Goal: Task Accomplishment & Management: Manage account settings

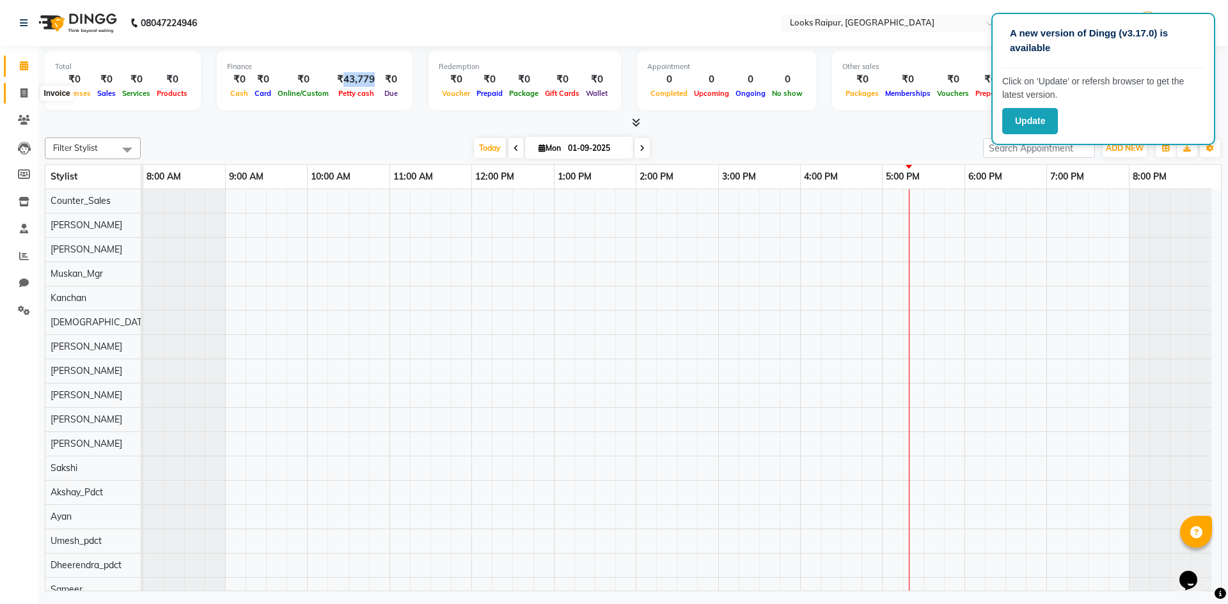
click at [25, 94] on icon at bounding box center [23, 93] width 7 height 10
select select "service"
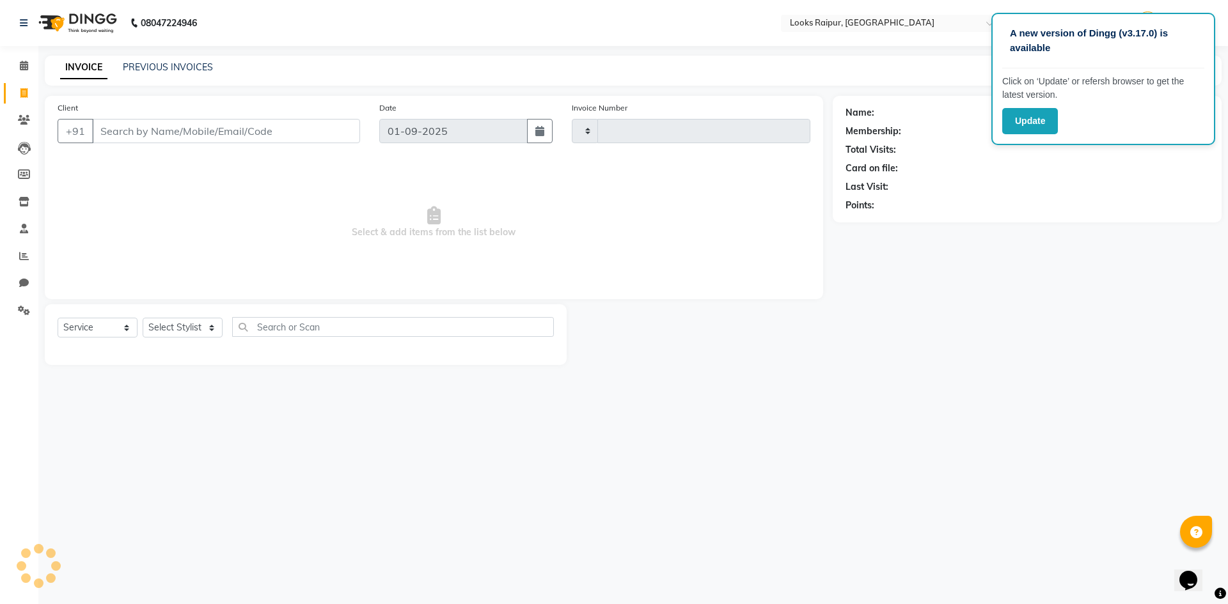
type input "0329"
select select "8606"
click at [208, 324] on select "Select Stylist" at bounding box center [183, 328] width 80 height 20
click at [208, 321] on select "Select Stylist" at bounding box center [183, 328] width 80 height 20
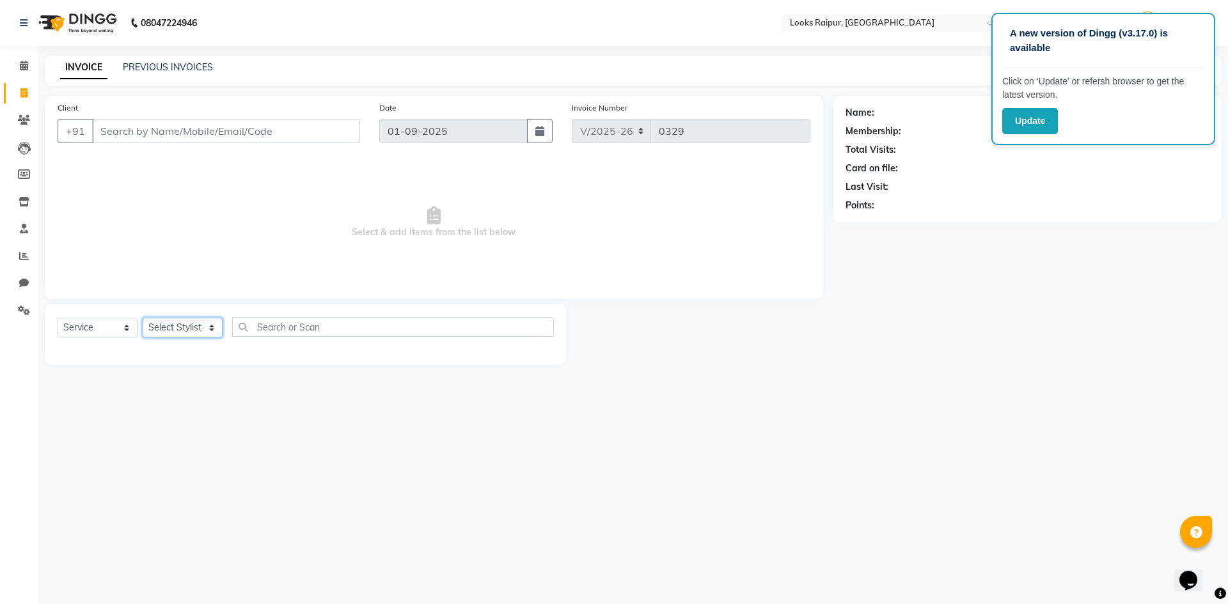
click at [208, 321] on select "Select Stylist" at bounding box center [183, 328] width 80 height 20
click at [208, 321] on select "Select Stylist Akshay_Pdct [PERSON_NAME] [PERSON_NAME] Counter_Sales Dheerendra…" at bounding box center [183, 328] width 80 height 20
select select "85891"
click at [143, 318] on select "Select Stylist Akshay_Pdct [PERSON_NAME] [PERSON_NAME] Counter_Sales Dheerendra…" at bounding box center [183, 328] width 80 height 20
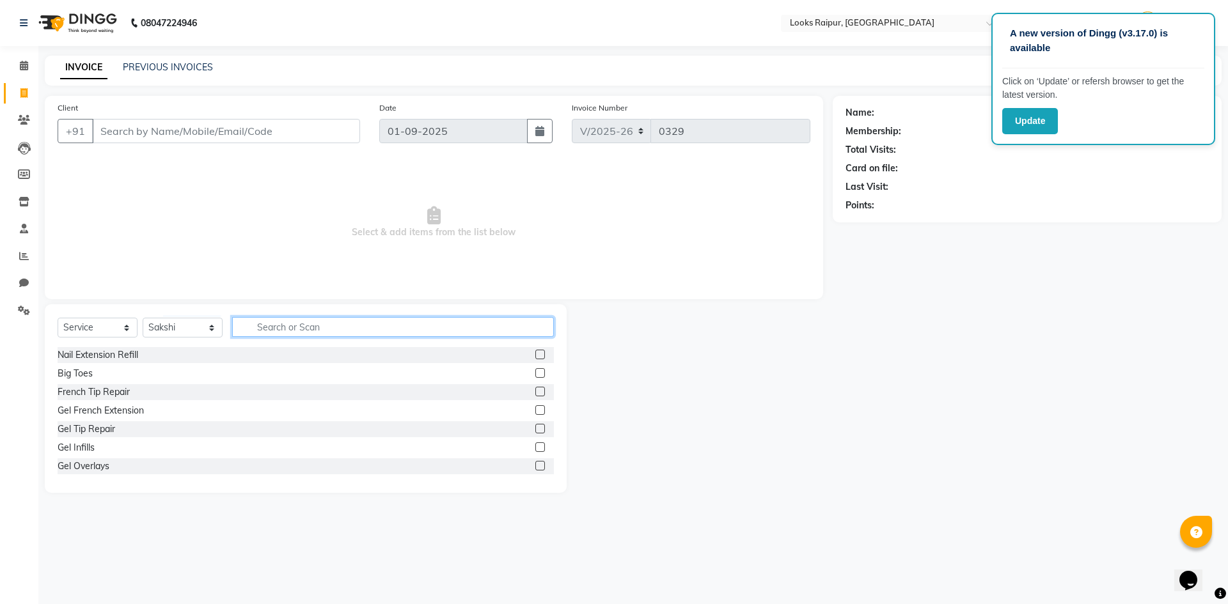
click at [264, 331] on input "text" at bounding box center [393, 327] width 322 height 20
click at [146, 134] on input "Client" at bounding box center [226, 131] width 268 height 24
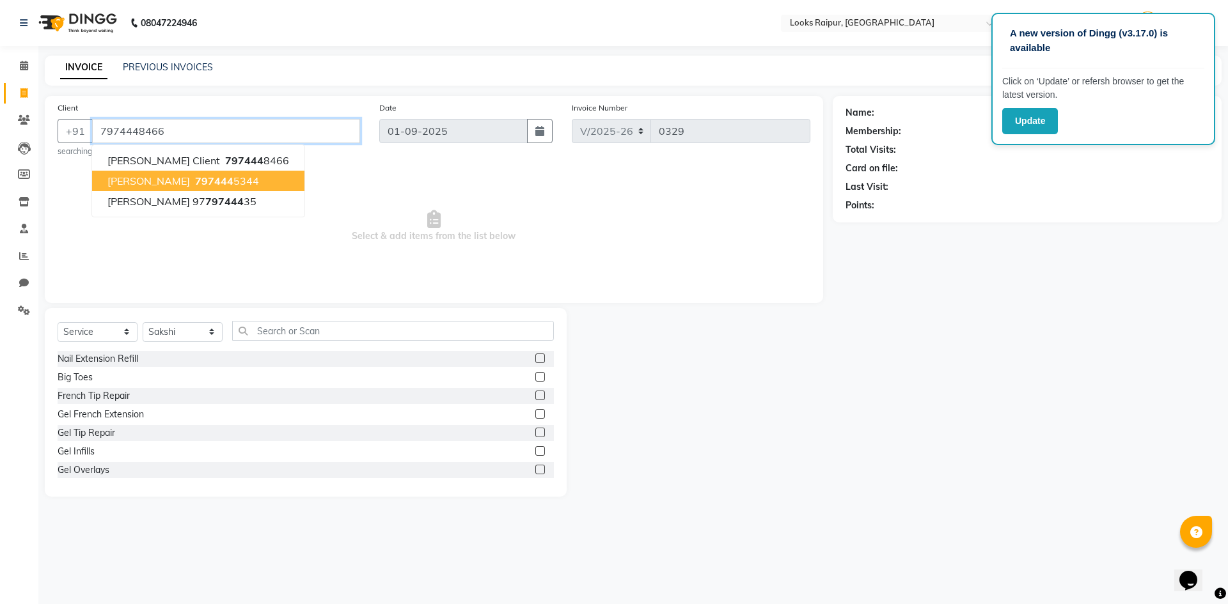
type input "7974448466"
select select "1: Object"
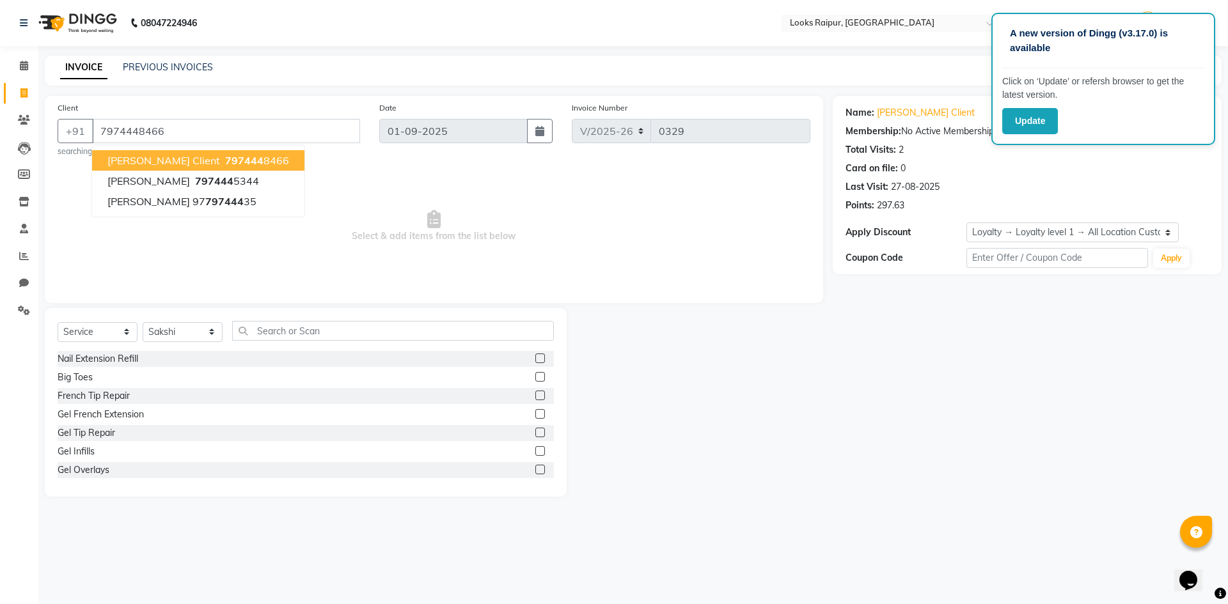
click at [225, 156] on span "797444" at bounding box center [244, 160] width 38 height 13
select select "1: Object"
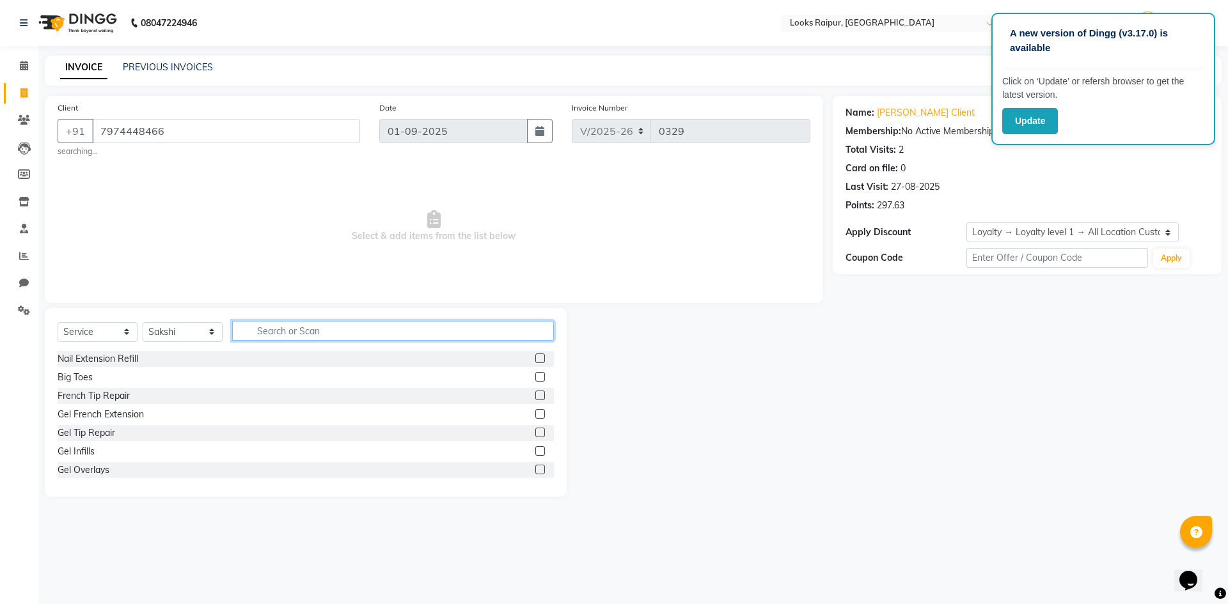
click at [263, 336] on input "text" at bounding box center [393, 331] width 322 height 20
type input "thr"
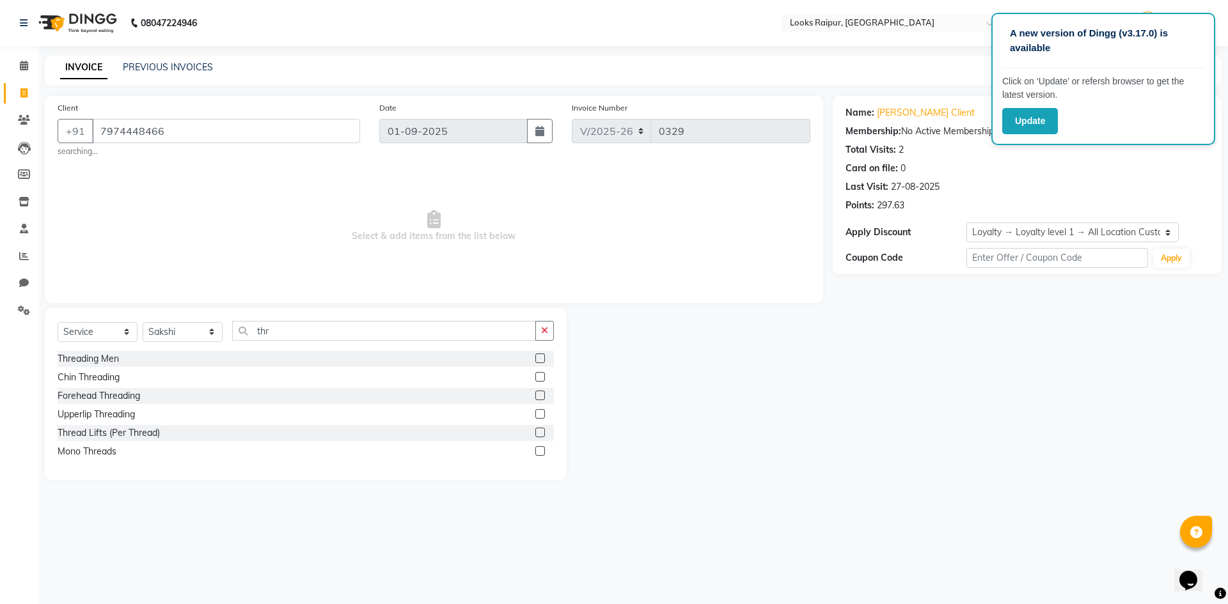
click at [541, 356] on label at bounding box center [540, 359] width 10 height 10
click at [541, 356] on input "checkbox" at bounding box center [539, 359] width 8 height 8
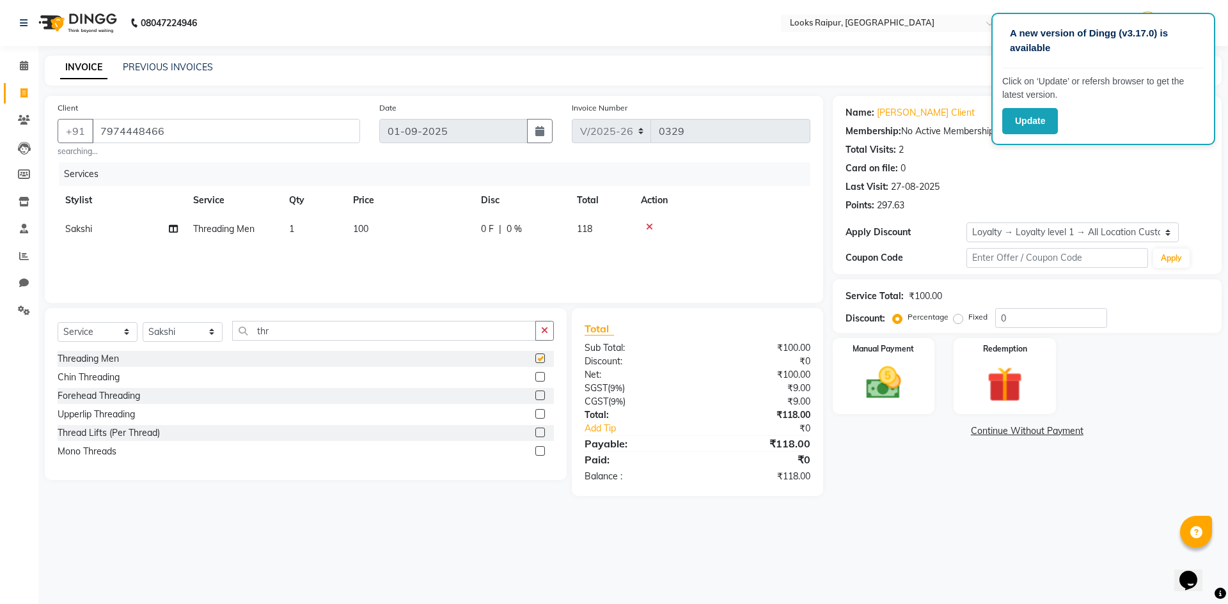
checkbox input "false"
click at [902, 387] on img at bounding box center [883, 383] width 59 height 42
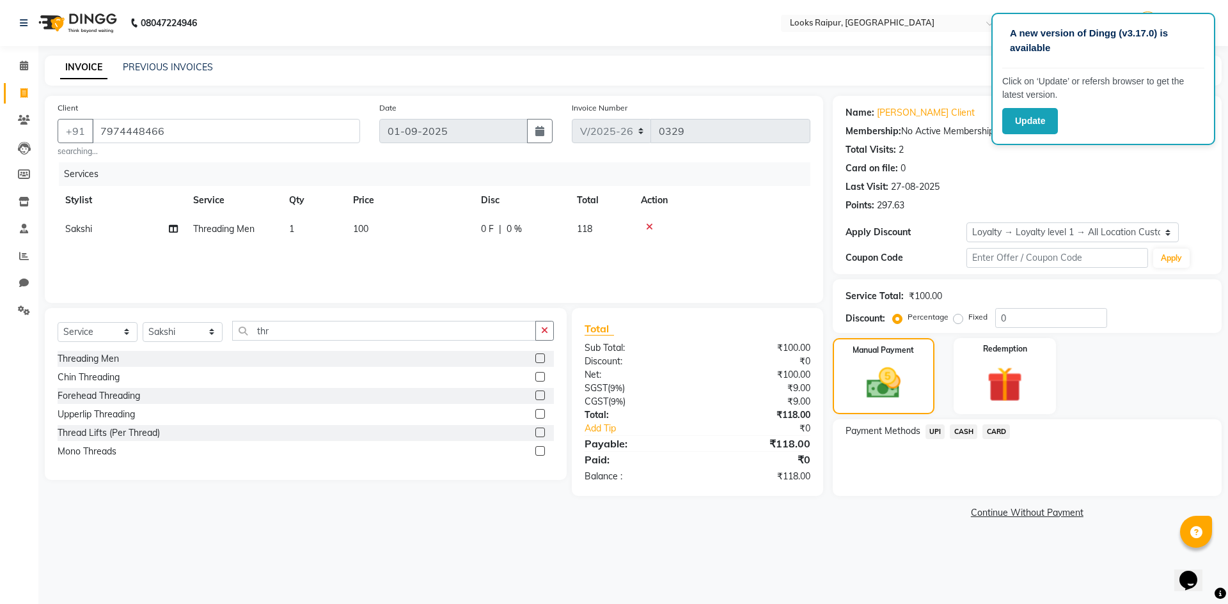
click at [967, 434] on span "CASH" at bounding box center [963, 432] width 27 height 15
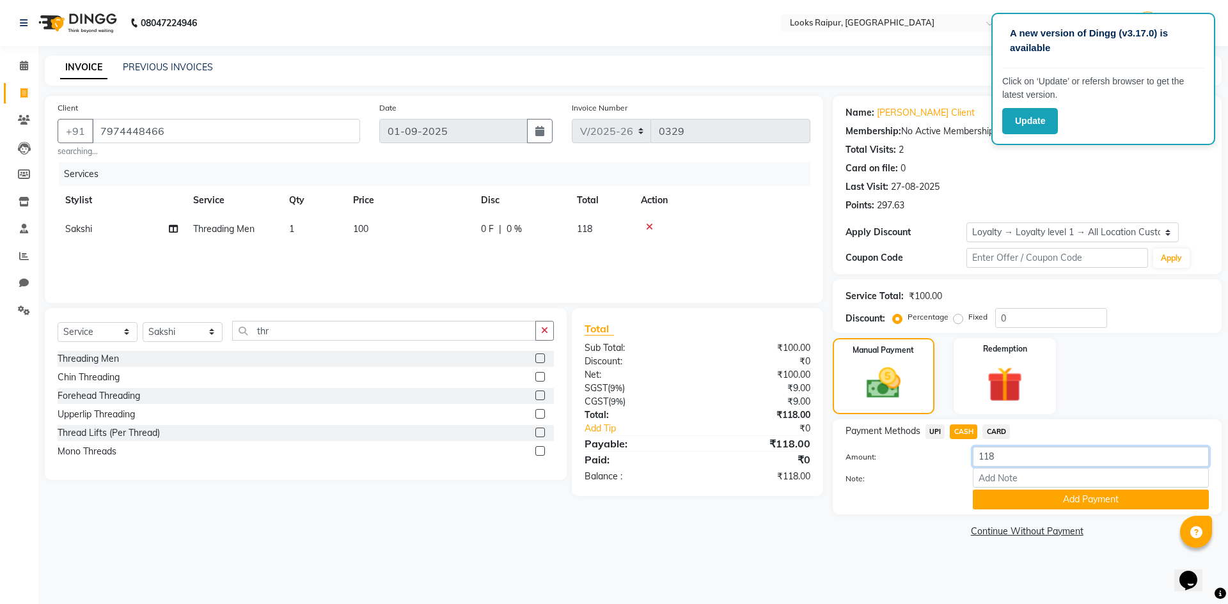
click at [1012, 457] on input "118" at bounding box center [1091, 457] width 236 height 20
type input "1"
type input "100"
click at [992, 499] on button "Add Payment" at bounding box center [1091, 500] width 236 height 20
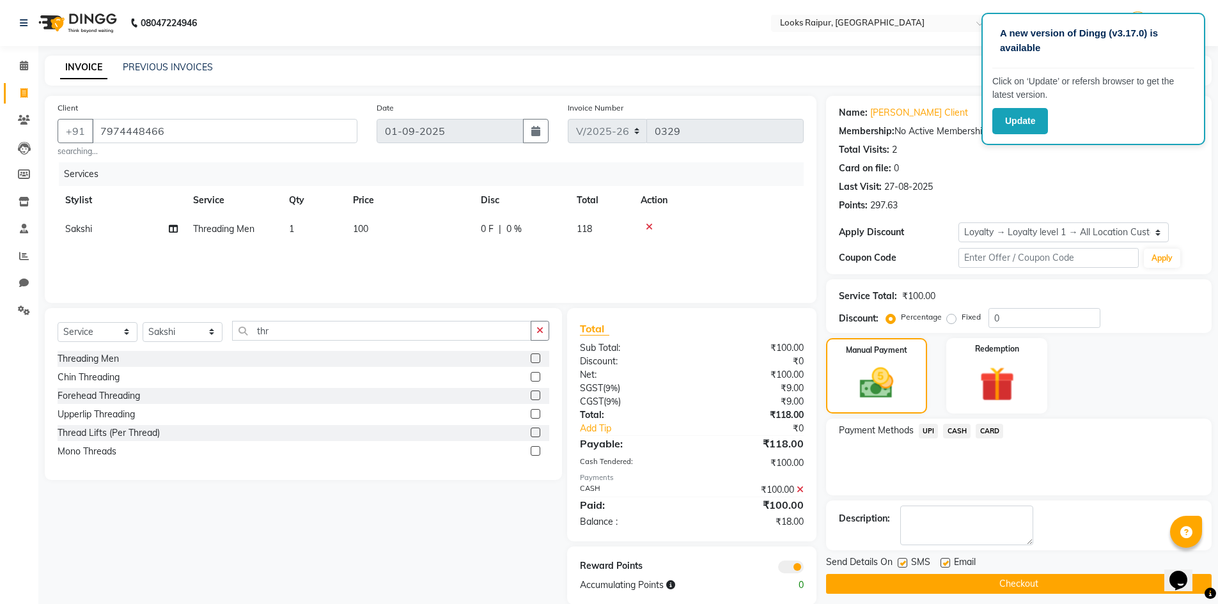
click at [929, 435] on span "UPI" at bounding box center [929, 431] width 20 height 15
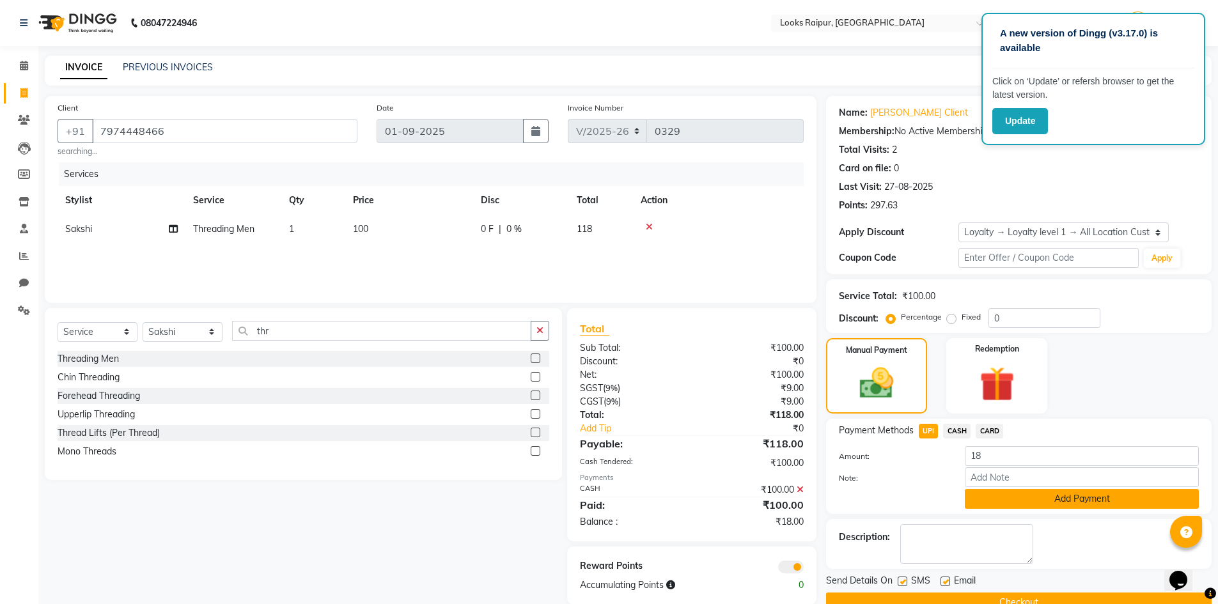
click at [996, 494] on button "Add Payment" at bounding box center [1082, 499] width 234 height 20
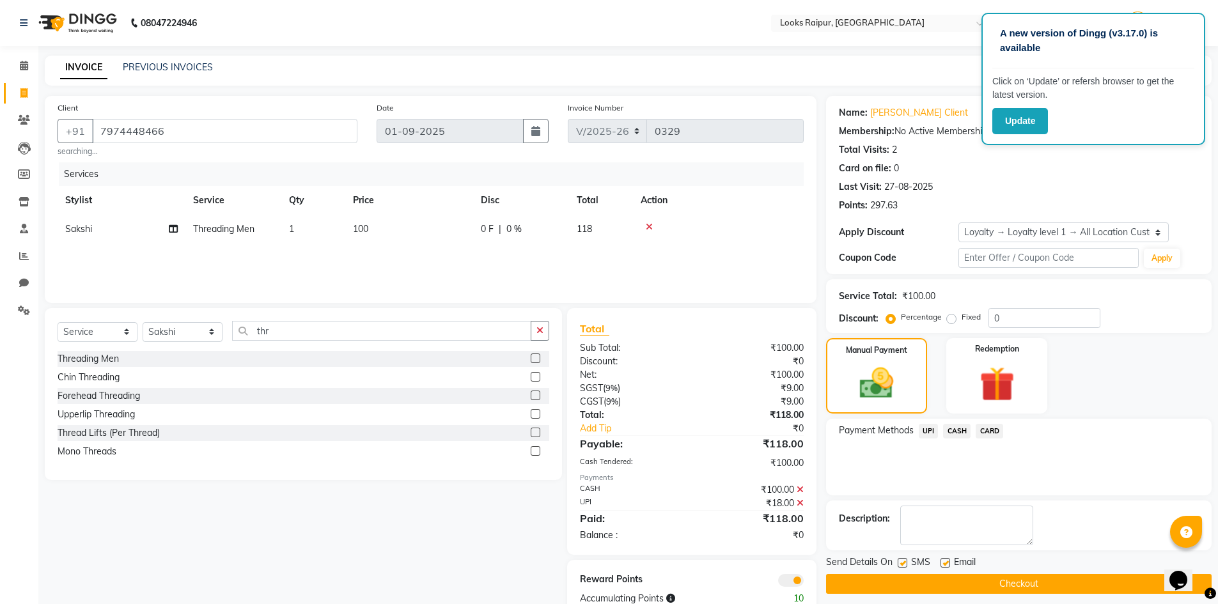
click at [1017, 587] on button "Checkout" at bounding box center [1019, 584] width 386 height 20
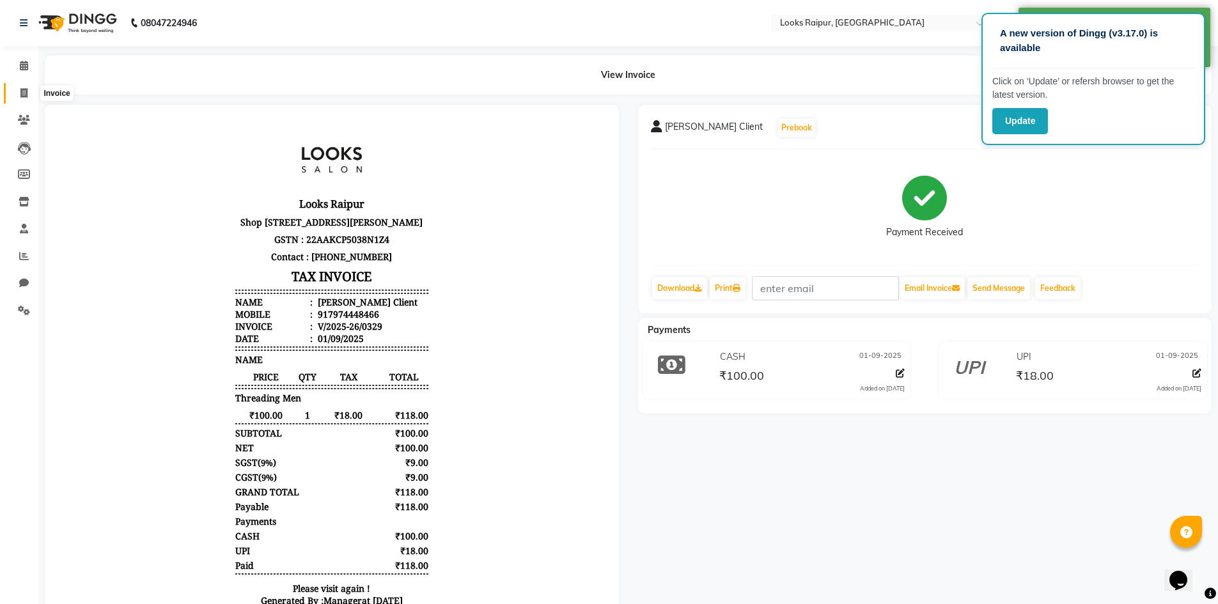
click at [27, 95] on icon at bounding box center [23, 93] width 7 height 10
select select "service"
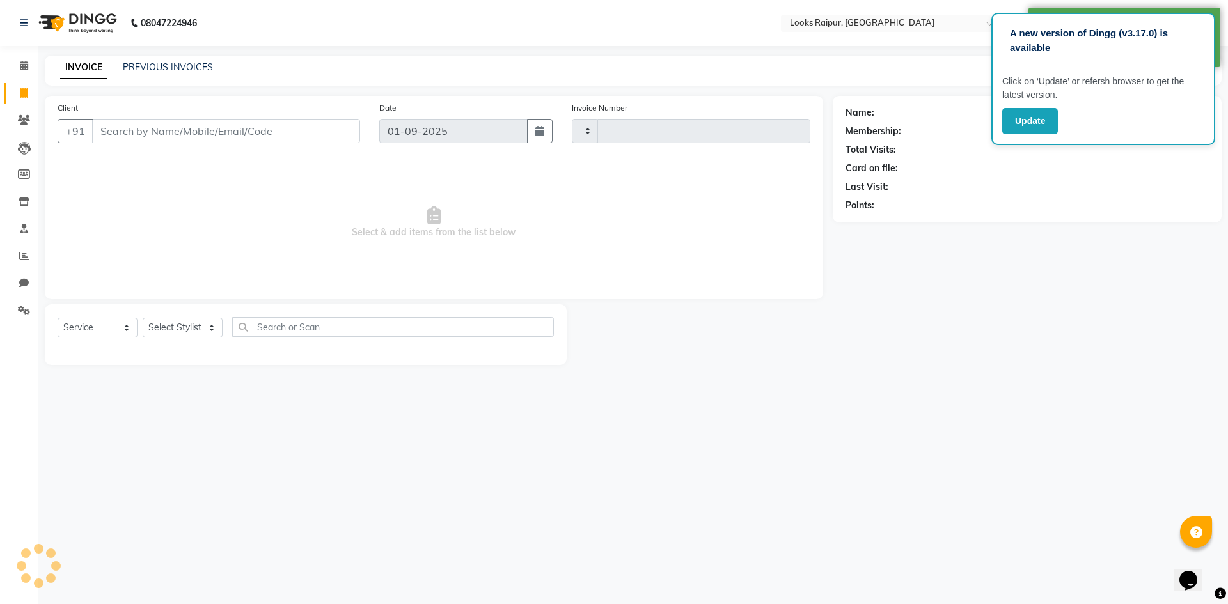
type input "0330"
select select "8606"
click at [224, 72] on div "INVOICE PREVIOUS INVOICES" at bounding box center [137, 68] width 184 height 15
click at [210, 65] on link "PREVIOUS INVOICES" at bounding box center [168, 67] width 90 height 12
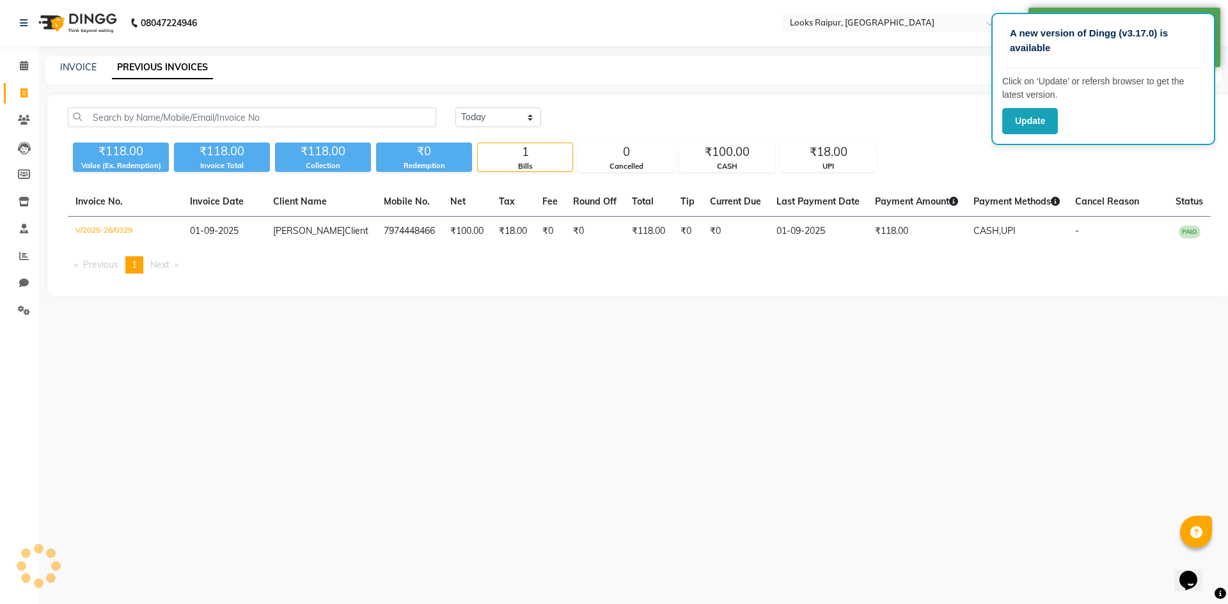
click at [196, 68] on link "PREVIOUS INVOICES" at bounding box center [162, 67] width 101 height 23
click at [70, 61] on link "INVOICE" at bounding box center [78, 67] width 36 height 12
select select "service"
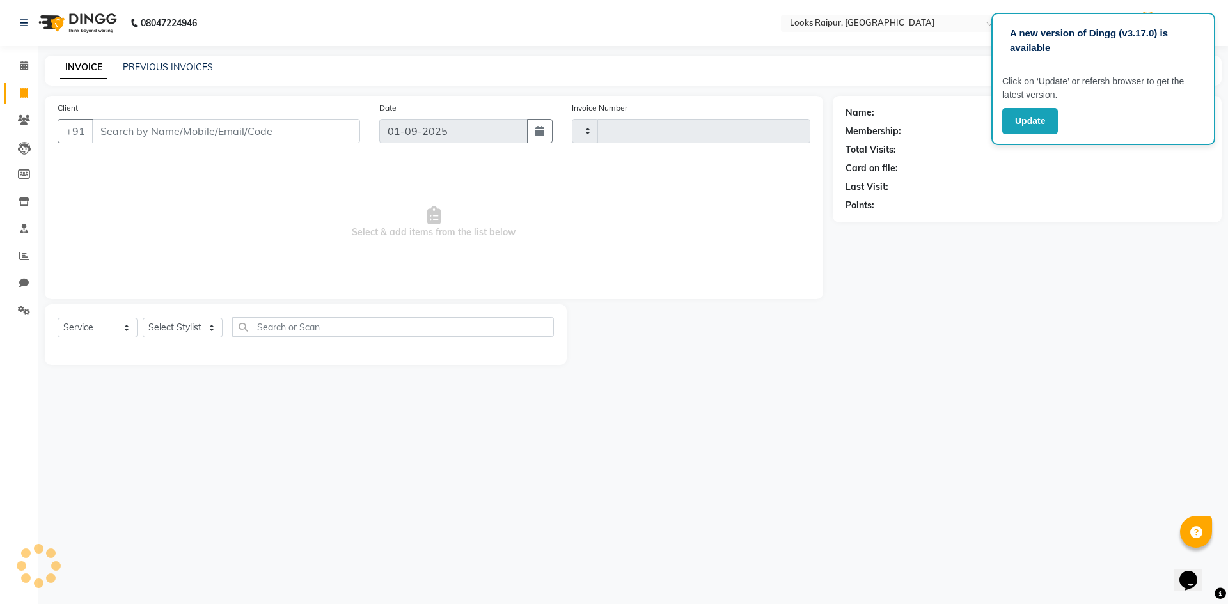
type input "0330"
select select "8606"
click at [20, 63] on icon at bounding box center [24, 66] width 8 height 10
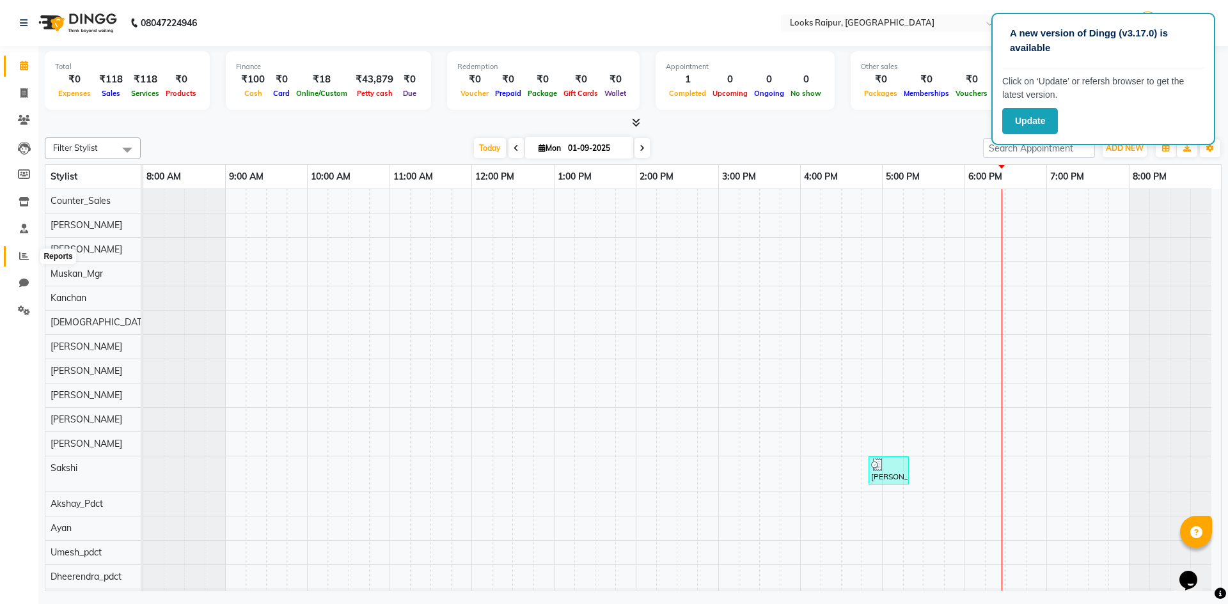
click at [22, 256] on icon at bounding box center [24, 256] width 10 height 10
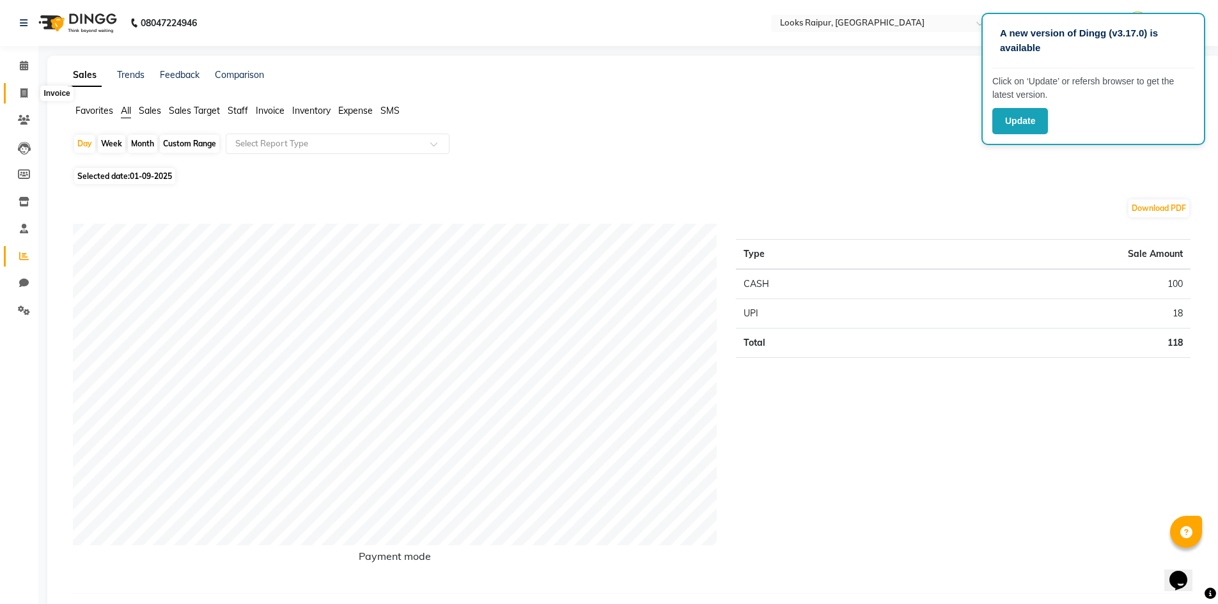
click at [29, 97] on span at bounding box center [24, 93] width 22 height 15
select select "service"
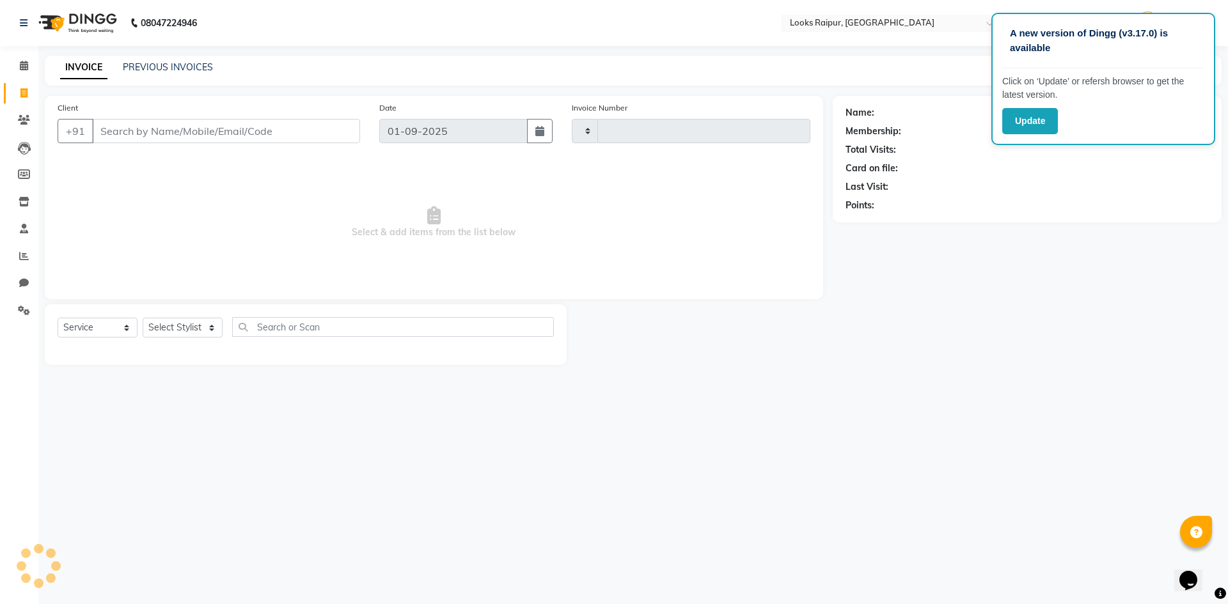
type input "0330"
select select "8606"
click at [149, 72] on link "PREVIOUS INVOICES" at bounding box center [168, 67] width 90 height 12
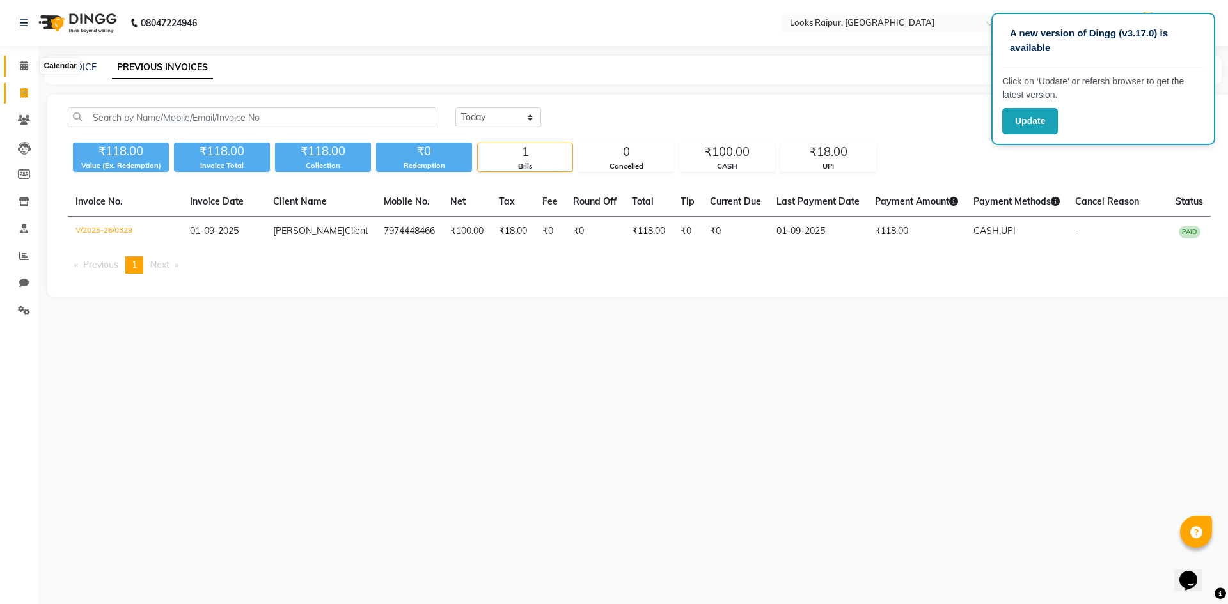
click at [23, 70] on span at bounding box center [24, 66] width 22 height 15
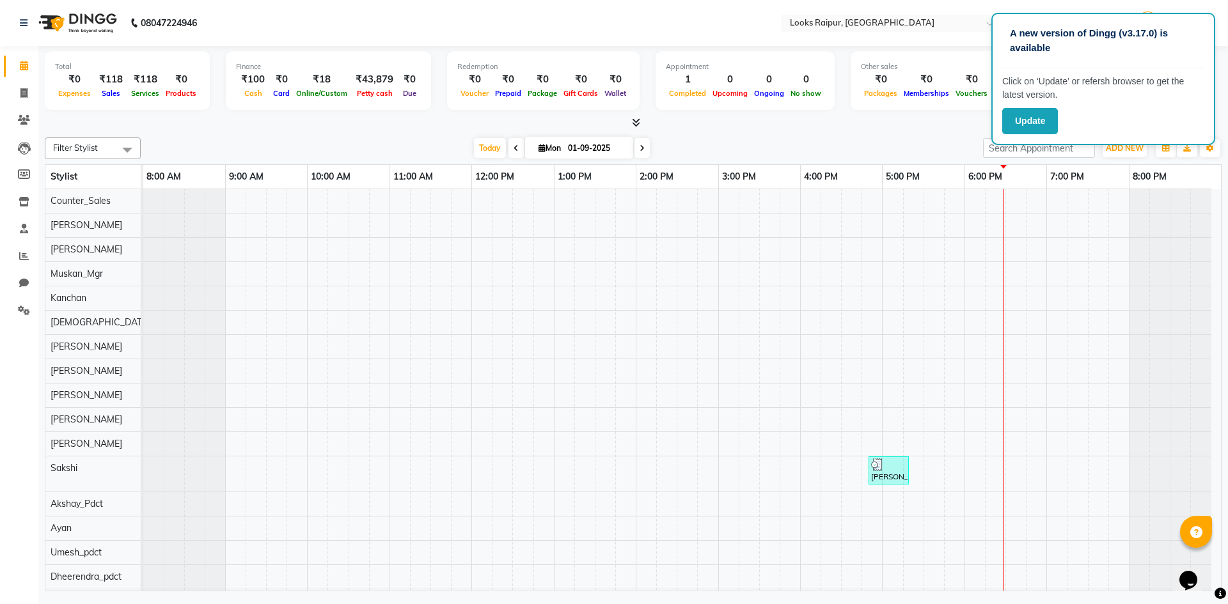
click at [928, 122] on div at bounding box center [633, 122] width 1177 height 13
click at [1125, 147] on span "ADD NEW" at bounding box center [1125, 148] width 38 height 10
click at [1072, 203] on link "Add Expense" at bounding box center [1095, 206] width 101 height 17
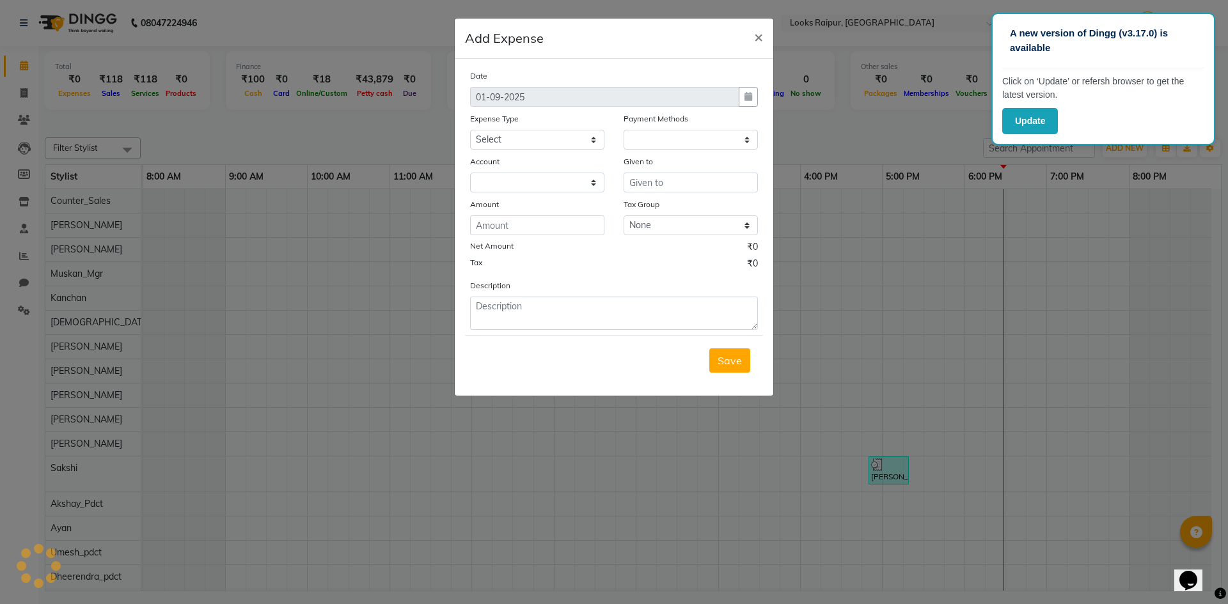
select select "1"
select select "7834"
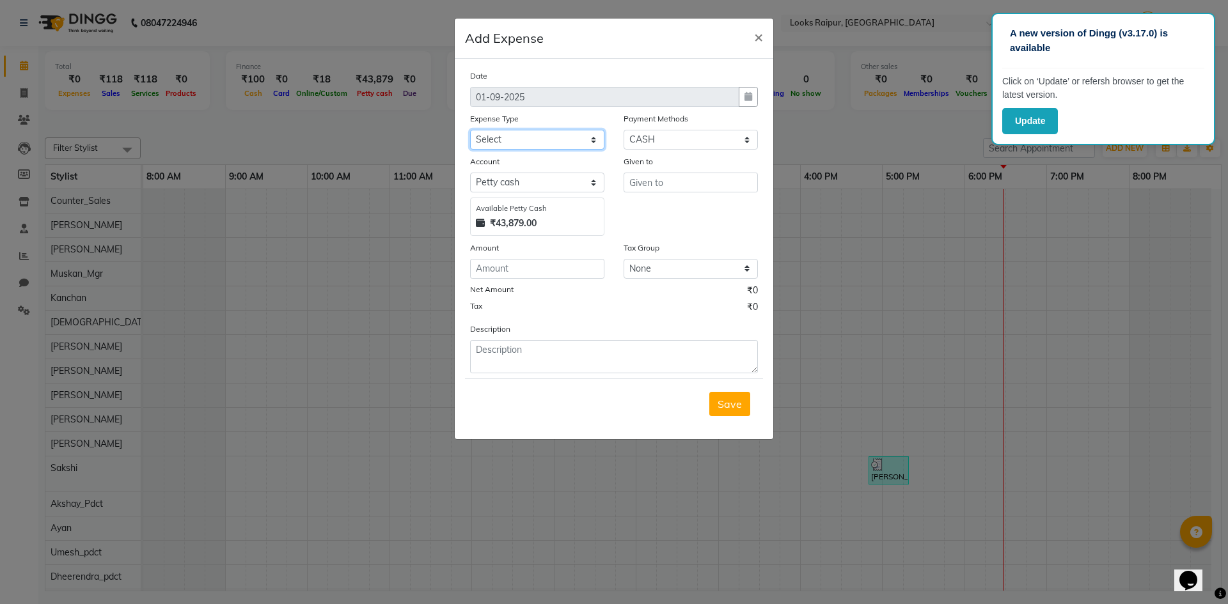
click at [591, 137] on select "Select Bank Deposit Blinkit Cash Handover CLIENT Client ordered food Client Ref…" at bounding box center [537, 140] width 134 height 20
select select "19910"
click at [470, 130] on select "Select Bank Deposit Blinkit Cash Handover CLIENT Client ordered food Client Ref…" at bounding box center [537, 140] width 134 height 20
click at [672, 186] on input "text" at bounding box center [690, 183] width 134 height 20
click at [729, 184] on input "text" at bounding box center [690, 183] width 134 height 20
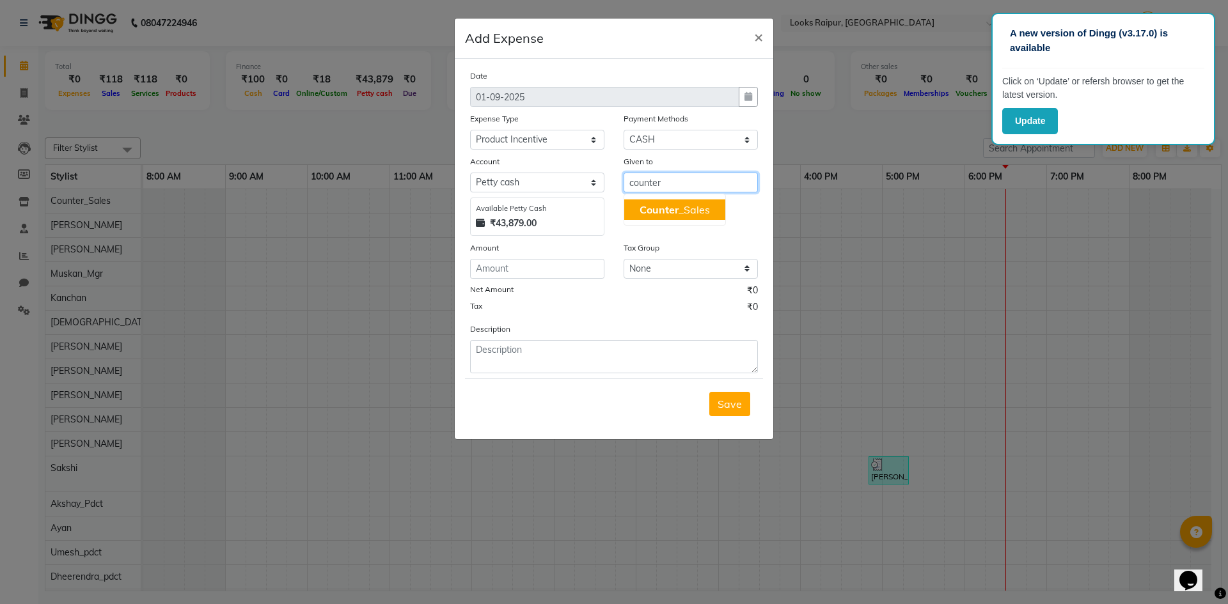
click at [707, 206] on ngb-highlight "Counter _Sales" at bounding box center [674, 209] width 70 height 13
type input "Counter_Sales"
click at [508, 271] on input "number" at bounding box center [537, 269] width 134 height 20
type input "147"
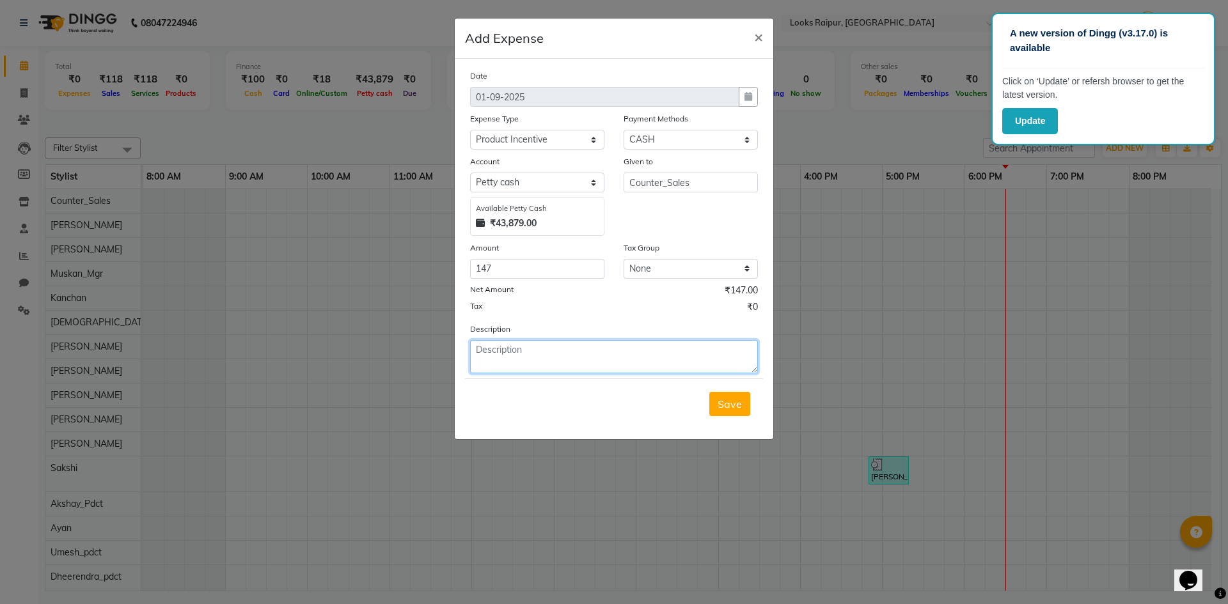
click at [499, 353] on textarea at bounding box center [614, 356] width 288 height 33
type textarea "paid to [PERSON_NAME] ([DATE])"
click at [735, 408] on span "Save" at bounding box center [729, 404] width 24 height 13
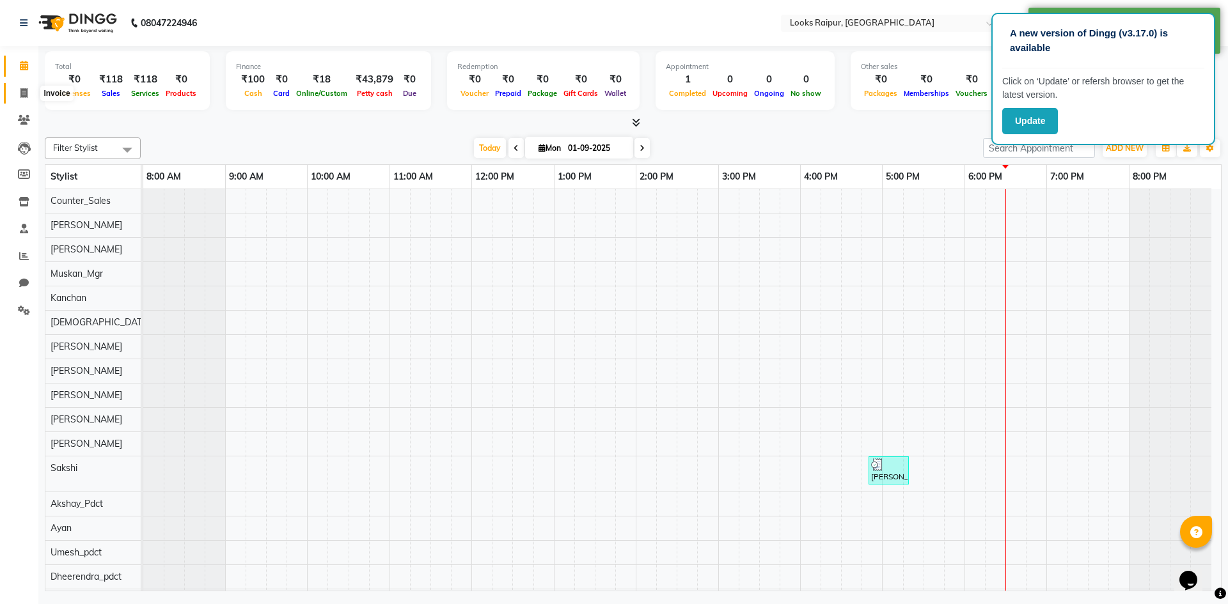
click at [22, 98] on span at bounding box center [24, 93] width 22 height 15
select select "service"
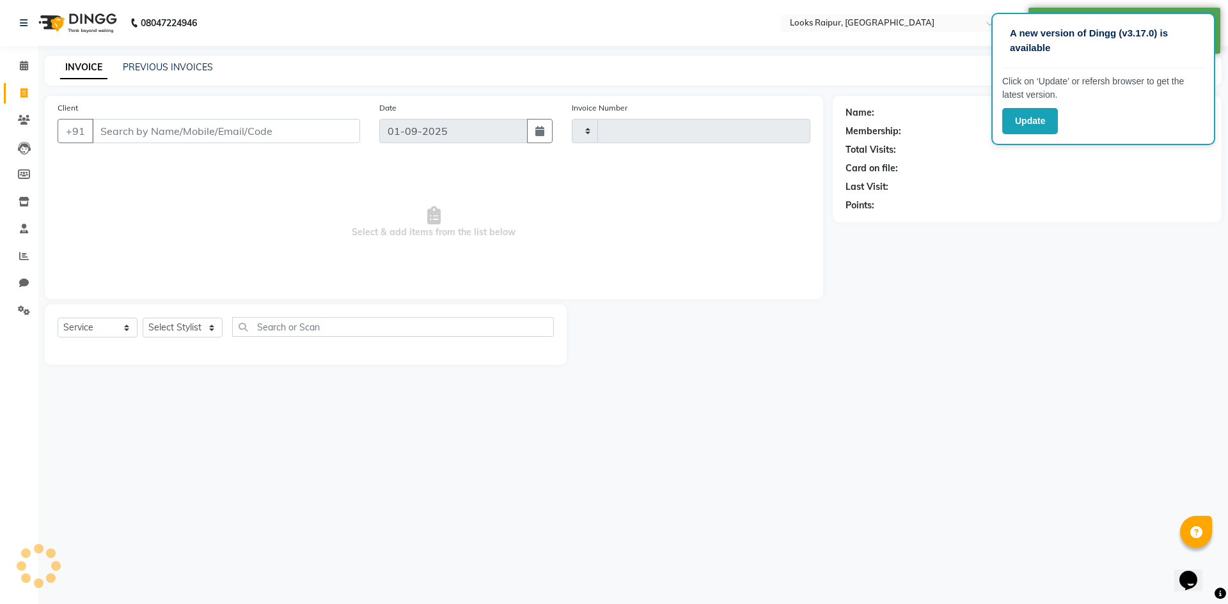
type input "0330"
select select "8606"
click at [27, 260] on icon at bounding box center [24, 256] width 10 height 10
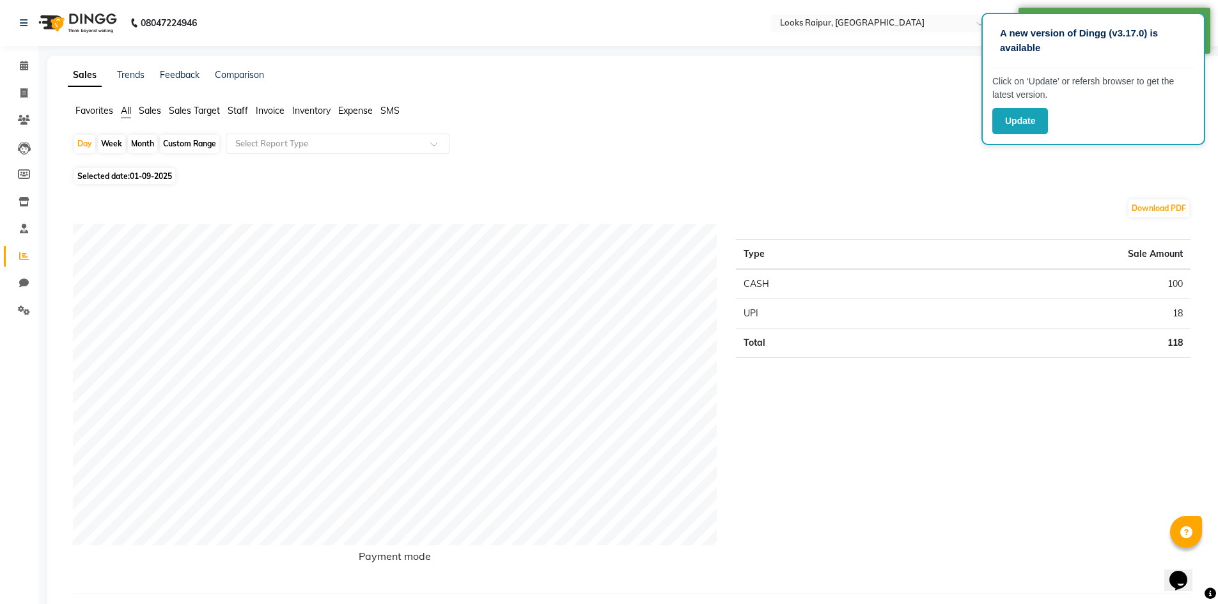
click at [141, 174] on span "01-09-2025" at bounding box center [151, 176] width 42 height 10
select select "9"
select select "2025"
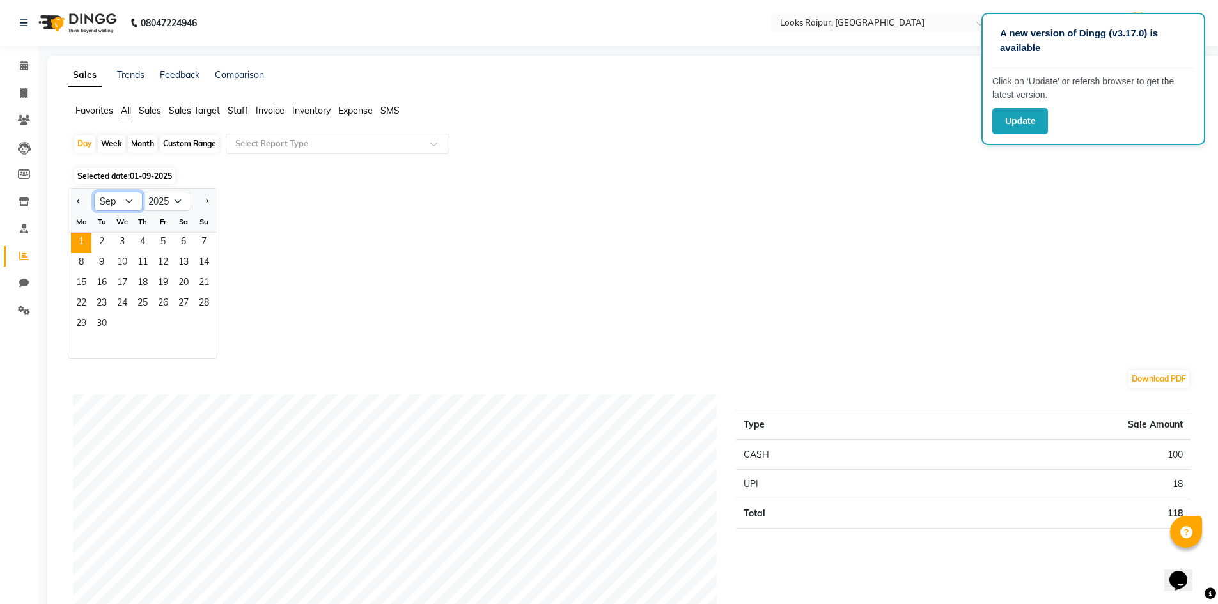
click at [125, 201] on select "Jan Feb Mar Apr May Jun [DATE] Aug Sep Oct Nov Dec" at bounding box center [118, 201] width 49 height 19
select select "8"
click at [94, 192] on select "Jan Feb Mar Apr May Jun [DATE] Aug Sep Oct Nov Dec" at bounding box center [118, 201] width 49 height 19
click at [166, 323] on span "29" at bounding box center [163, 325] width 20 height 20
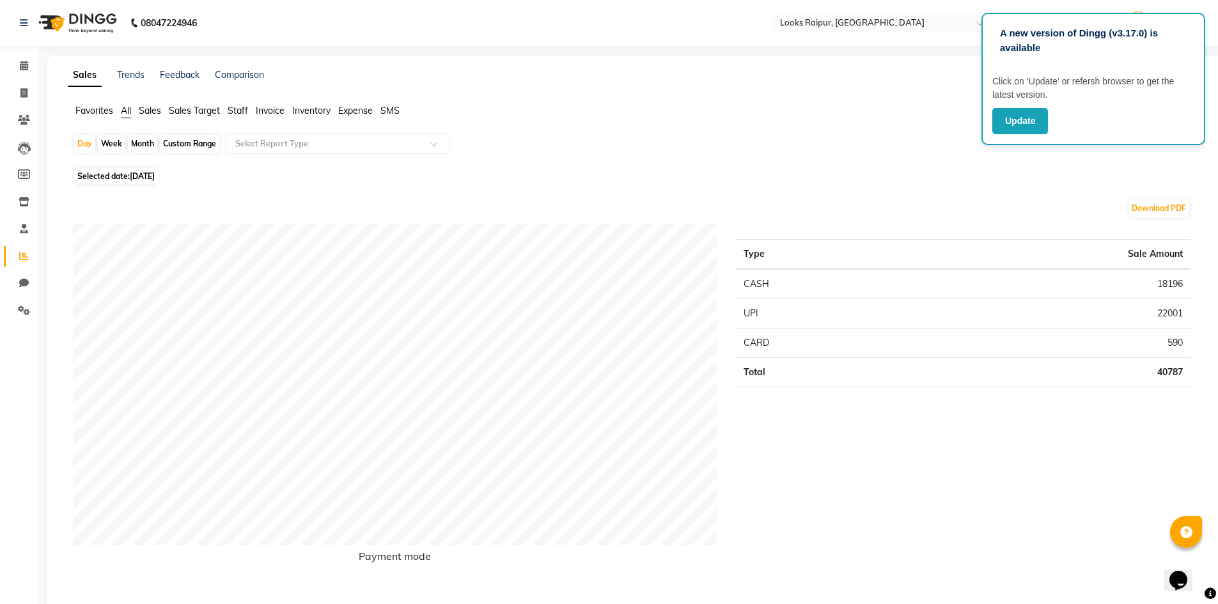
click at [242, 111] on span "Staff" at bounding box center [238, 111] width 20 height 12
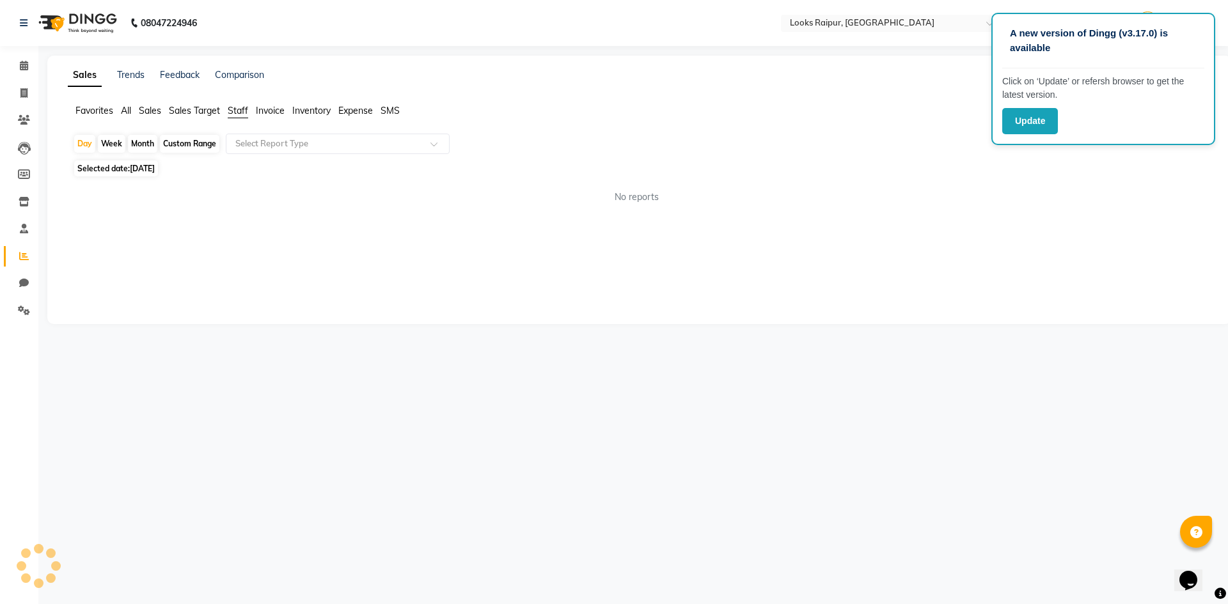
click at [137, 170] on span "[DATE]" at bounding box center [142, 169] width 25 height 10
select select "8"
select select "2025"
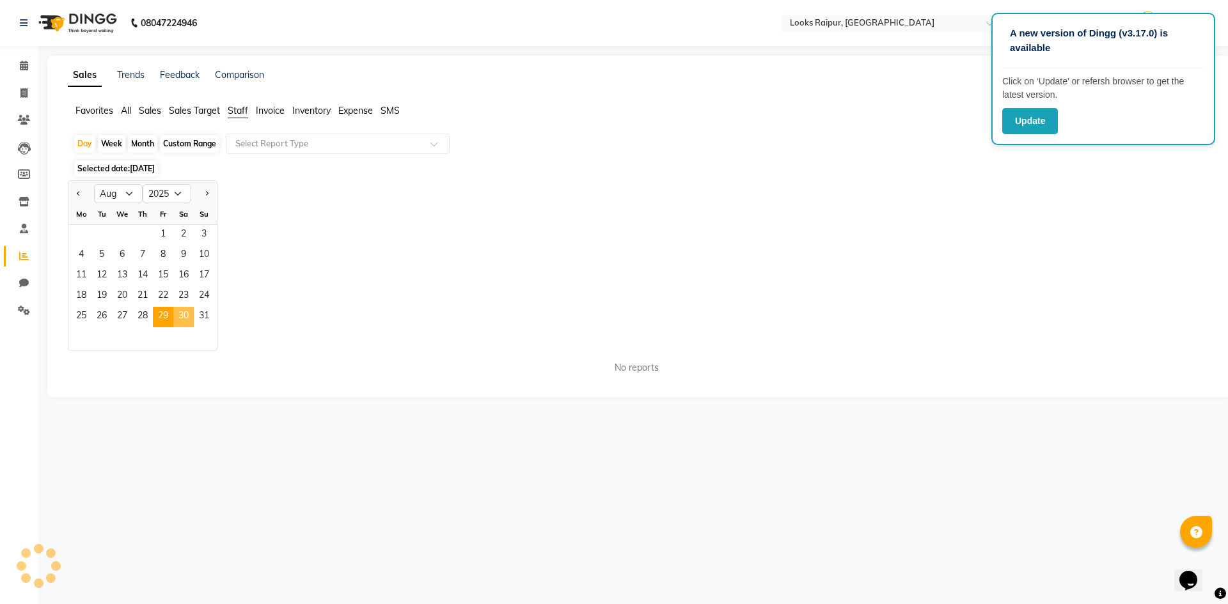
click at [179, 315] on span "30" at bounding box center [183, 317] width 20 height 20
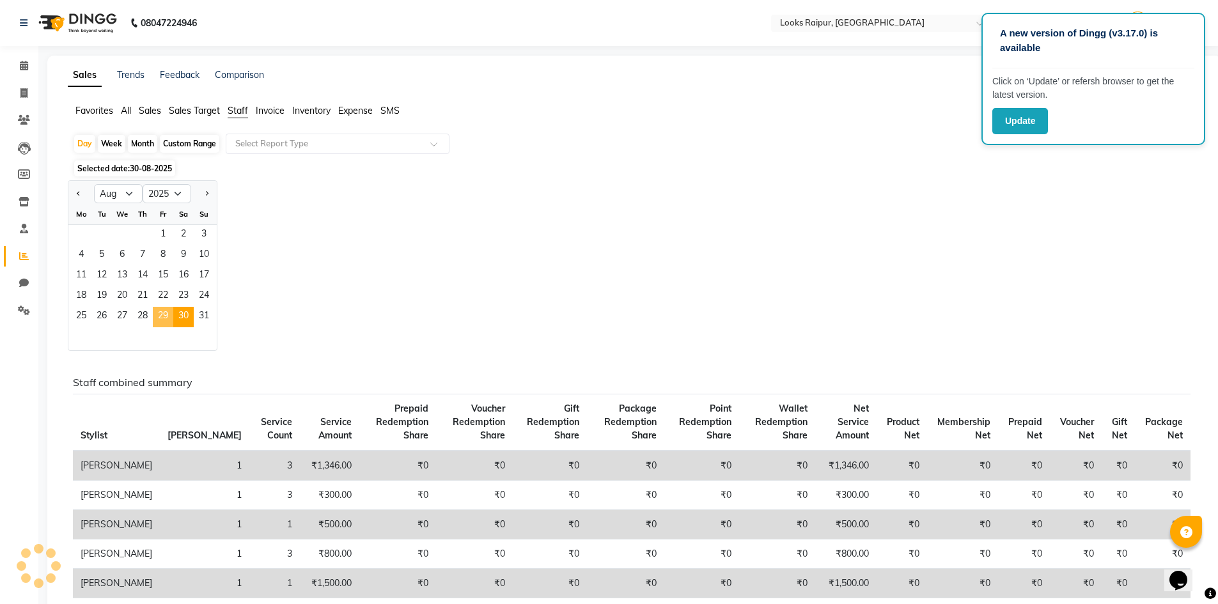
click at [160, 314] on span "29" at bounding box center [163, 317] width 20 height 20
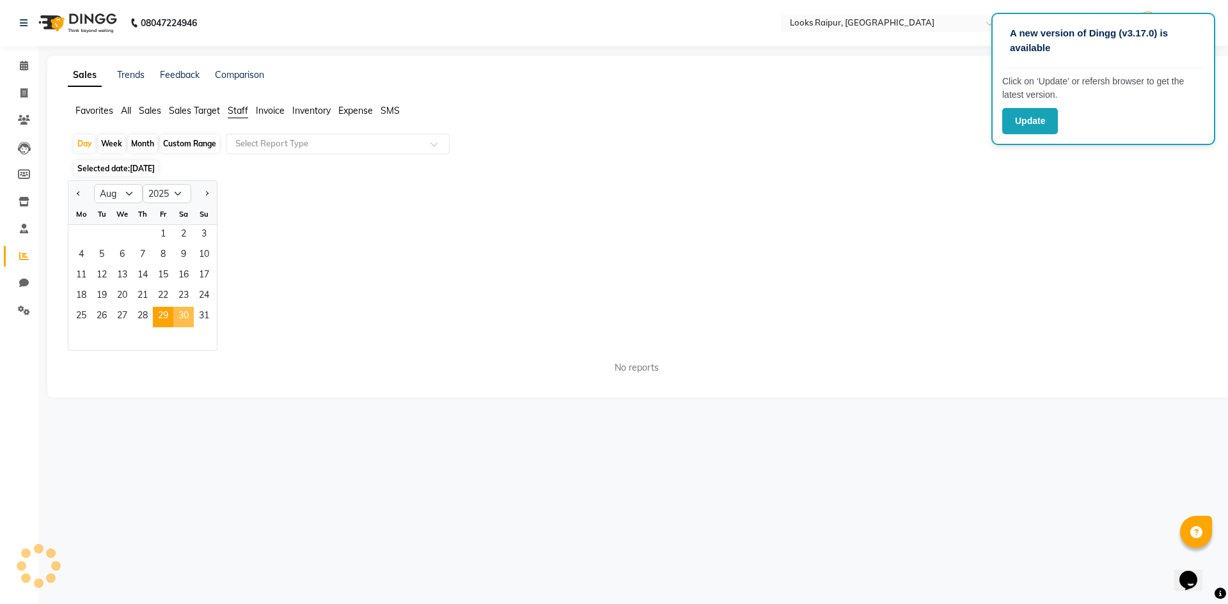
click at [184, 313] on span "30" at bounding box center [183, 317] width 20 height 20
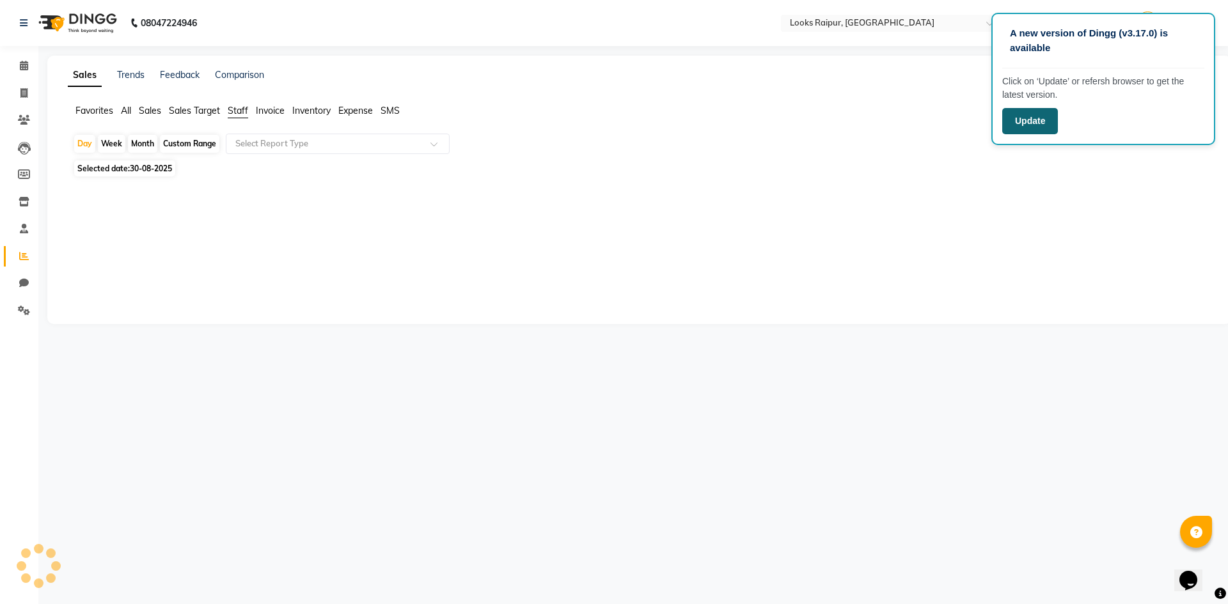
click at [1023, 125] on button "Update" at bounding box center [1030, 121] width 56 height 26
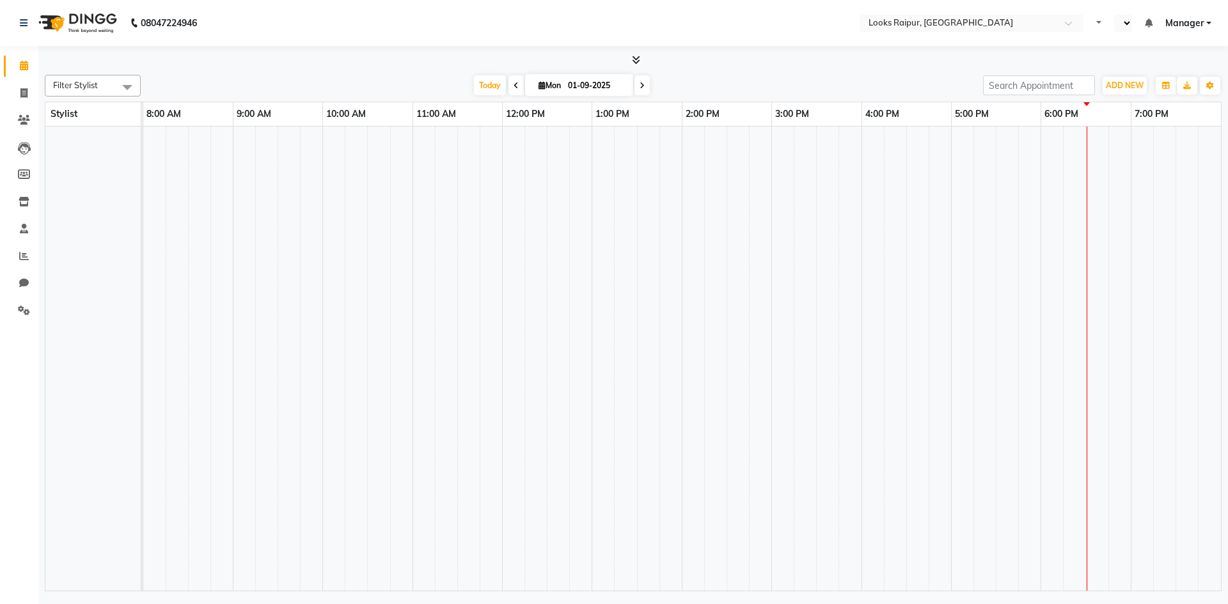
select select "en"
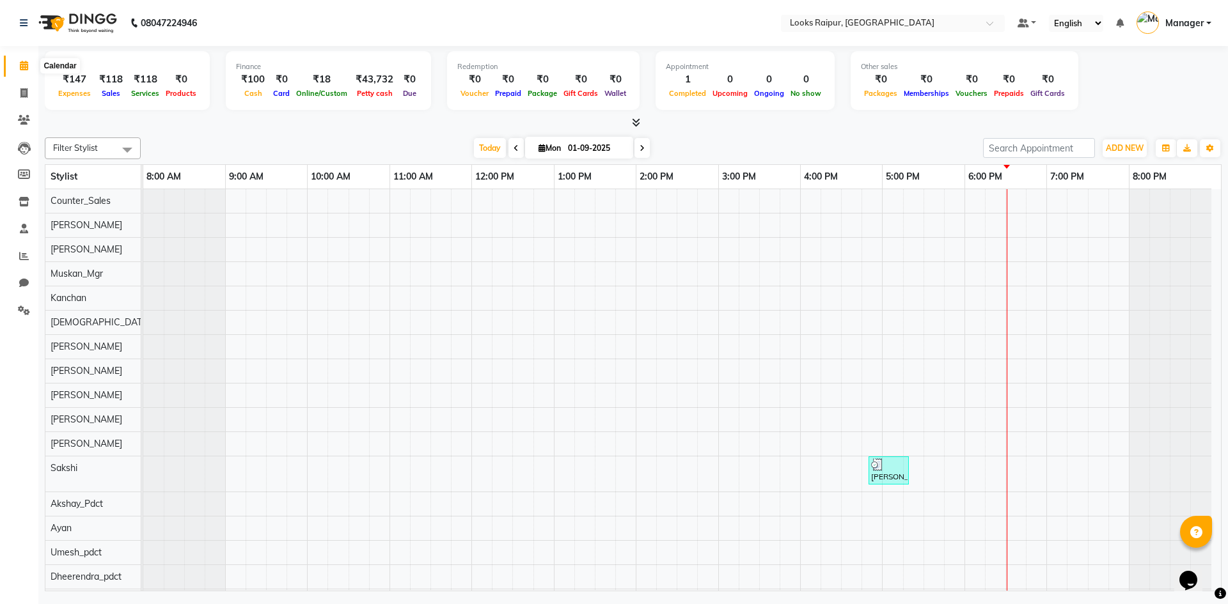
click at [26, 63] on icon at bounding box center [24, 66] width 8 height 10
click at [27, 88] on span at bounding box center [24, 93] width 22 height 15
select select "8606"
select select "service"
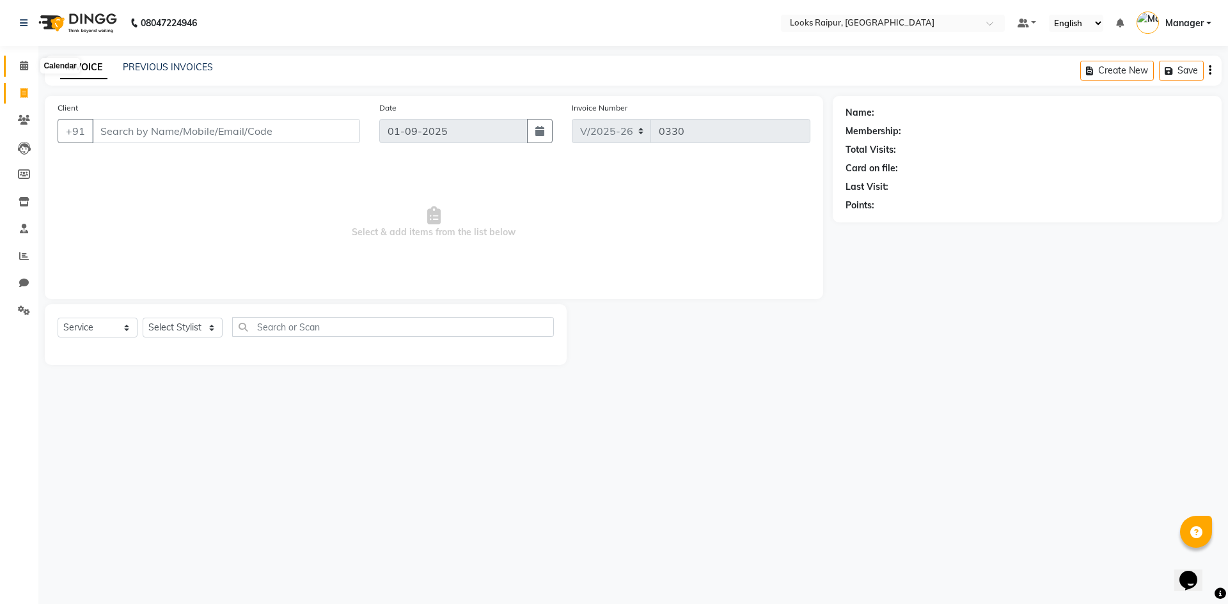
click at [22, 72] on span at bounding box center [24, 66] width 22 height 15
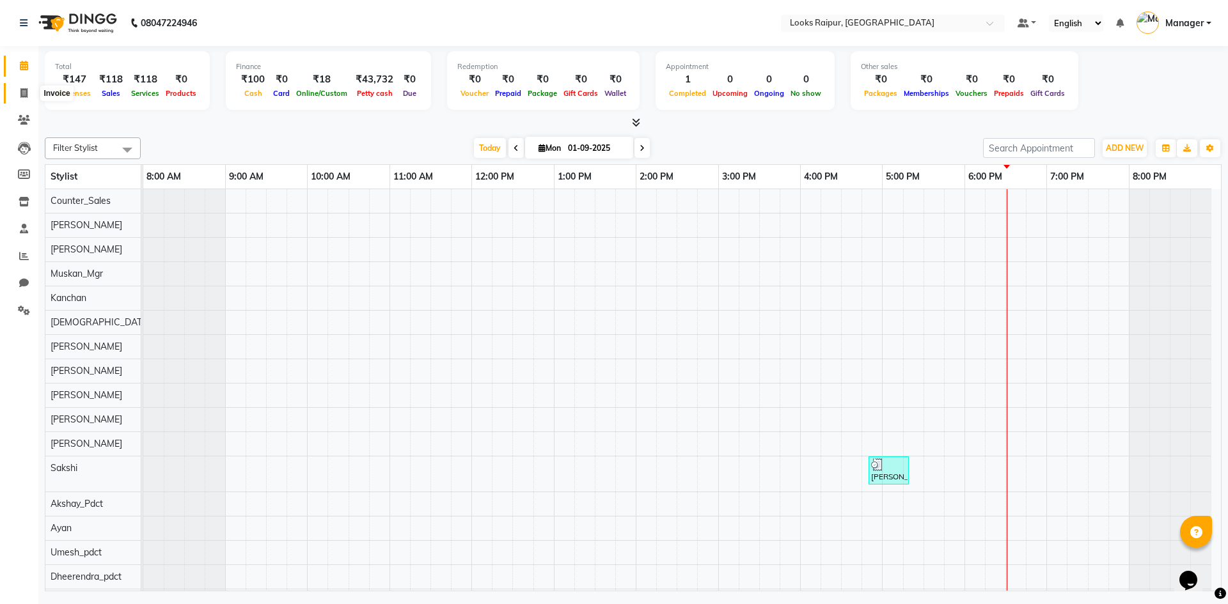
click at [17, 95] on span at bounding box center [24, 93] width 22 height 15
select select "8606"
select select "service"
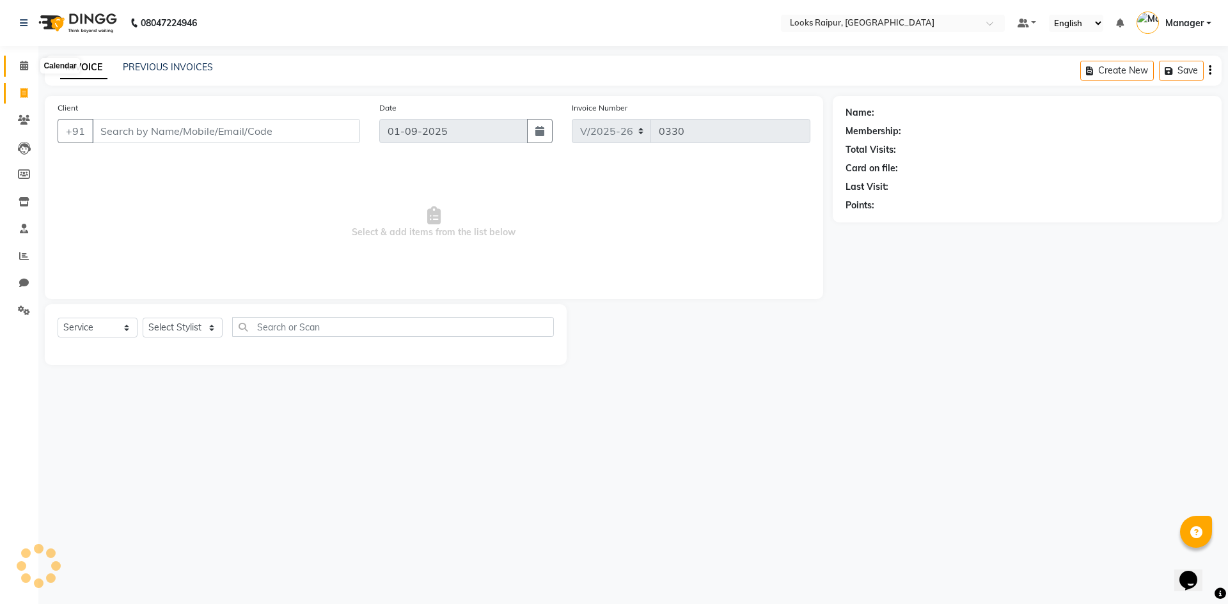
click at [20, 72] on span at bounding box center [24, 66] width 22 height 15
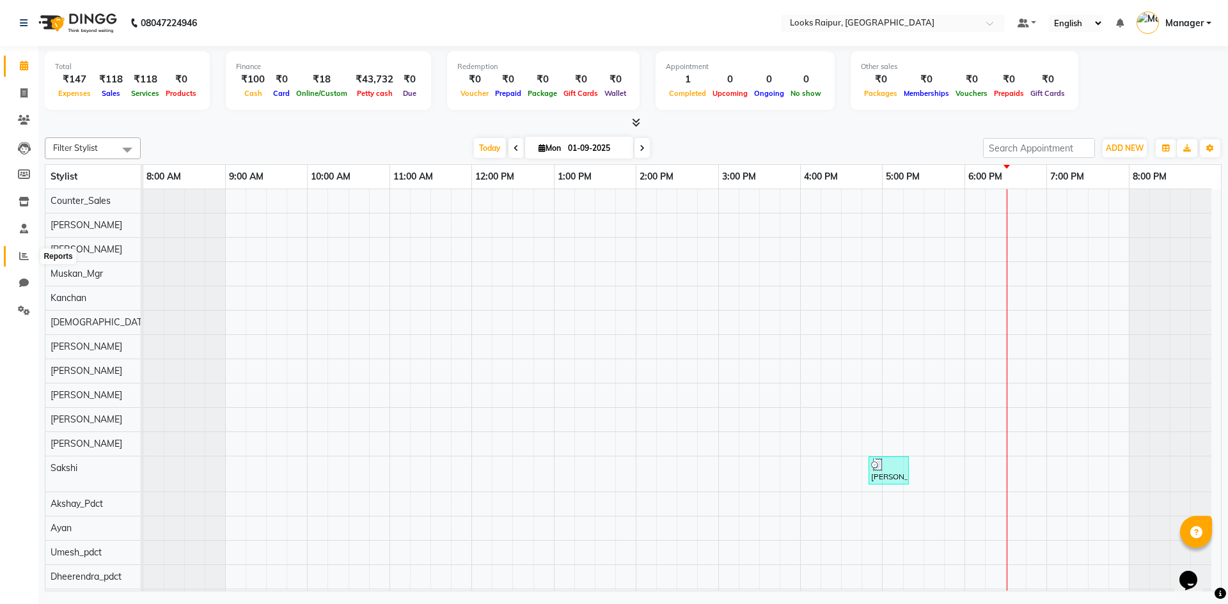
click at [19, 259] on icon at bounding box center [24, 256] width 10 height 10
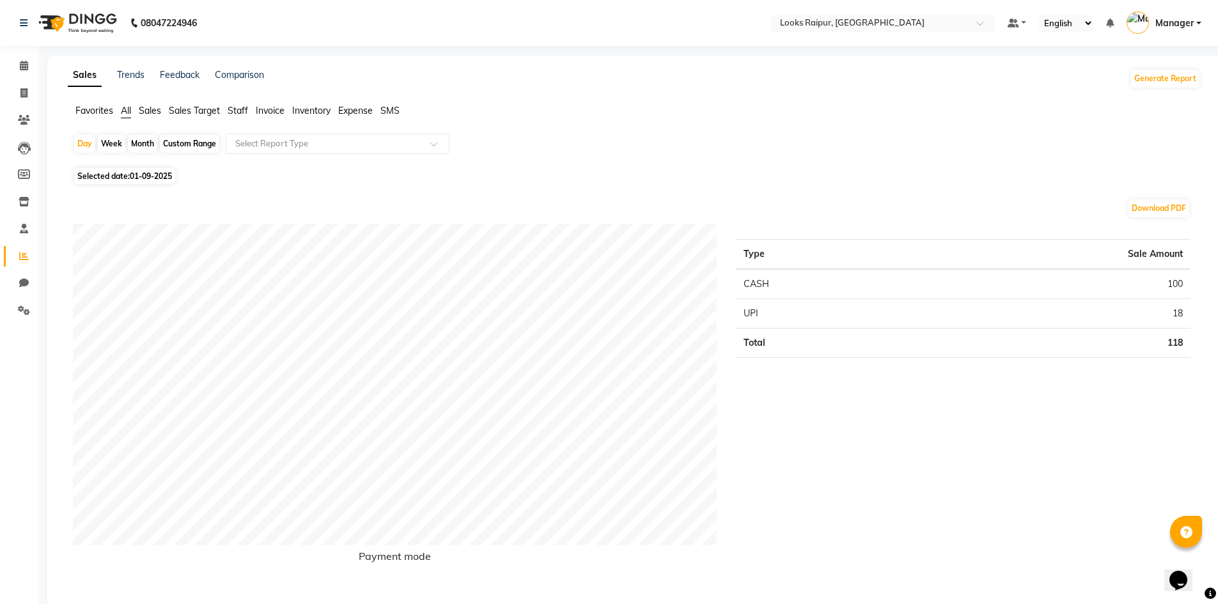
click at [136, 176] on span "01-09-2025" at bounding box center [151, 176] width 42 height 10
select select "9"
select select "2025"
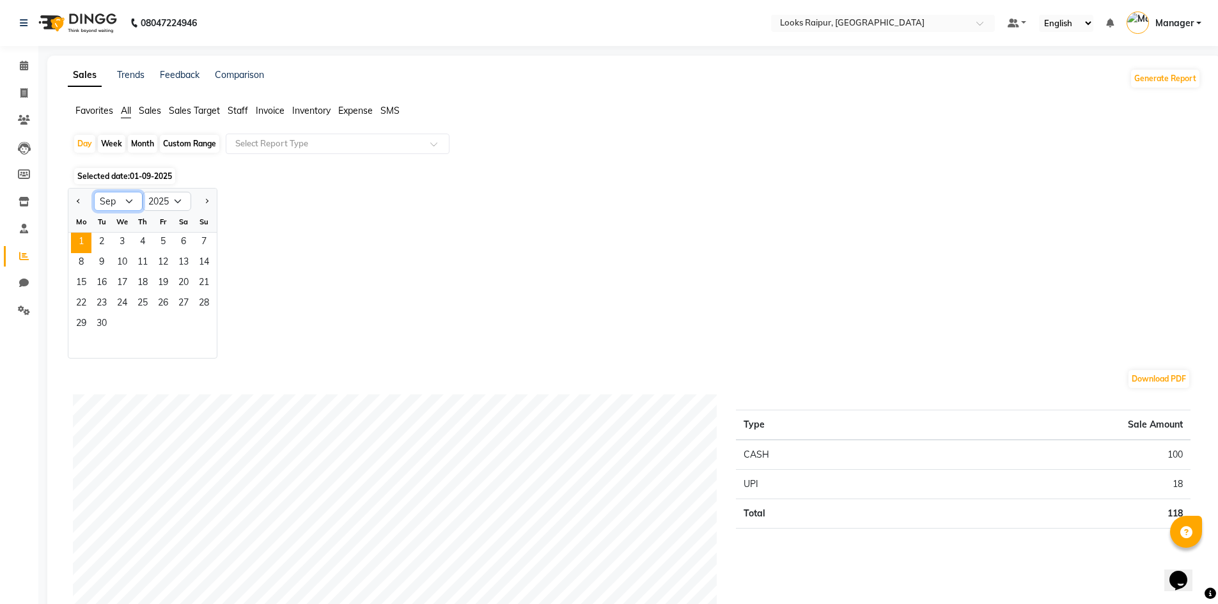
click at [124, 200] on select "Jan Feb Mar Apr May Jun [DATE] Aug Sep Oct Nov Dec" at bounding box center [118, 201] width 49 height 19
select select "8"
click at [94, 192] on select "Jan Feb Mar Apr May Jun [DATE] Aug Sep Oct Nov Dec" at bounding box center [118, 201] width 49 height 19
click at [159, 320] on span "29" at bounding box center [163, 325] width 20 height 20
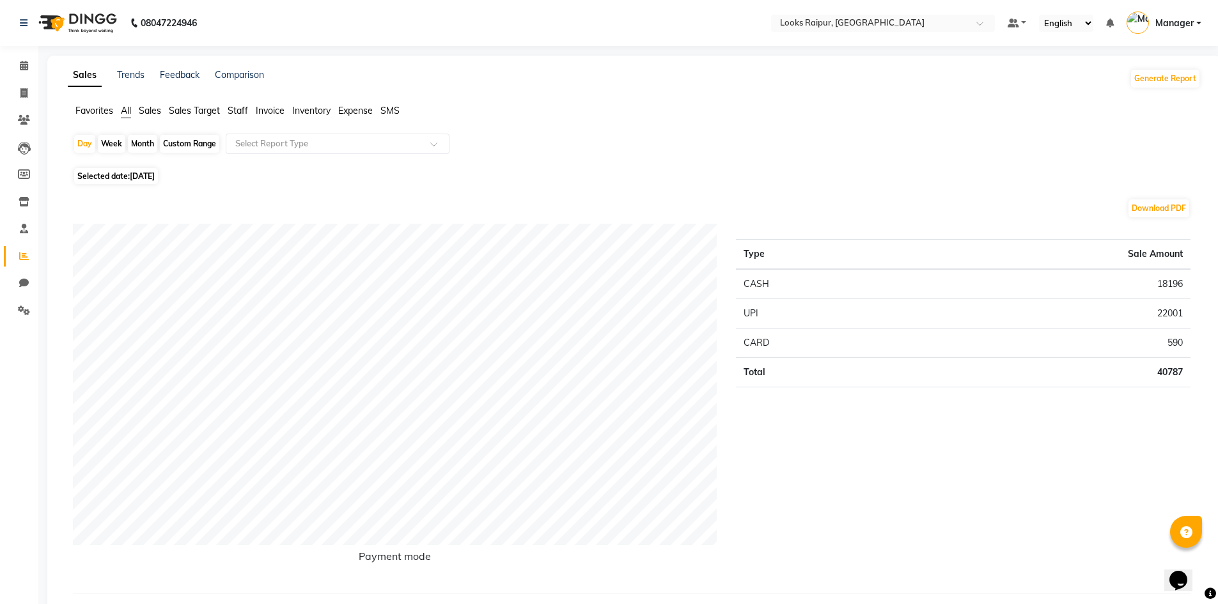
click at [242, 108] on span "Staff" at bounding box center [238, 111] width 20 height 12
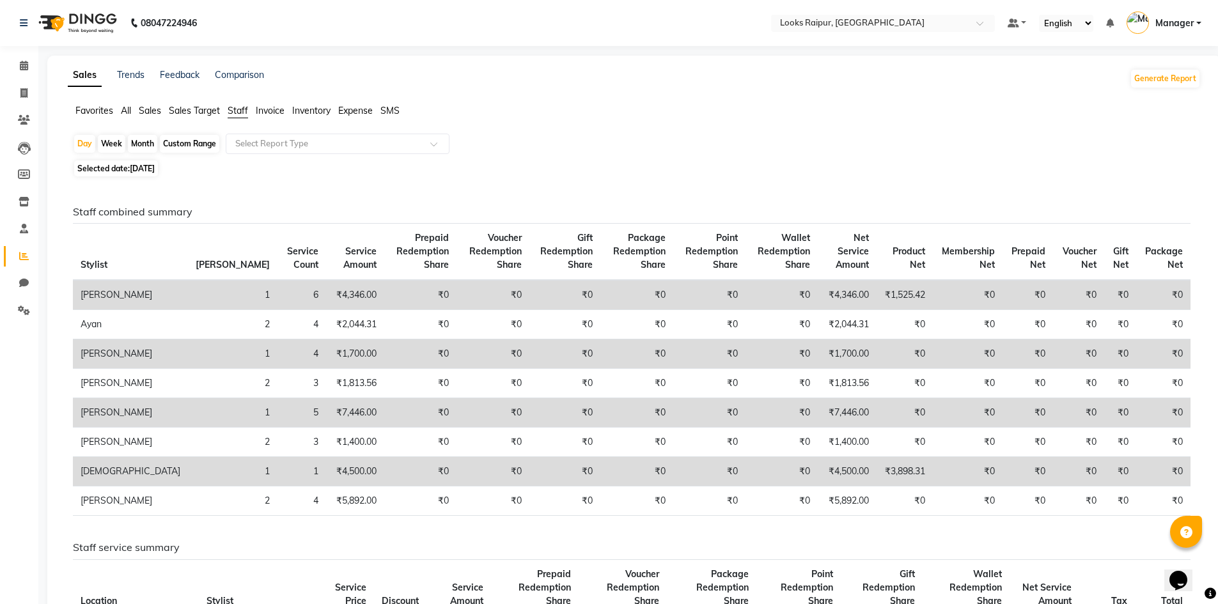
click at [137, 171] on span "[DATE]" at bounding box center [142, 169] width 25 height 10
select select "8"
select select "2025"
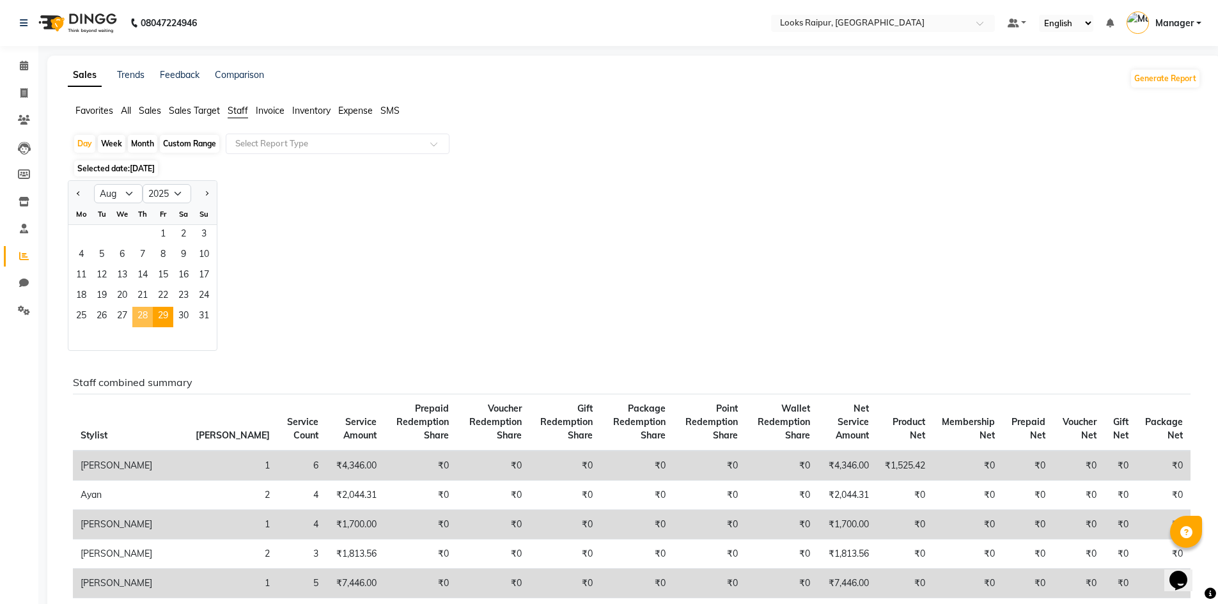
click at [142, 316] on span "28" at bounding box center [142, 317] width 20 height 20
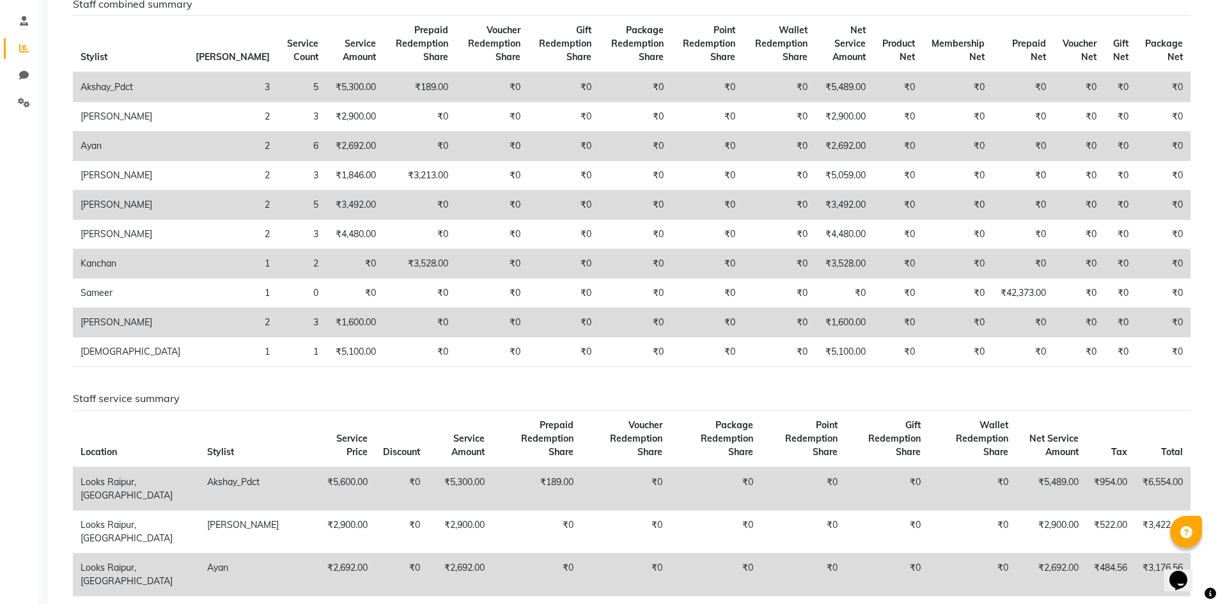
scroll to position [100, 0]
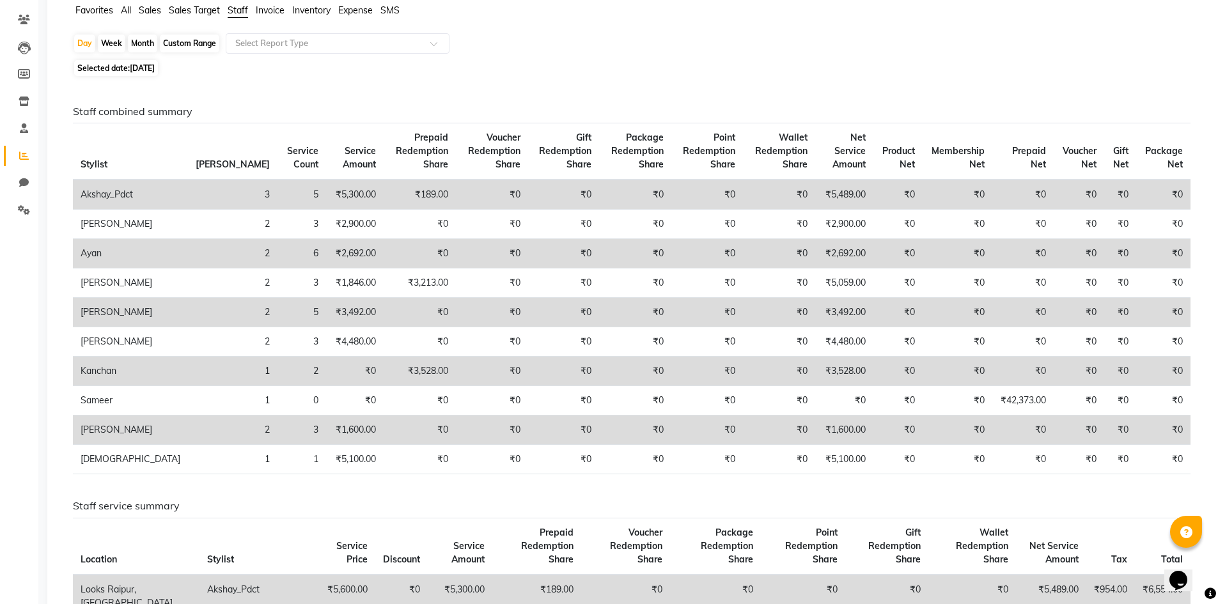
click at [134, 65] on span "28-08-2025" at bounding box center [142, 68] width 25 height 10
select select "8"
select select "2025"
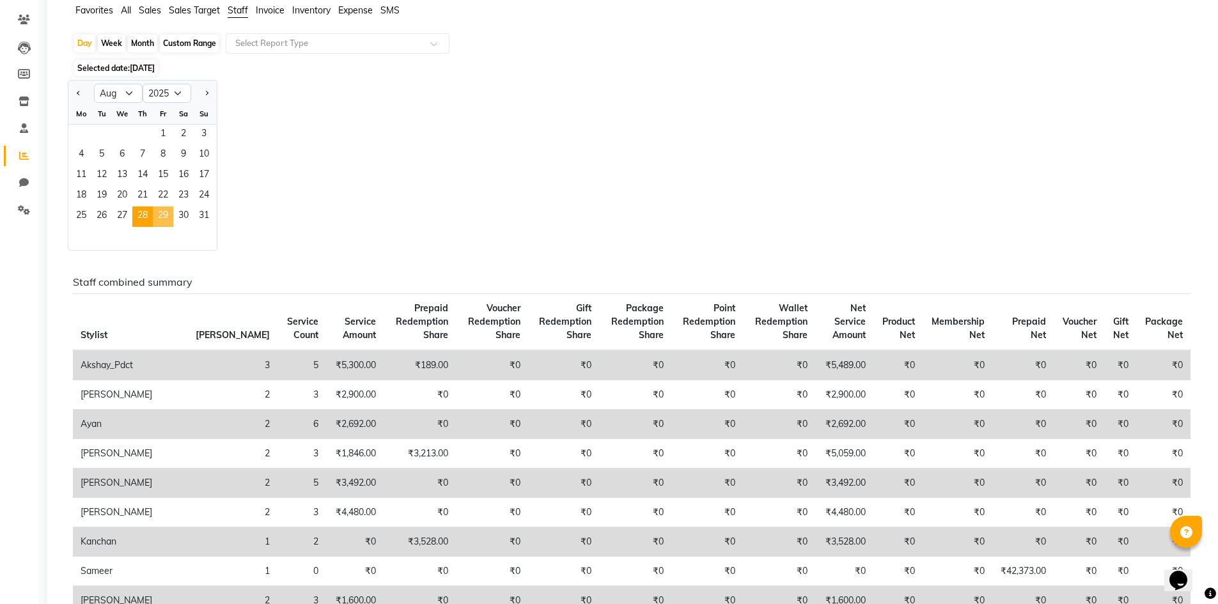
click at [160, 210] on span "29" at bounding box center [163, 217] width 20 height 20
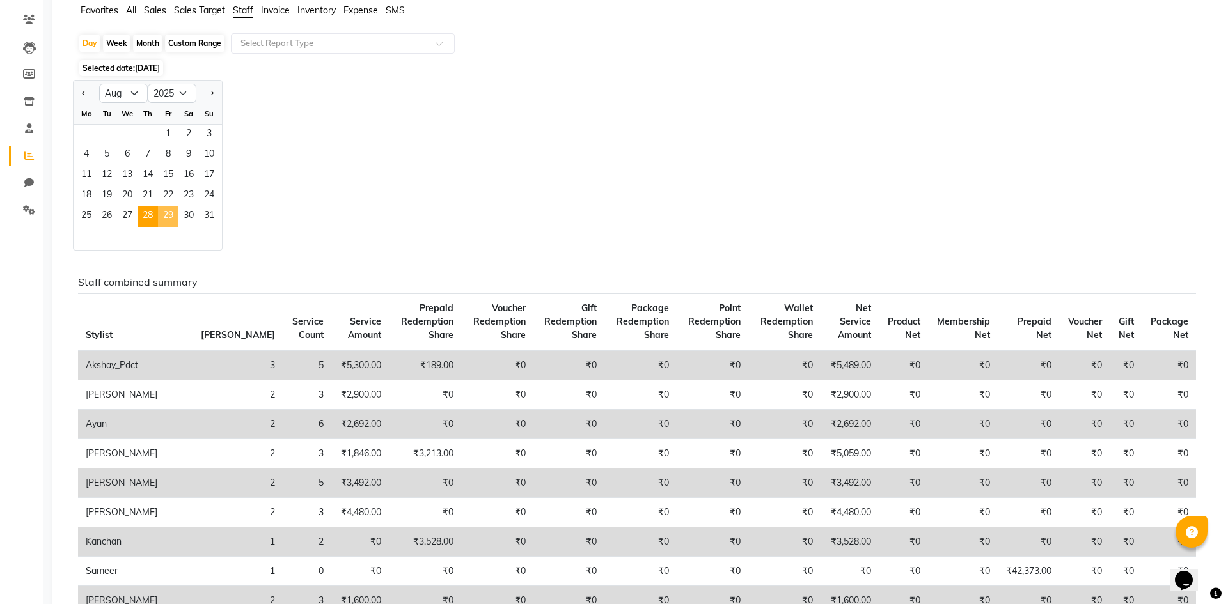
scroll to position [0, 0]
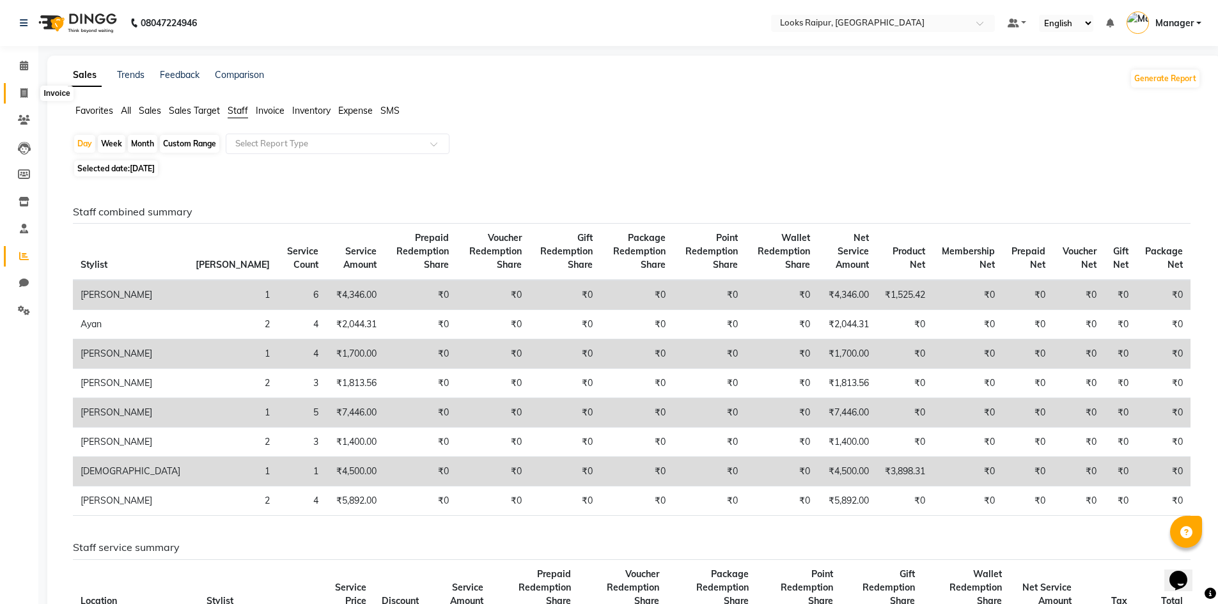
click at [21, 95] on icon at bounding box center [23, 93] width 7 height 10
select select "service"
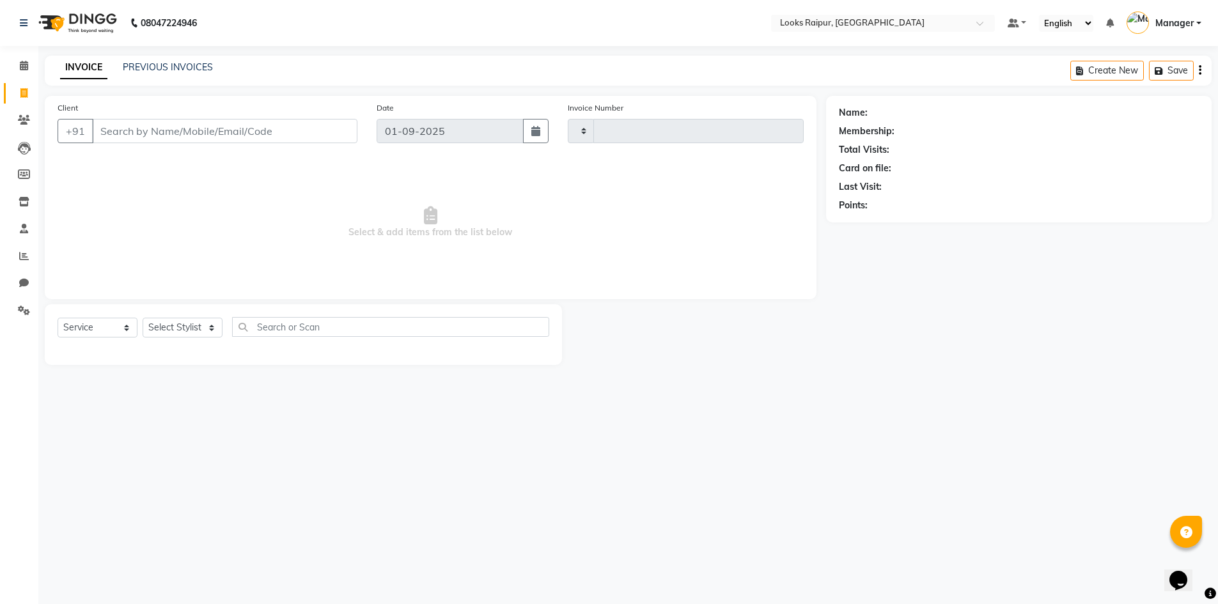
type input "0330"
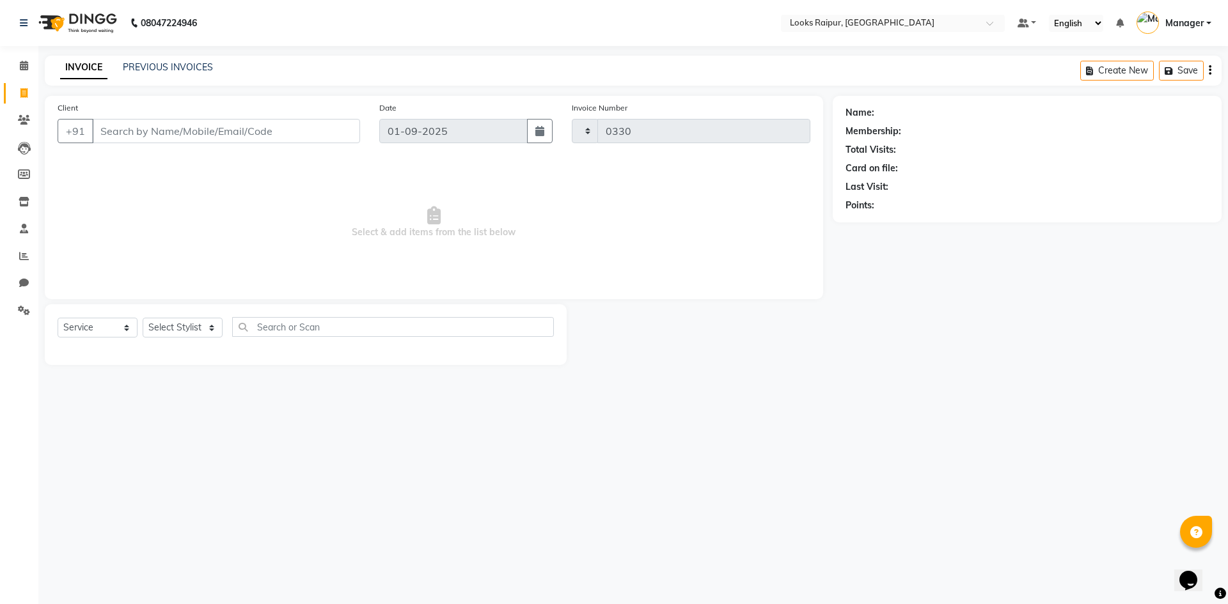
select select "8606"
click at [19, 91] on span at bounding box center [24, 93] width 22 height 15
select select "service"
type input "0330"
select select "8606"
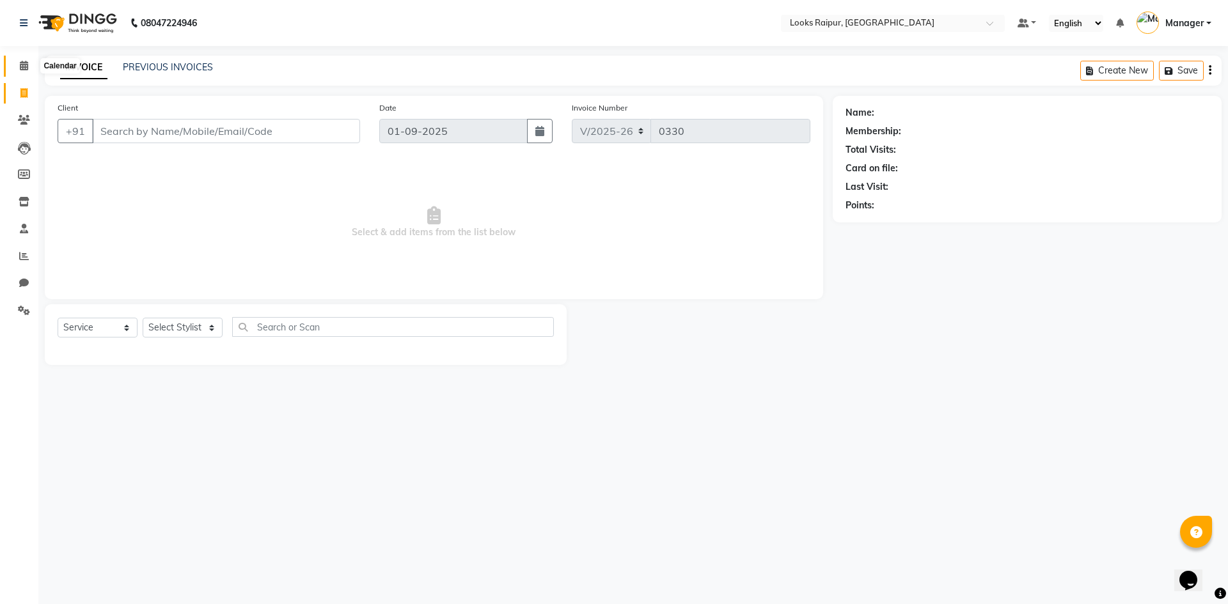
click at [17, 68] on span at bounding box center [24, 66] width 22 height 15
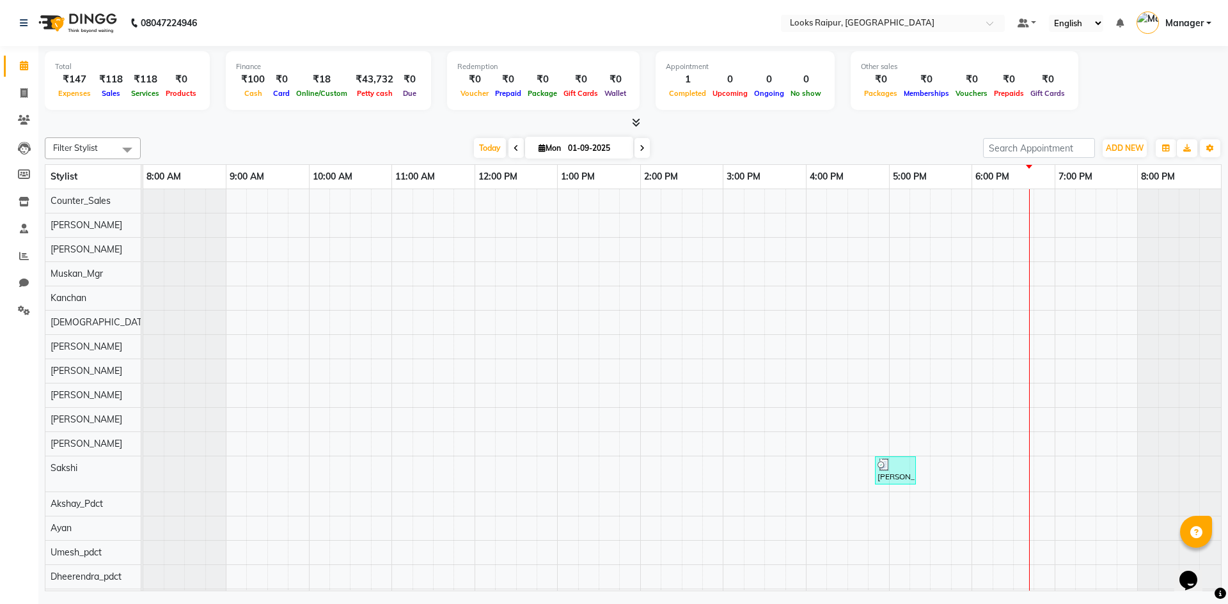
scroll to position [0, 10]
click at [1132, 143] on span "ADD NEW" at bounding box center [1125, 148] width 38 height 10
click at [1087, 207] on link "Add Expense" at bounding box center [1095, 206] width 101 height 17
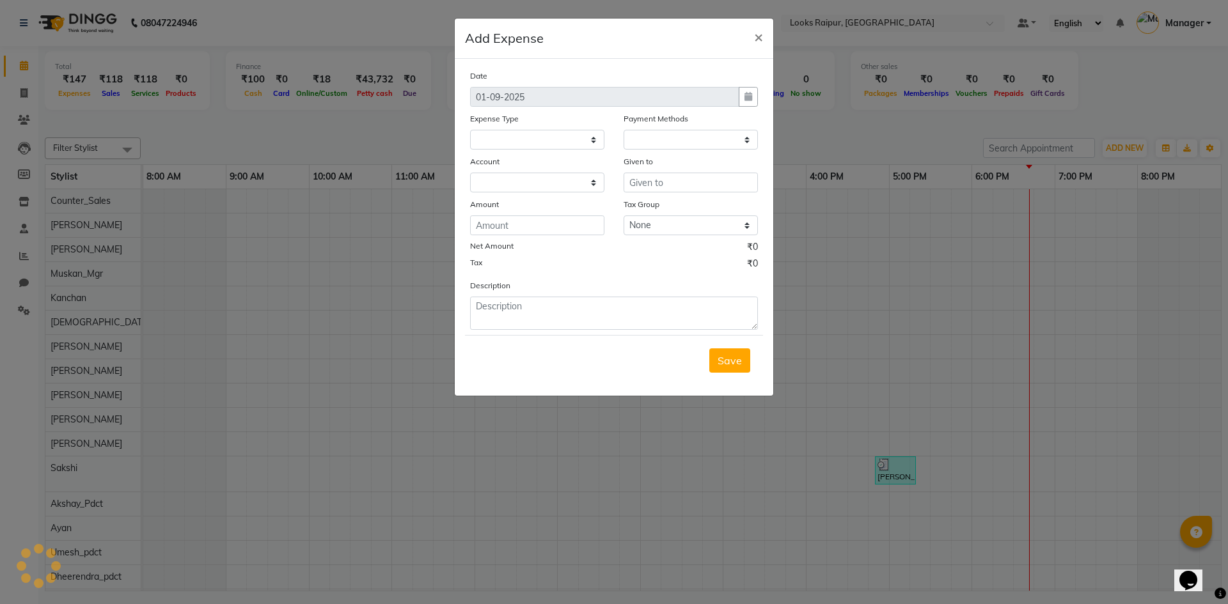
select select
click at [560, 137] on select at bounding box center [537, 140] width 134 height 20
select select "1"
select select "7834"
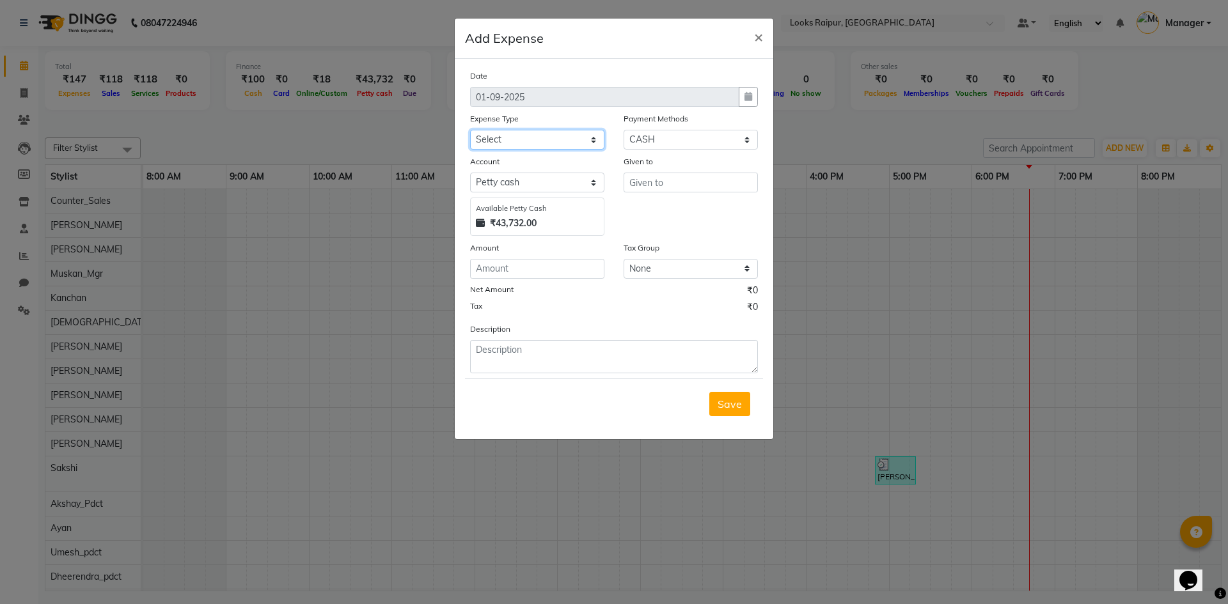
select select "24472"
click at [470, 130] on select "Select Bank Deposit Blinkit Cash Handover CLIENT Client ordered food Client Ref…" at bounding box center [537, 140] width 134 height 20
click at [678, 191] on input "text" at bounding box center [690, 183] width 134 height 20
click at [685, 205] on ngb-highlight "Coun ter_Sales" at bounding box center [674, 209] width 70 height 13
type input "Counter_Sales"
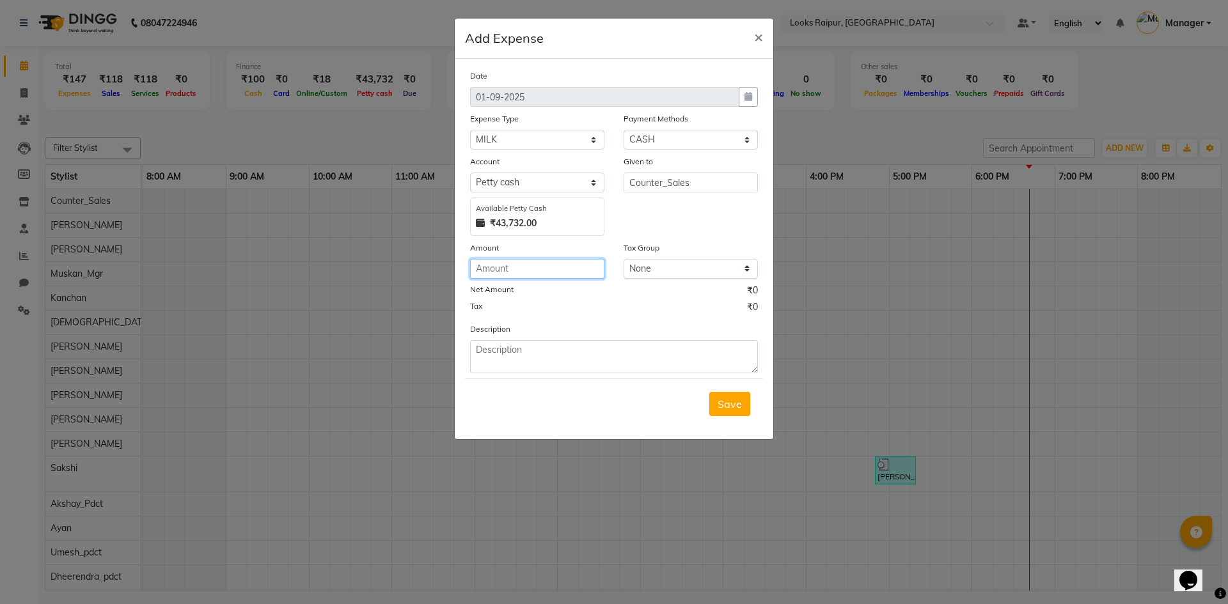
click at [537, 265] on input "number" at bounding box center [537, 269] width 134 height 20
type input "112"
click at [547, 366] on textarea at bounding box center [614, 356] width 288 height 33
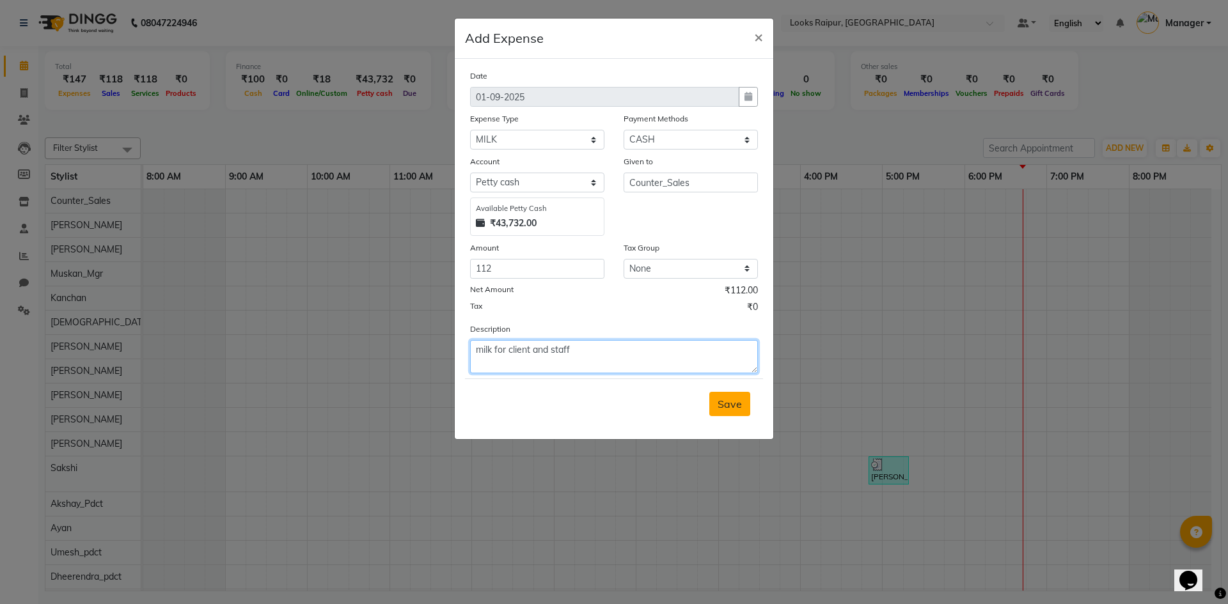
type textarea "milk for client and staff"
click at [726, 400] on span "Save" at bounding box center [729, 404] width 24 height 13
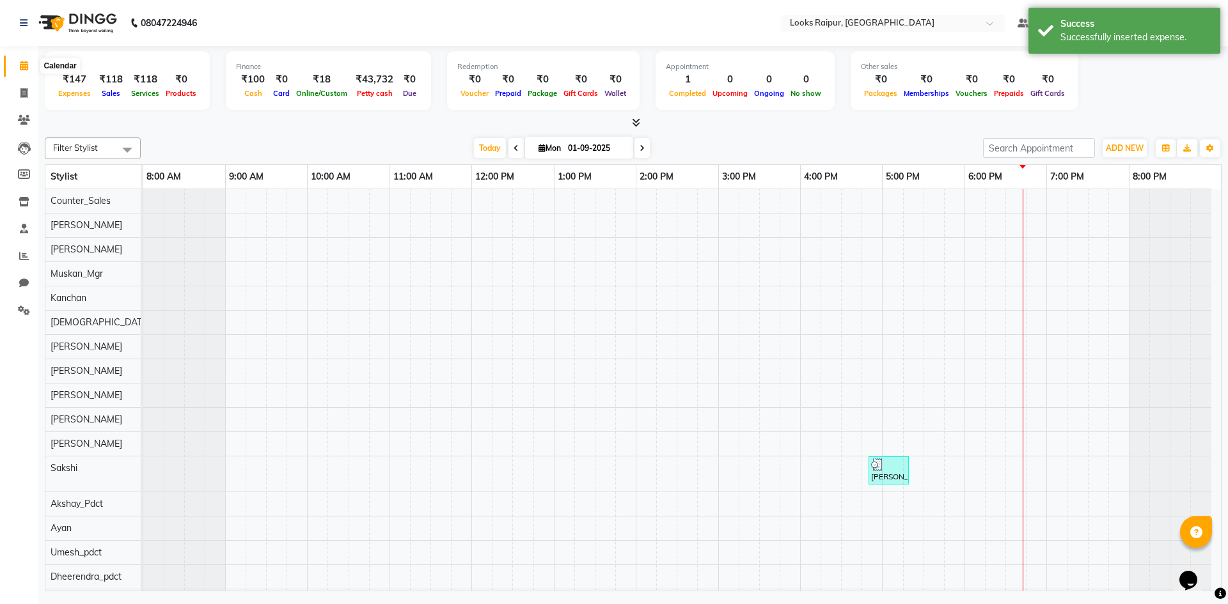
click at [29, 59] on span at bounding box center [24, 66] width 22 height 15
drag, startPoint x: 27, startPoint y: 59, endPoint x: 222, endPoint y: 83, distance: 196.5
click at [53, 63] on app-home "08047224946 Select Location × Looks Raipur, Raipur Default Panel My Panel Engli…" at bounding box center [614, 297] width 1228 height 595
click at [1115, 141] on button "ADD NEW Toggle Dropdown" at bounding box center [1124, 148] width 44 height 18
click at [1081, 203] on link "Add Expense" at bounding box center [1095, 206] width 101 height 17
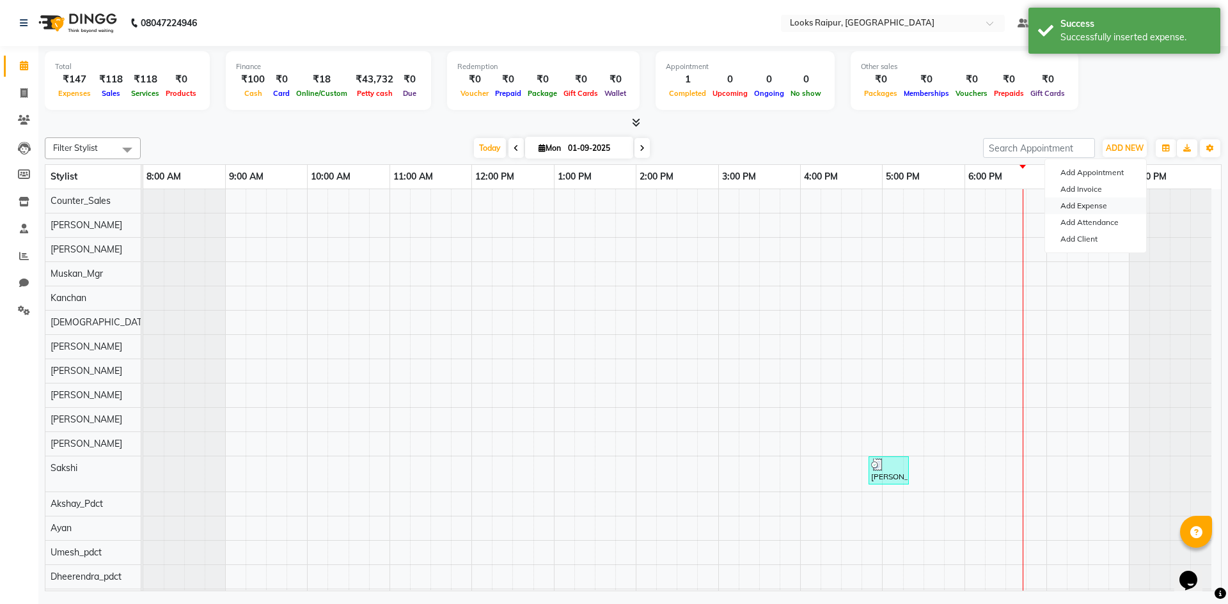
select select "7835"
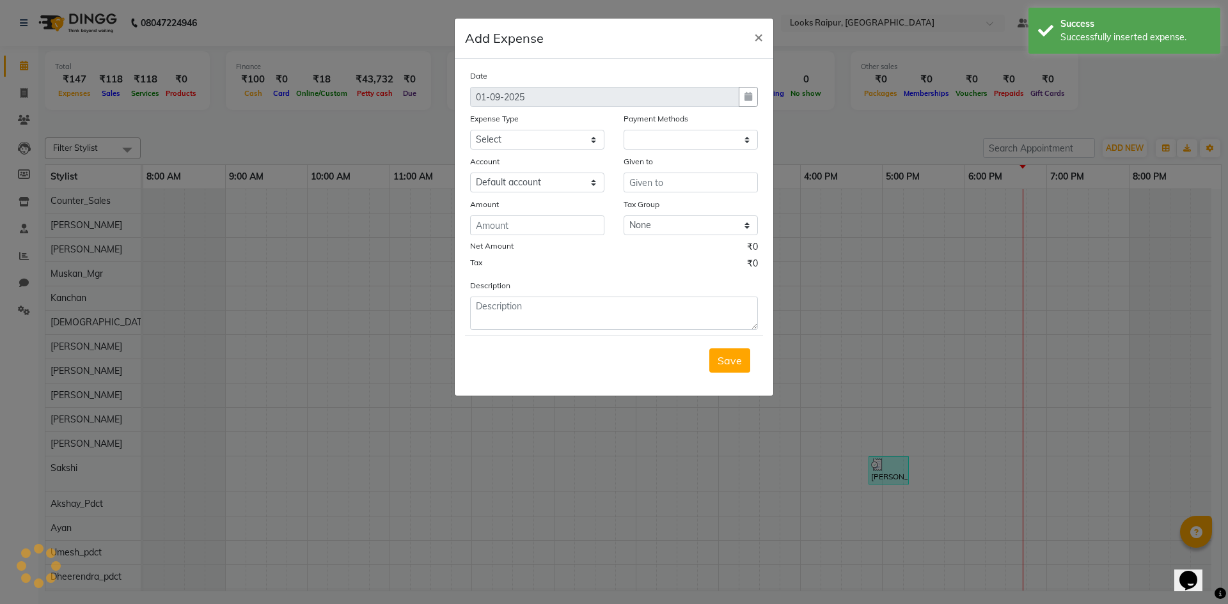
select select "1"
select select "7834"
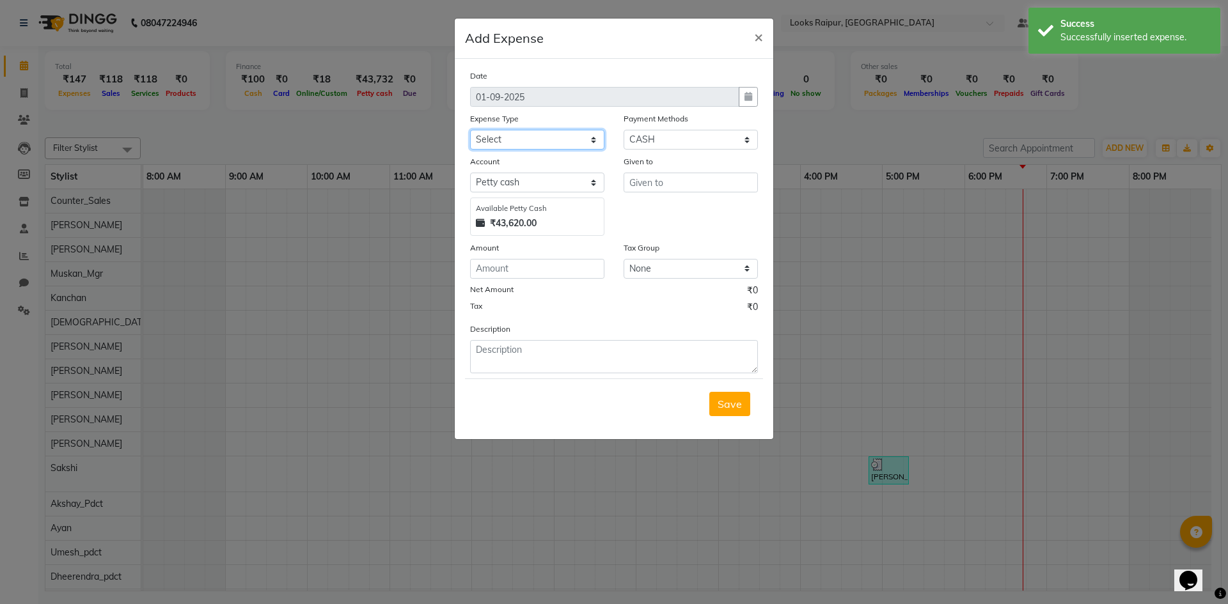
click at [595, 135] on select "Select Bank Deposit Blinkit Cash Handover CLIENT Client ordered food Client Ref…" at bounding box center [537, 140] width 134 height 20
select select "23704"
click at [470, 130] on select "Select Bank Deposit Blinkit Cash Handover CLIENT Client ordered food Client Ref…" at bounding box center [537, 140] width 134 height 20
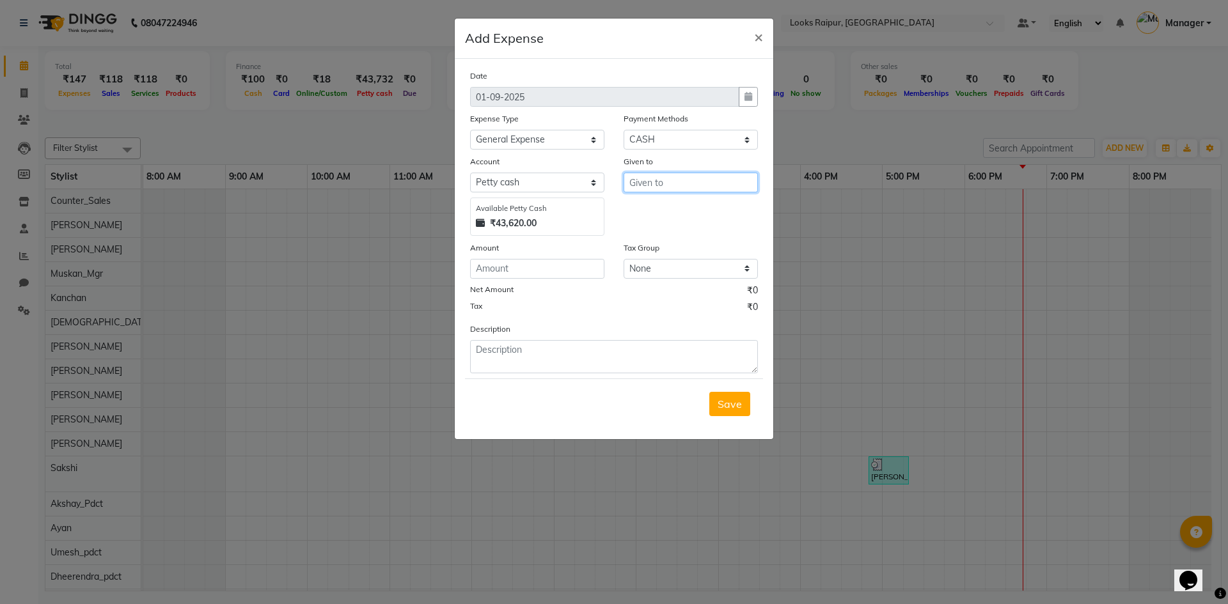
click at [641, 185] on input "text" at bounding box center [690, 183] width 134 height 20
click at [637, 208] on button "Cou nter_Sales" at bounding box center [674, 210] width 101 height 20
type input "Counter_Sales"
click at [511, 276] on input "number" at bounding box center [537, 269] width 134 height 20
click at [662, 178] on input "Counter_Sales" at bounding box center [690, 183] width 134 height 20
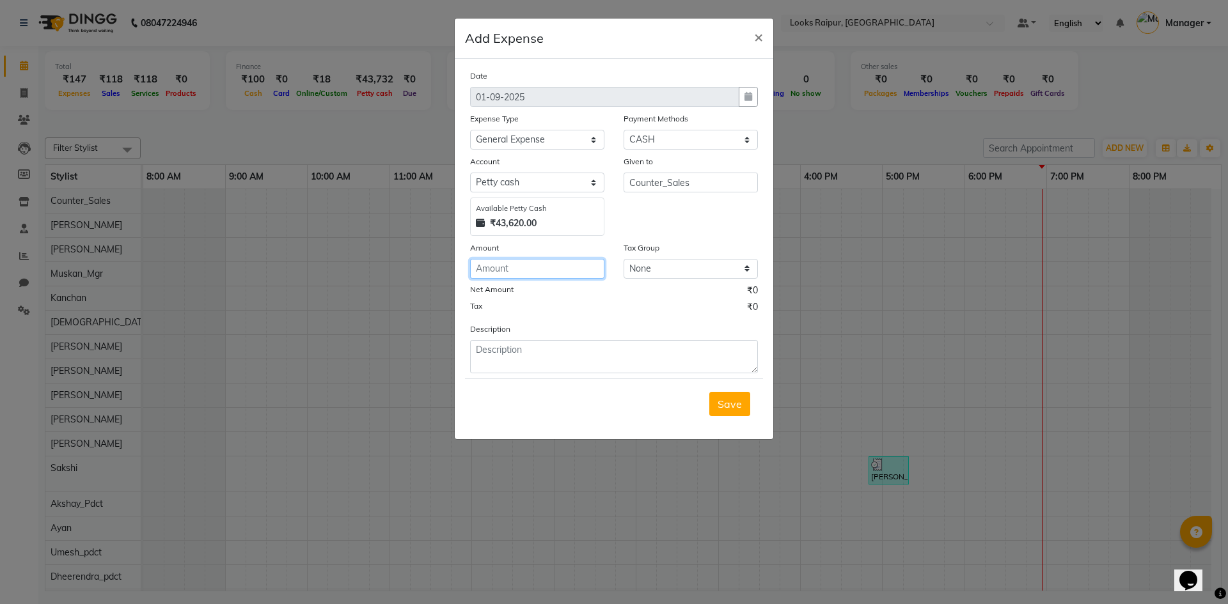
click at [552, 266] on input "number" at bounding box center [537, 269] width 134 height 20
type input "90"
click at [526, 355] on textarea at bounding box center [614, 356] width 288 height 33
type textarea "sugar"
click at [733, 400] on span "Save" at bounding box center [729, 404] width 24 height 13
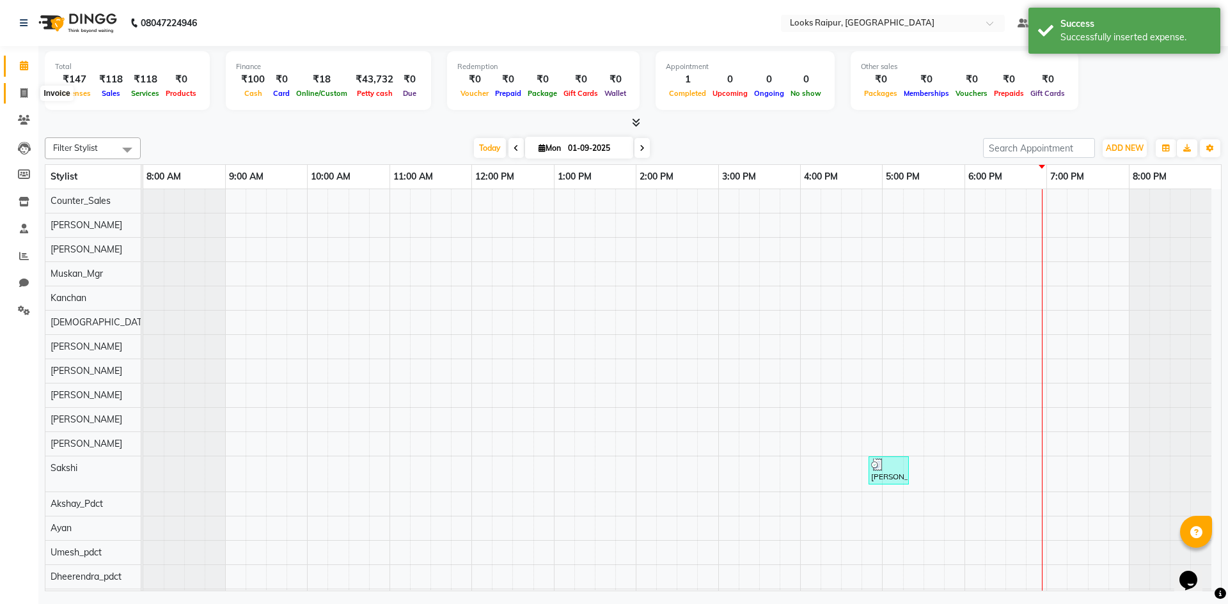
click at [32, 95] on span at bounding box center [24, 93] width 22 height 15
select select "service"
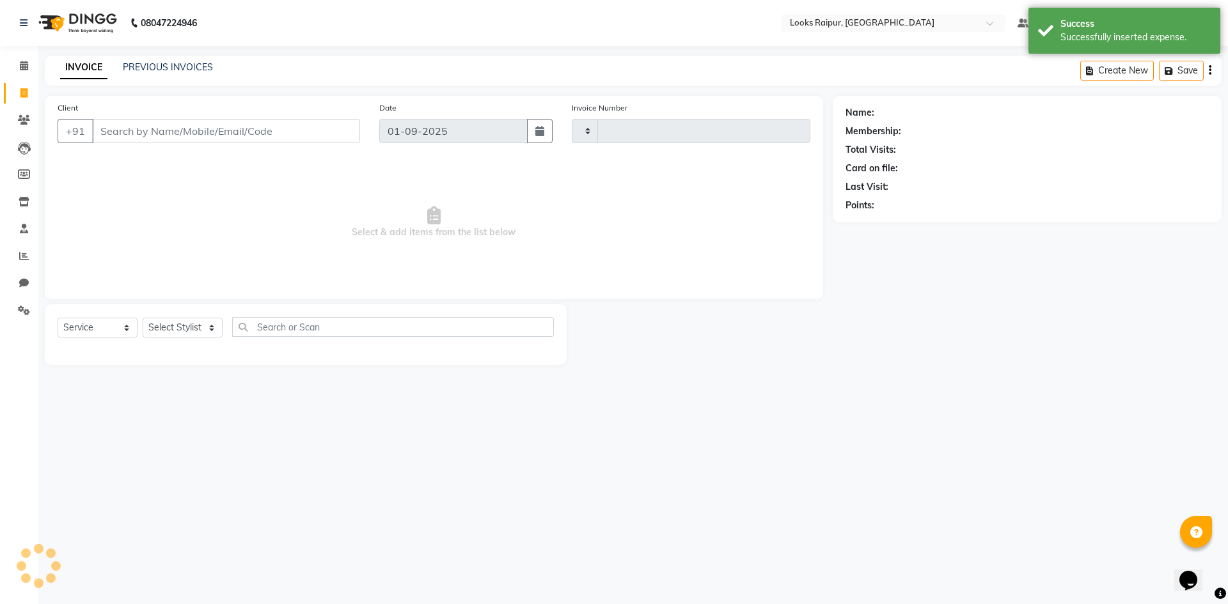
type input "0330"
select select "8606"
click at [20, 70] on icon at bounding box center [24, 66] width 8 height 10
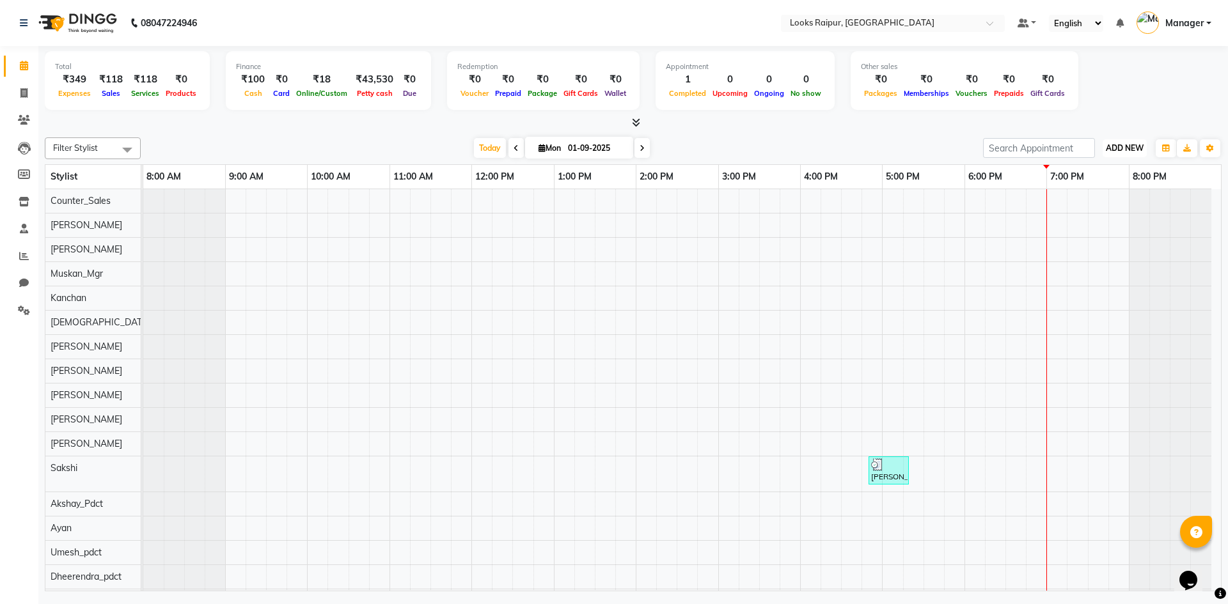
click at [1118, 145] on span "ADD NEW" at bounding box center [1125, 148] width 38 height 10
click at [1102, 203] on link "Add Expense" at bounding box center [1095, 206] width 101 height 17
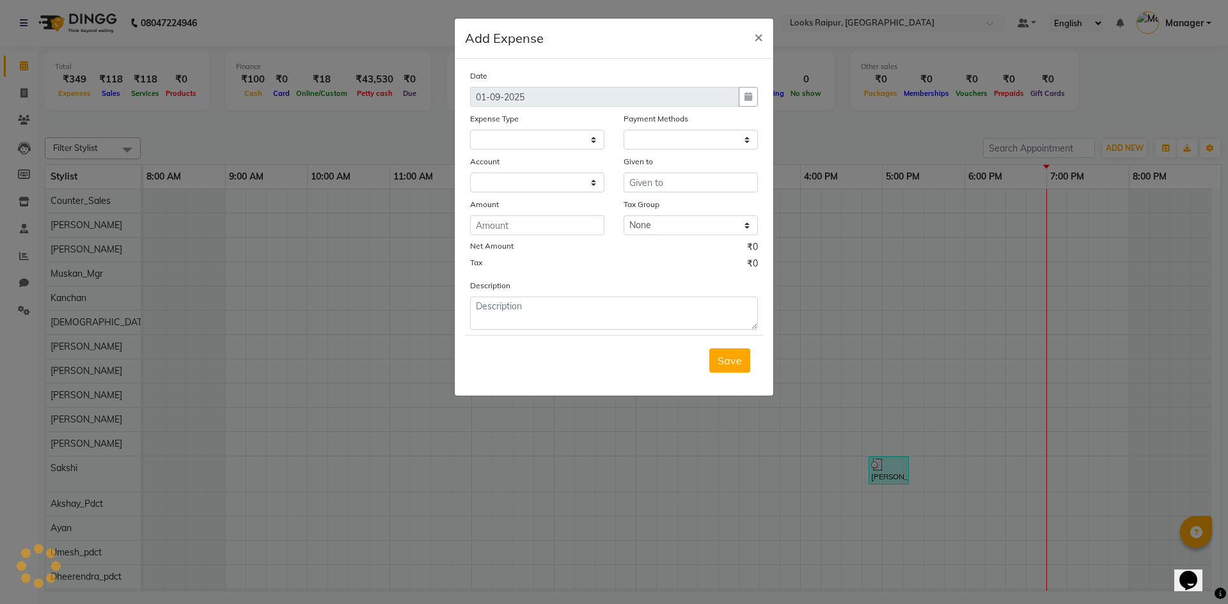
select select
select select "1"
select select "7834"
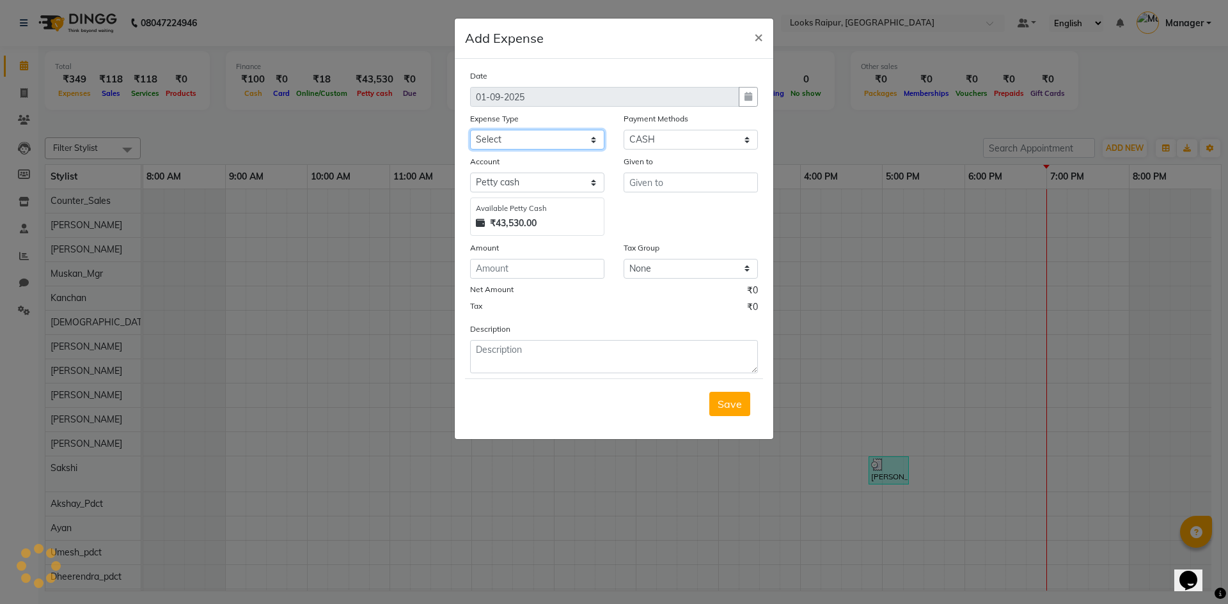
click at [587, 142] on select "Select Bank Deposit Blinkit Cash Handover CLIENT Client ordered food Client Ref…" at bounding box center [537, 140] width 134 height 20
select select "19910"
click at [470, 130] on select "Select Bank Deposit Blinkit Cash Handover CLIENT Client ordered food Client Ref…" at bounding box center [537, 140] width 134 height 20
click at [659, 181] on input "text" at bounding box center [690, 183] width 134 height 20
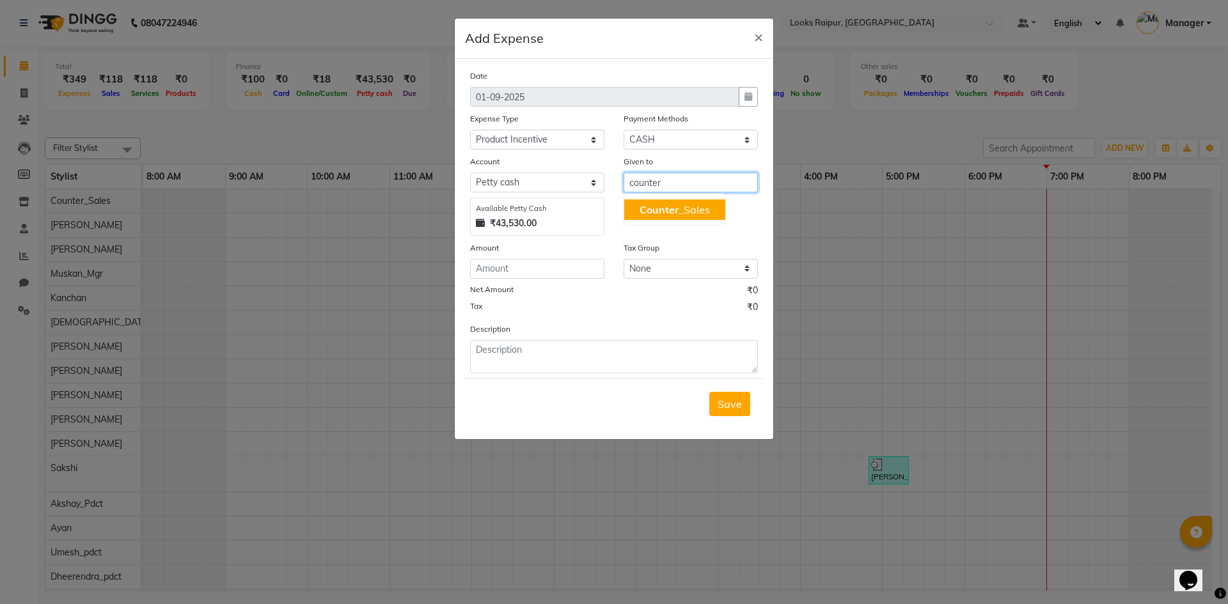
click at [670, 207] on span "Counter" at bounding box center [658, 209] width 39 height 13
type input "Counter_Sales"
click at [554, 270] on input "number" at bounding box center [537, 269] width 134 height 20
click at [552, 267] on input "number" at bounding box center [537, 269] width 134 height 20
type input "147"
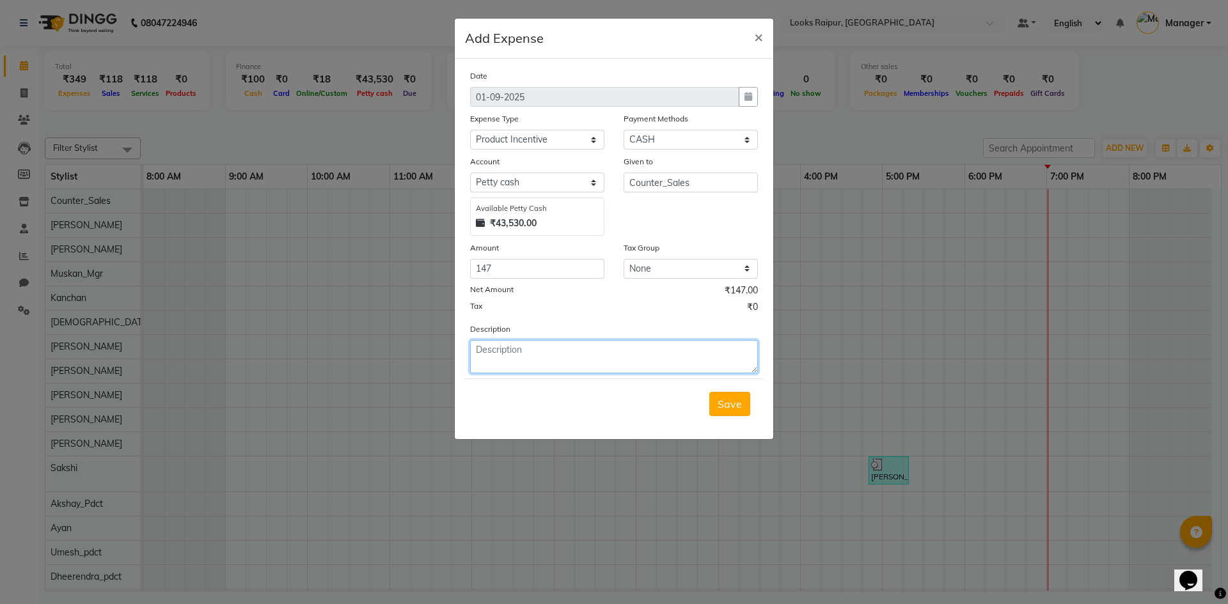
click at [558, 371] on textarea at bounding box center [614, 356] width 288 height 33
type textarea "paid to dhiraj (31-08-25)"
click at [730, 402] on span "Save" at bounding box center [729, 404] width 24 height 13
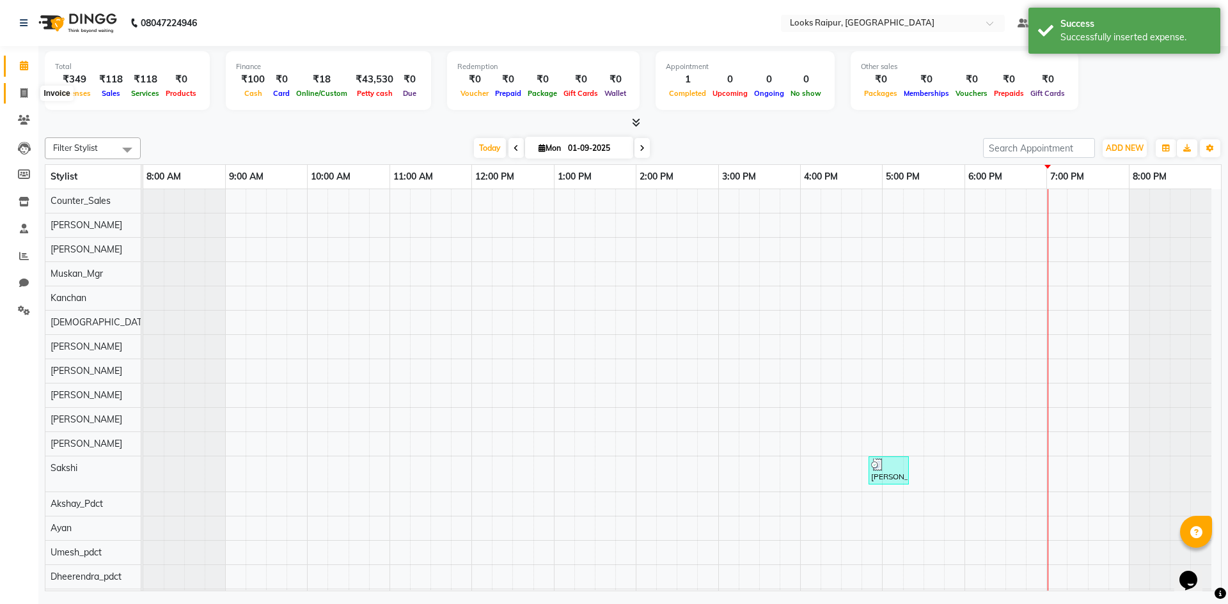
click at [21, 95] on icon at bounding box center [23, 93] width 7 height 10
select select "service"
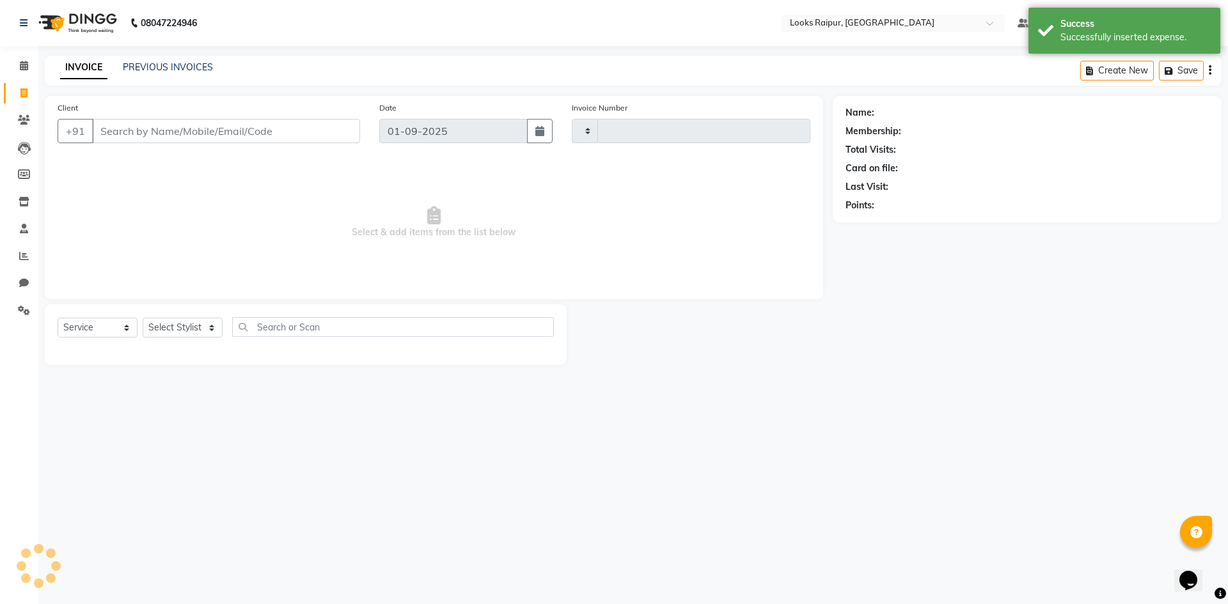
type input "0330"
select select "8606"
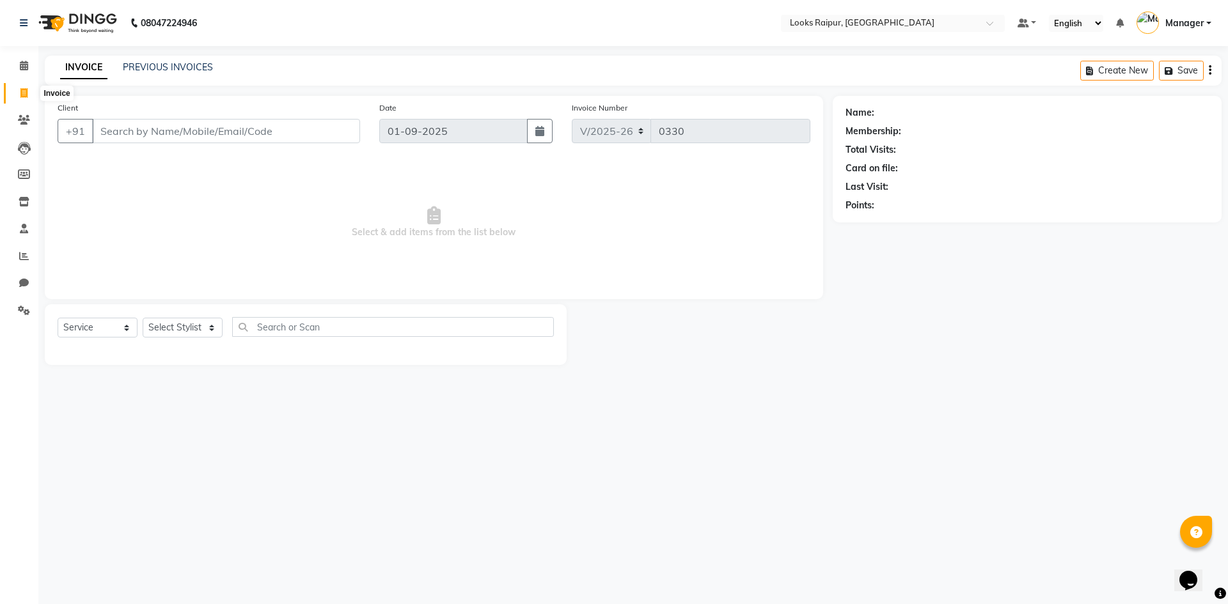
click at [19, 92] on span at bounding box center [24, 93] width 22 height 15
select select "service"
type input "0330"
select select "8606"
click at [22, 66] on icon at bounding box center [24, 66] width 8 height 10
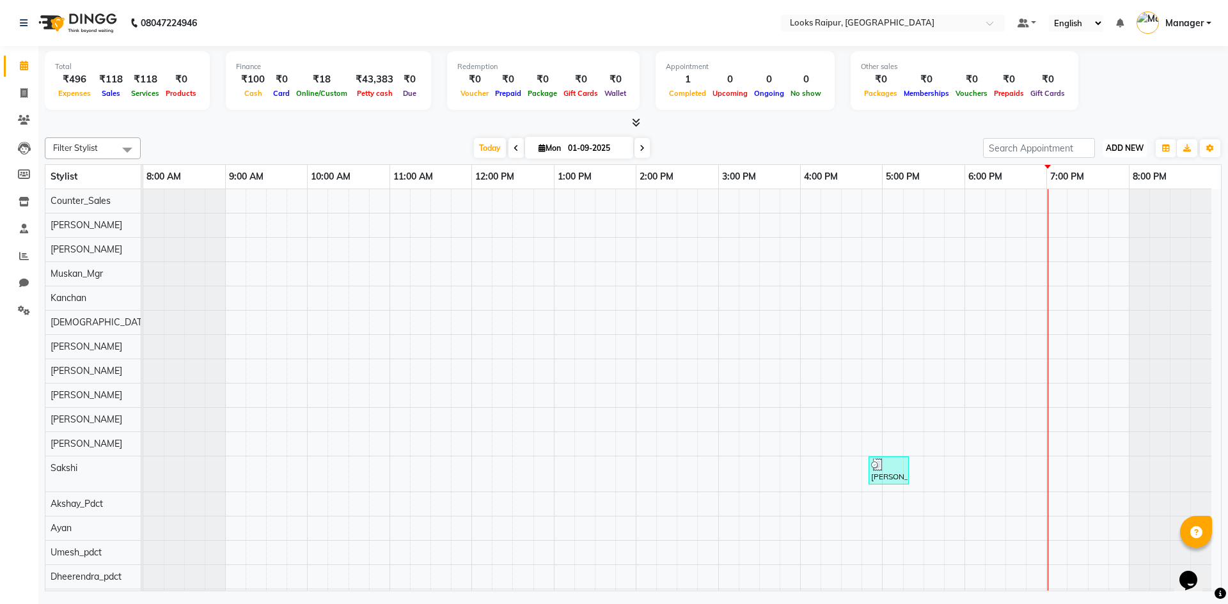
click at [1116, 152] on span "ADD NEW" at bounding box center [1125, 148] width 38 height 10
click at [1090, 208] on link "Add Expense" at bounding box center [1095, 206] width 101 height 17
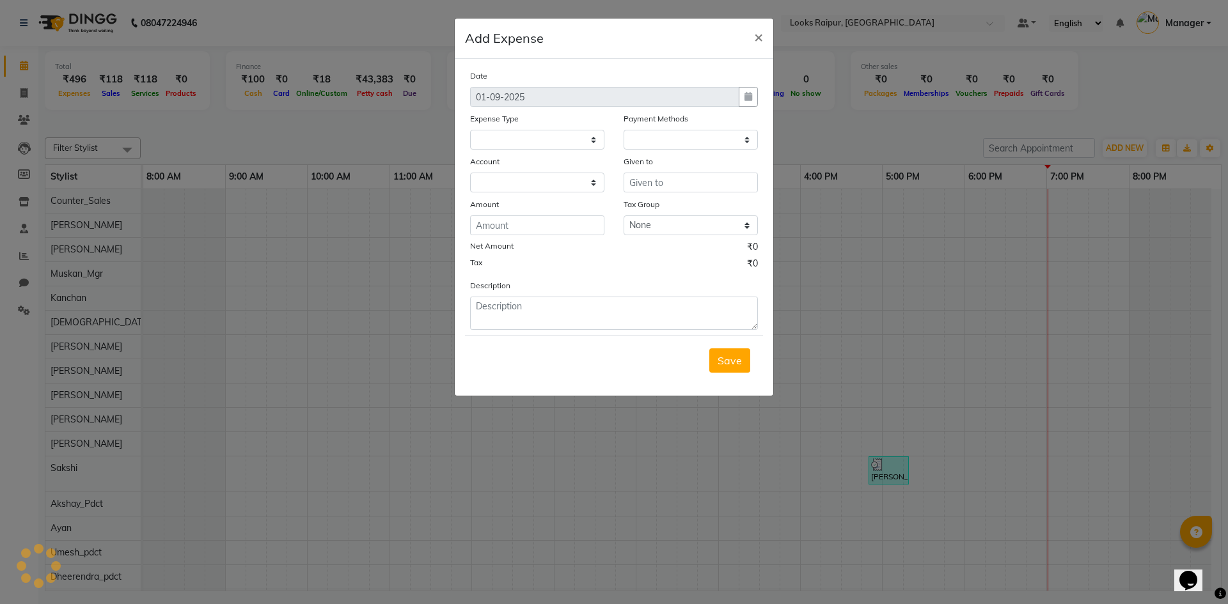
select select
select select "1"
select select "7834"
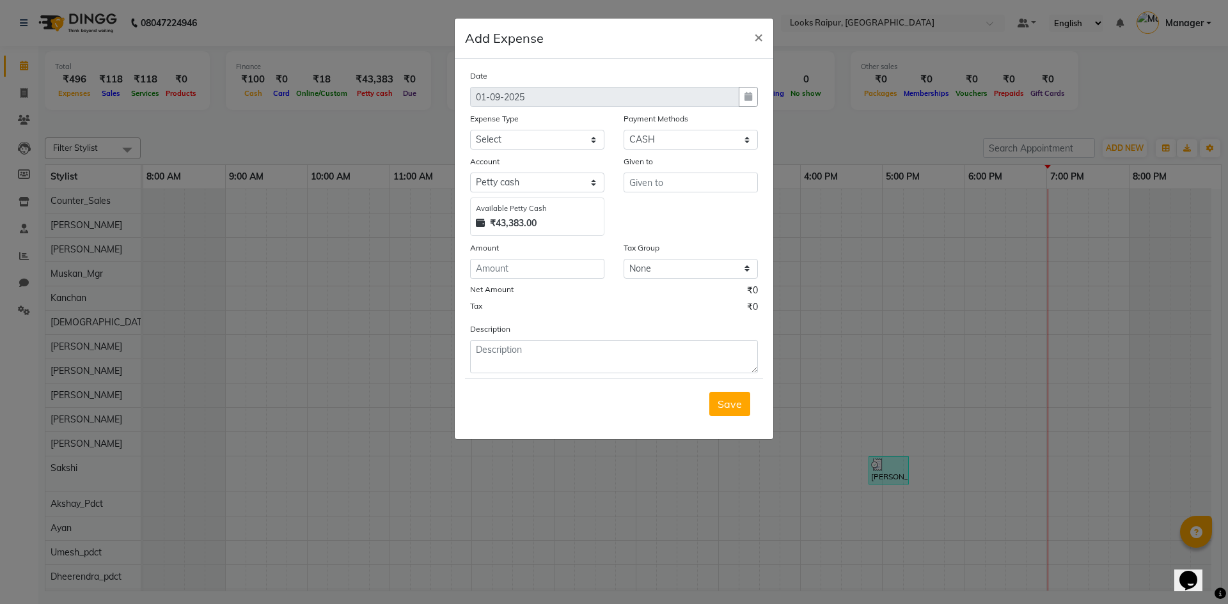
click at [606, 145] on div "Expense Type Select Bank Deposit Blinkit Cash Handover CLIENT Client ordered fo…" at bounding box center [536, 131] width 153 height 38
click at [595, 143] on select "Select Bank Deposit Blinkit Cash Handover CLIENT Client ordered food Client Ref…" at bounding box center [537, 140] width 134 height 20
select select "19910"
click at [470, 130] on select "Select Bank Deposit Blinkit Cash Handover CLIENT Client ordered food Client Ref…" at bounding box center [537, 140] width 134 height 20
click at [664, 179] on input "text" at bounding box center [690, 183] width 134 height 20
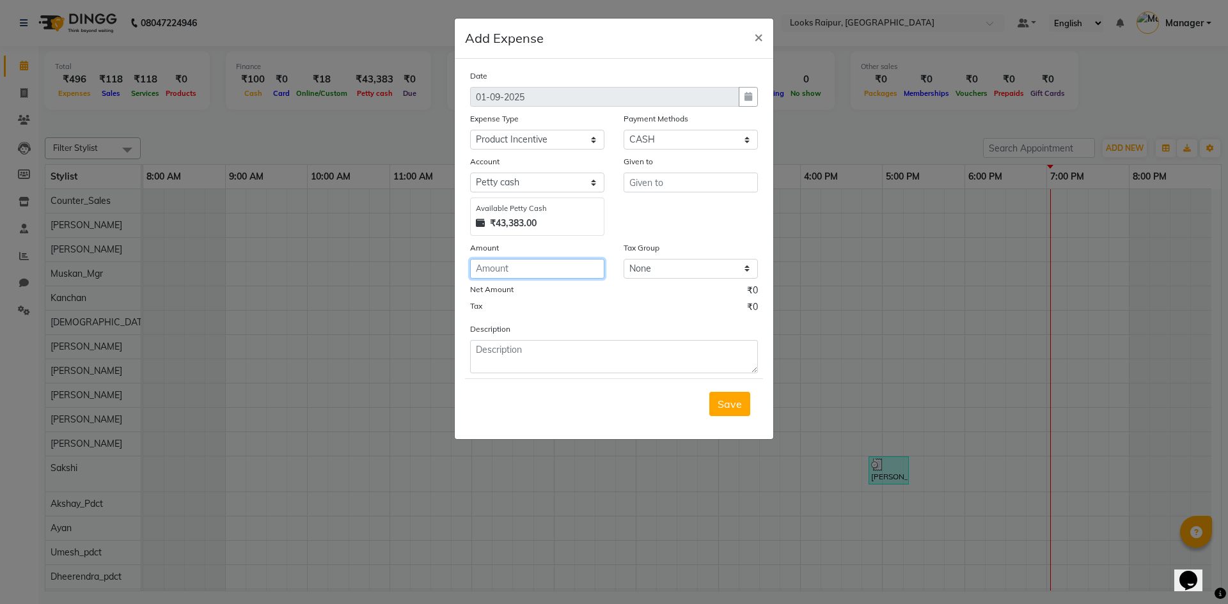
click at [499, 274] on input "number" at bounding box center [537, 269] width 134 height 20
type input "72"
click at [518, 352] on textarea at bounding box center [614, 356] width 288 height 33
click at [636, 187] on input "text" at bounding box center [690, 183] width 134 height 20
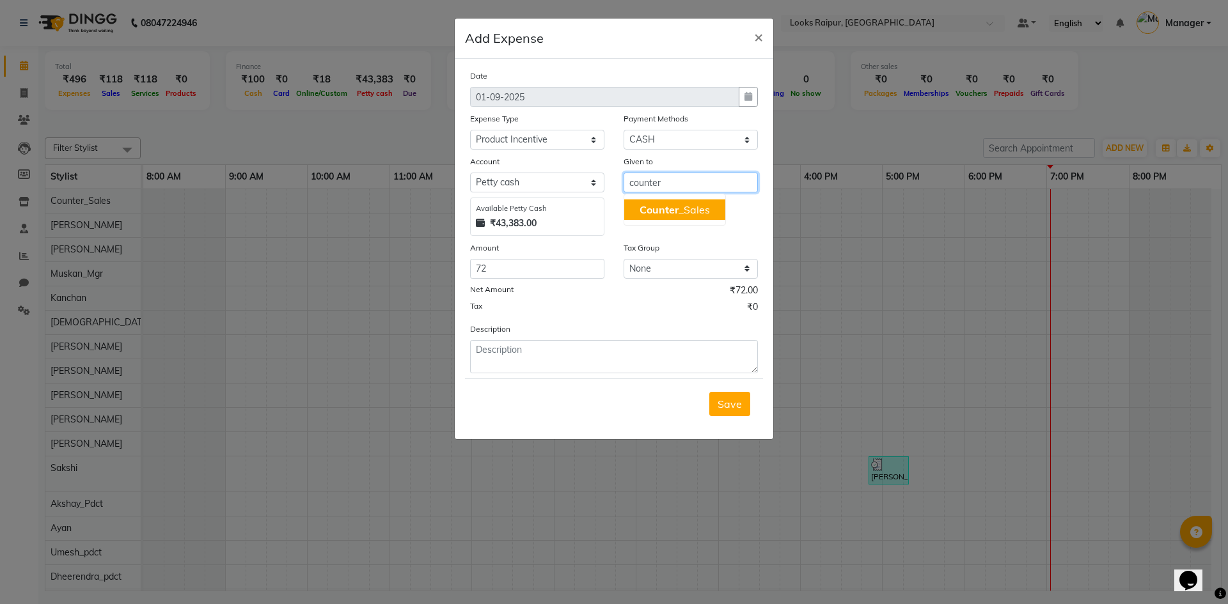
click at [677, 205] on span "Counter" at bounding box center [658, 209] width 39 height 13
type input "Counter_Sales"
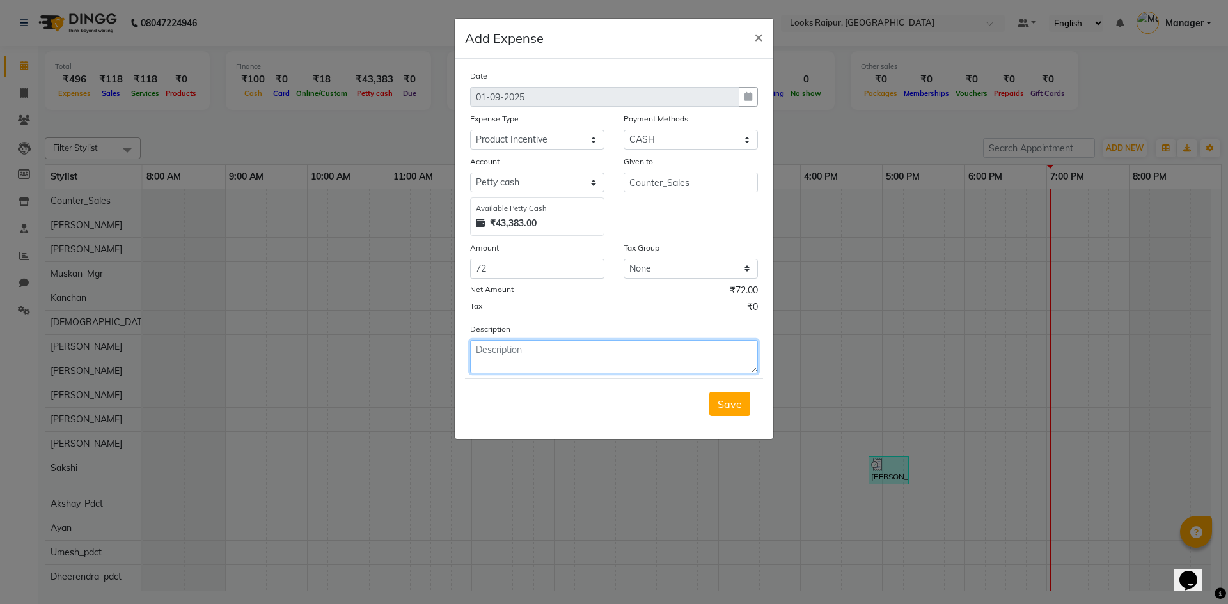
click at [532, 362] on textarea at bounding box center [614, 356] width 288 height 33
type textarea "paid to arif ("
drag, startPoint x: 662, startPoint y: 434, endPoint x: 604, endPoint y: 264, distance: 180.0
click at [652, 406] on div "Date 01-09-2025 Expense Type Select Bank Deposit Blinkit Cash Handover CLIENT C…" at bounding box center [614, 249] width 318 height 380
click at [757, 39] on span "×" at bounding box center [758, 36] width 9 height 19
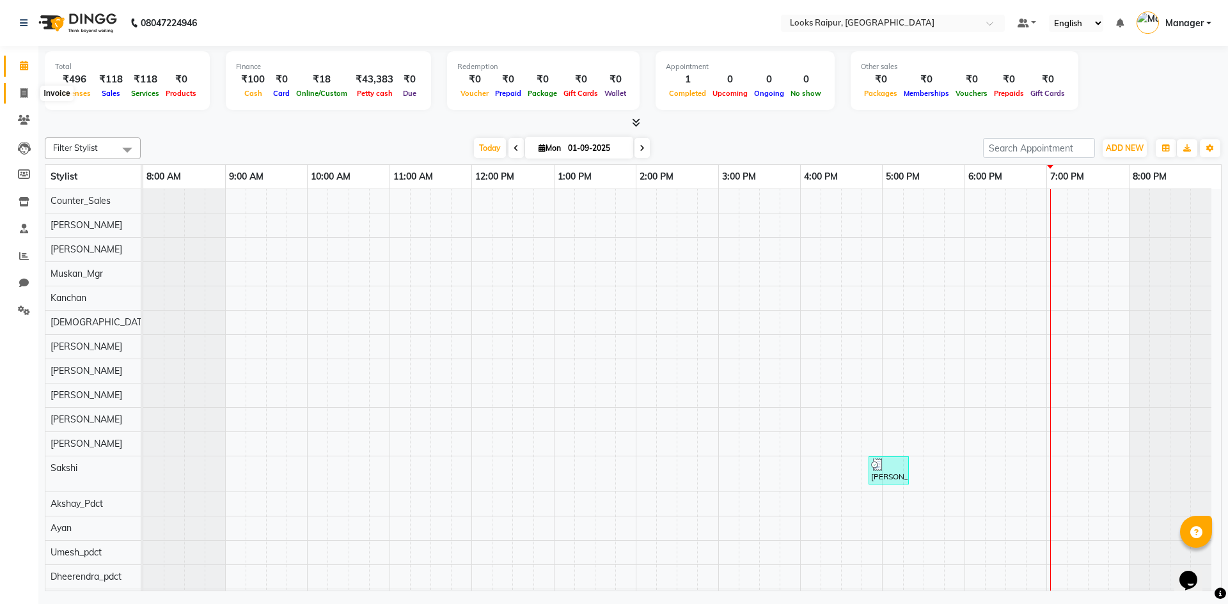
click at [22, 94] on icon at bounding box center [23, 93] width 7 height 10
select select "service"
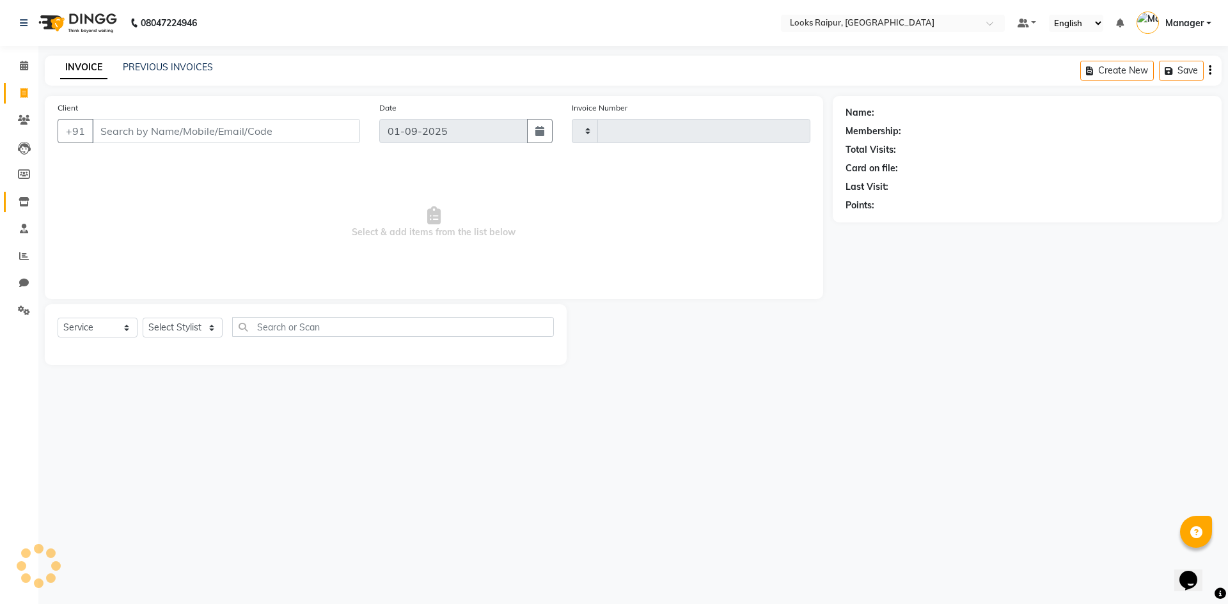
type input "0330"
select select "8606"
click at [15, 226] on span at bounding box center [24, 229] width 22 height 15
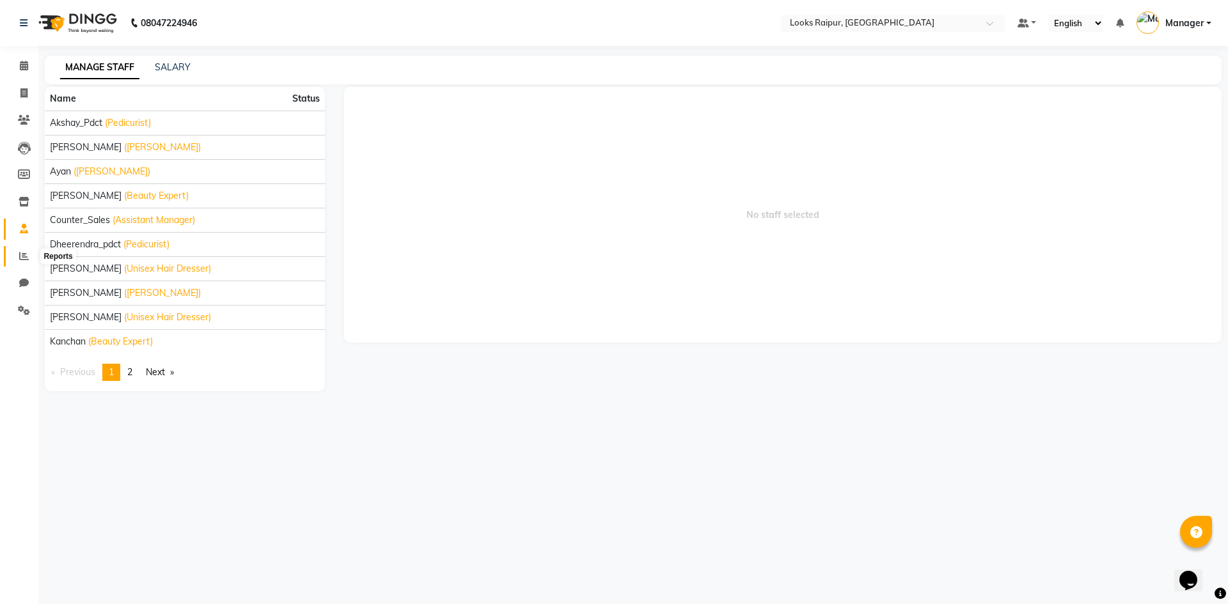
click at [27, 252] on icon at bounding box center [24, 256] width 10 height 10
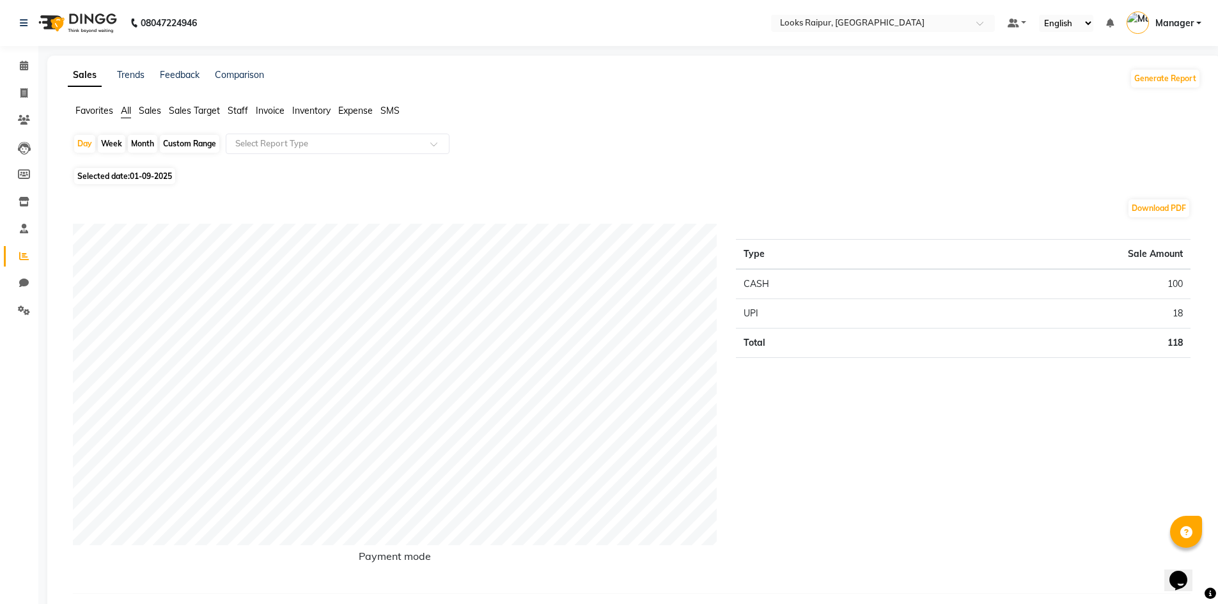
click at [299, 110] on span "Inventory" at bounding box center [311, 111] width 38 height 12
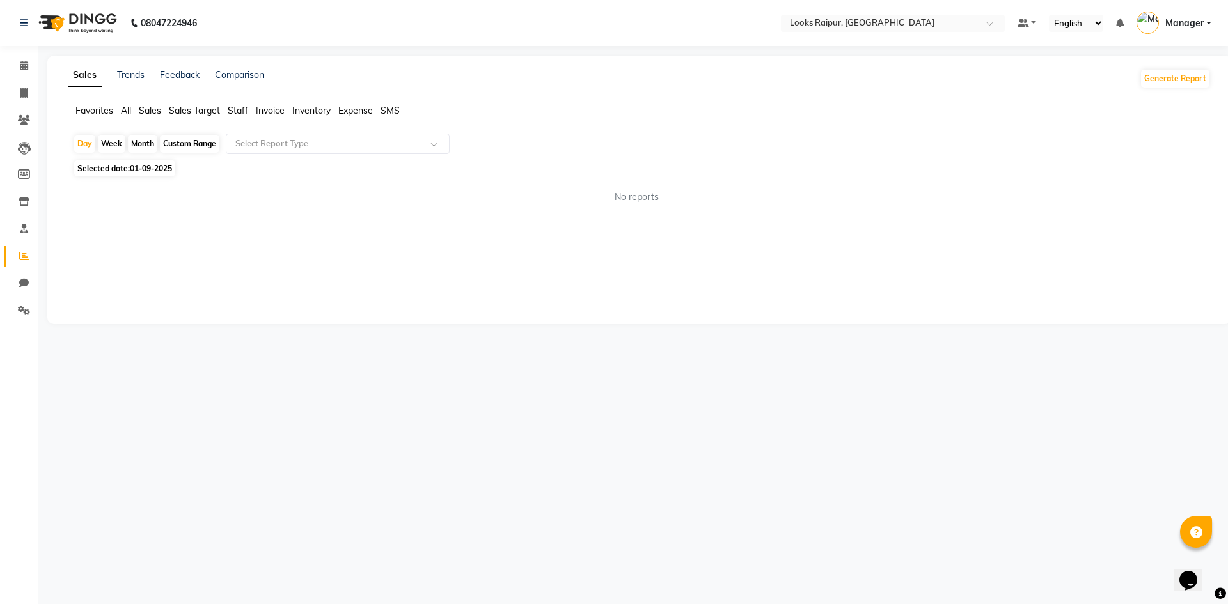
click at [137, 167] on span "01-09-2025" at bounding box center [151, 169] width 42 height 10
select select "9"
select select "2025"
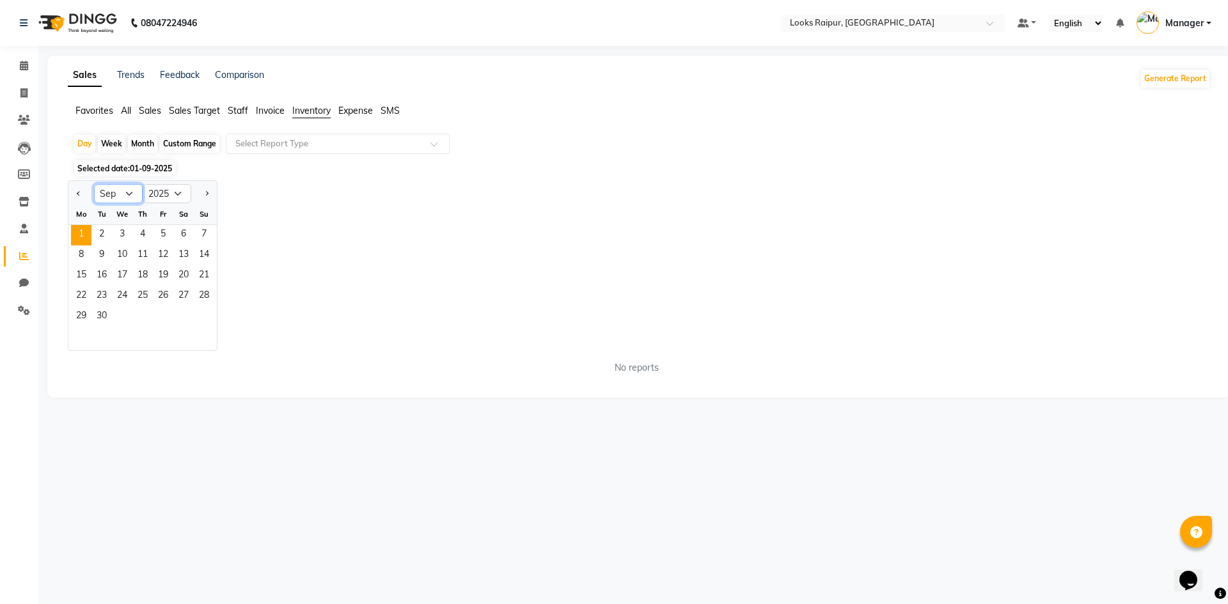
click at [123, 190] on select "Jan Feb Mar Apr May Jun [DATE] Aug Sep Oct Nov Dec" at bounding box center [118, 193] width 49 height 19
select select "8"
click at [94, 184] on select "Jan Feb Mar Apr May Jun [DATE] Aug Sep Oct Nov Dec" at bounding box center [118, 193] width 49 height 19
click at [98, 318] on span "26" at bounding box center [101, 317] width 20 height 20
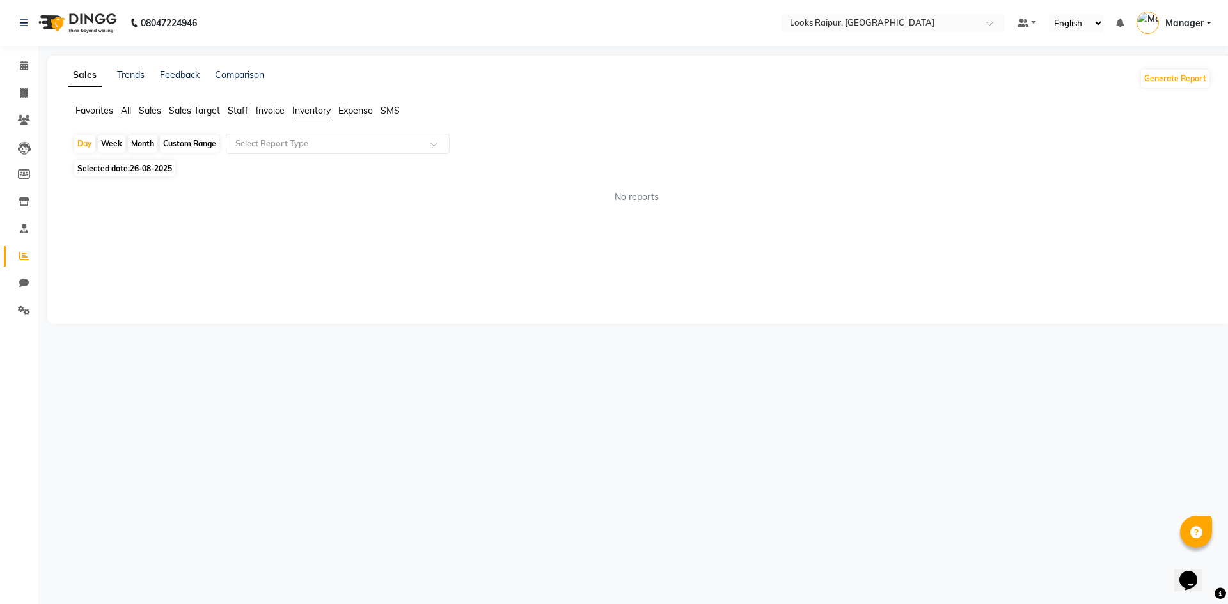
click at [134, 168] on span "26-08-2025" at bounding box center [151, 169] width 42 height 10
select select "8"
select select "2025"
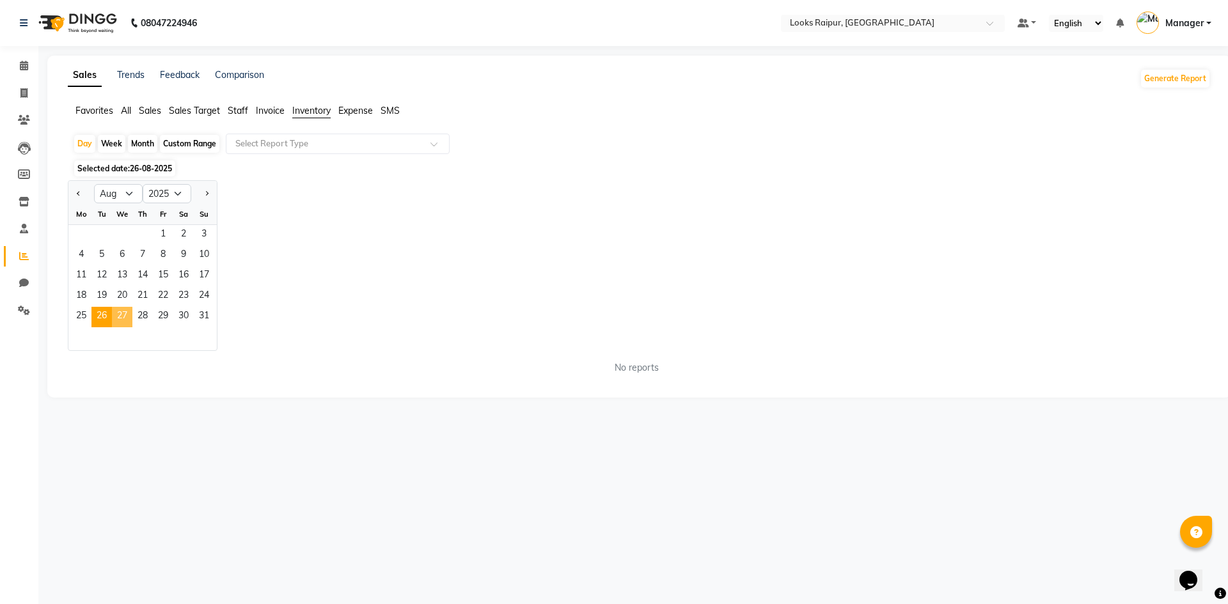
click at [121, 313] on span "27" at bounding box center [122, 317] width 20 height 20
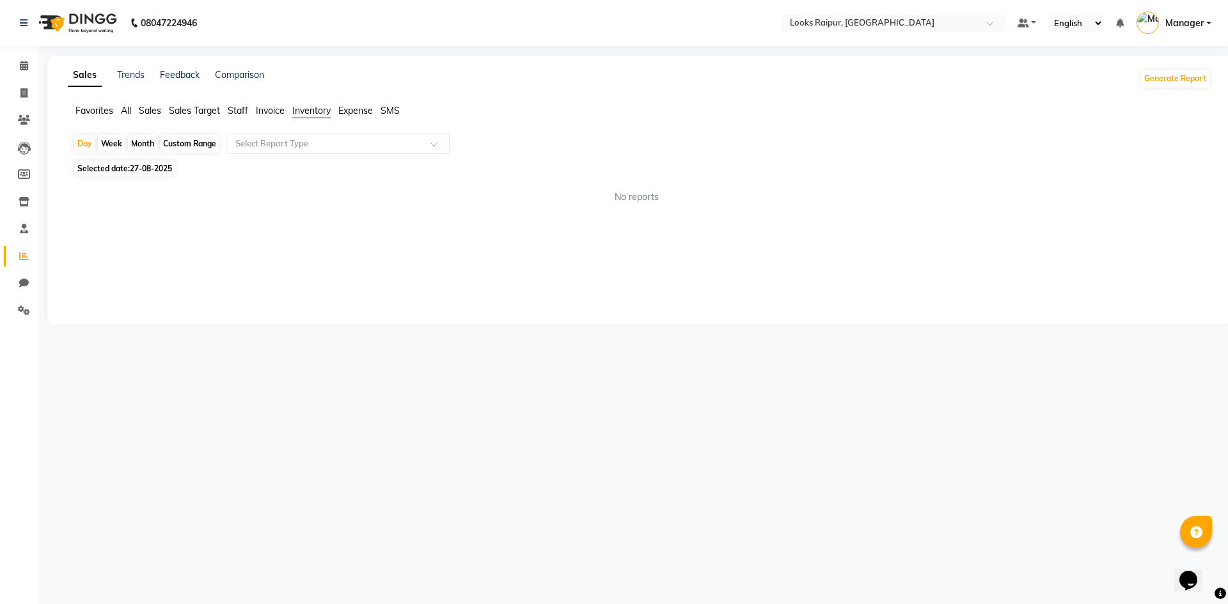
click at [264, 112] on span "Invoice" at bounding box center [270, 111] width 29 height 12
click at [237, 112] on span "Staff" at bounding box center [238, 111] width 20 height 12
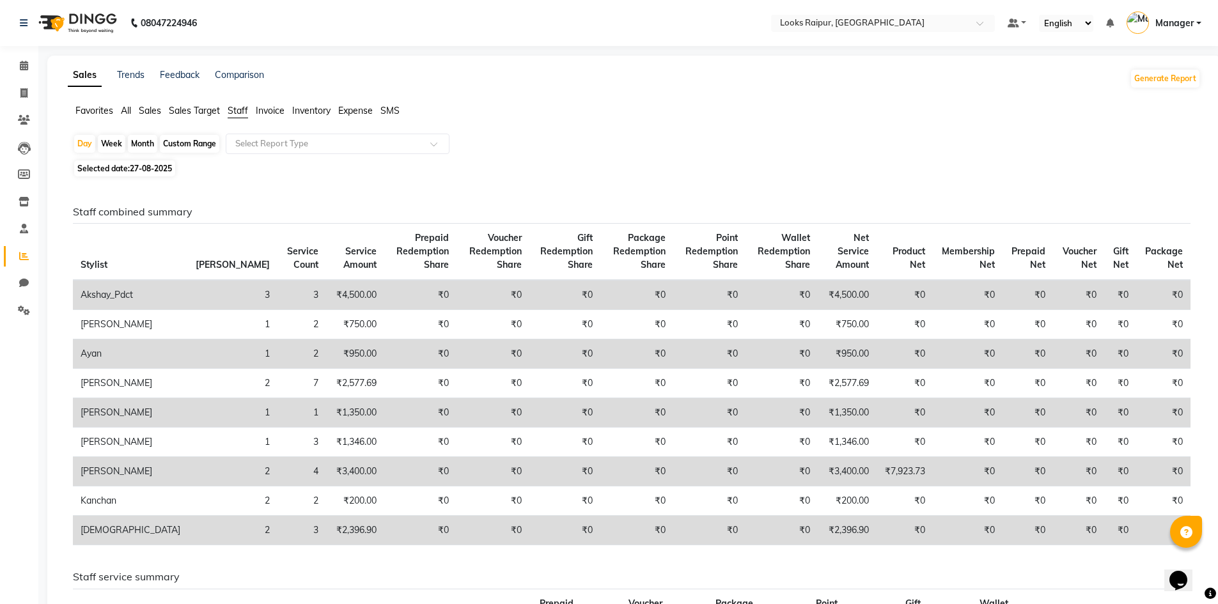
click at [139, 169] on span "27-08-2025" at bounding box center [151, 169] width 42 height 10
select select "8"
select select "2025"
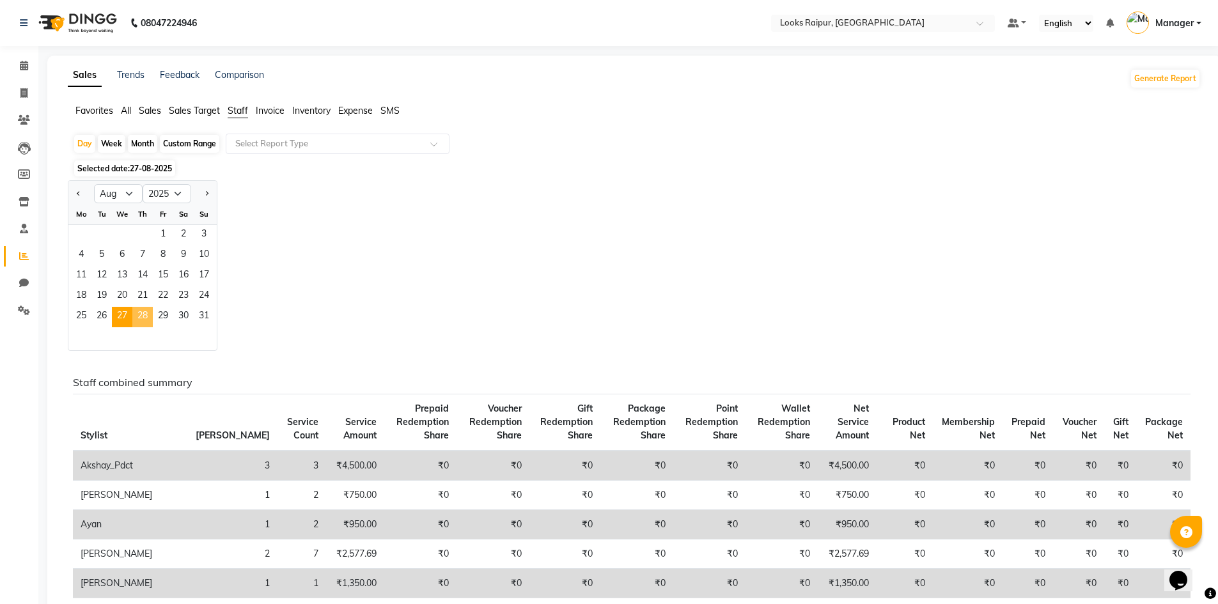
click at [139, 315] on span "28" at bounding box center [142, 317] width 20 height 20
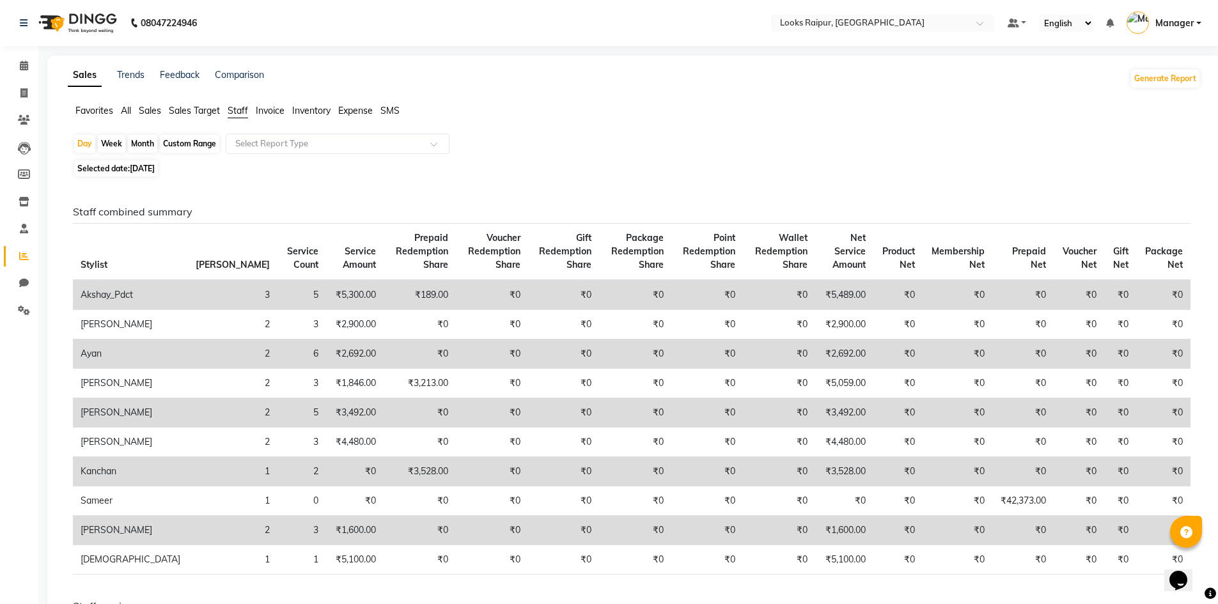
click at [129, 164] on span "Selected date: 28-08-2025" at bounding box center [116, 168] width 84 height 16
select select "8"
select select "2025"
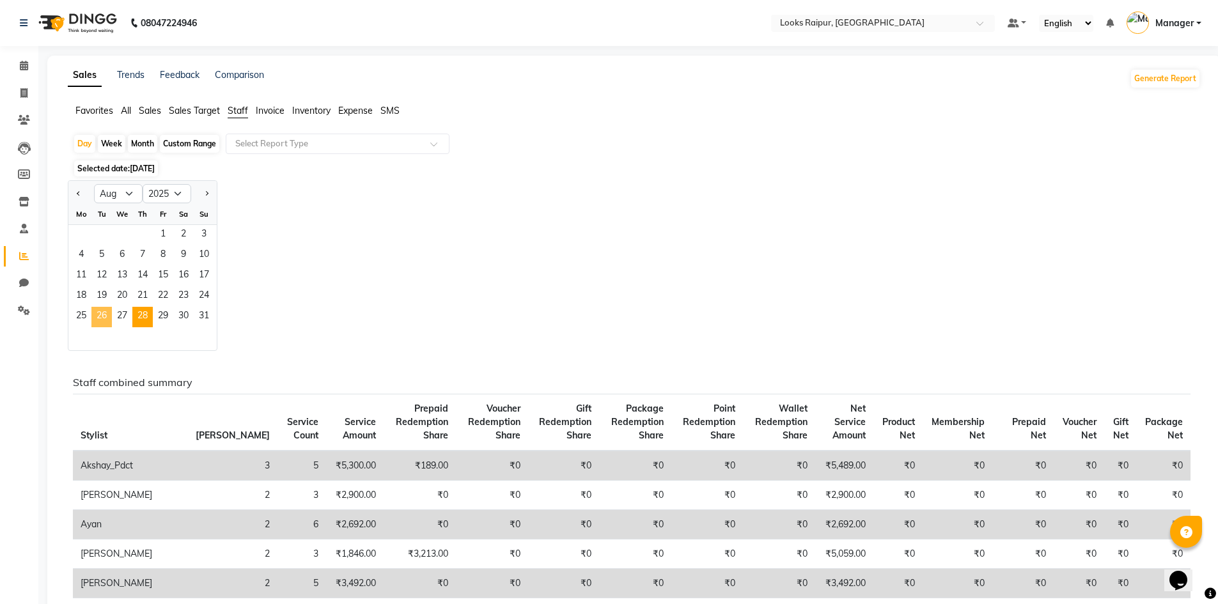
click at [104, 315] on span "26" at bounding box center [101, 317] width 20 height 20
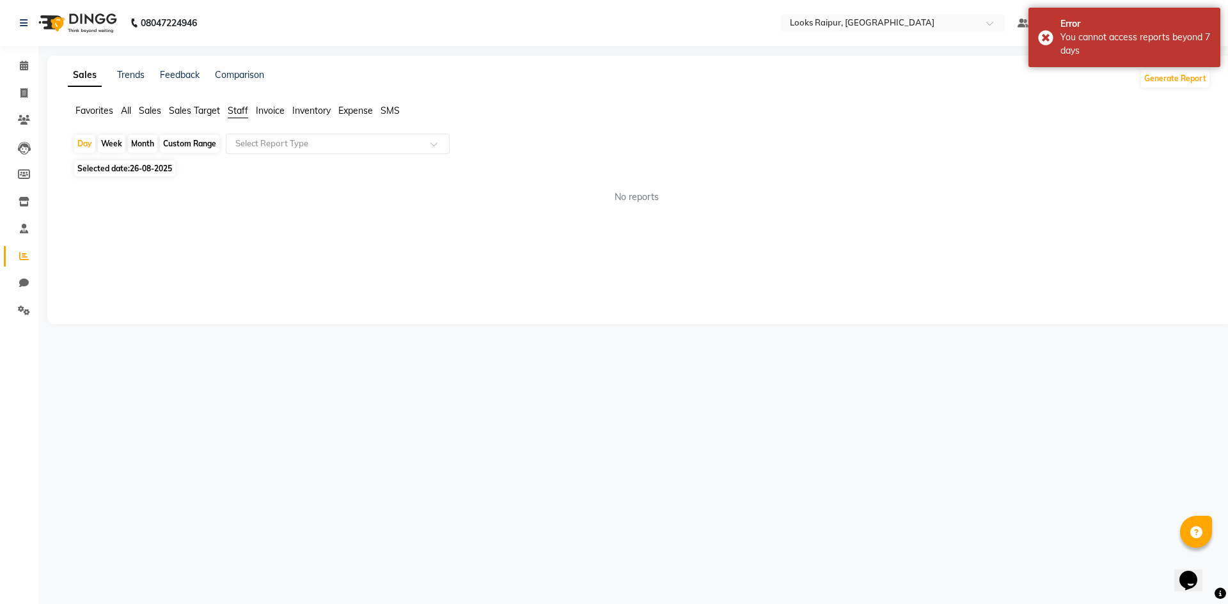
click at [317, 109] on span "Inventory" at bounding box center [311, 111] width 38 height 12
click at [368, 108] on span "Expense" at bounding box center [355, 111] width 35 height 12
click at [132, 168] on span "26-08-2025" at bounding box center [151, 169] width 42 height 10
select select "8"
select select "2025"
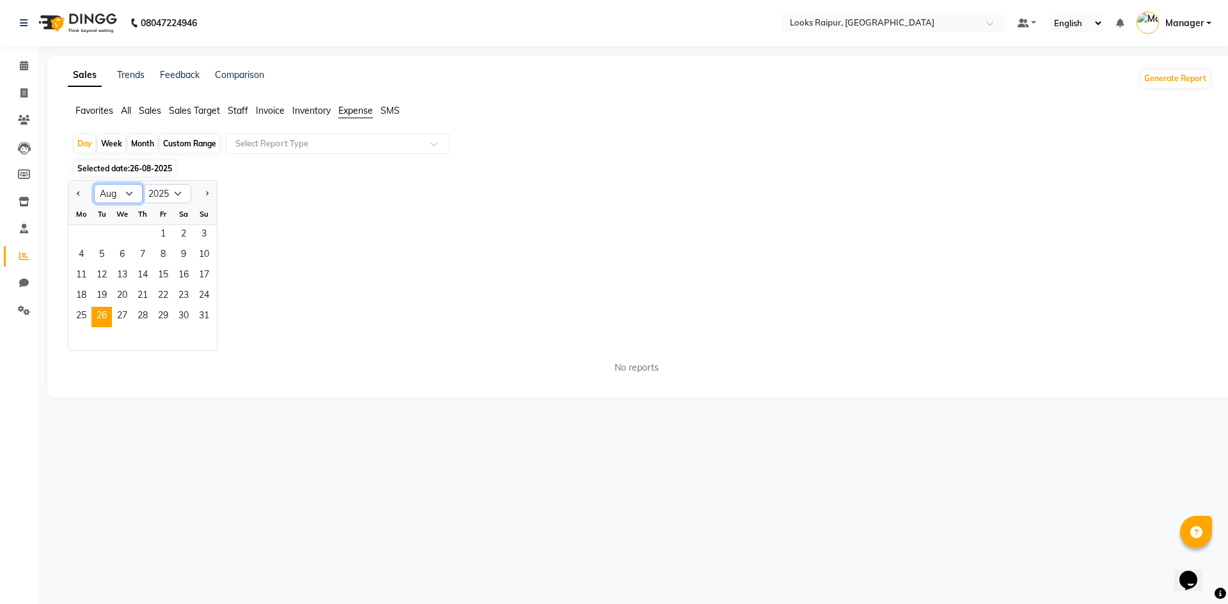
click at [131, 200] on select "Jan Feb Mar Apr May Jun [DATE] Aug Sep Oct Nov Dec" at bounding box center [118, 193] width 49 height 19
select select "9"
click at [94, 184] on select "Jan Feb Mar Apr May Jun [DATE] Aug Sep Oct Nov Dec" at bounding box center [118, 193] width 49 height 19
click at [81, 230] on span "1" at bounding box center [81, 235] width 20 height 20
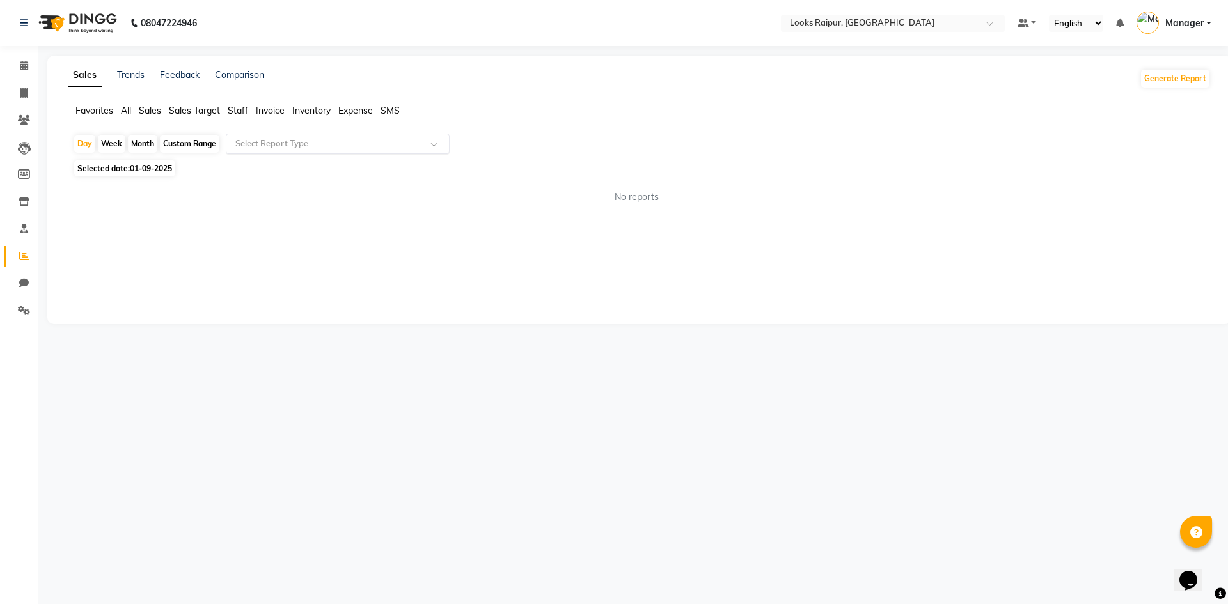
click at [427, 136] on div "Select Report Type" at bounding box center [338, 144] width 224 height 20
click at [363, 191] on div "Expense" at bounding box center [337, 193] width 223 height 26
select select "full_report"
select select "csv"
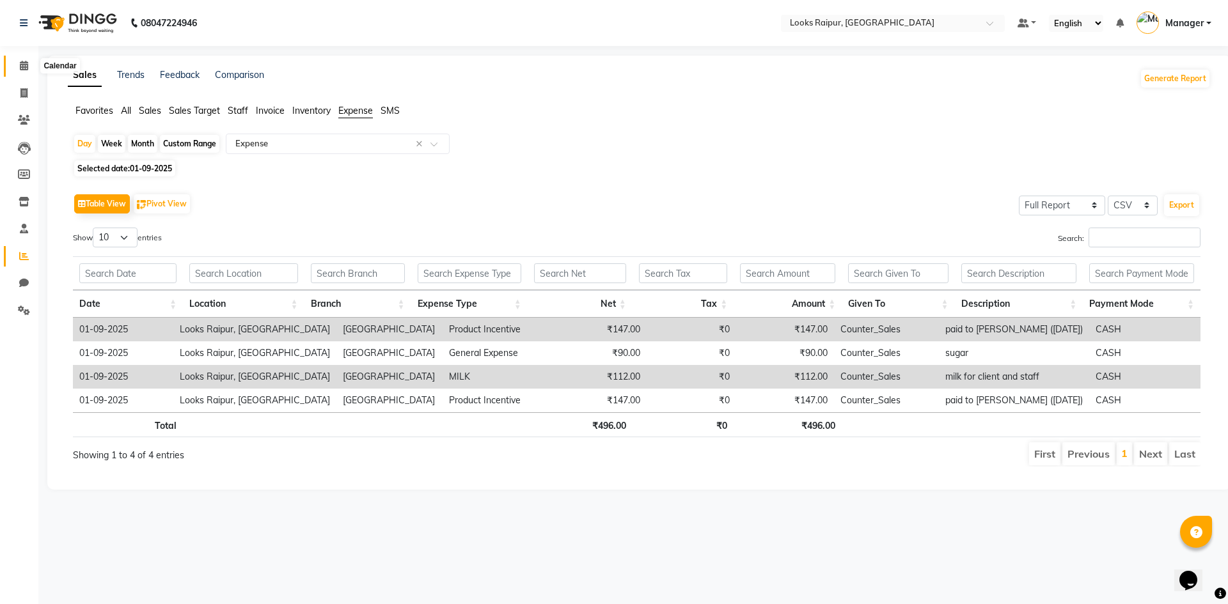
click at [20, 67] on icon at bounding box center [24, 66] width 8 height 10
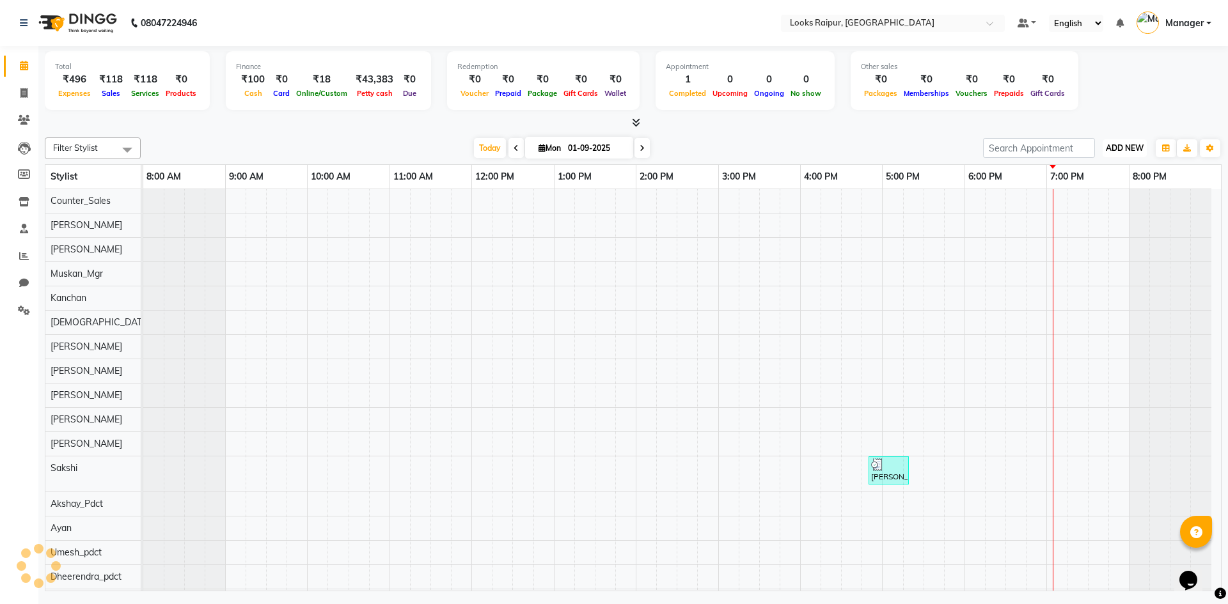
click at [1110, 146] on span "ADD NEW" at bounding box center [1125, 148] width 38 height 10
click at [1078, 207] on link "Add Expense" at bounding box center [1095, 206] width 101 height 17
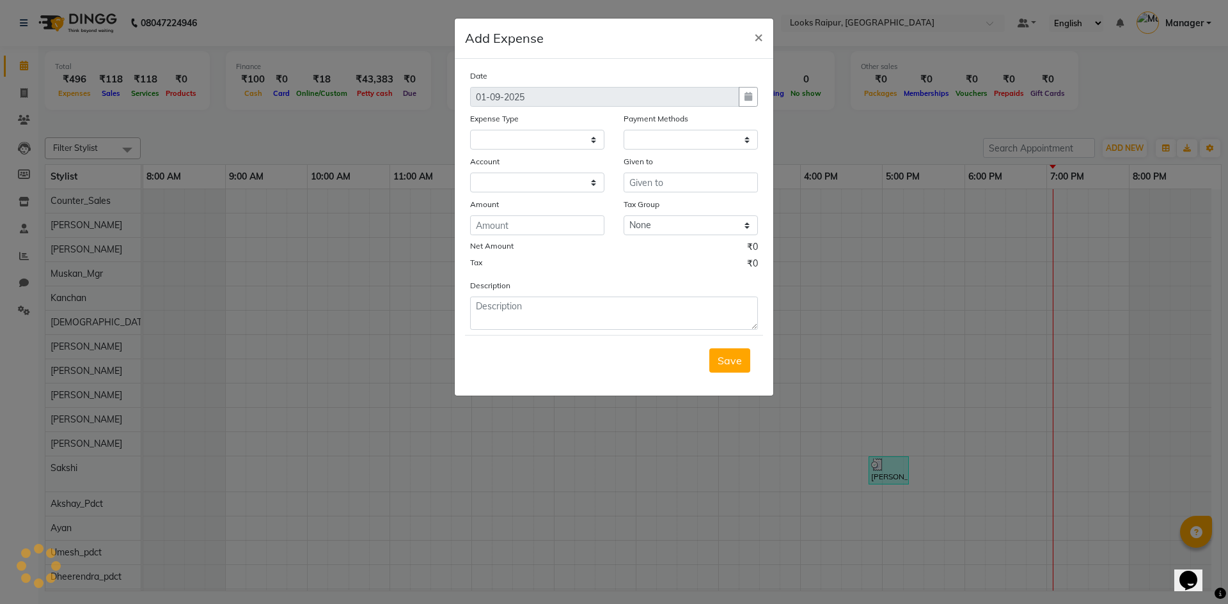
select select
select select "1"
select select "7834"
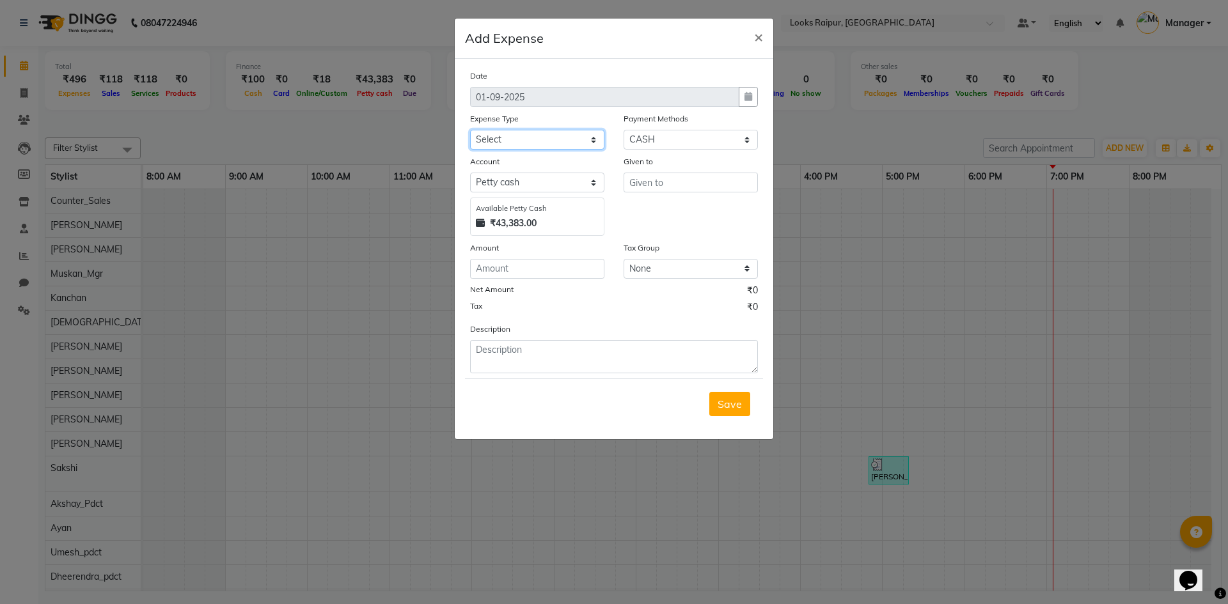
click at [590, 145] on select "Select Bank Deposit Blinkit Cash Handover CLIENT Client ordered food Client Ref…" at bounding box center [537, 140] width 134 height 20
select select "19910"
click at [470, 130] on select "Select Bank Deposit Blinkit Cash Handover CLIENT Client ordered food Client Ref…" at bounding box center [537, 140] width 134 height 20
click at [652, 176] on input "text" at bounding box center [690, 183] width 134 height 20
click at [678, 207] on span "Counter" at bounding box center [658, 209] width 39 height 13
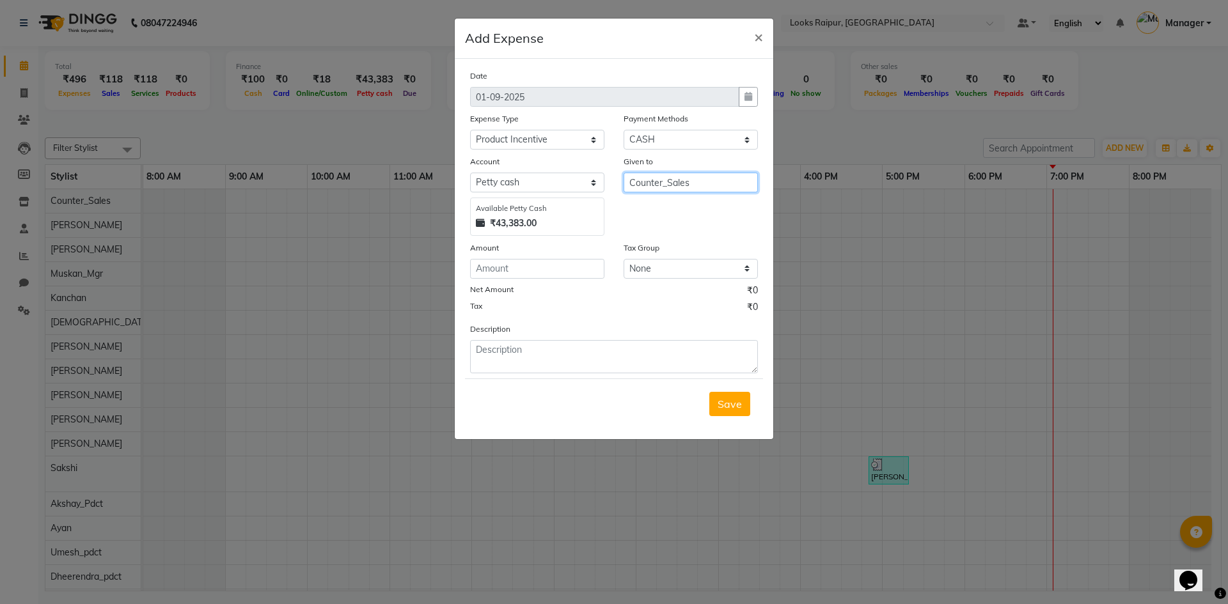
type input "Counter_Sales"
click at [543, 279] on div "Date 01-09-2025 Expense Type Select Bank Deposit Blinkit Cash Handover CLIENT C…" at bounding box center [614, 221] width 288 height 304
drag, startPoint x: 543, startPoint y: 276, endPoint x: 551, endPoint y: 274, distance: 8.7
click at [547, 275] on input "number" at bounding box center [537, 269] width 134 height 20
type input "230"
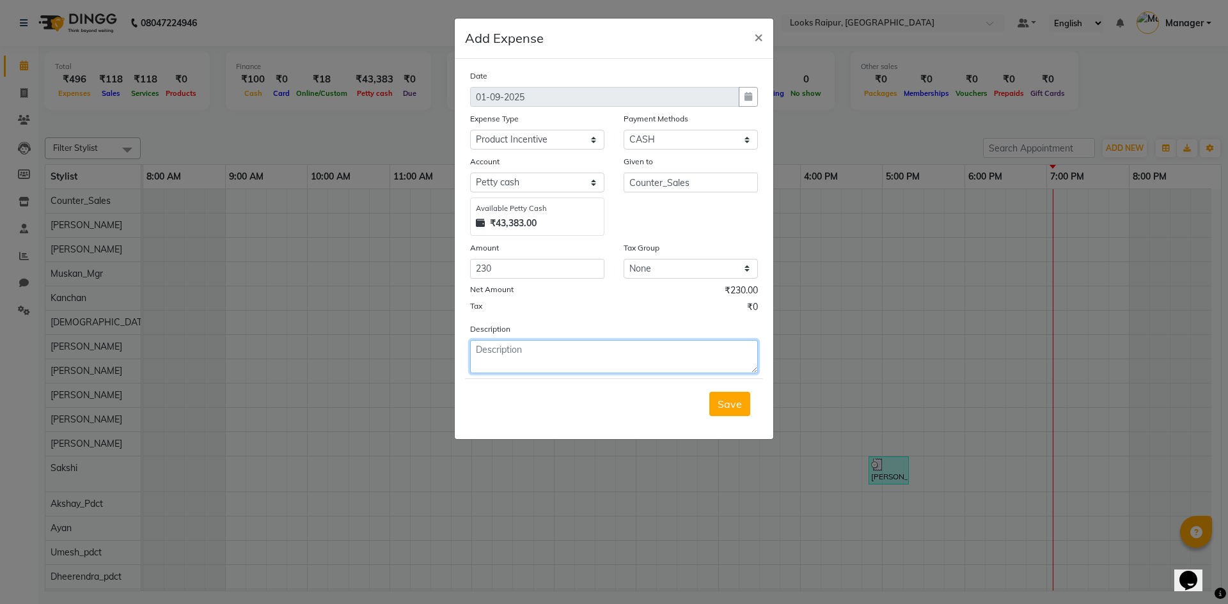
click at [578, 357] on textarea at bounding box center [614, 356] width 288 height 33
type textarea "paid to shiva (29-08-25)"
click at [732, 411] on button "Save" at bounding box center [729, 404] width 41 height 24
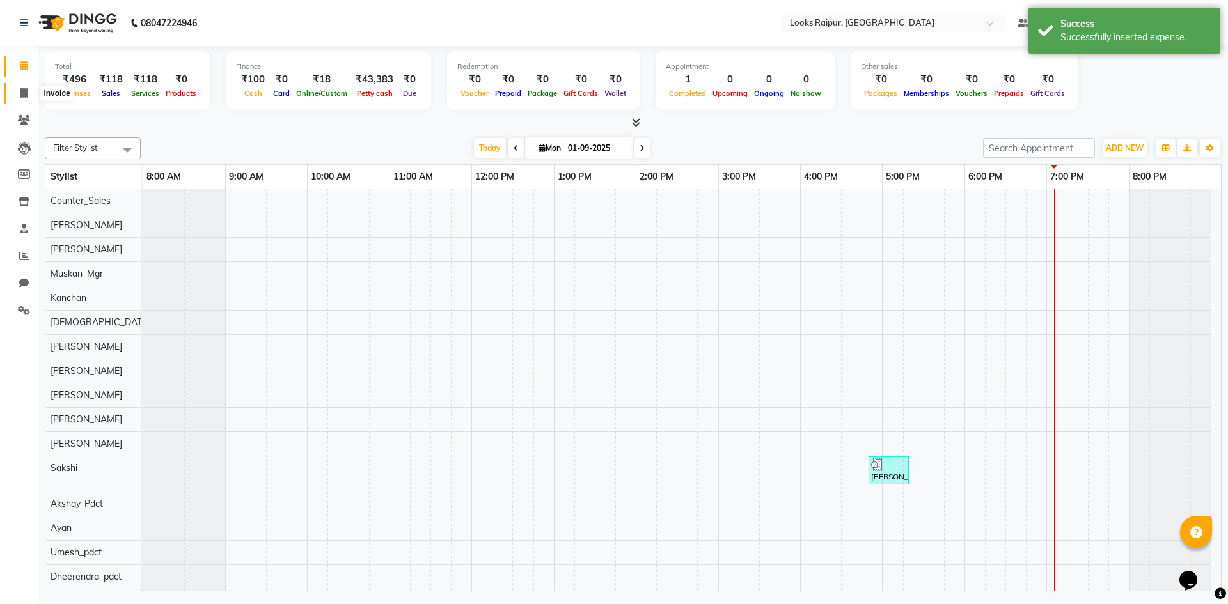
click at [21, 88] on icon at bounding box center [23, 93] width 7 height 10
select select "service"
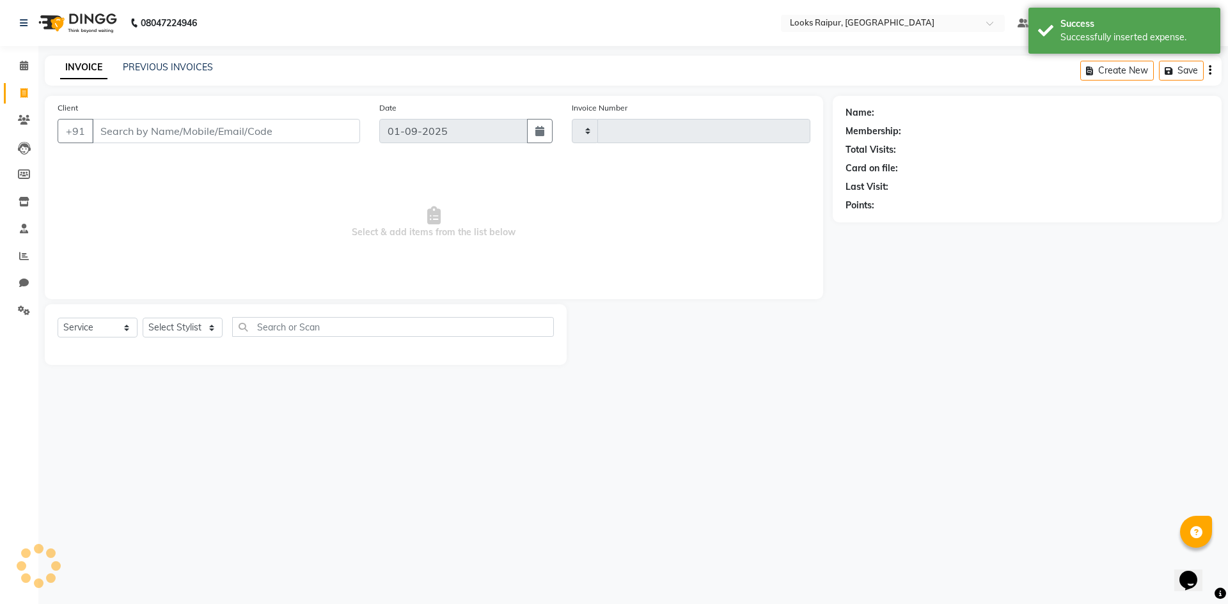
type input "0330"
select select "8606"
drag, startPoint x: 166, startPoint y: 53, endPoint x: 156, endPoint y: 60, distance: 12.4
click at [166, 53] on div "08047224946 Select Location × Looks Raipur, Raipur Default Panel My Panel Engli…" at bounding box center [614, 302] width 1228 height 604
click at [156, 63] on div "INVOICE PREVIOUS INVOICES Create New Save" at bounding box center [633, 71] width 1177 height 30
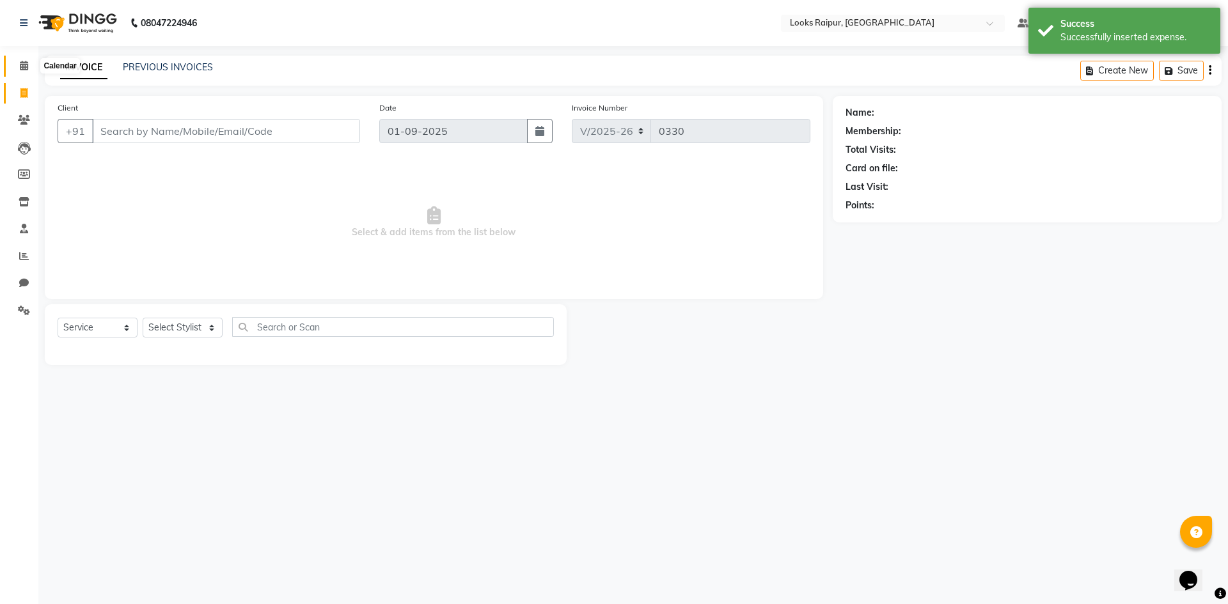
click at [21, 63] on icon at bounding box center [24, 66] width 8 height 10
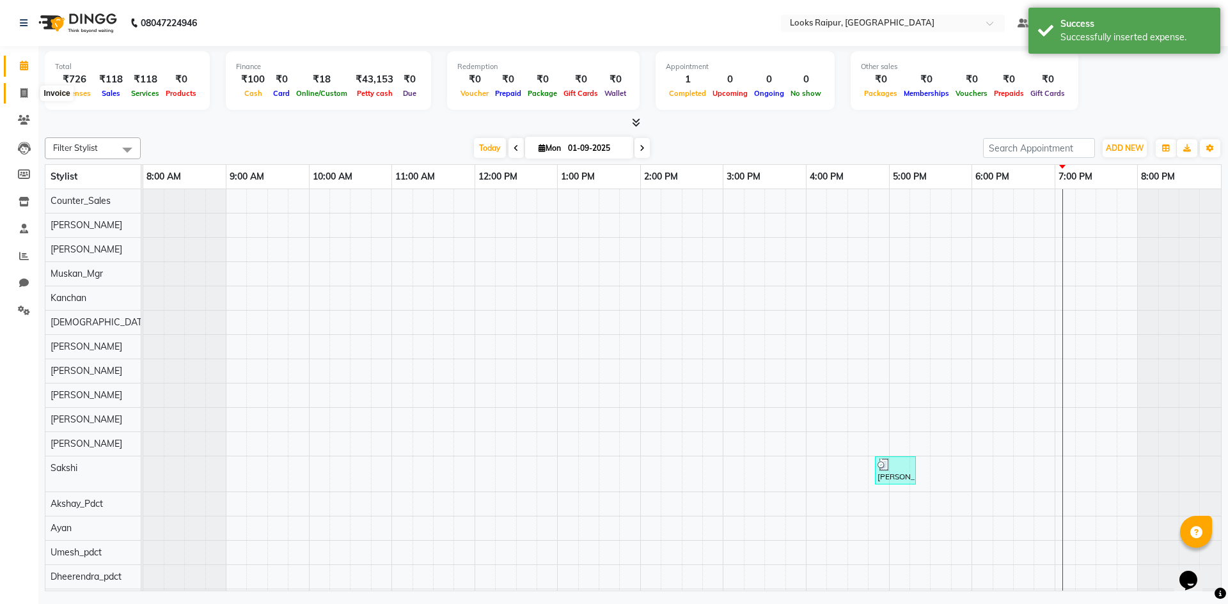
click at [26, 93] on icon at bounding box center [23, 93] width 7 height 10
select select "service"
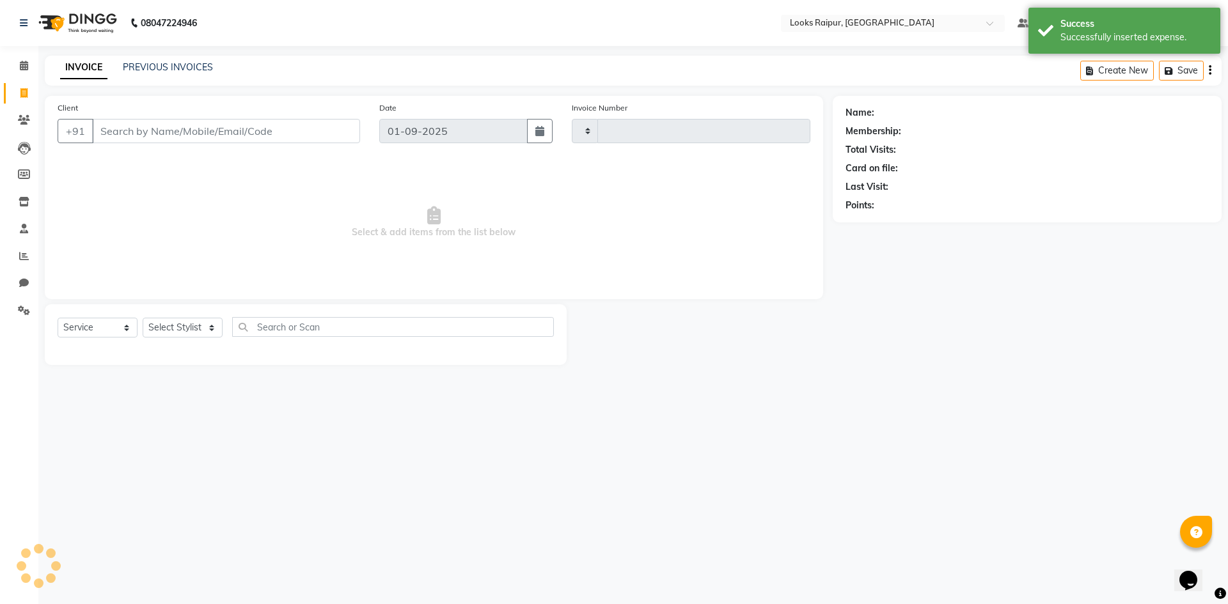
type input "0330"
select select "8606"
click at [153, 68] on link "PREVIOUS INVOICES" at bounding box center [168, 67] width 90 height 12
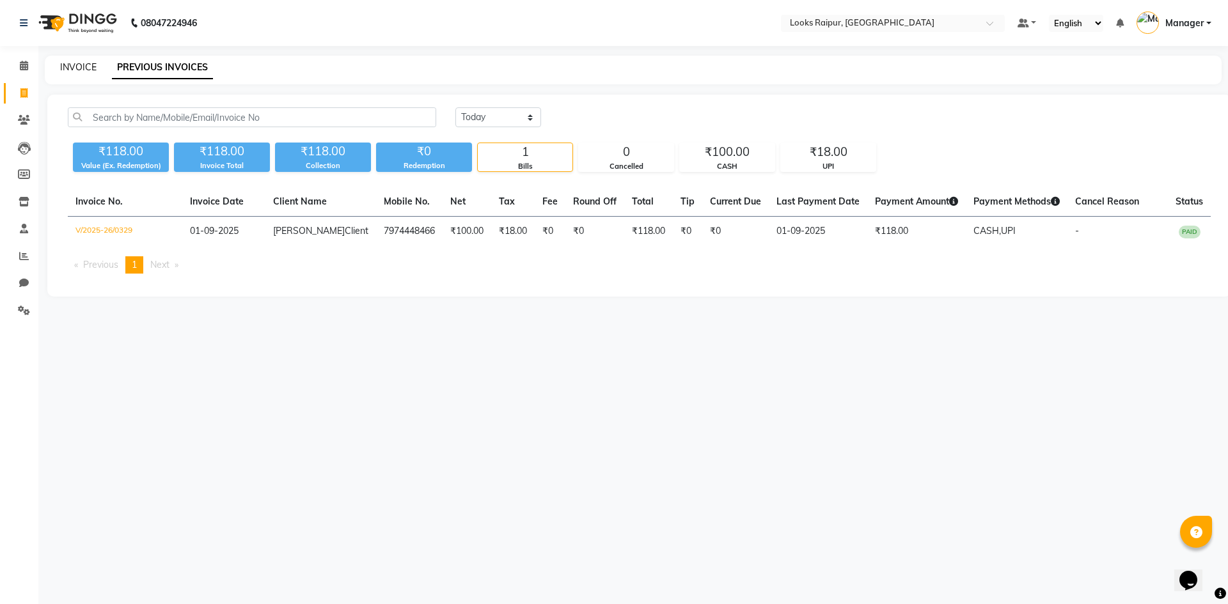
click at [81, 68] on link "INVOICE" at bounding box center [78, 67] width 36 height 12
select select "8606"
select select "service"
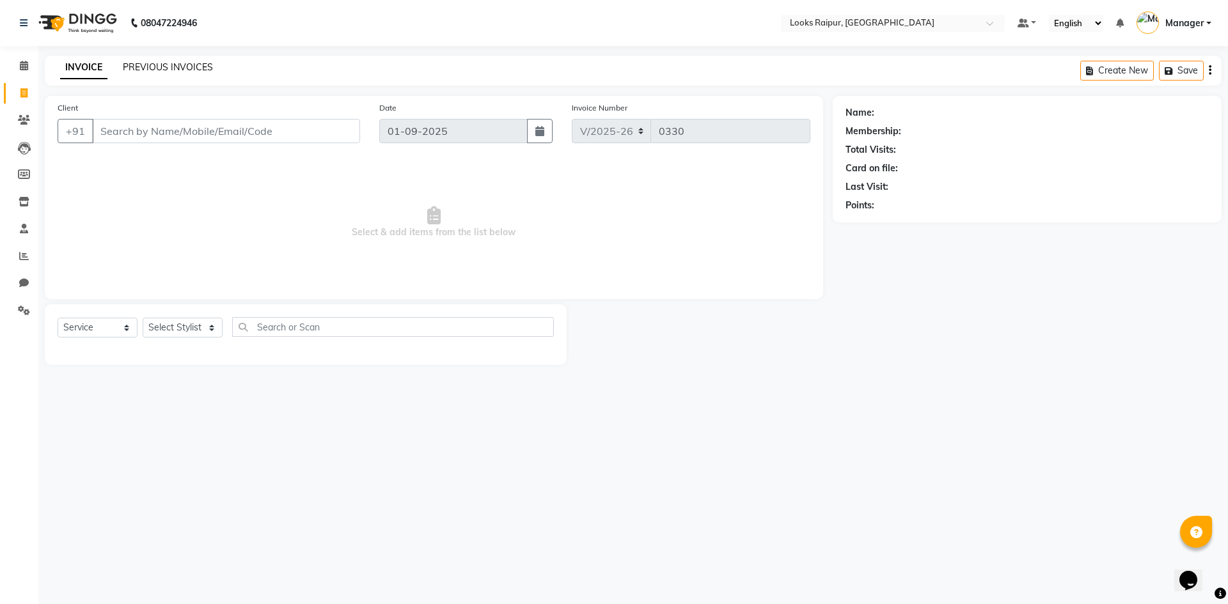
click at [135, 66] on link "PREVIOUS INVOICES" at bounding box center [168, 67] width 90 height 12
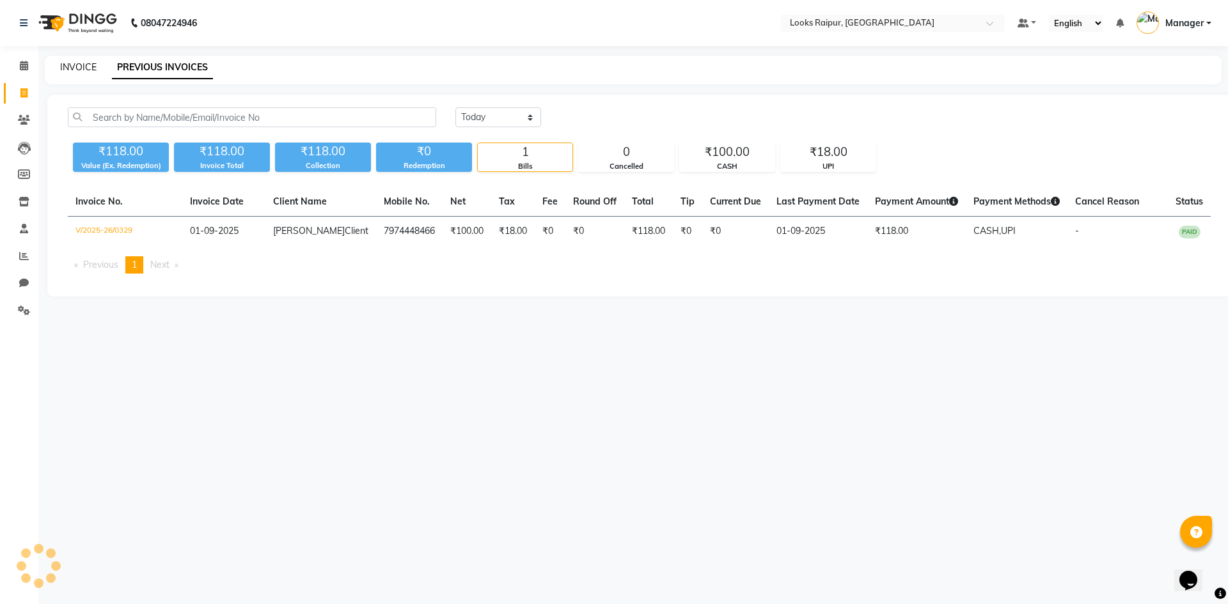
click at [72, 68] on link "INVOICE" at bounding box center [78, 67] width 36 height 12
select select "service"
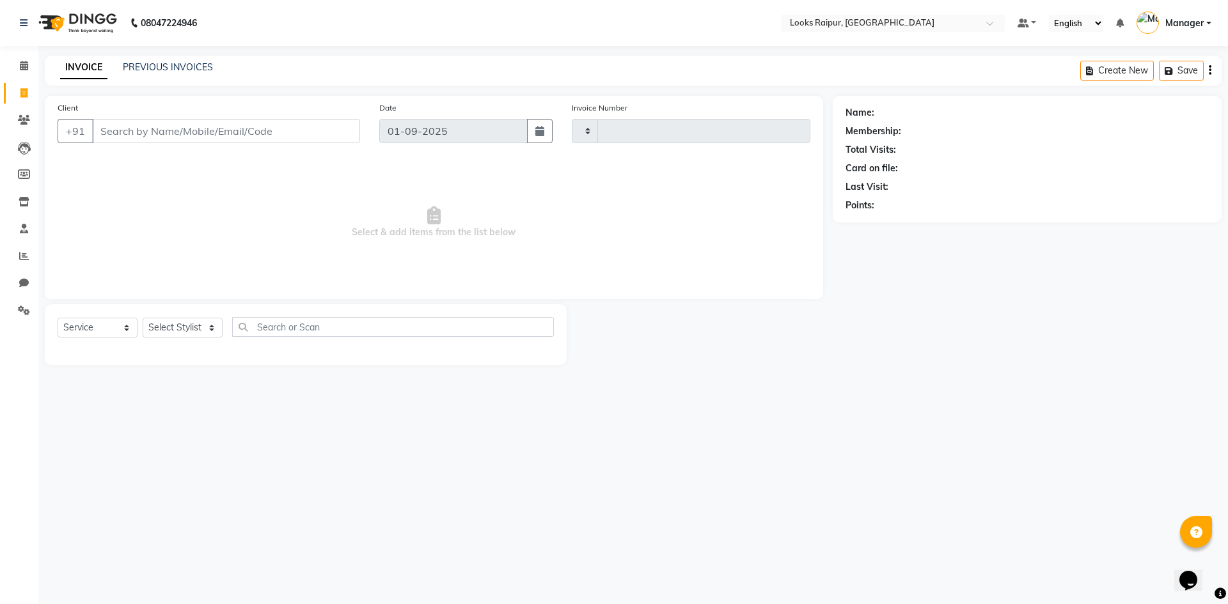
type input "0330"
select select "8606"
click at [29, 66] on span at bounding box center [24, 66] width 22 height 15
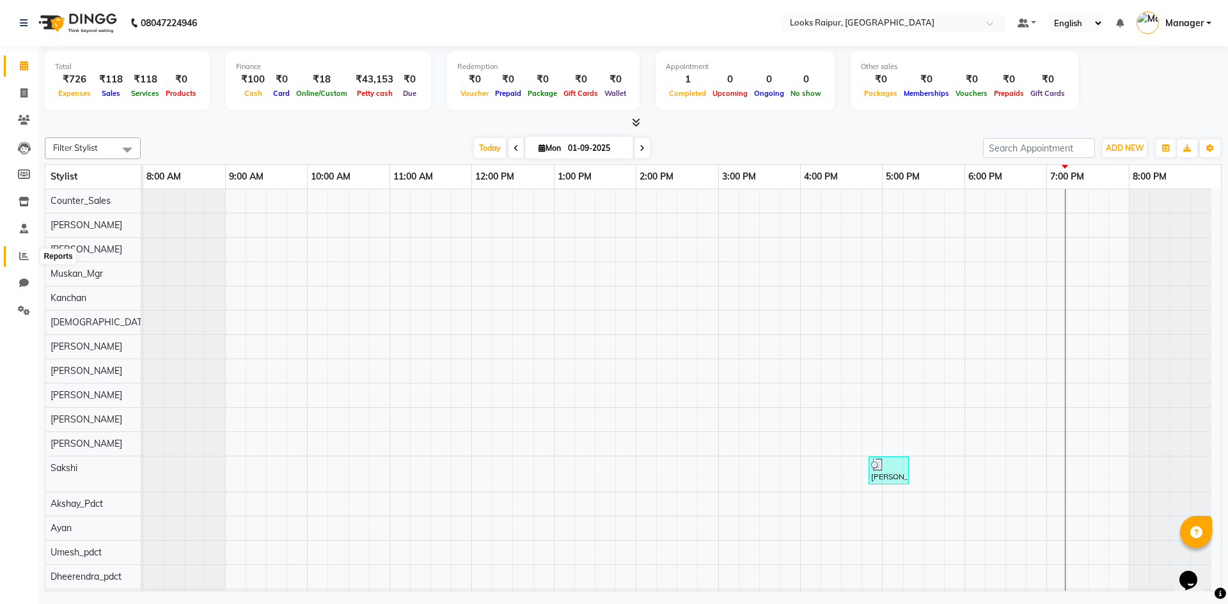
click at [21, 261] on span at bounding box center [24, 256] width 22 height 15
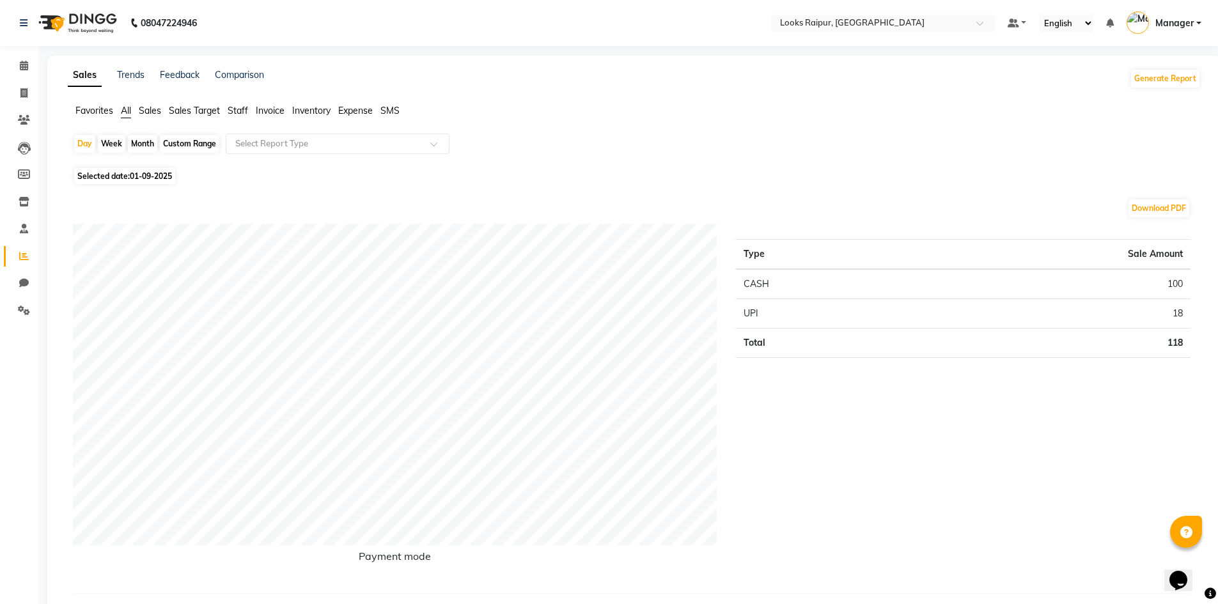
click at [361, 109] on span "Expense" at bounding box center [355, 111] width 35 height 12
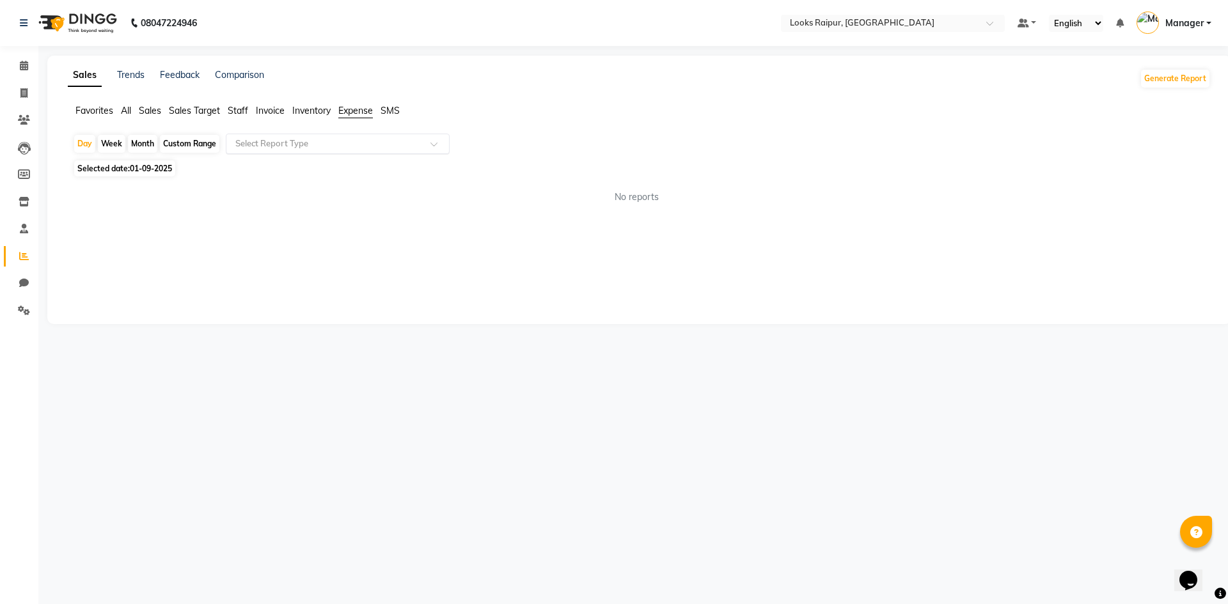
click at [428, 143] on div at bounding box center [337, 143] width 223 height 13
click at [405, 191] on div "Expense" at bounding box center [337, 193] width 223 height 26
select select "full_report"
select select "csv"
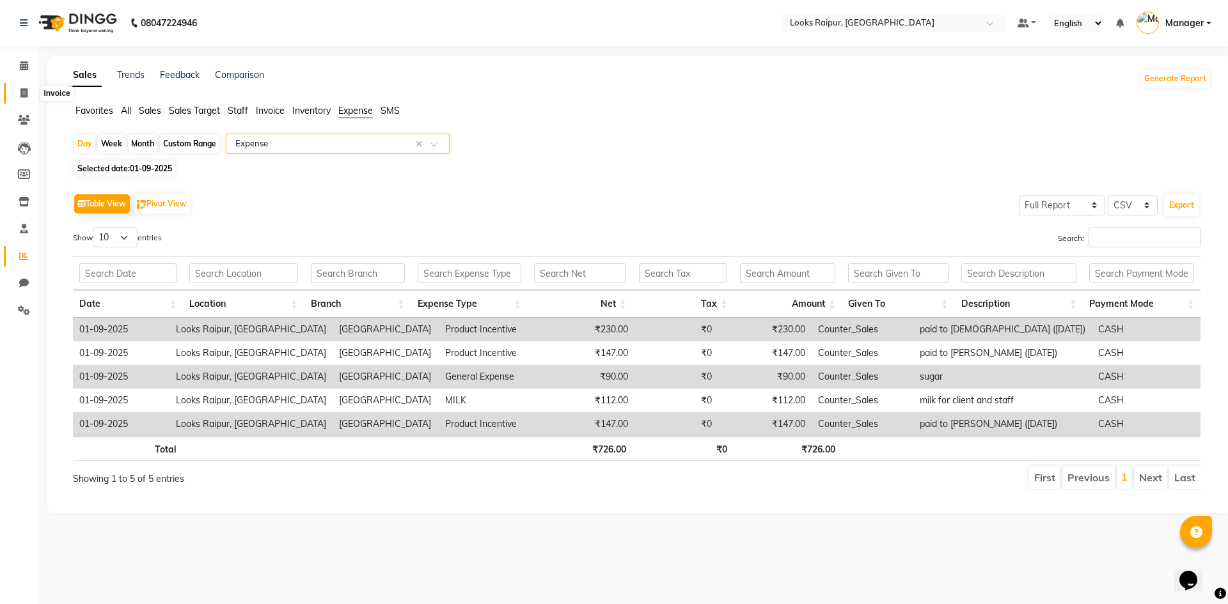
click at [24, 93] on icon at bounding box center [23, 93] width 7 height 10
select select "service"
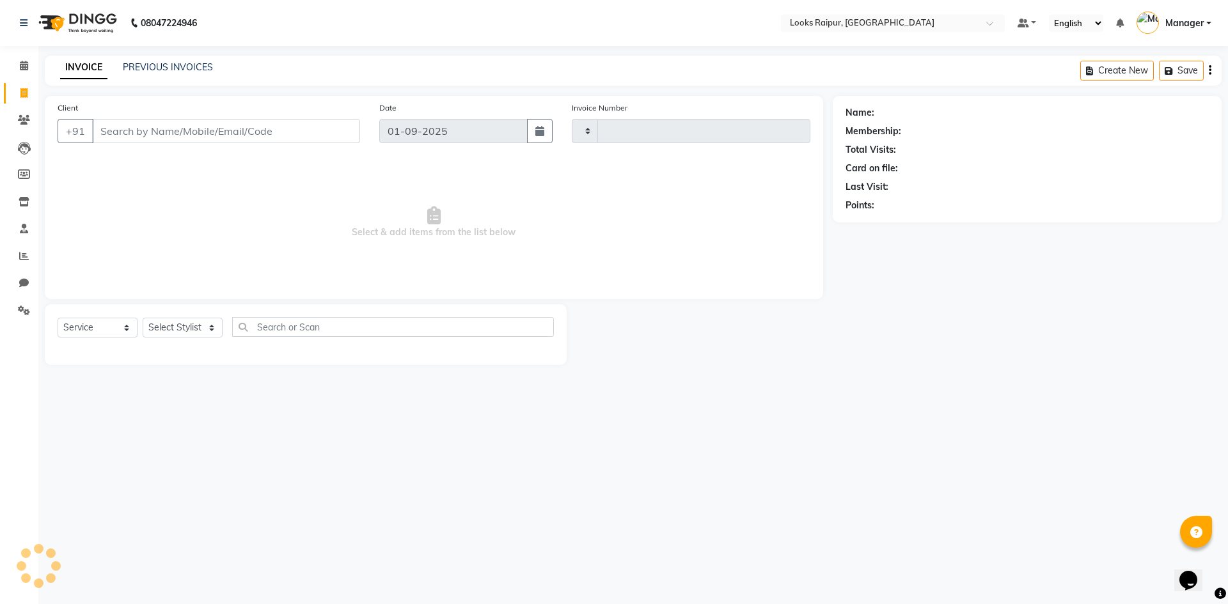
type input "0330"
select select "8606"
click at [28, 72] on span at bounding box center [24, 66] width 22 height 15
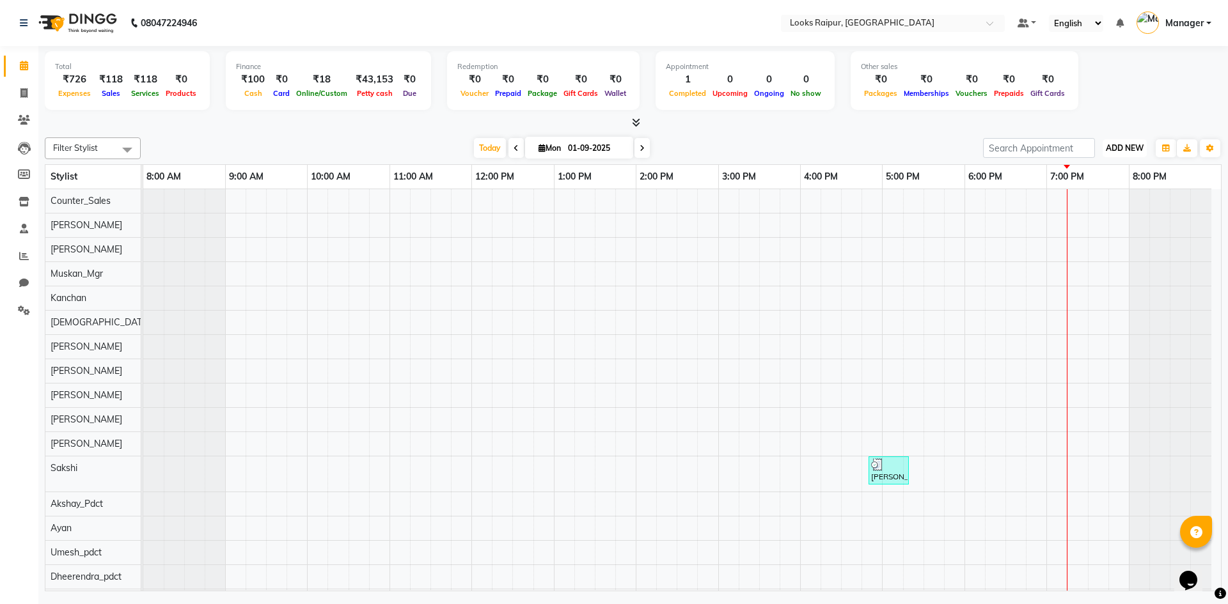
click at [1135, 146] on span "ADD NEW" at bounding box center [1125, 148] width 38 height 10
click at [1089, 203] on link "Add Expense" at bounding box center [1095, 206] width 101 height 17
select select "1"
select select "7834"
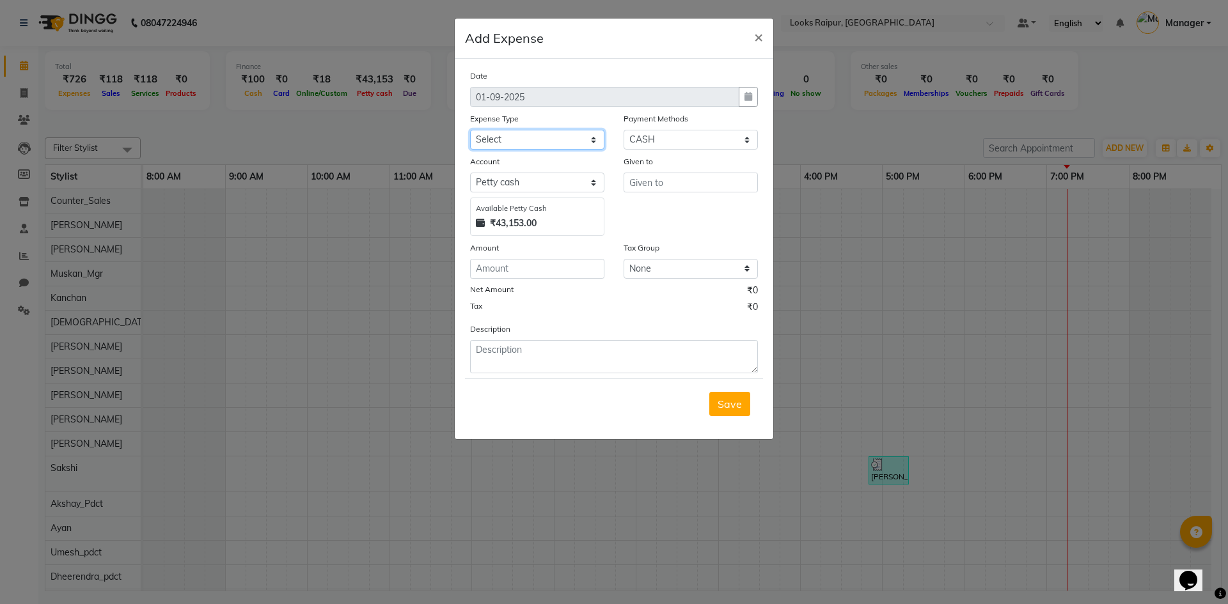
click at [590, 145] on select "Select Bank Deposit Blinkit Cash Handover CLIENT Client ordered food Client Ref…" at bounding box center [537, 140] width 134 height 20
select select "5139"
click at [470, 130] on select "Select Bank Deposit Blinkit Cash Handover CLIENT Client ordered food Client Ref…" at bounding box center [537, 140] width 134 height 20
click at [671, 183] on input "text" at bounding box center [690, 183] width 134 height 20
click at [678, 207] on ngb-highlight "Counter _Sales" at bounding box center [674, 209] width 70 height 13
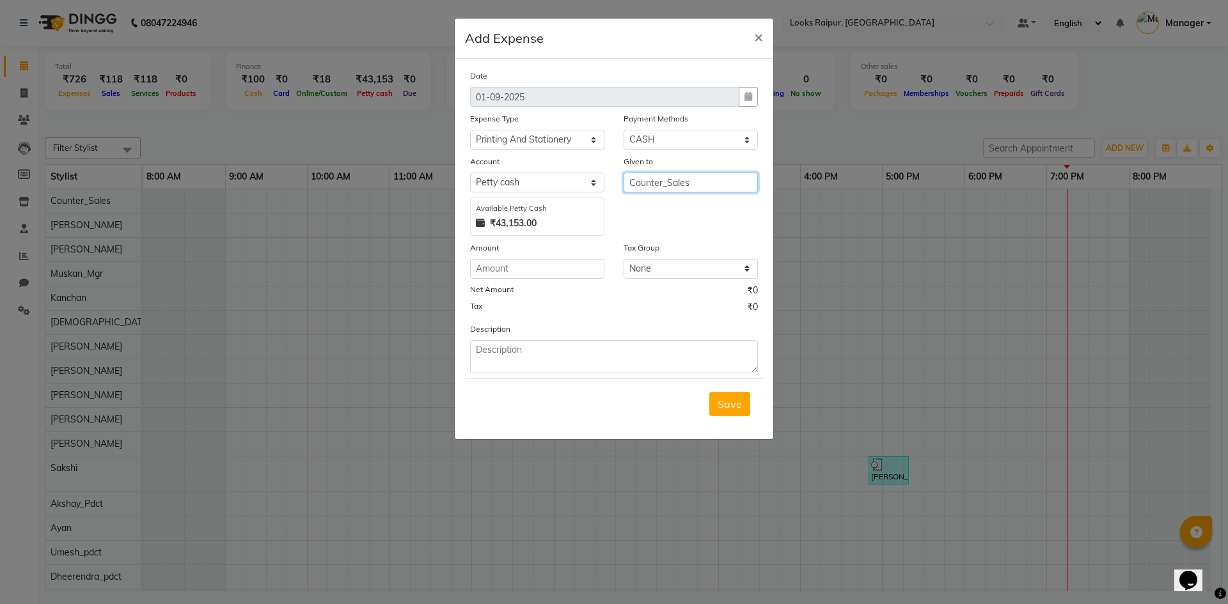
type input "Counter_Sales"
click at [549, 269] on input "number" at bounding box center [537, 269] width 134 height 20
click at [593, 136] on select "Select Bank Deposit Blinkit Cash Handover CLIENT Client ordered food Client Ref…" at bounding box center [537, 140] width 134 height 20
select select "19910"
click at [470, 130] on select "Select Bank Deposit Blinkit Cash Handover CLIENT Client ordered food Client Ref…" at bounding box center [537, 140] width 134 height 20
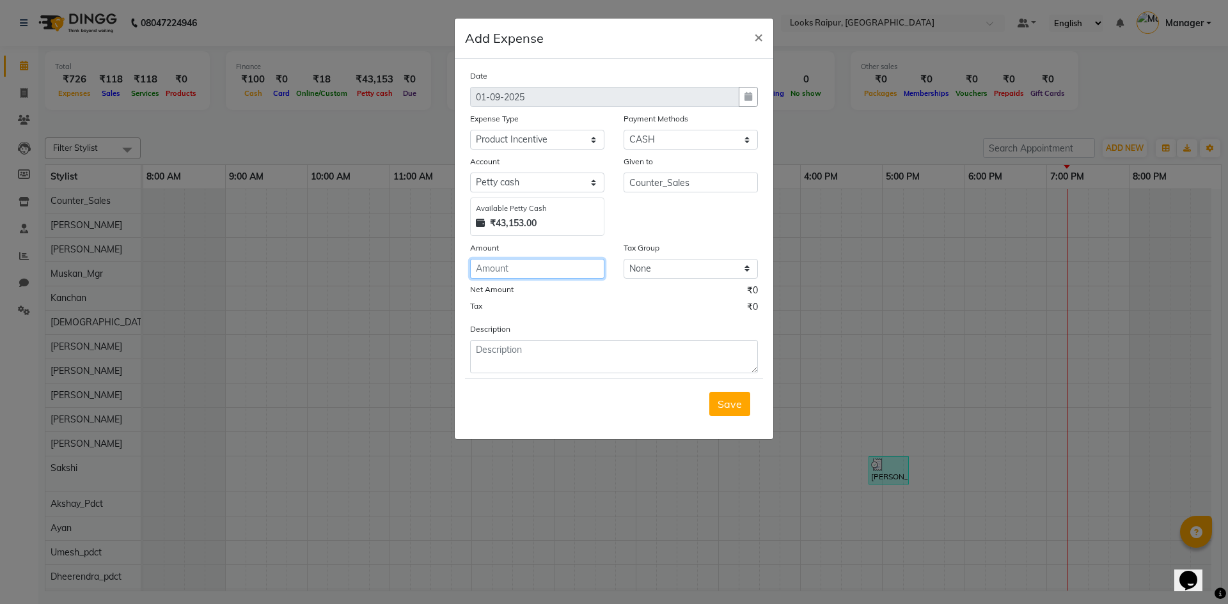
click at [572, 276] on input "number" at bounding box center [537, 269] width 134 height 20
type input "7"
click at [754, 45] on span "×" at bounding box center [758, 36] width 9 height 19
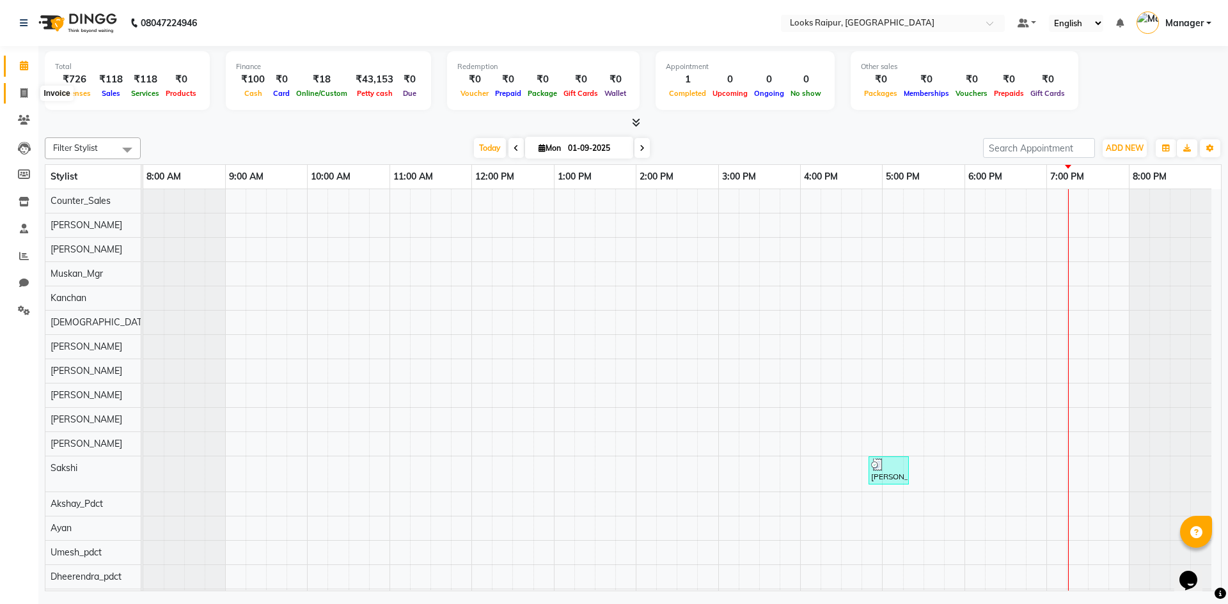
click at [22, 91] on icon at bounding box center [23, 93] width 7 height 10
select select "8606"
select select "service"
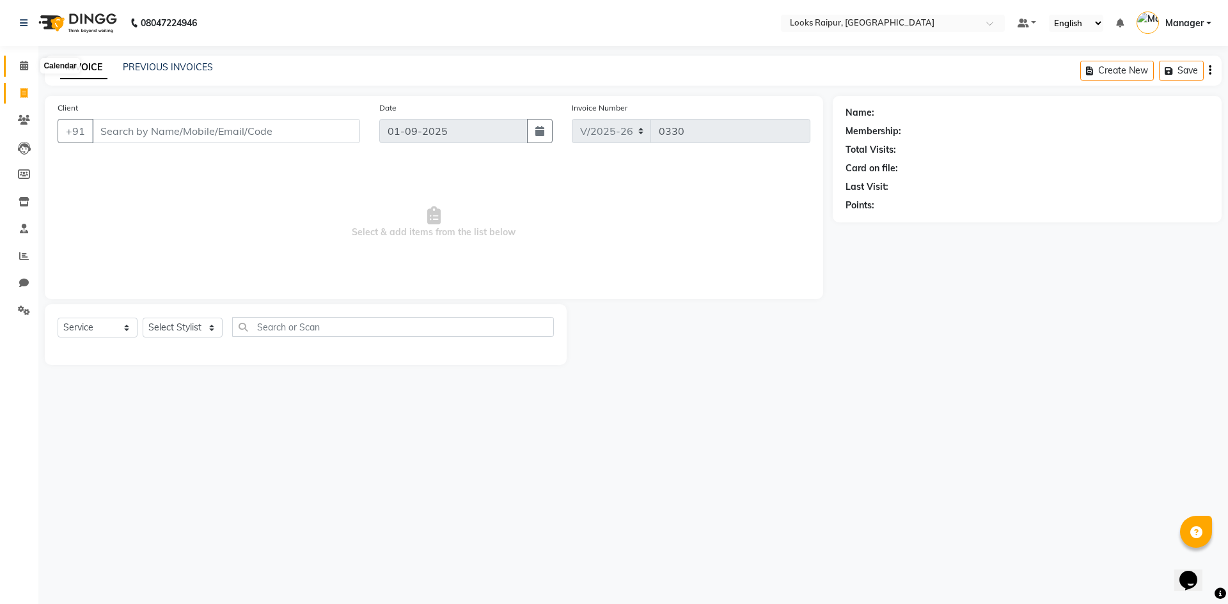
click at [23, 60] on span at bounding box center [24, 66] width 22 height 15
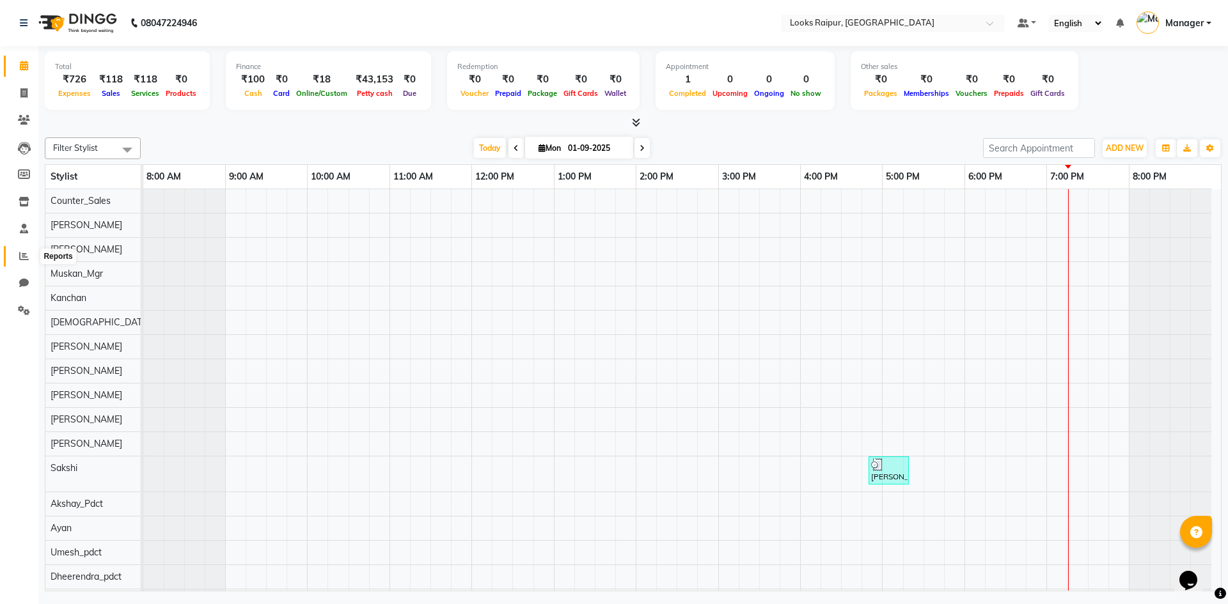
click at [29, 261] on span at bounding box center [24, 256] width 22 height 15
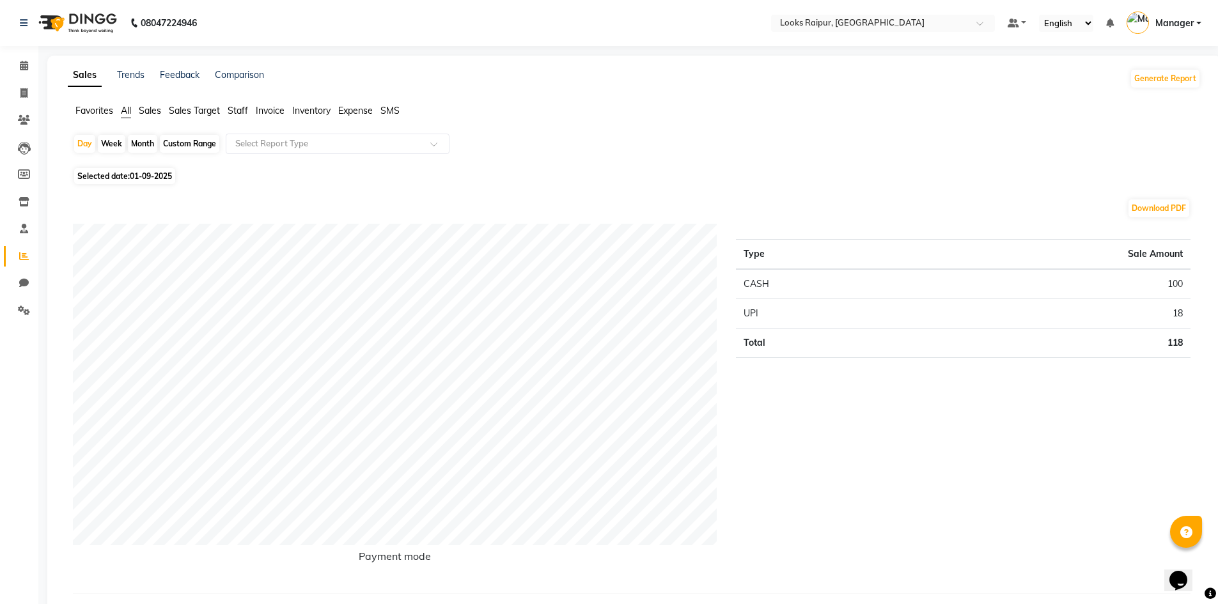
click at [357, 107] on span "Expense" at bounding box center [355, 111] width 35 height 12
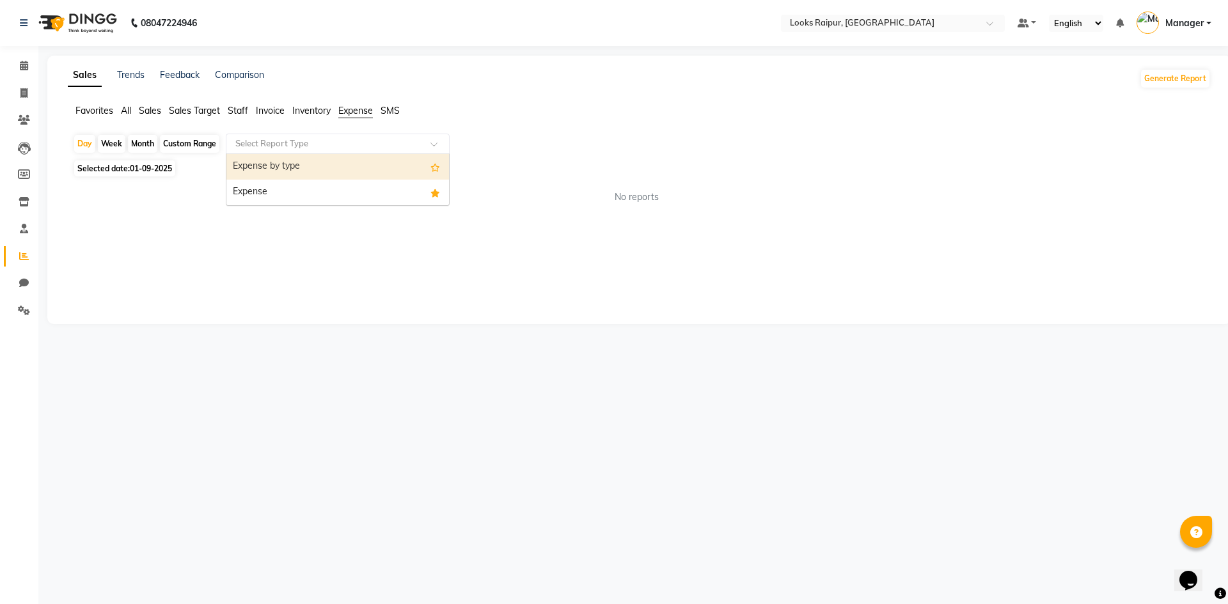
click at [426, 142] on div at bounding box center [337, 143] width 223 height 13
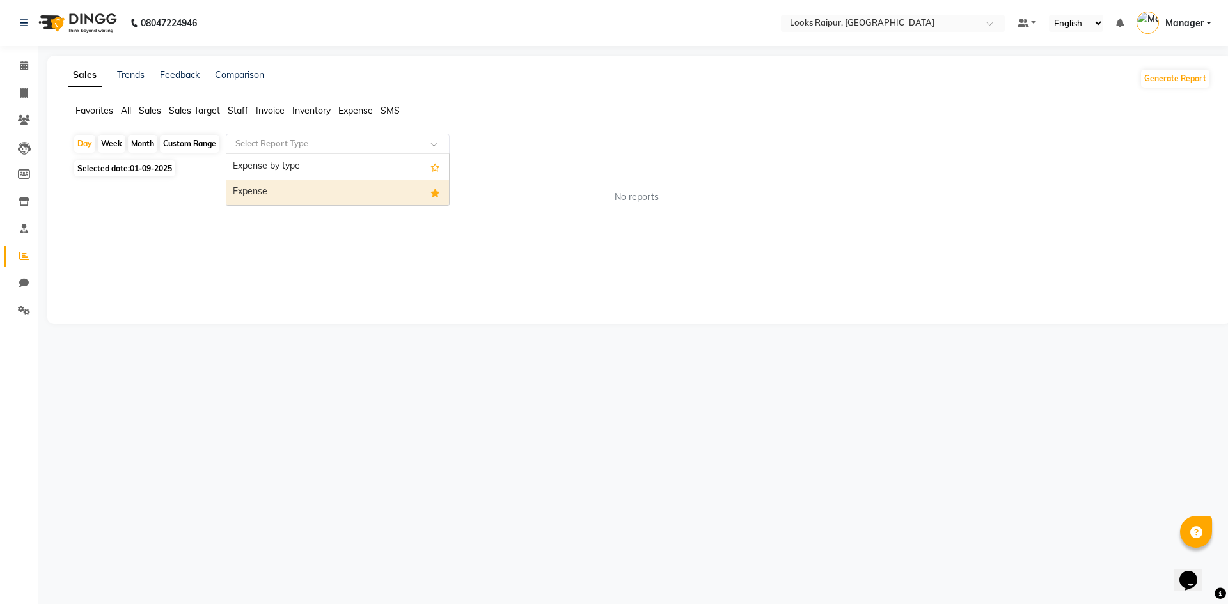
click at [376, 190] on div "Expense" at bounding box center [337, 193] width 223 height 26
select select "full_report"
select select "csv"
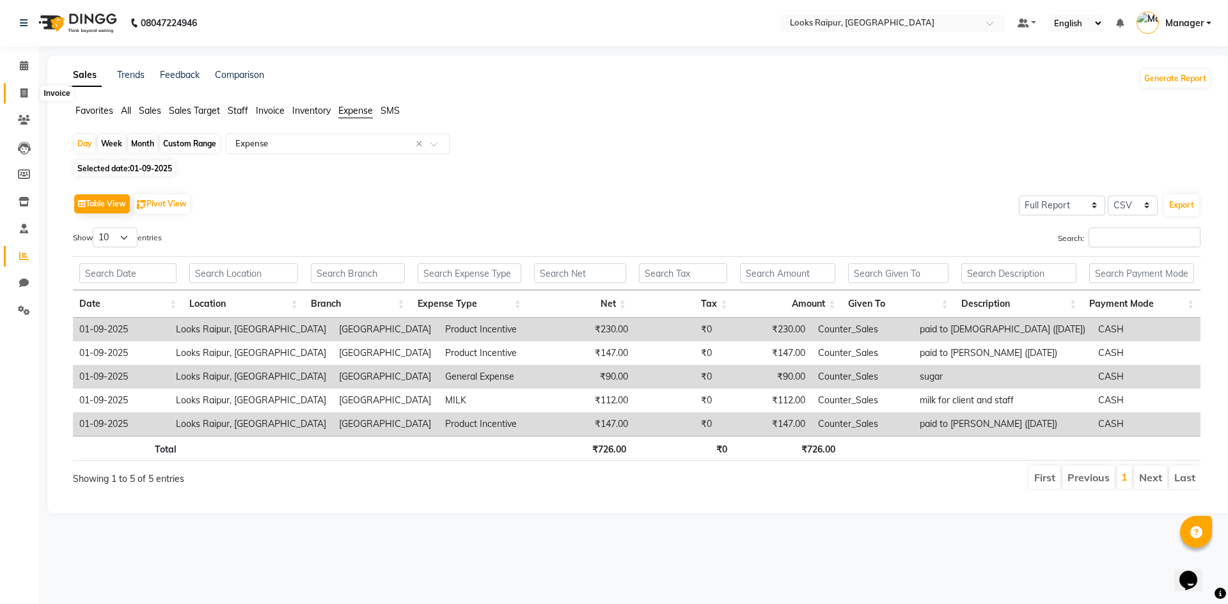
click at [30, 91] on span at bounding box center [24, 93] width 22 height 15
select select "8606"
select select "service"
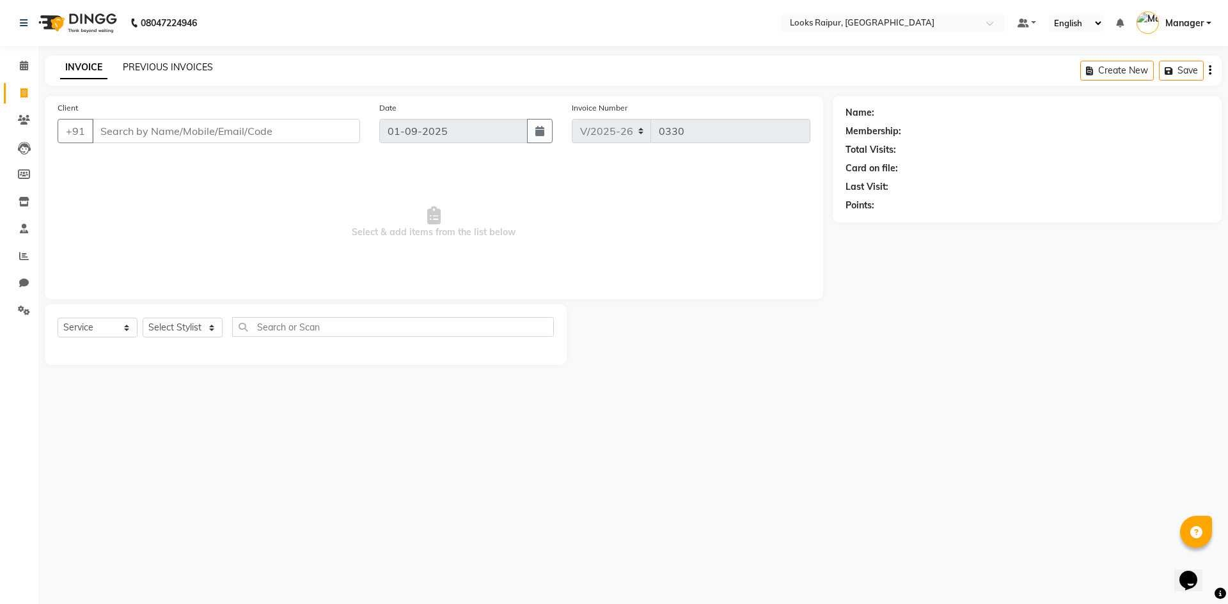
click at [159, 62] on link "PREVIOUS INVOICES" at bounding box center [168, 67] width 90 height 12
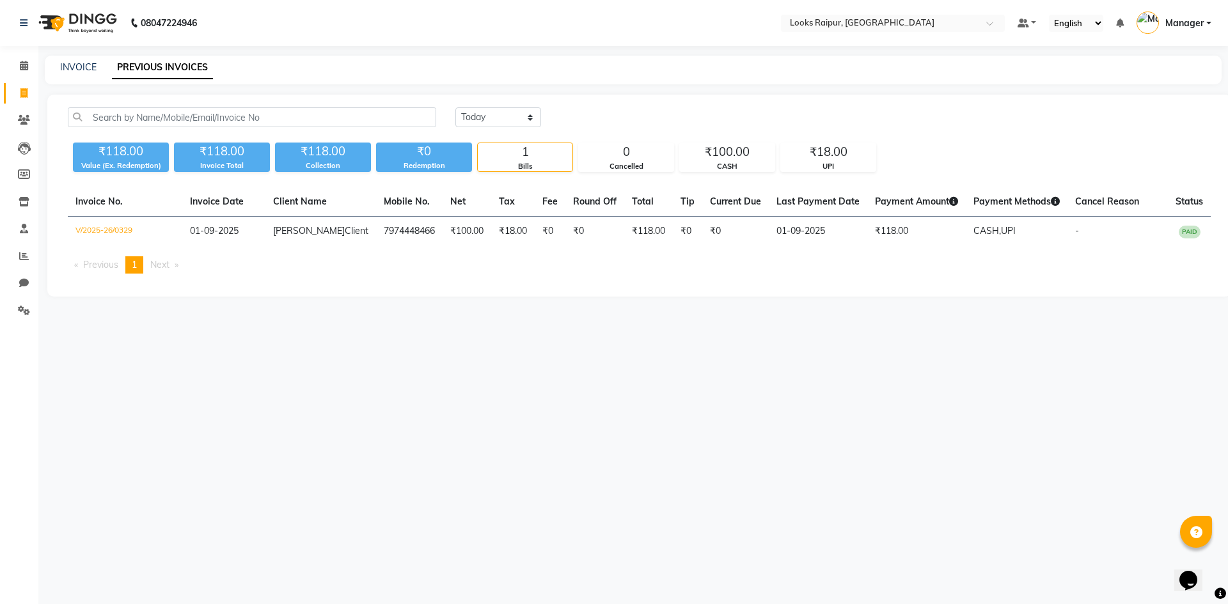
click at [17, 85] on link "Invoice" at bounding box center [19, 93] width 31 height 21
select select "service"
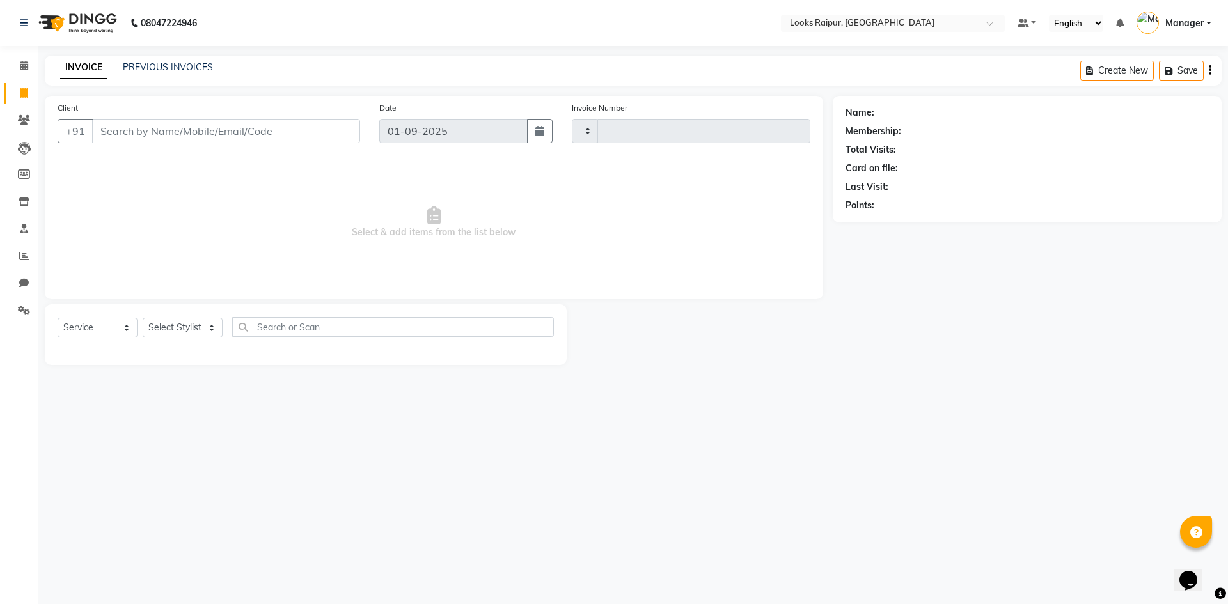
type input "0330"
select select "8606"
click at [19, 257] on icon at bounding box center [24, 256] width 10 height 10
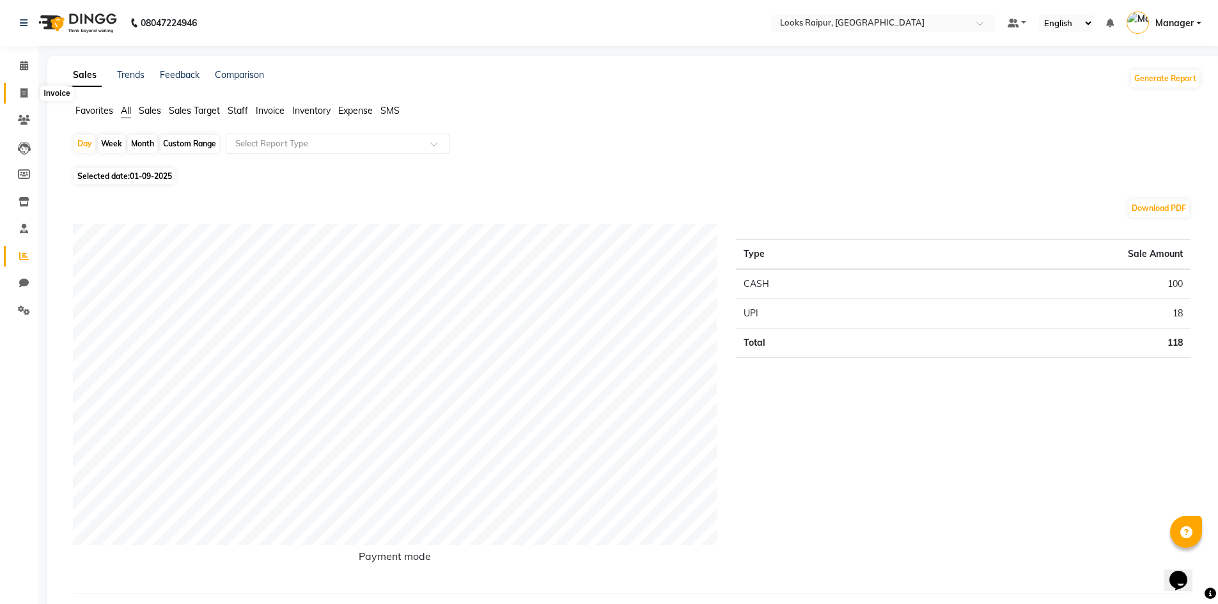
click at [22, 95] on icon at bounding box center [23, 93] width 7 height 10
select select "service"
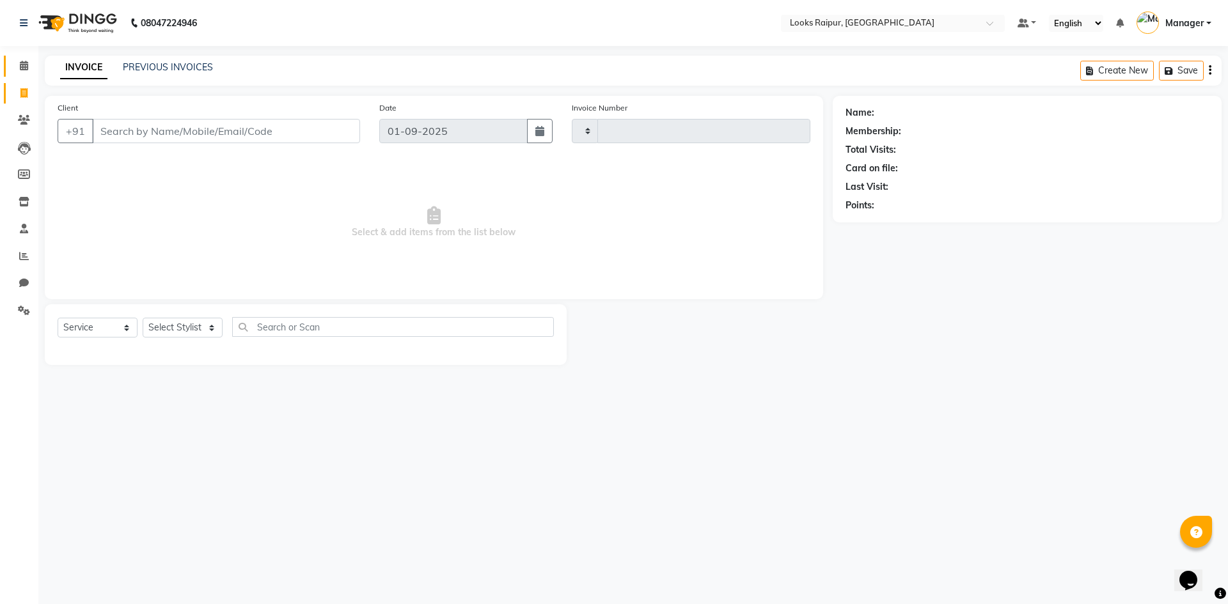
type input "0330"
select select "8606"
click at [26, 66] on icon at bounding box center [24, 66] width 8 height 10
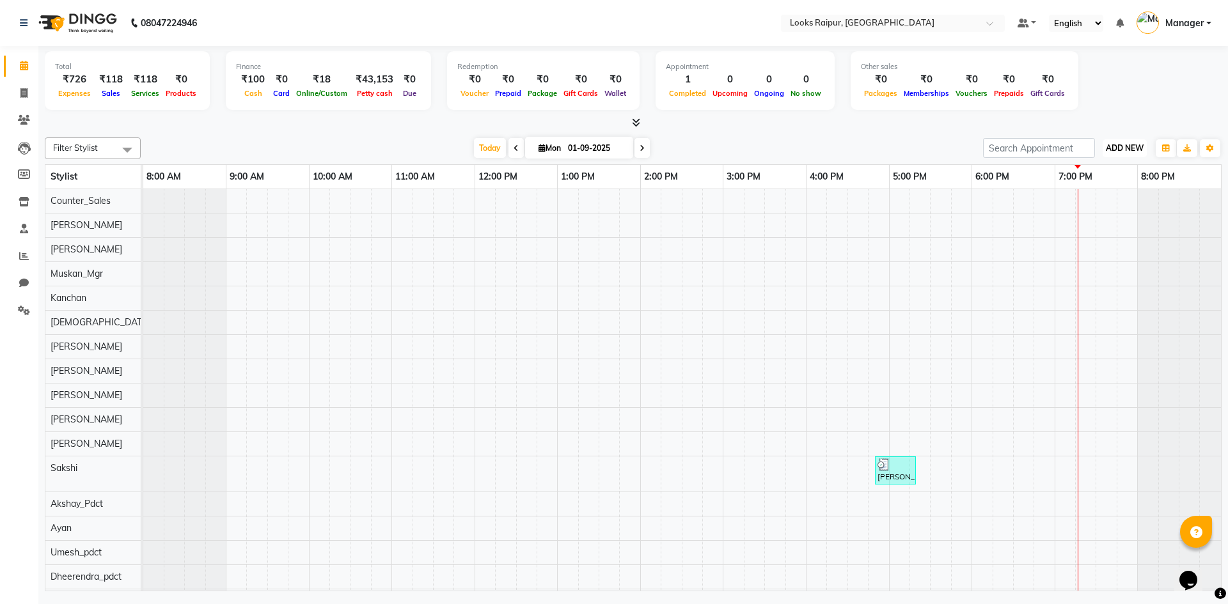
click at [1133, 148] on span "ADD NEW" at bounding box center [1125, 148] width 38 height 10
click at [1089, 203] on link "Add Expense" at bounding box center [1095, 206] width 101 height 17
select select "1"
select select "7834"
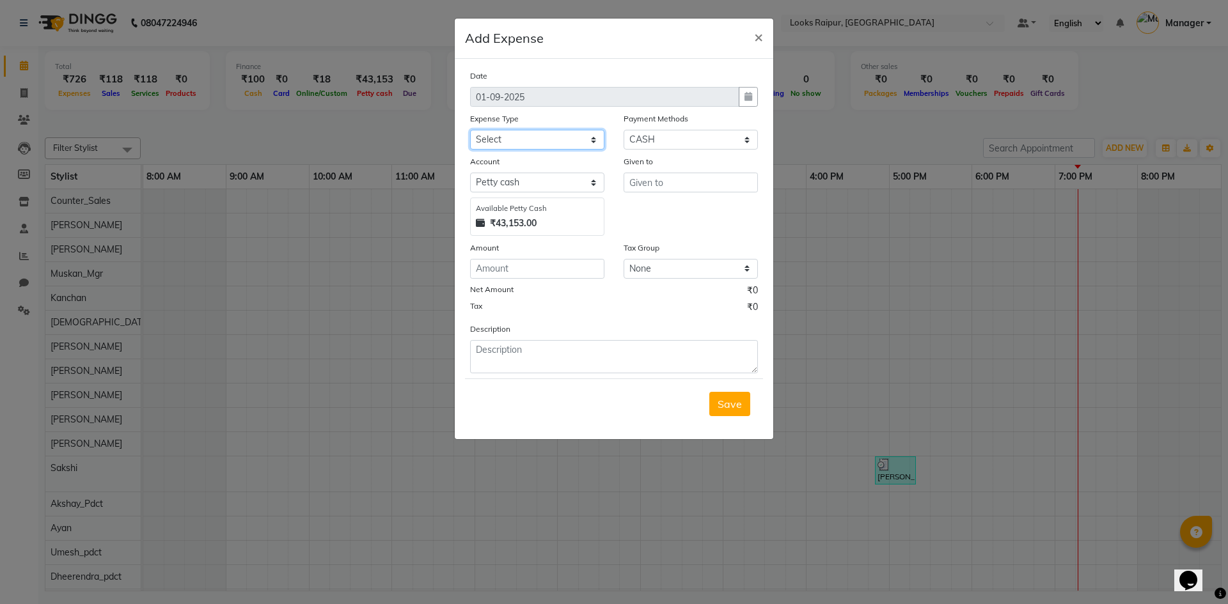
click at [602, 135] on select "Select Bank Deposit Blinkit Cash Handover CLIENT Client ordered food Client Ref…" at bounding box center [537, 140] width 134 height 20
select select "19910"
click at [470, 130] on select "Select Bank Deposit Blinkit Cash Handover CLIENT Client ordered food Client Ref…" at bounding box center [537, 140] width 134 height 20
click at [706, 187] on input "text" at bounding box center [690, 183] width 134 height 20
click at [693, 213] on ngb-highlight "Counter _Sales" at bounding box center [674, 209] width 70 height 13
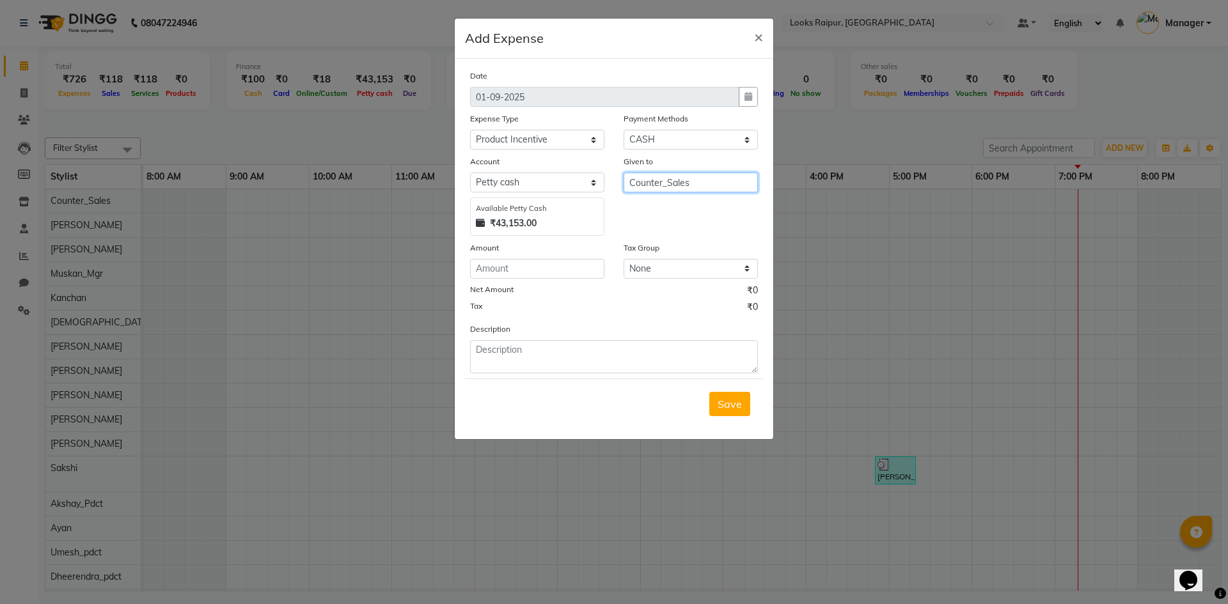
type input "Counter_Sales"
click at [526, 270] on input "number" at bounding box center [537, 269] width 134 height 20
type input "72"
click at [503, 348] on textarea at bounding box center [614, 356] width 288 height 33
type textarea "p"
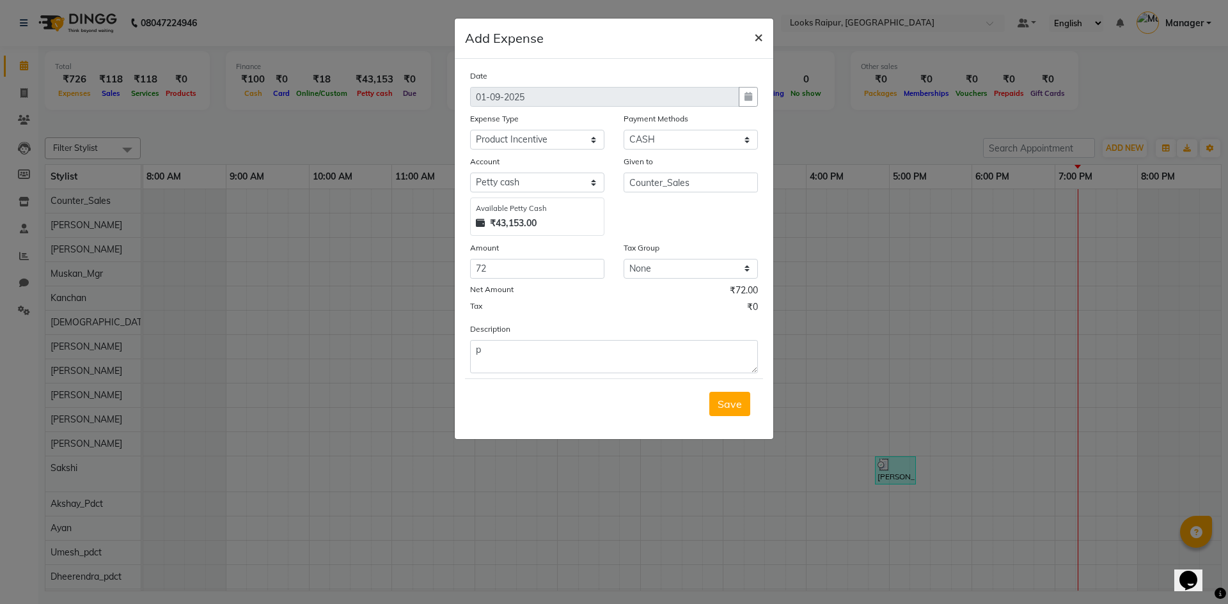
click at [752, 38] on button "×" at bounding box center [758, 37] width 29 height 36
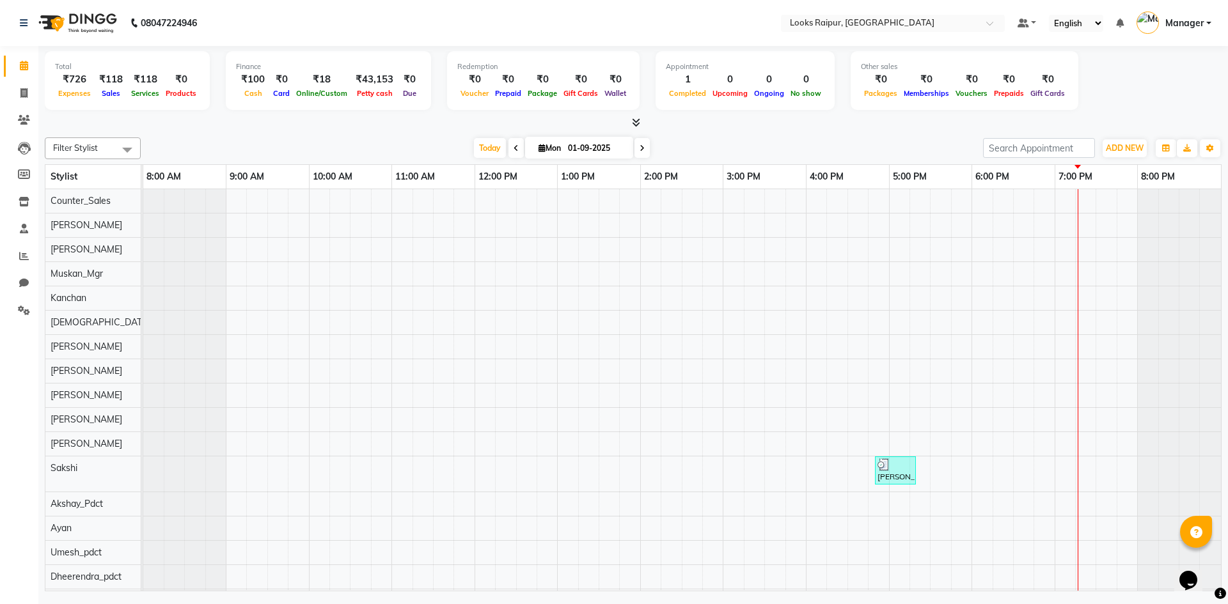
click at [755, 39] on app-add-expense "Add Expense × Date 01-09-2025 Expense Type Select Bank Deposit Blinkit Cash Han…" at bounding box center [614, 197] width 318 height 421
click at [33, 66] on span at bounding box center [24, 66] width 22 height 15
click at [29, 66] on span at bounding box center [24, 66] width 22 height 15
click at [19, 71] on span at bounding box center [24, 66] width 22 height 15
click at [22, 261] on span at bounding box center [24, 256] width 22 height 15
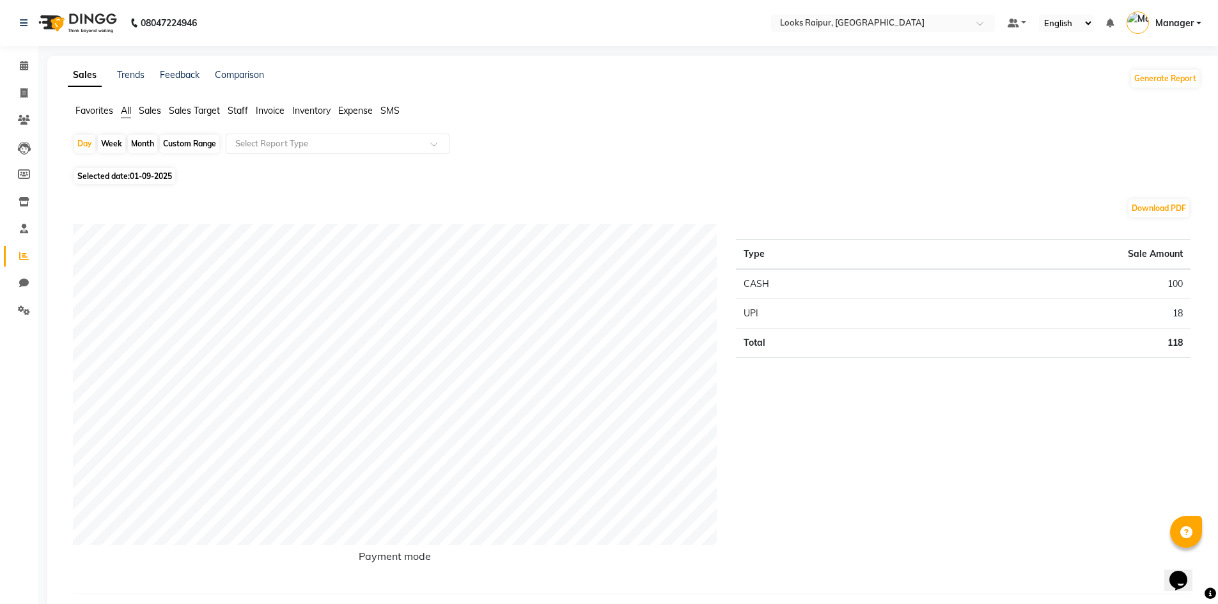
click at [341, 116] on li "Expense" at bounding box center [355, 110] width 35 height 13
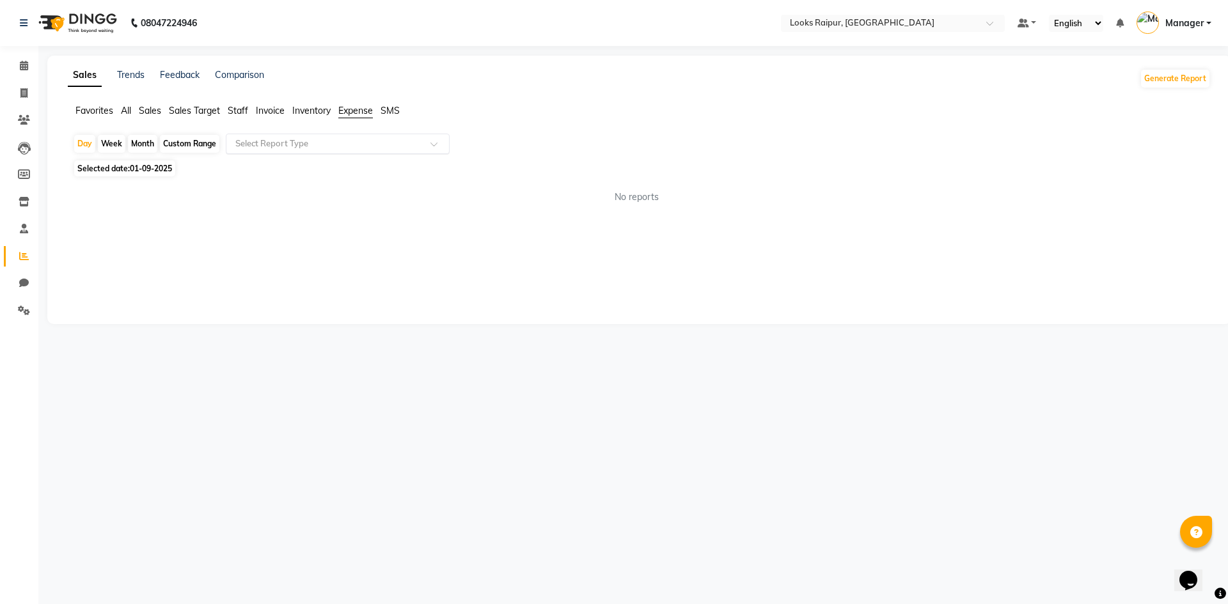
click at [433, 149] on span at bounding box center [438, 147] width 16 height 13
click at [399, 193] on div "Expense" at bounding box center [337, 193] width 223 height 26
select select "full_report"
select select "csv"
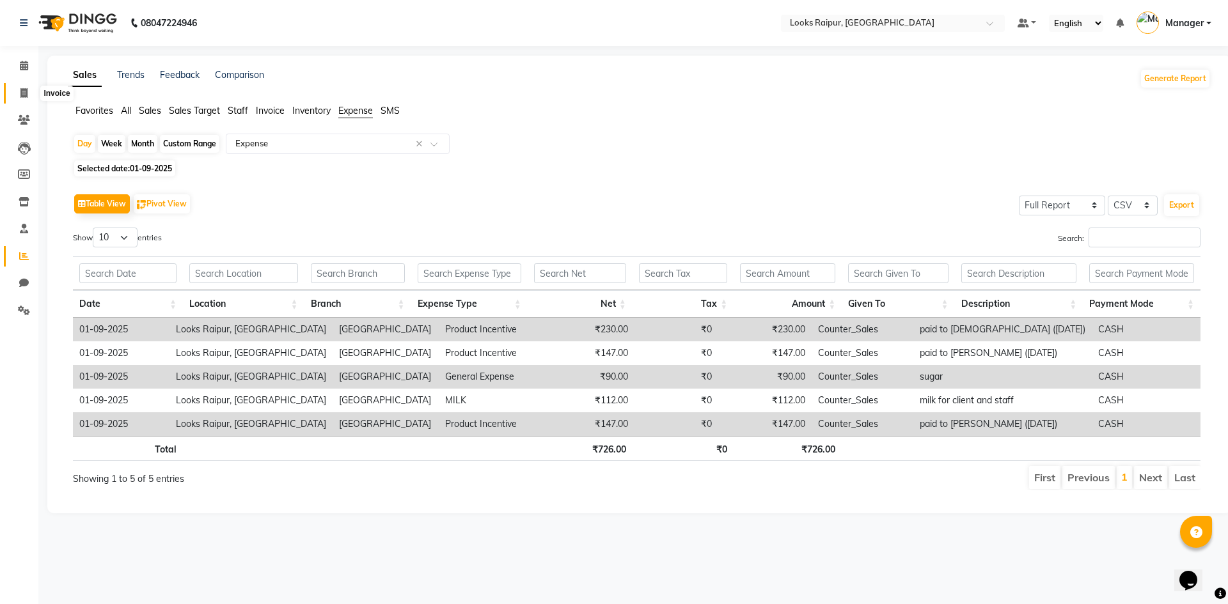
click at [15, 89] on span at bounding box center [24, 93] width 22 height 15
select select "8606"
select select "service"
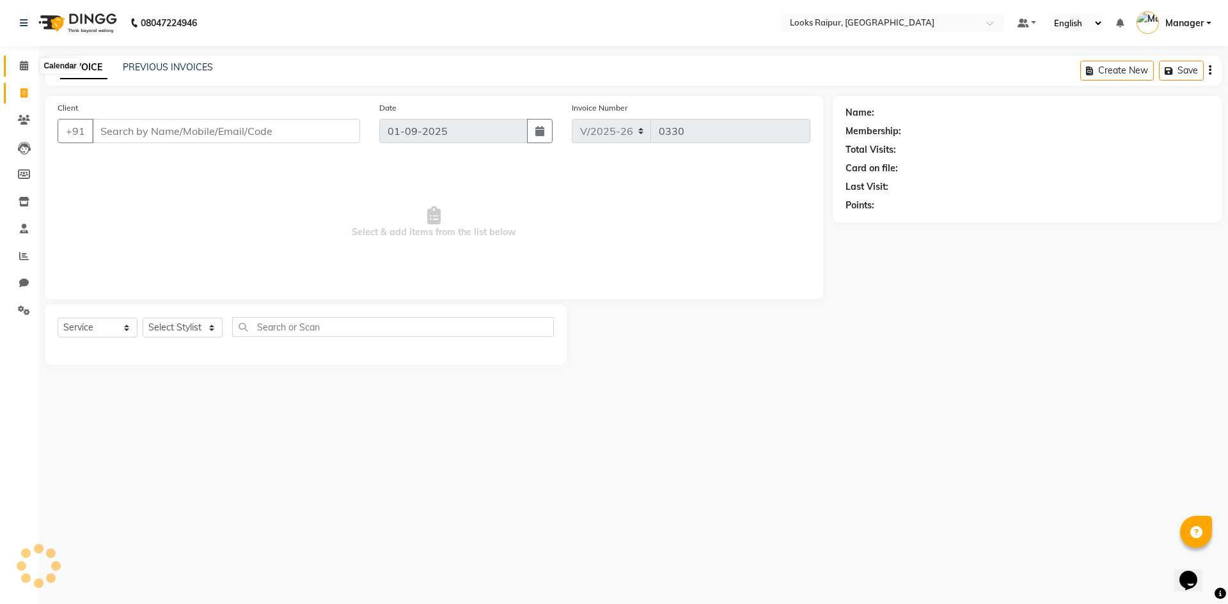
click at [29, 67] on span at bounding box center [24, 66] width 22 height 15
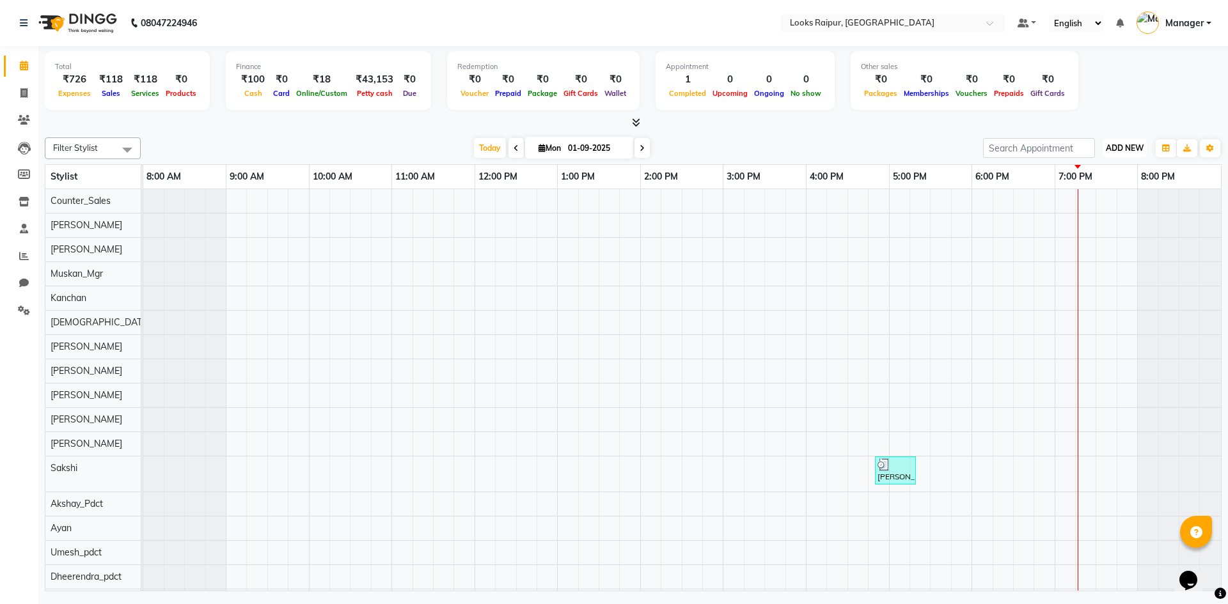
click at [1125, 141] on button "ADD NEW Toggle Dropdown" at bounding box center [1124, 148] width 44 height 18
click at [1107, 200] on link "Add Expense" at bounding box center [1095, 206] width 101 height 17
select select "1"
select select "7834"
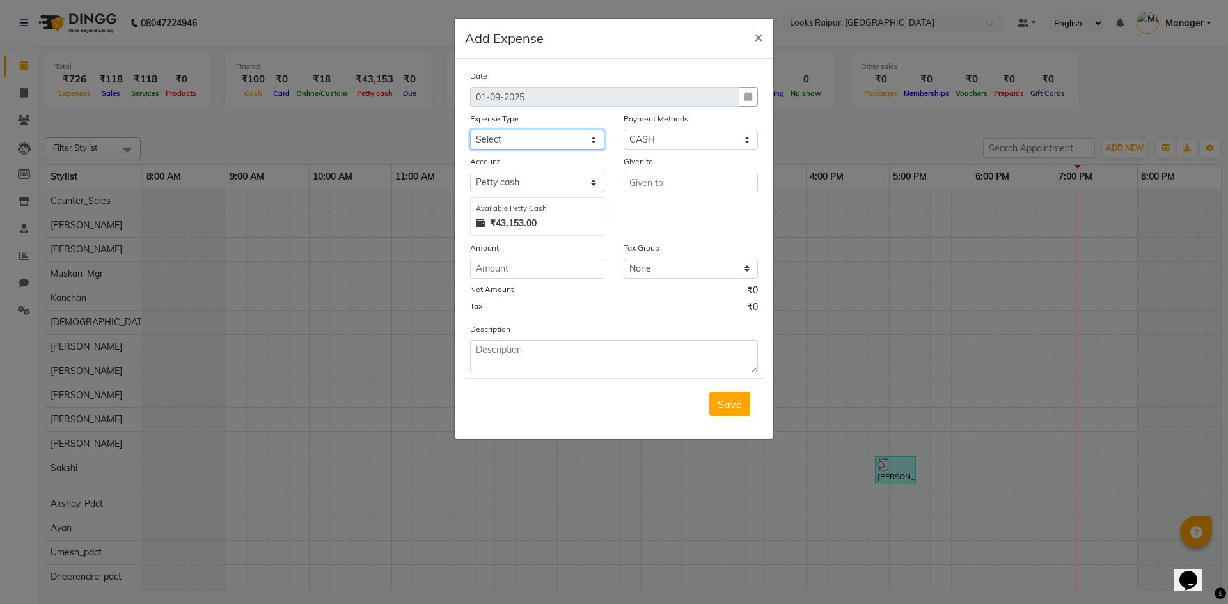
click at [588, 143] on select "Select Bank Deposit Blinkit Cash Handover CLIENT Client ordered food Client Ref…" at bounding box center [537, 140] width 134 height 20
select select "19910"
click at [470, 130] on select "Select Bank Deposit Blinkit Cash Handover CLIENT Client ordered food Client Ref…" at bounding box center [537, 140] width 134 height 20
click at [675, 182] on input "text" at bounding box center [690, 183] width 134 height 20
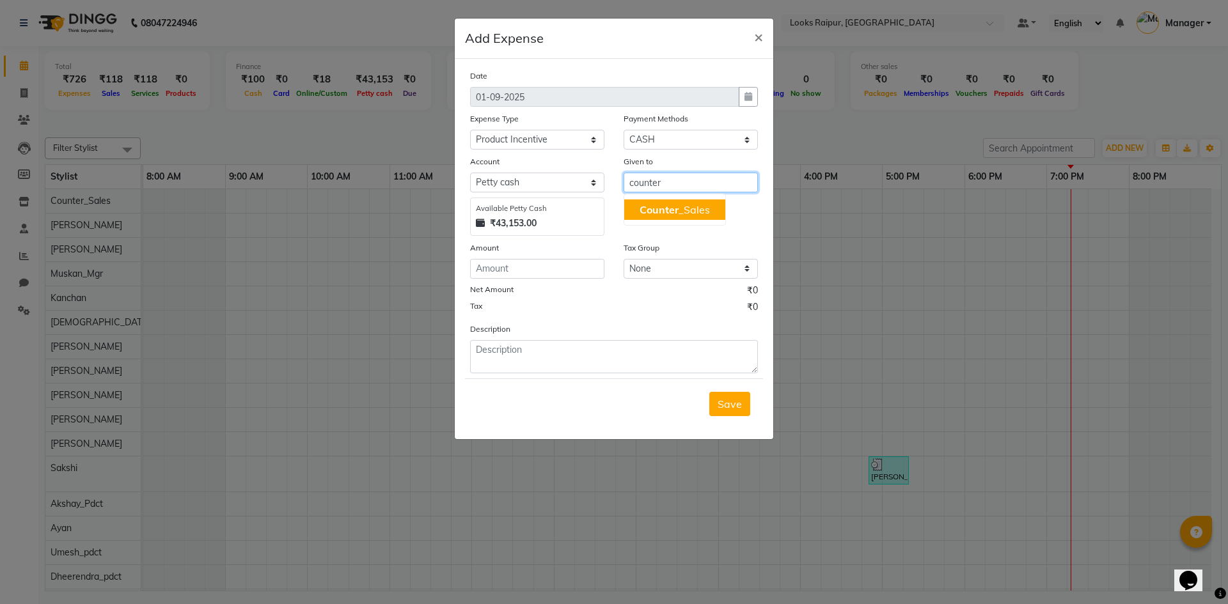
click at [676, 210] on span "Counter" at bounding box center [658, 209] width 39 height 13
type input "Counter_Sales"
click at [538, 276] on input "number" at bounding box center [537, 269] width 134 height 20
type input "72"
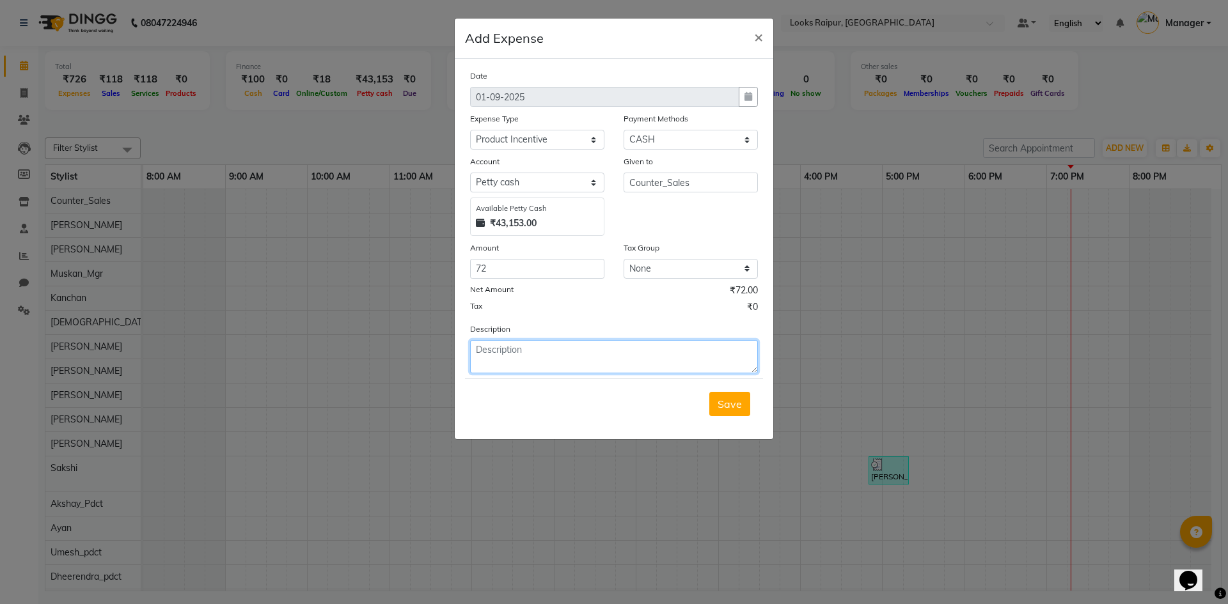
click at [621, 361] on textarea at bounding box center [614, 356] width 288 height 33
type textarea "paid to arif"
click at [723, 396] on button "Save" at bounding box center [729, 404] width 41 height 24
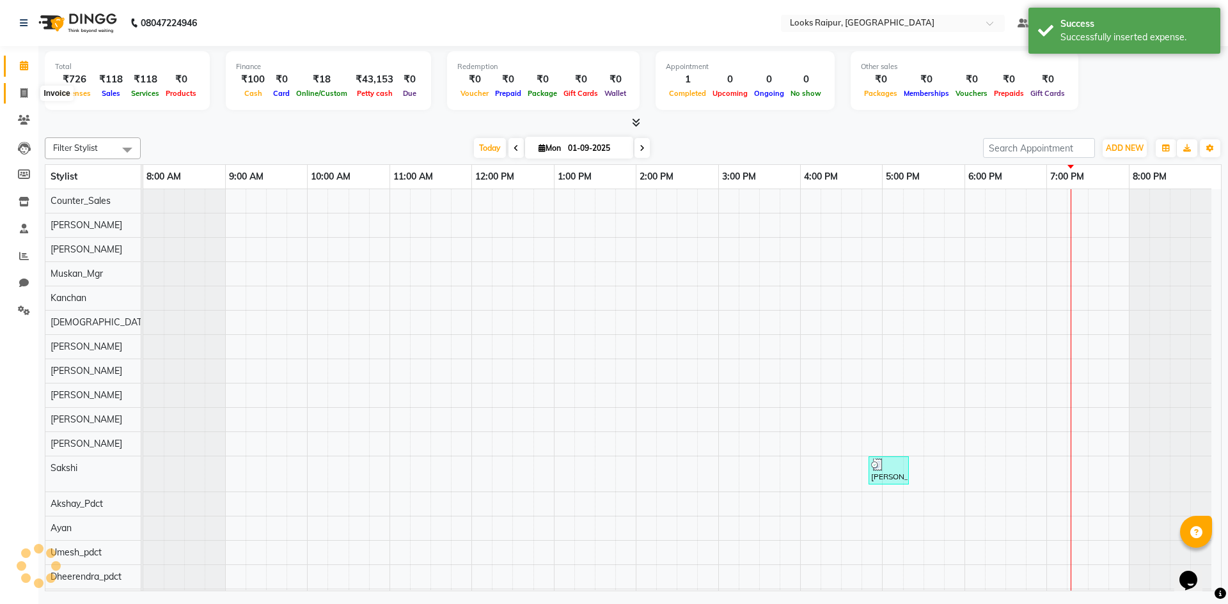
click at [20, 91] on icon at bounding box center [23, 93] width 7 height 10
select select "8606"
select select "service"
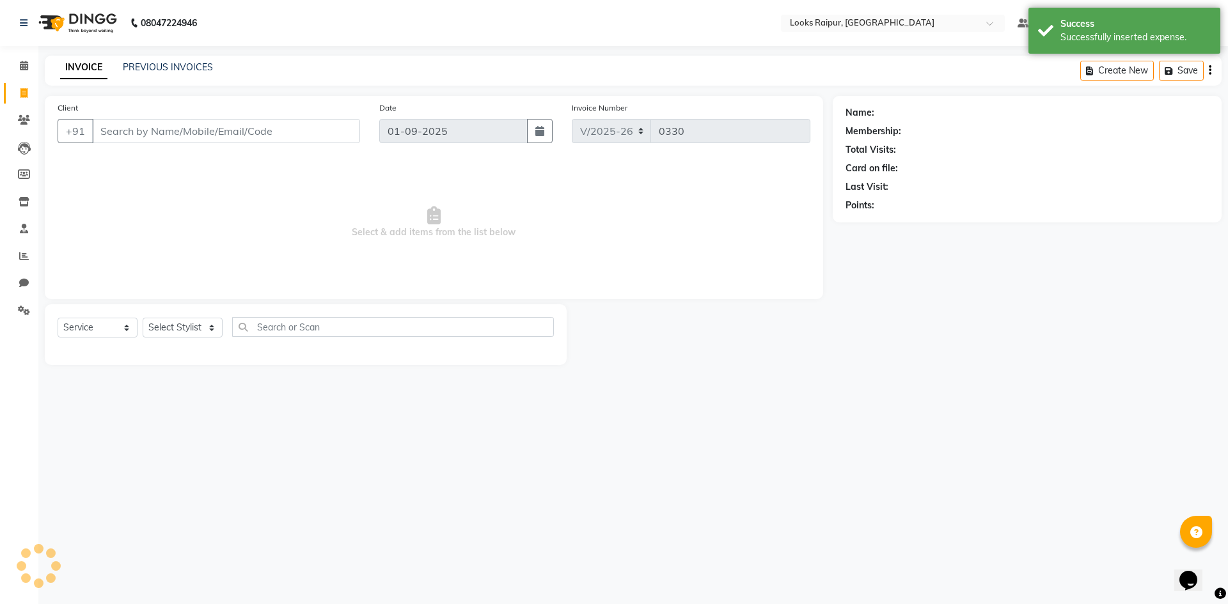
click at [211, 70] on div "INVOICE PREVIOUS INVOICES" at bounding box center [137, 68] width 184 height 15
click at [160, 67] on link "PREVIOUS INVOICES" at bounding box center [168, 67] width 90 height 12
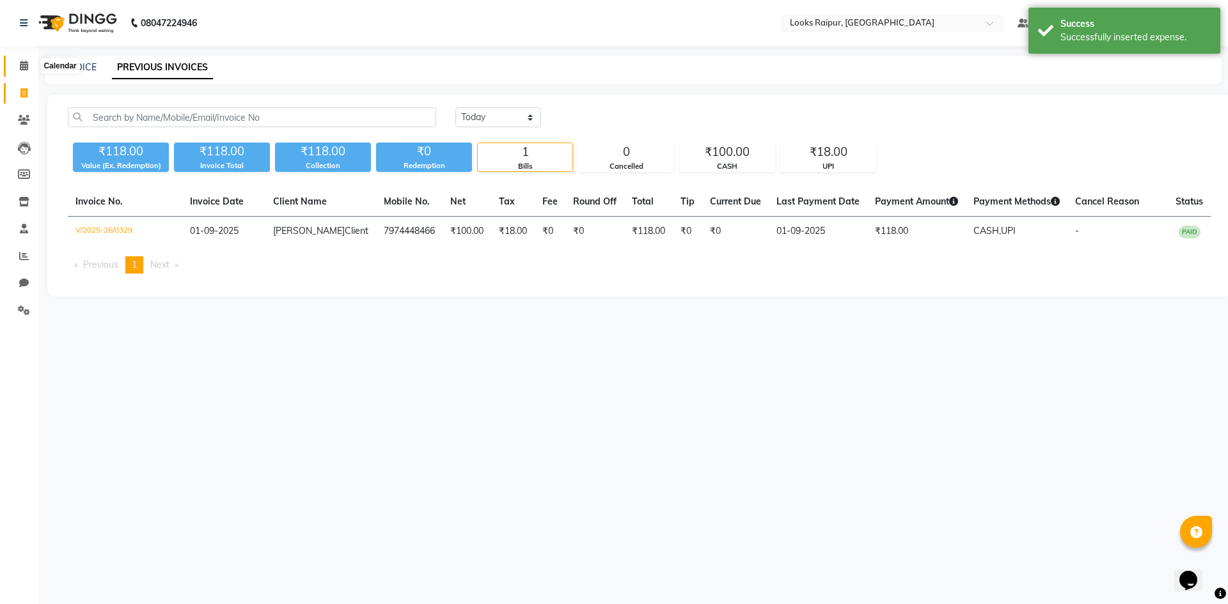
click at [22, 70] on span at bounding box center [24, 66] width 22 height 15
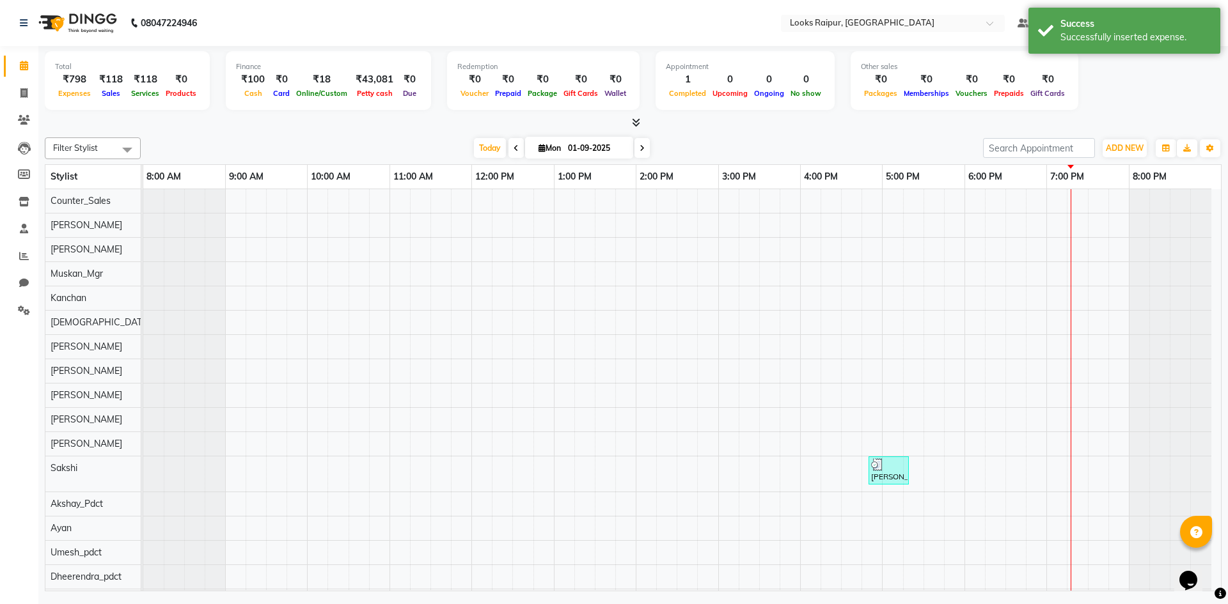
click at [23, 107] on li "Clients" at bounding box center [19, 120] width 38 height 27
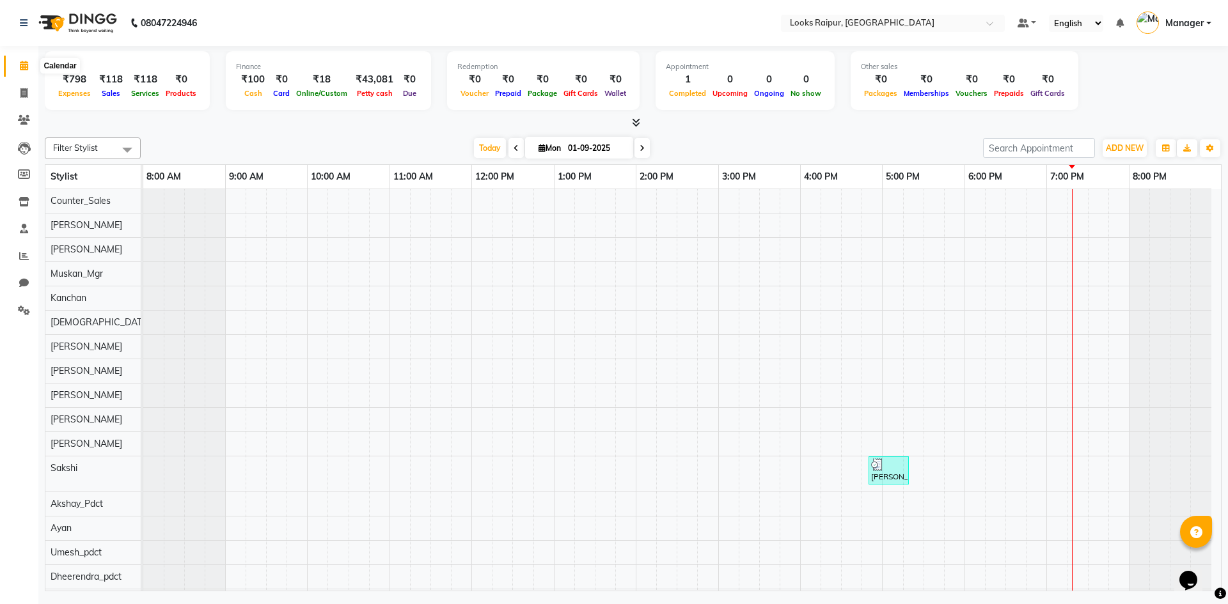
click at [15, 67] on span at bounding box center [24, 66] width 22 height 15
click at [31, 92] on span at bounding box center [24, 93] width 22 height 15
select select "service"
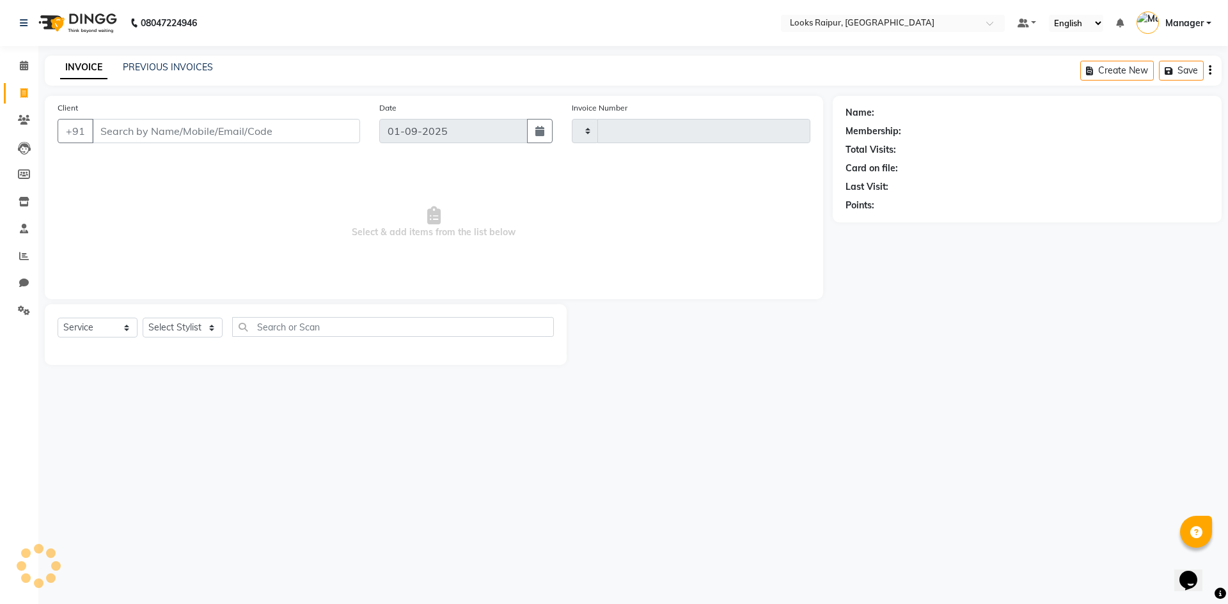
click at [31, 92] on span at bounding box center [24, 93] width 22 height 15
select select "service"
click at [175, 66] on link "PREVIOUS INVOICES" at bounding box center [168, 67] width 90 height 12
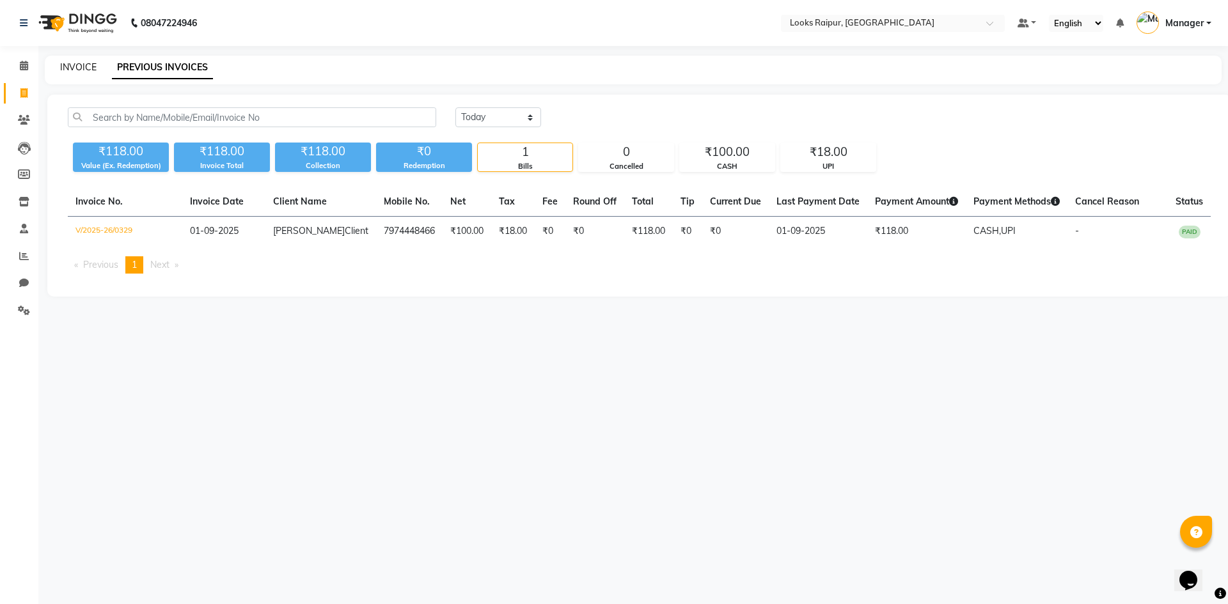
drag, startPoint x: 45, startPoint y: 67, endPoint x: 82, endPoint y: 65, distance: 37.7
click at [75, 66] on div "INVOICE PREVIOUS INVOICES" at bounding box center [625, 67] width 1161 height 13
click at [82, 65] on link "INVOICE" at bounding box center [78, 67] width 36 height 12
select select "8606"
select select "service"
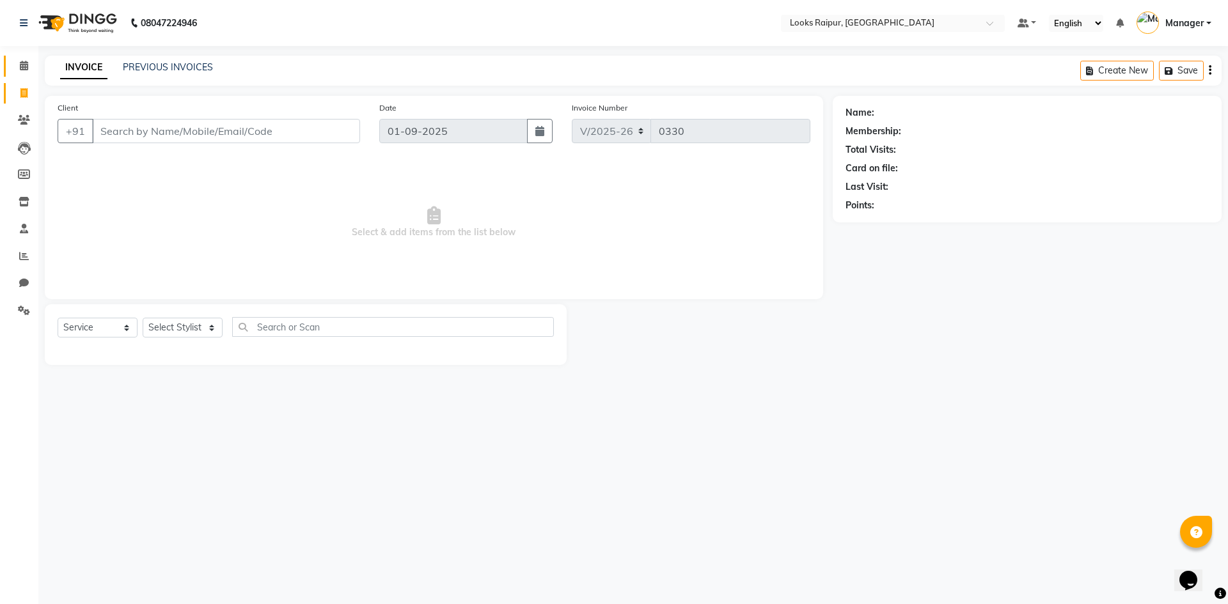
drag, startPoint x: 0, startPoint y: 62, endPoint x: 19, endPoint y: 61, distance: 18.6
click at [16, 62] on li "Calendar" at bounding box center [19, 65] width 38 height 27
click at [19, 61] on span at bounding box center [24, 66] width 22 height 15
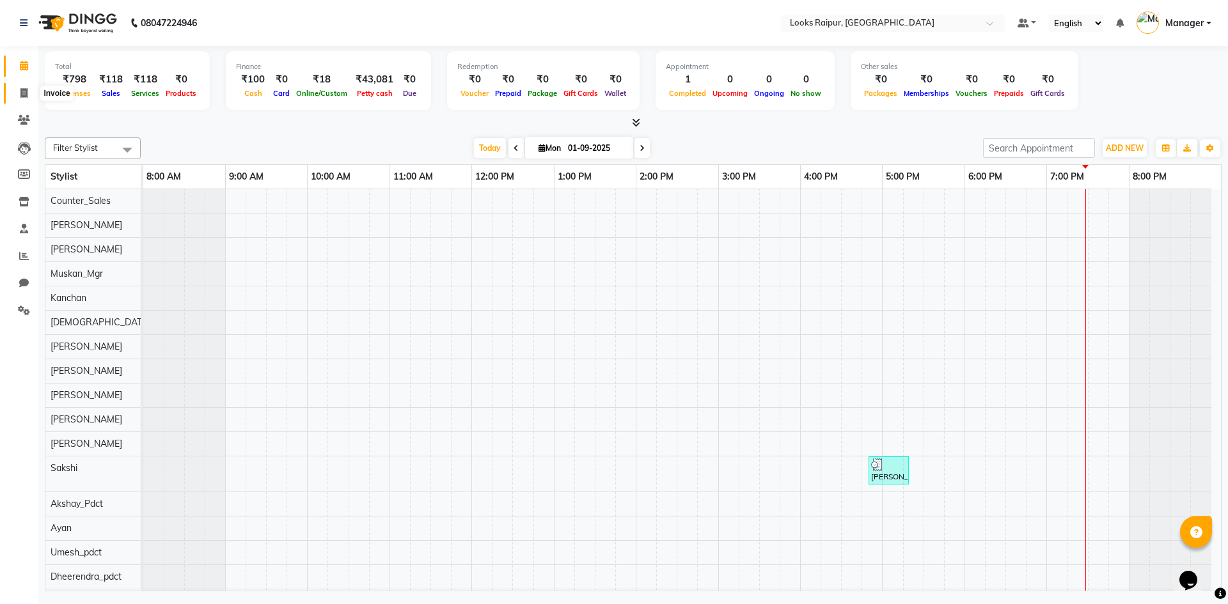
click at [22, 100] on span at bounding box center [24, 93] width 22 height 15
select select "service"
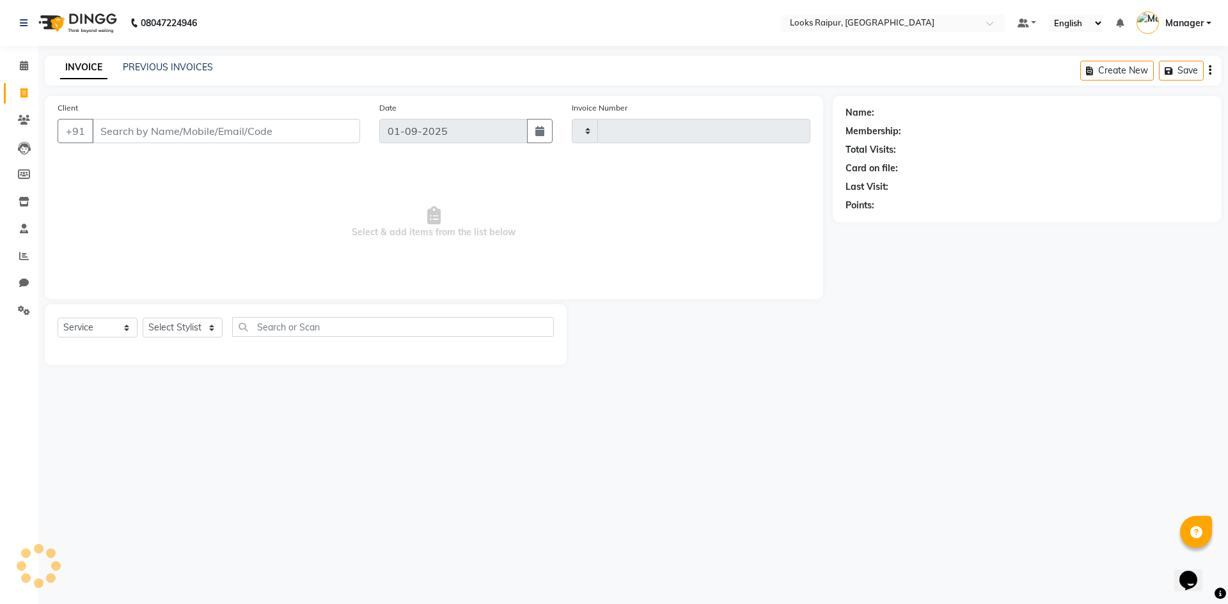
type input "0330"
select select "8606"
click at [22, 68] on icon at bounding box center [24, 66] width 8 height 10
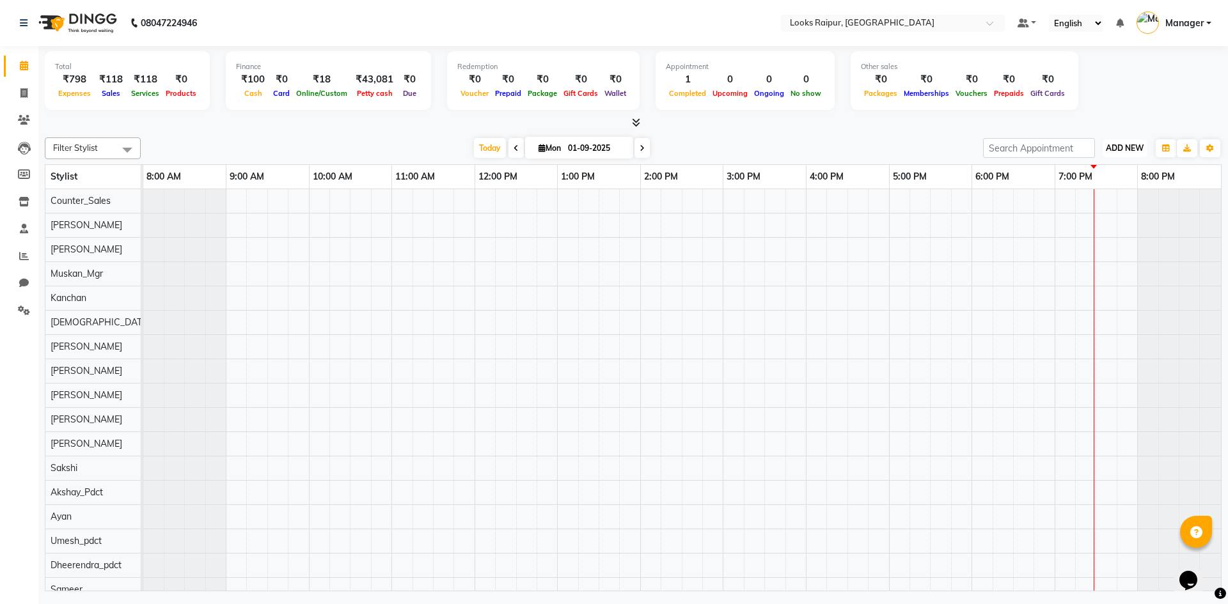
click at [1118, 142] on button "ADD NEW Toggle Dropdown" at bounding box center [1124, 148] width 44 height 18
click at [1086, 205] on link "Add Expense" at bounding box center [1095, 206] width 101 height 17
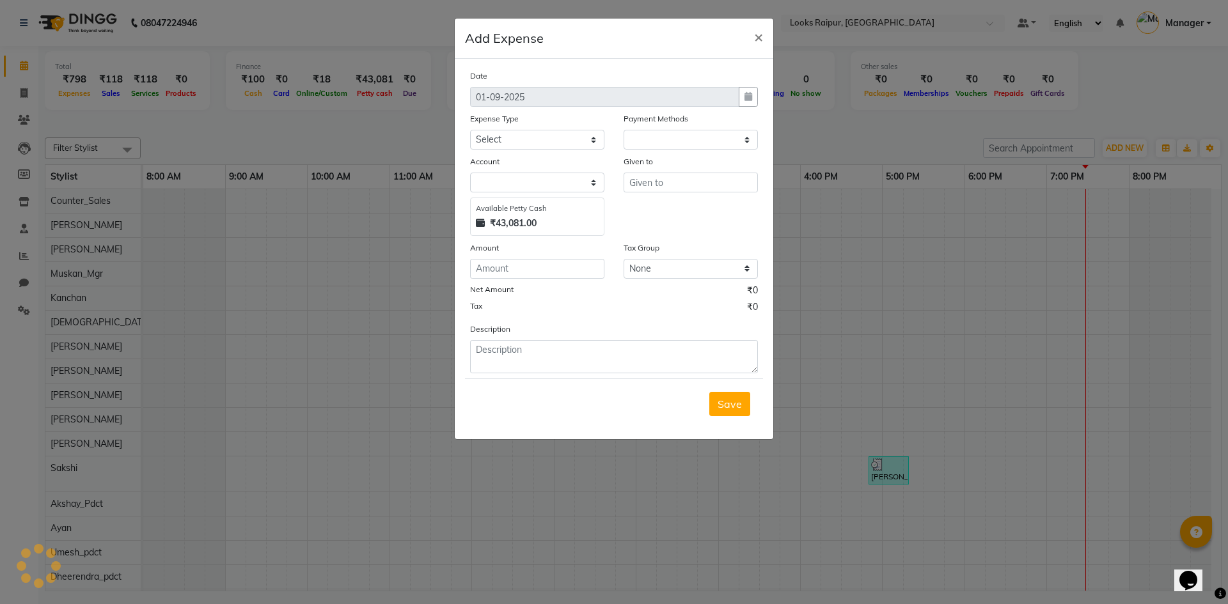
click at [606, 140] on div "Expense Type Select Bank Deposit Blinkit Cash Handover CLIENT Client ordered fo…" at bounding box center [536, 131] width 153 height 38
click at [587, 141] on select "Select Bank Deposit Blinkit Cash Handover CLIENT Client ordered food Client Ref…" at bounding box center [537, 140] width 134 height 20
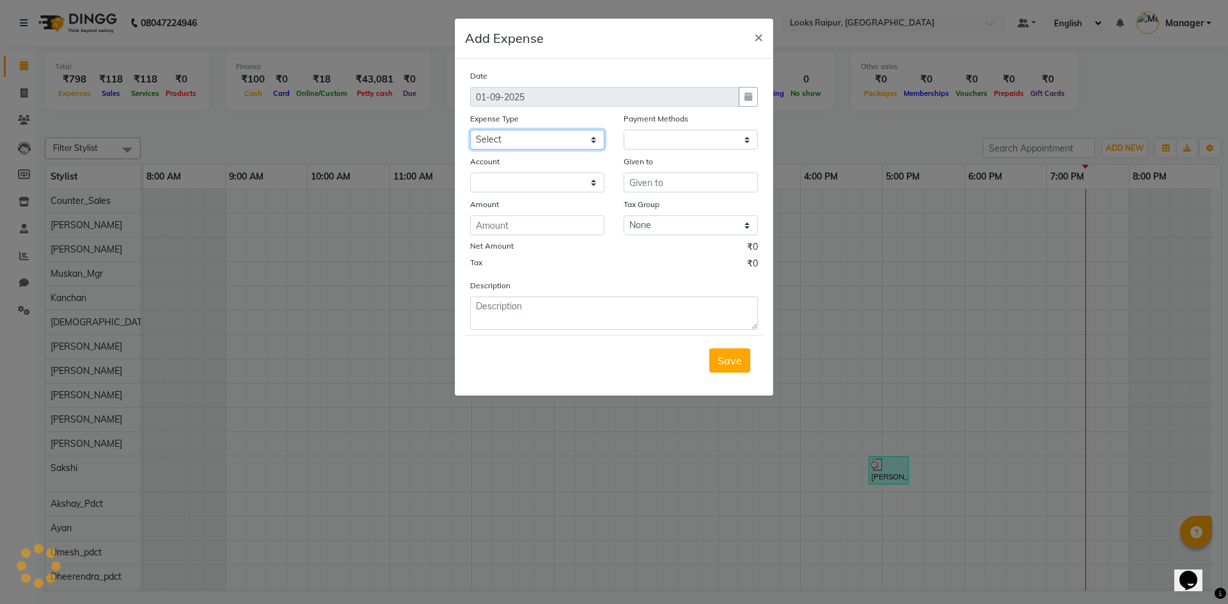
select select "1"
select select "7834"
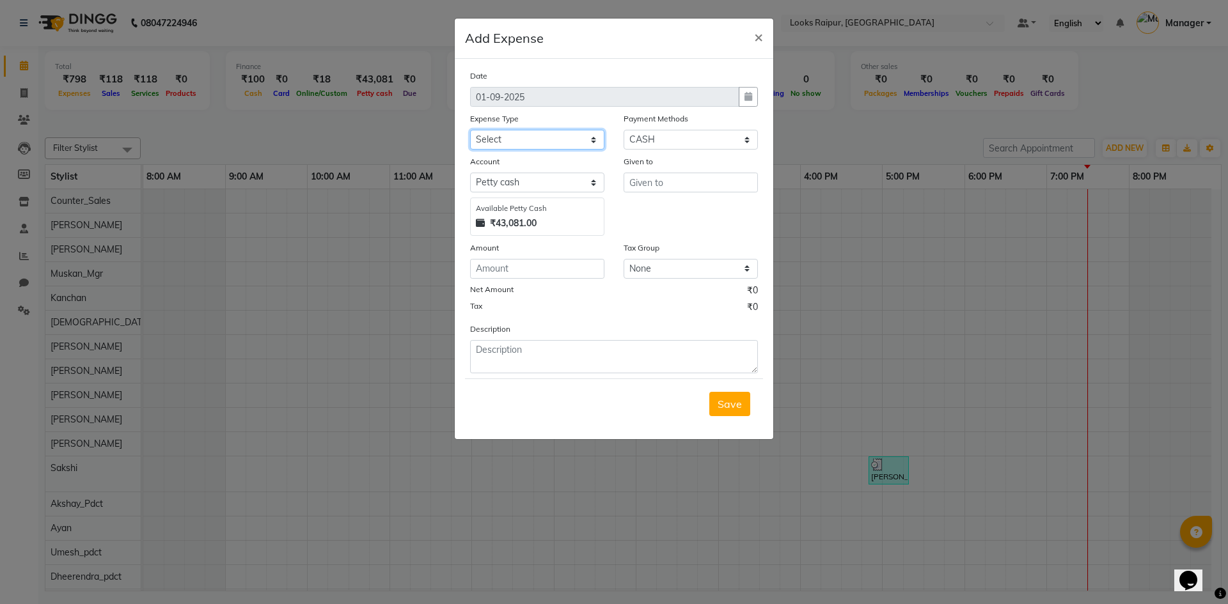
select select "24091"
click at [470, 130] on select "Select Bank Deposit Blinkit Cash Handover CLIENT Client ordered food Client Ref…" at bounding box center [537, 140] width 134 height 20
click at [639, 191] on input "text" at bounding box center [690, 183] width 134 height 20
click at [669, 212] on span "Counter" at bounding box center [658, 209] width 39 height 13
type input "Counter_Sales"
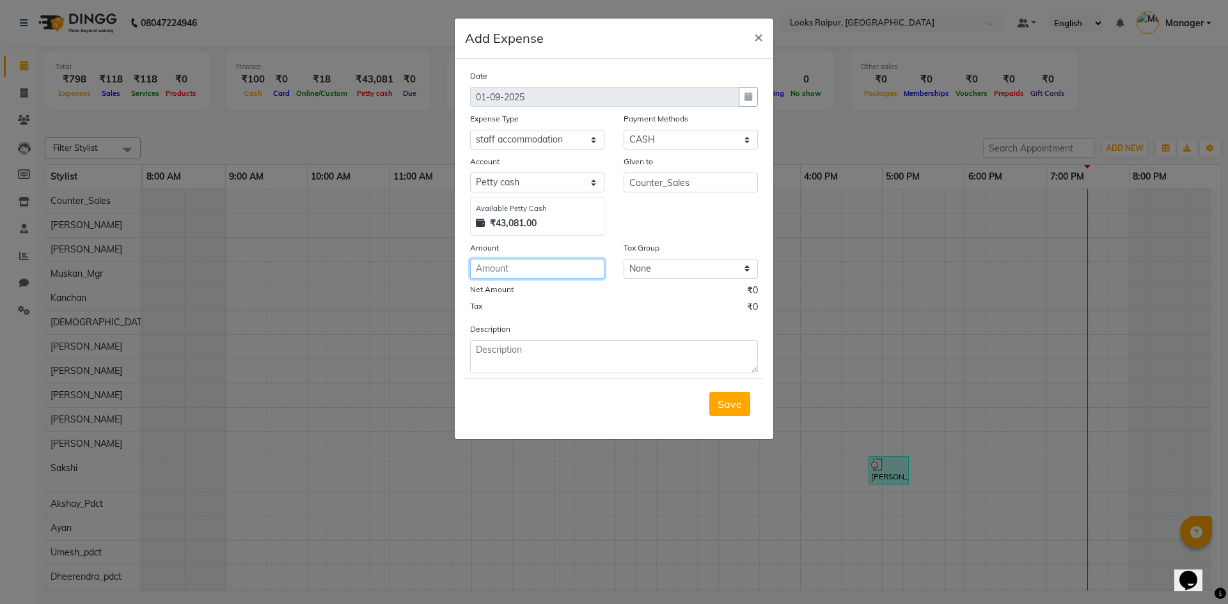
click at [529, 267] on input "number" at bounding box center [537, 269] width 134 height 20
type input "7000"
click at [554, 358] on textarea at bounding box center [614, 356] width 288 height 33
type textarea "paid for girls room rent"
click at [735, 400] on span "Save" at bounding box center [729, 404] width 24 height 13
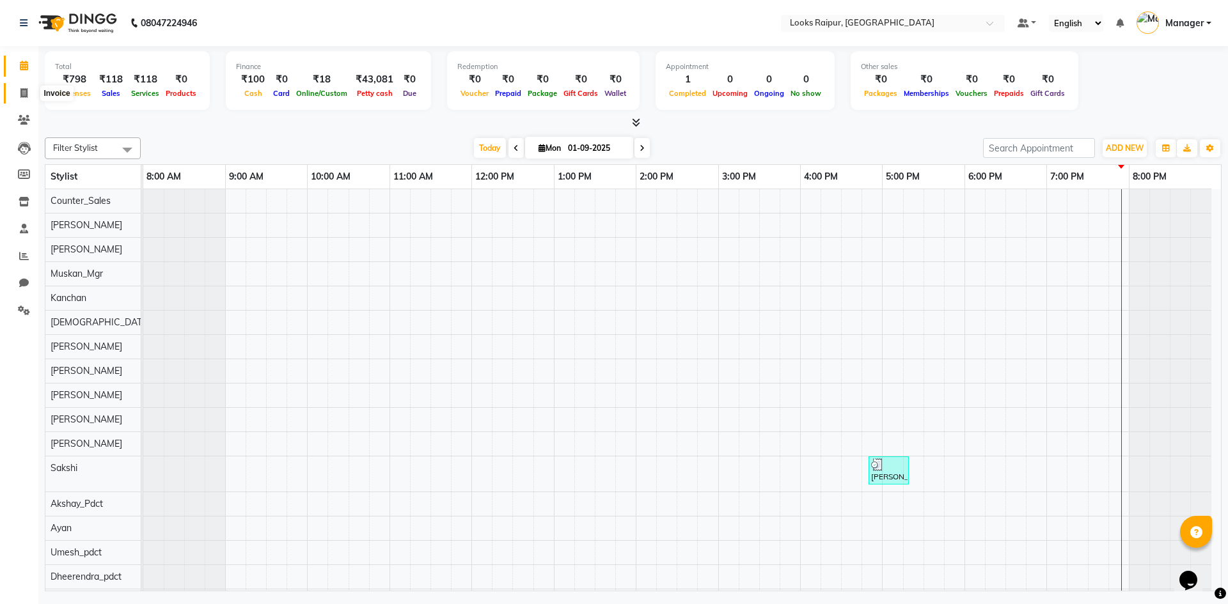
click at [26, 91] on icon at bounding box center [23, 93] width 7 height 10
select select "service"
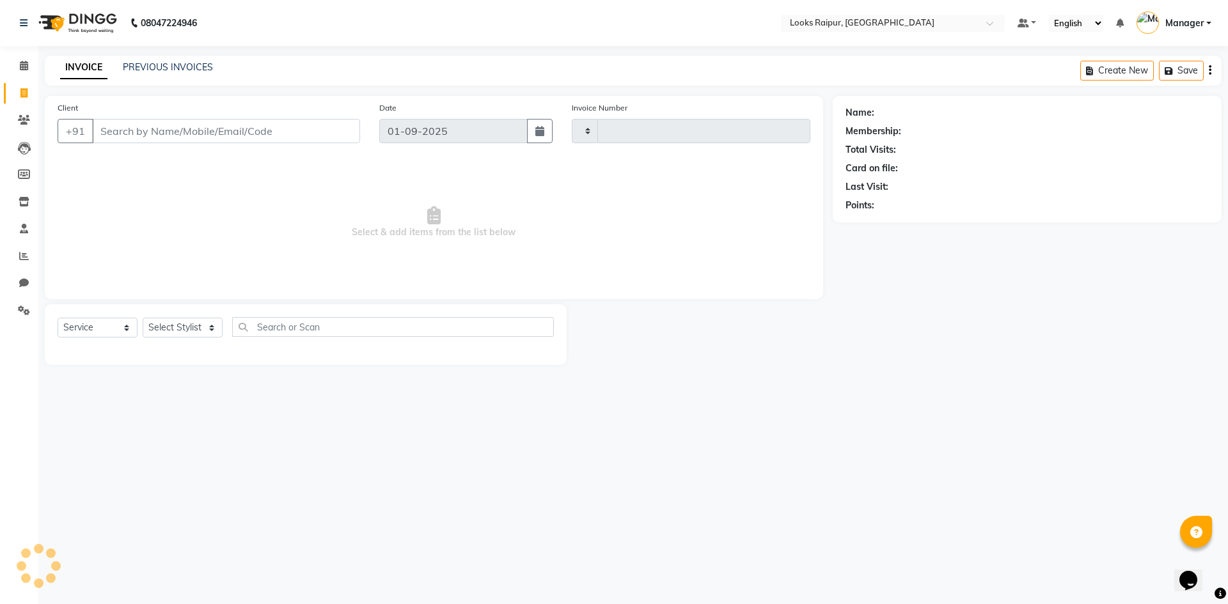
type input "0330"
select select "8606"
click at [171, 135] on input "Client" at bounding box center [226, 131] width 268 height 24
click at [173, 327] on select "Select Stylist" at bounding box center [183, 328] width 80 height 20
click at [143, 318] on select "Select Stylist" at bounding box center [183, 328] width 80 height 20
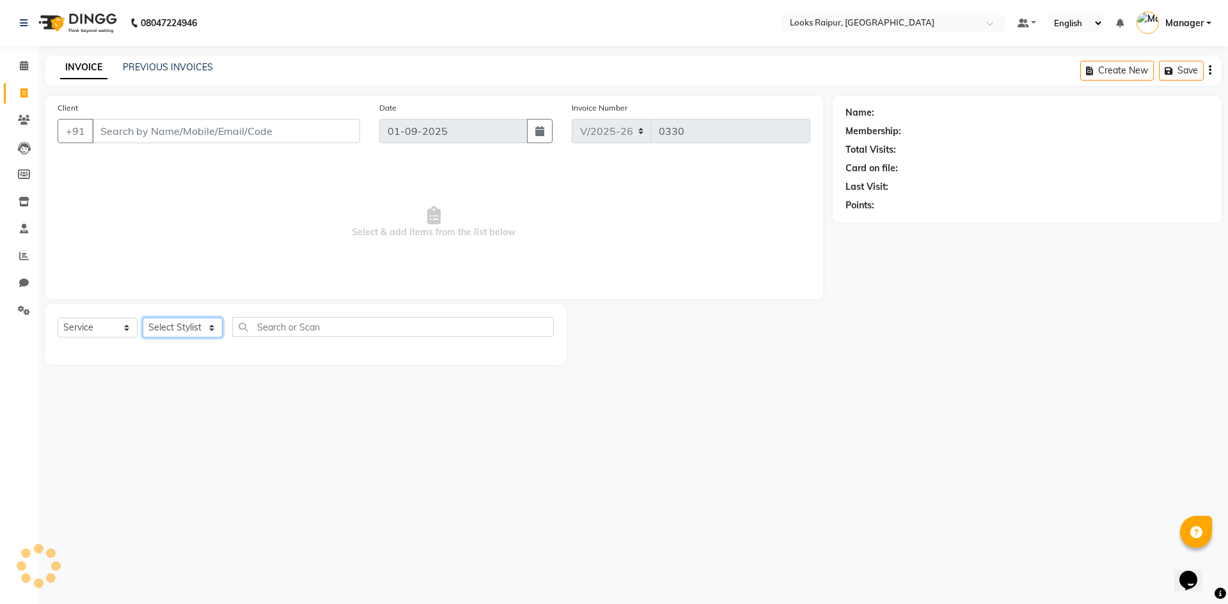
click at [169, 325] on select "Select Stylist Akshay_Pdct [PERSON_NAME] [PERSON_NAME] Counter_Sales Dheerendra…" at bounding box center [183, 328] width 80 height 20
select select "85887"
click at [143, 318] on select "Select Stylist Akshay_Pdct [PERSON_NAME] [PERSON_NAME] Counter_Sales Dheerendra…" at bounding box center [183, 328] width 80 height 20
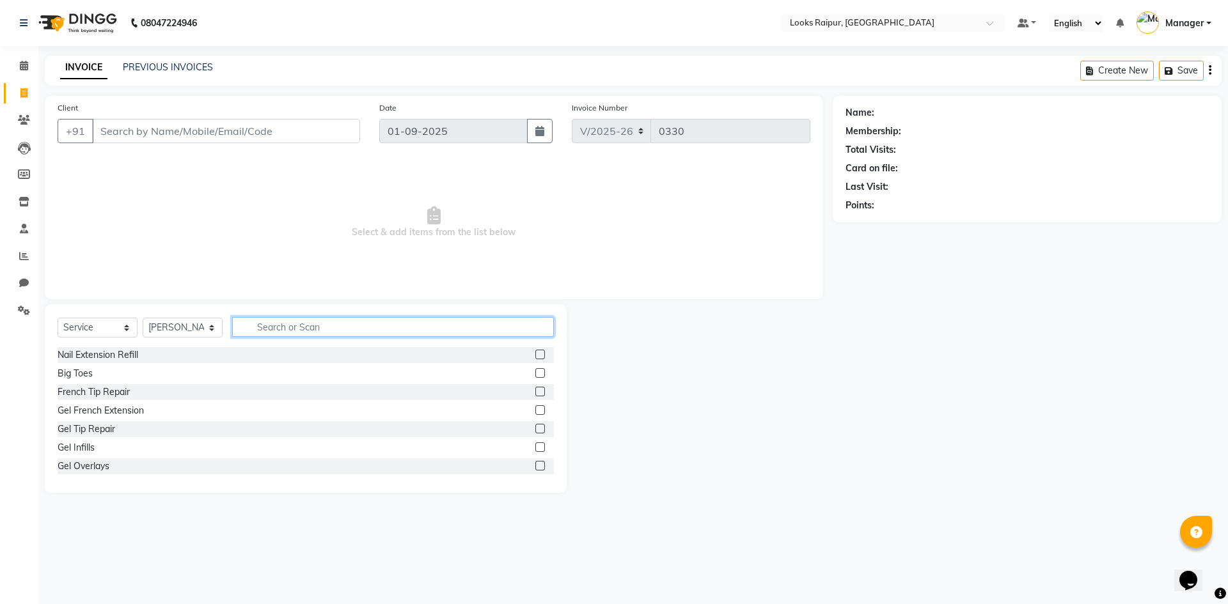
drag, startPoint x: 256, startPoint y: 324, endPoint x: 267, endPoint y: 333, distance: 14.1
click at [258, 327] on input "text" at bounding box center [393, 327] width 322 height 20
type input "cut"
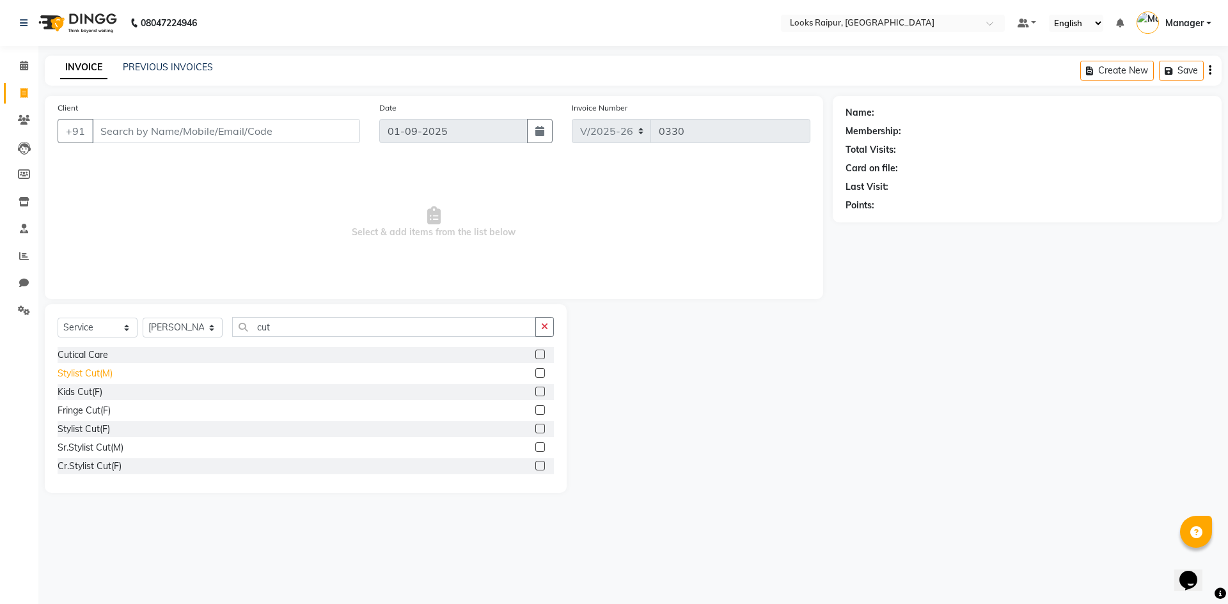
click at [72, 379] on div "Stylist Cut(M)" at bounding box center [85, 373] width 55 height 13
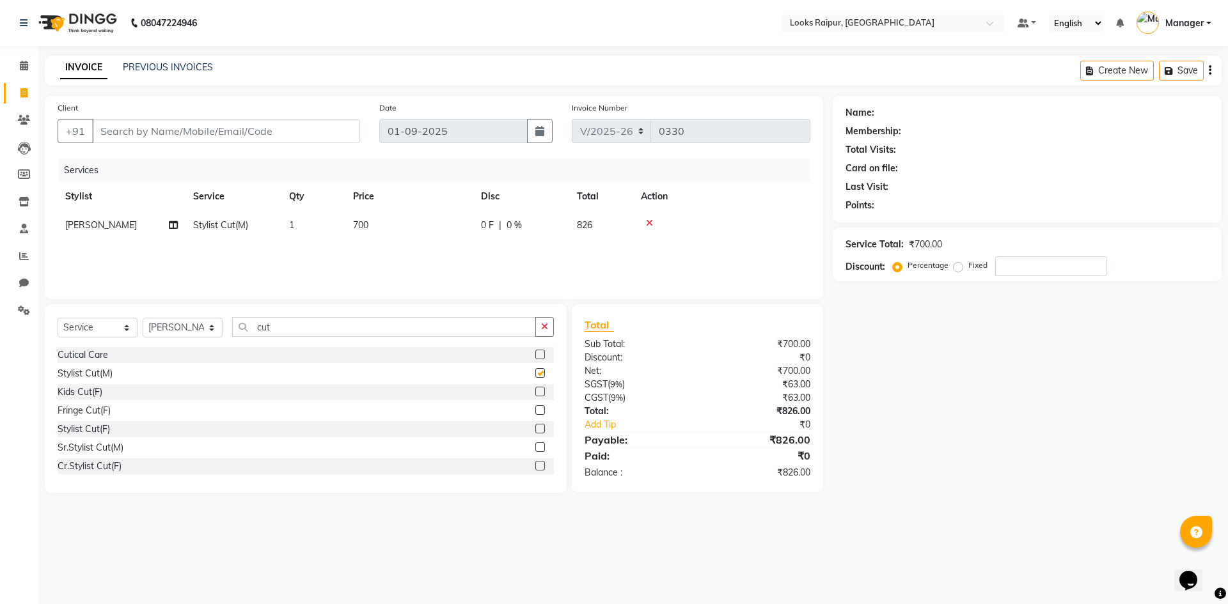
checkbox input "false"
drag, startPoint x: 292, startPoint y: 329, endPoint x: 212, endPoint y: 329, distance: 79.9
click at [212, 329] on div "Select Service Product Membership Package Voucher Prepaid Gift Card Select Styl…" at bounding box center [306, 332] width 496 height 30
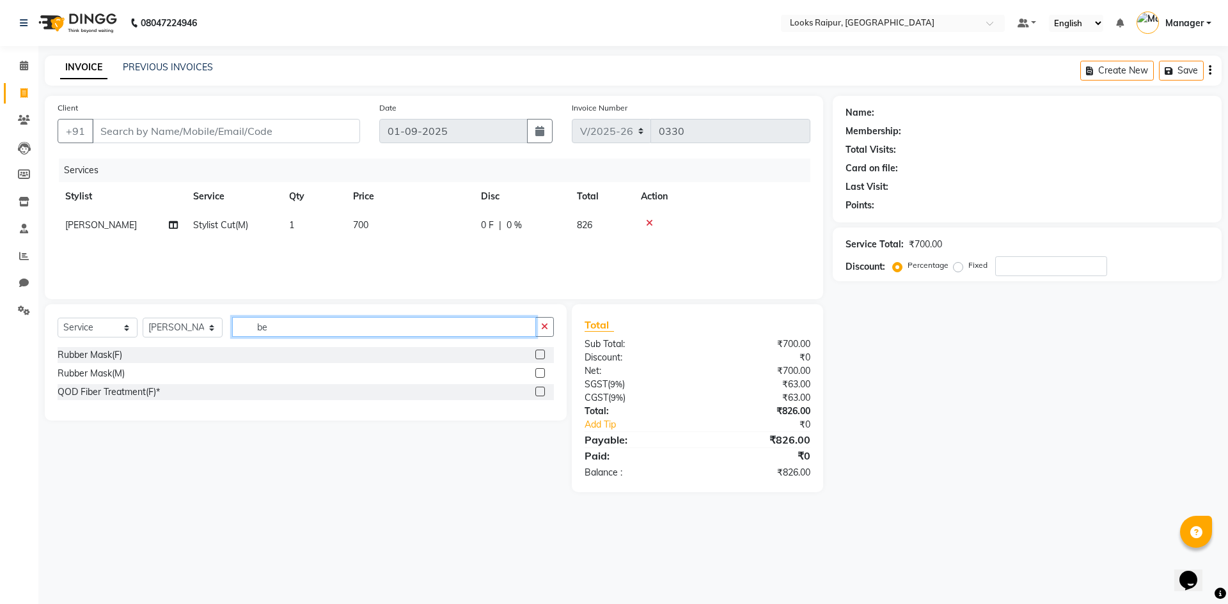
type input "b"
type input "bear"
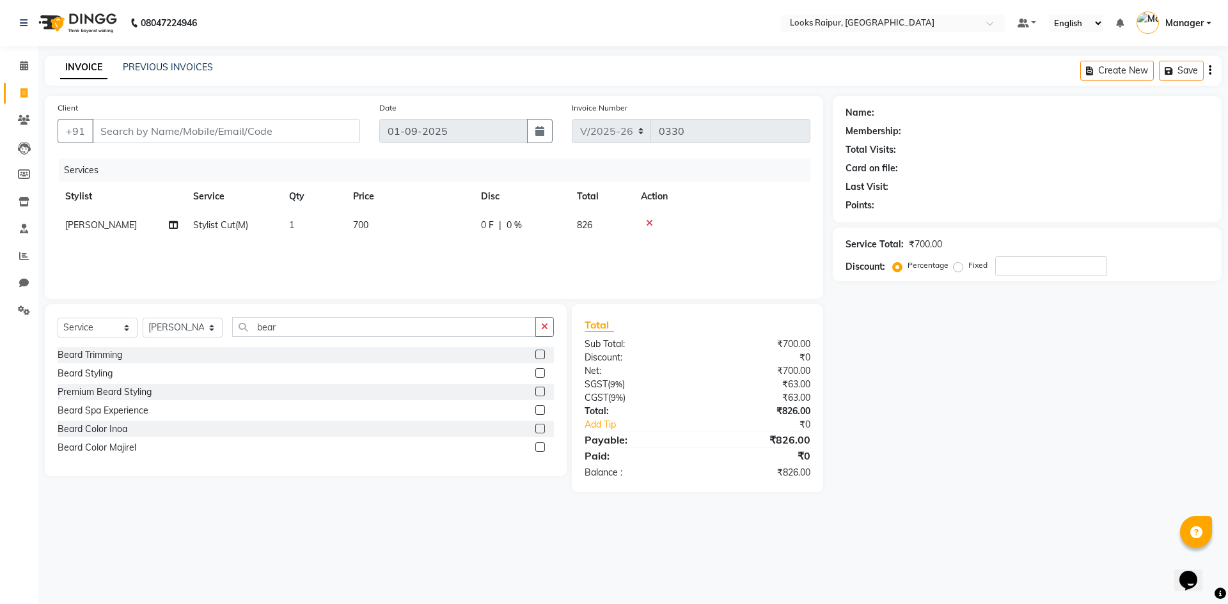
drag, startPoint x: 104, startPoint y: 357, endPoint x: 136, endPoint y: 364, distance: 32.0
click at [104, 357] on div "Beard Trimming" at bounding box center [90, 354] width 65 height 13
checkbox input "false"
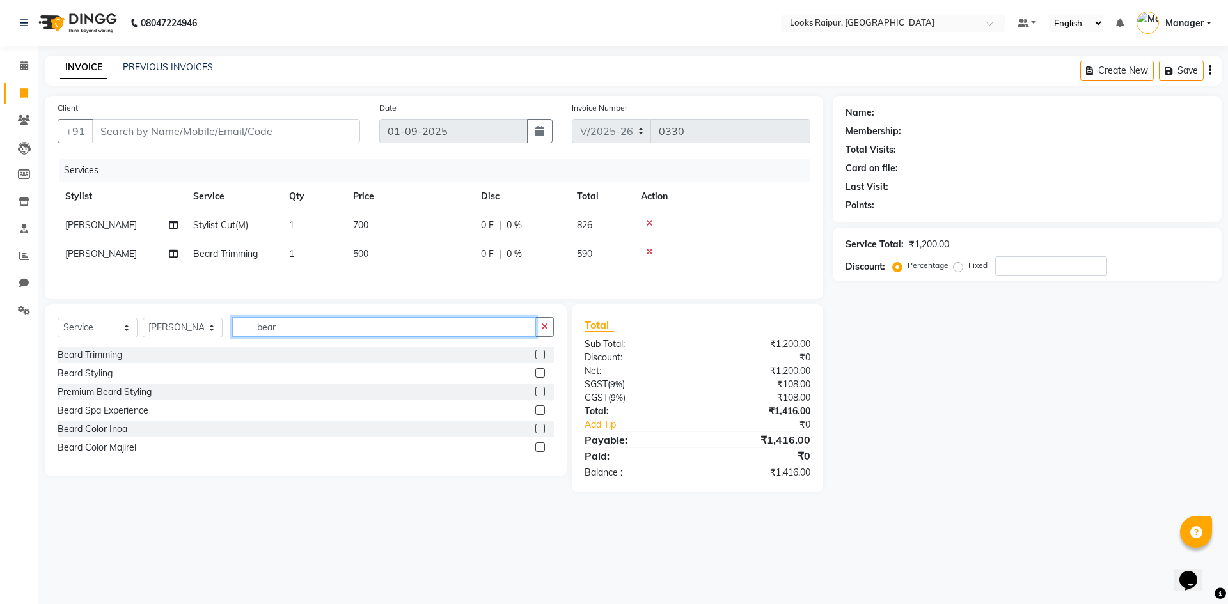
drag, startPoint x: 291, startPoint y: 325, endPoint x: 204, endPoint y: 336, distance: 87.6
click at [204, 336] on div "Select Service Product Membership Package Voucher Prepaid Gift Card Select Styl…" at bounding box center [306, 332] width 496 height 30
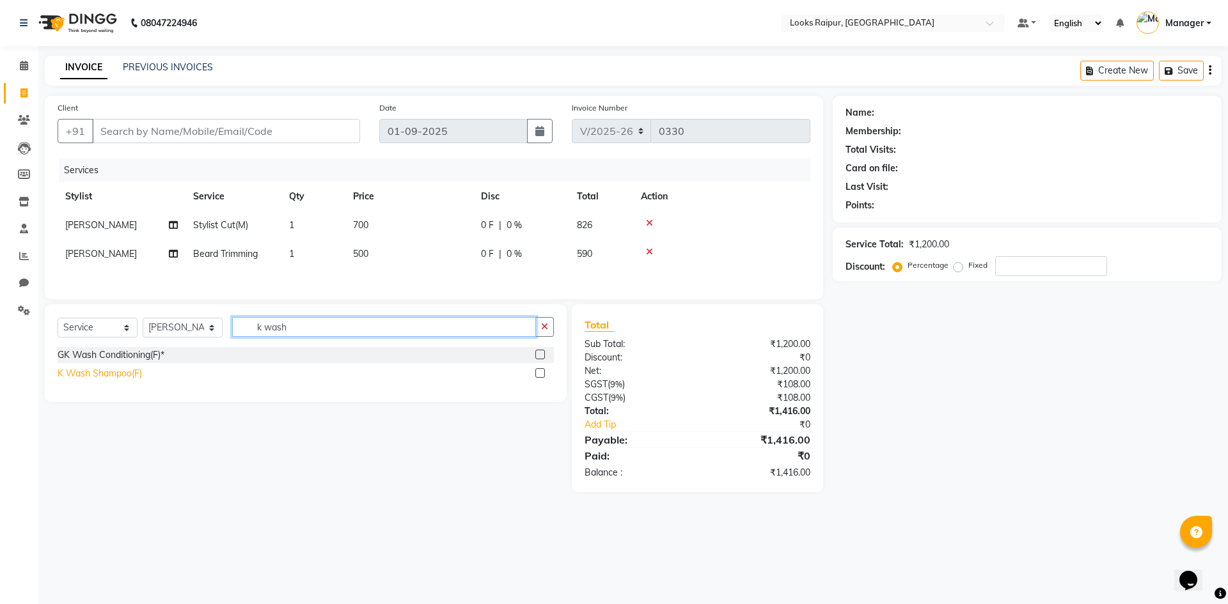
type input "k wash"
click at [134, 376] on div "K Wash Shampoo(F)" at bounding box center [100, 373] width 84 height 13
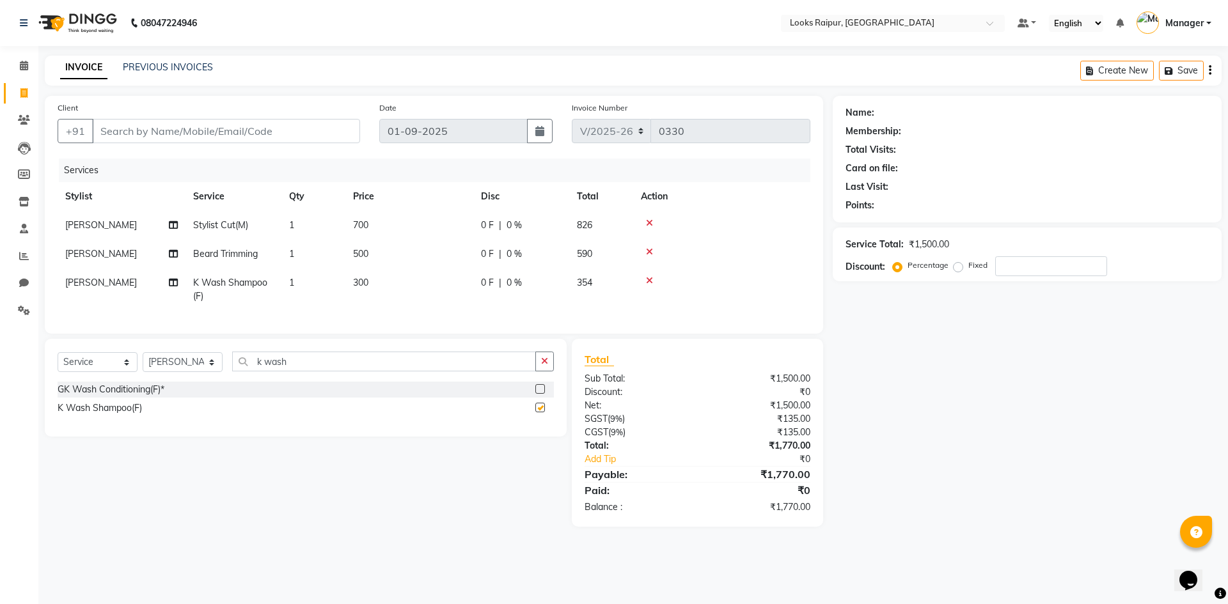
checkbox input "false"
click at [363, 223] on span "700" at bounding box center [360, 225] width 15 height 12
select select "85887"
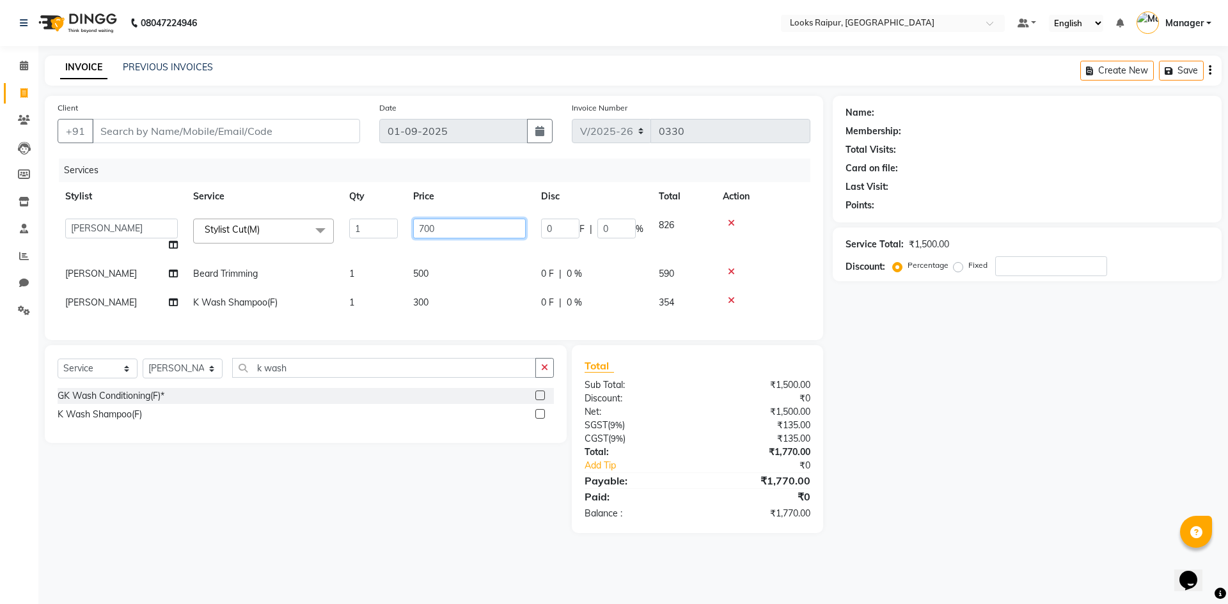
drag, startPoint x: 467, startPoint y: 223, endPoint x: 350, endPoint y: 233, distance: 117.5
click at [359, 231] on tr "Akshay_Pdct Arif Ayan Ayushi Counter_Sales Dheerendra_pdct Dhiraj Hasib Kafil K…" at bounding box center [434, 235] width 753 height 49
type input "750"
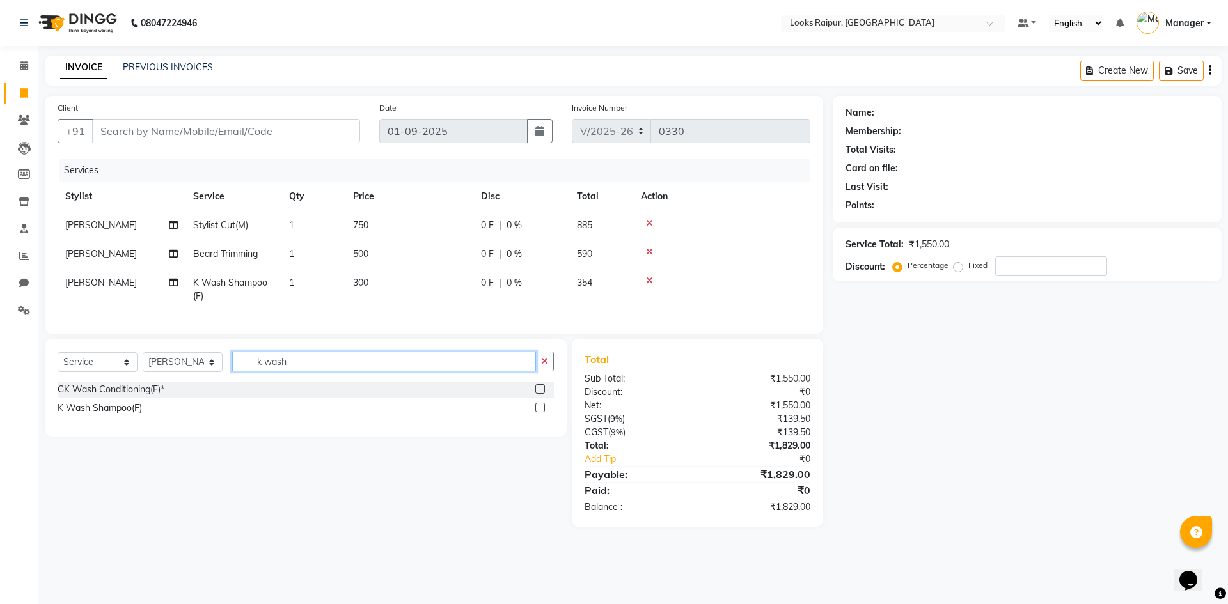
click at [386, 372] on input "k wash" at bounding box center [384, 362] width 304 height 20
click at [123, 132] on input "Client" at bounding box center [226, 131] width 268 height 24
type input "9"
type input "0"
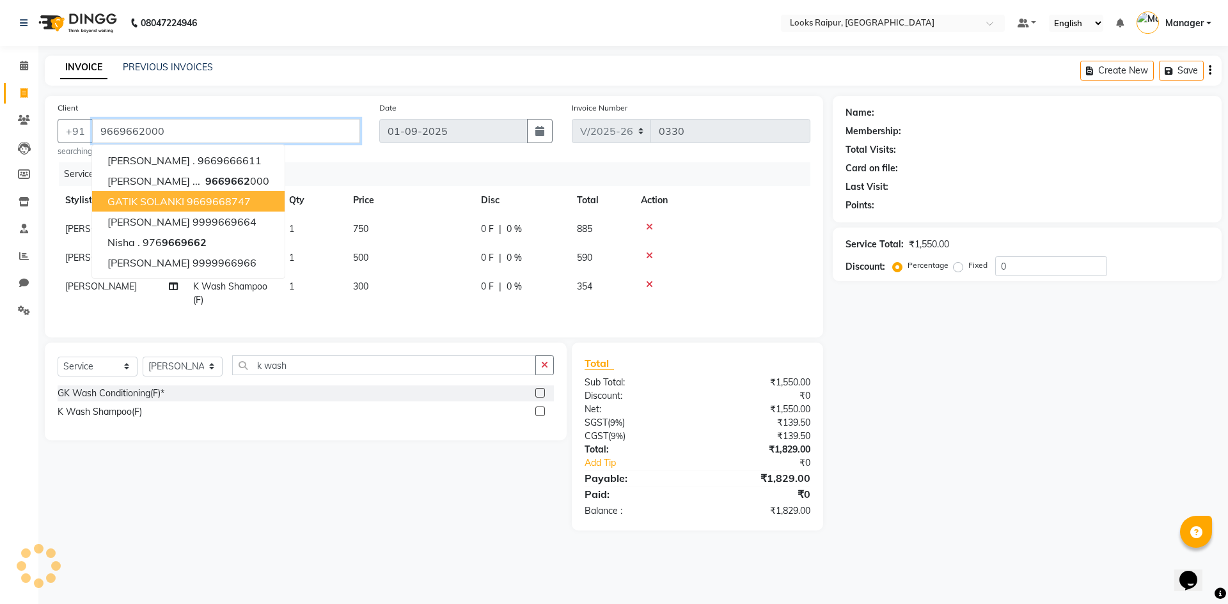
type input "9669662000"
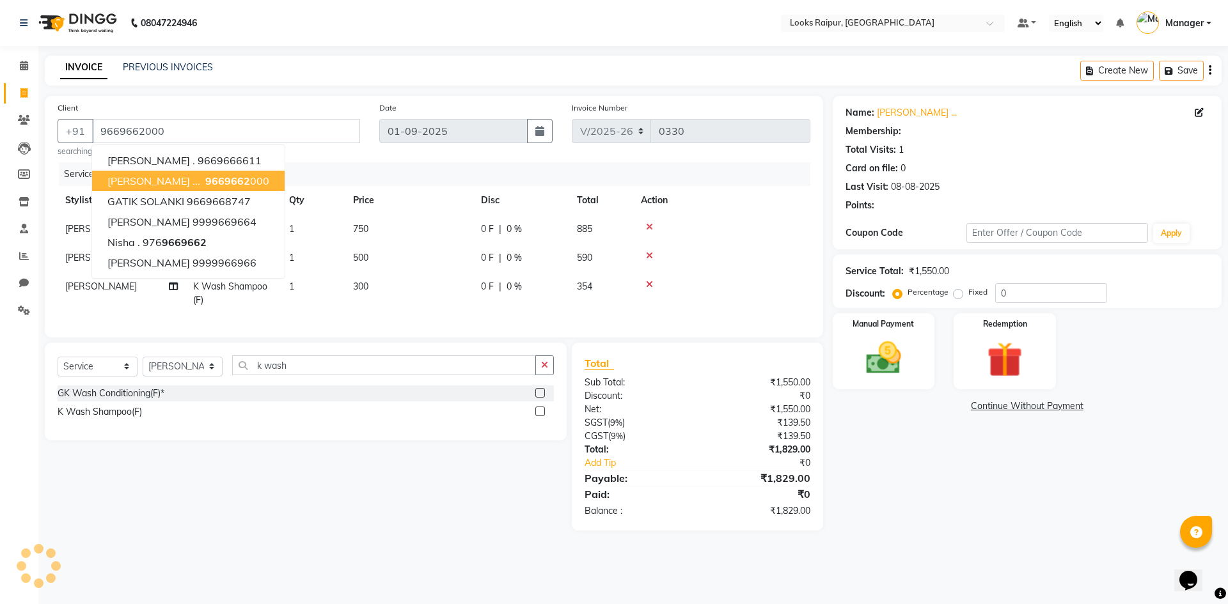
select select "1: Object"
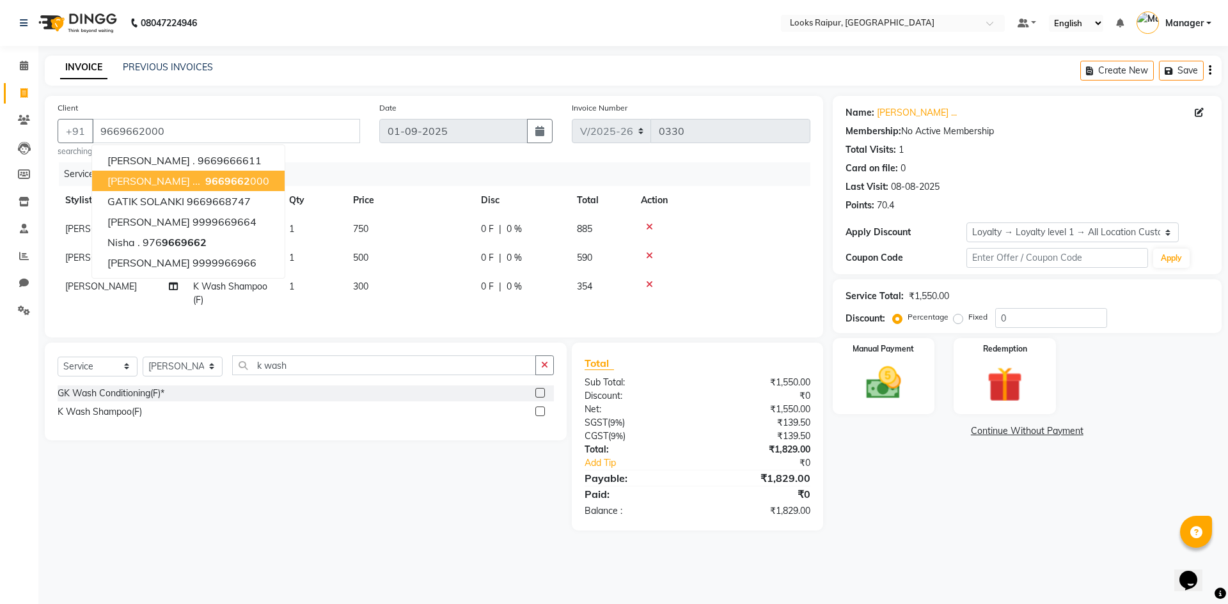
click at [219, 185] on ngb-highlight "9669662 000" at bounding box center [236, 181] width 67 height 13
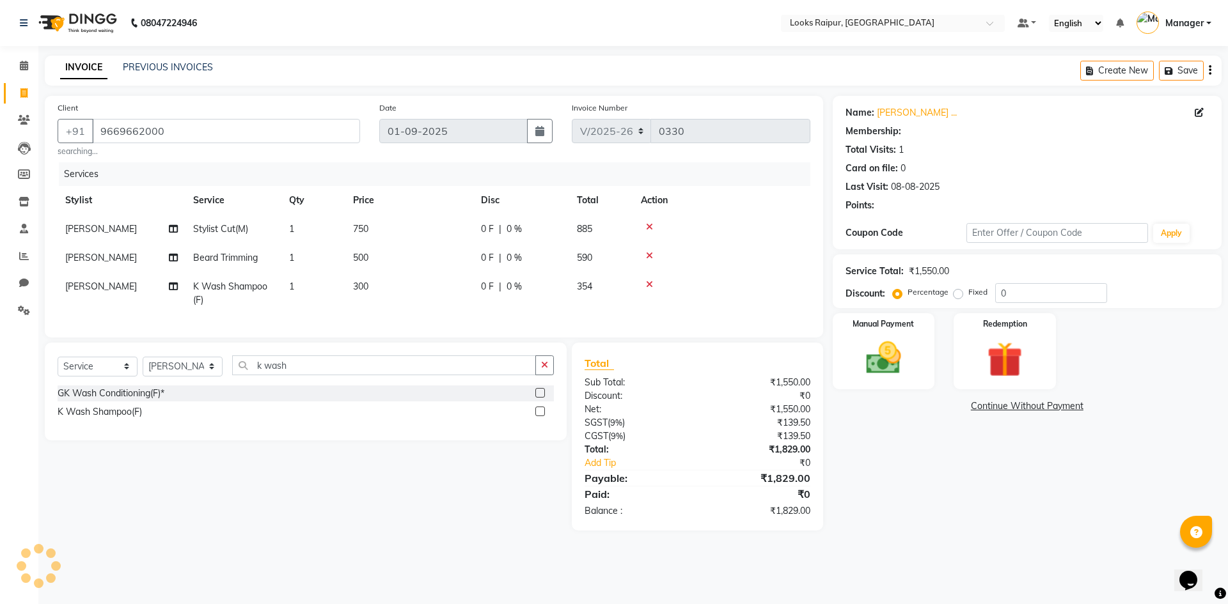
select select "1: Object"
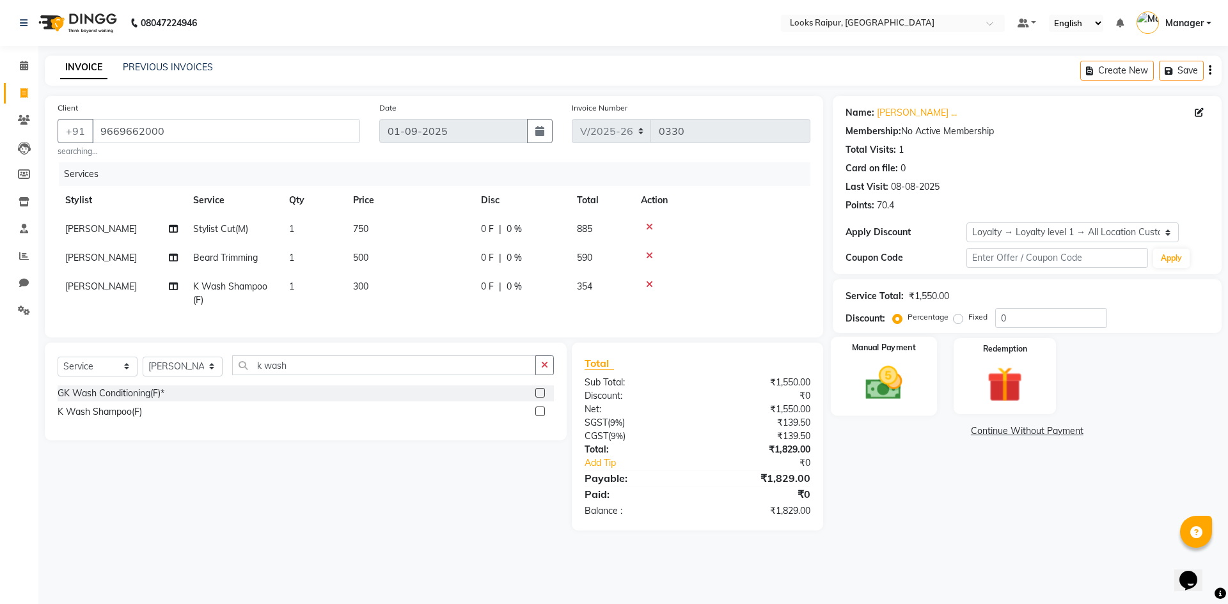
click at [864, 380] on img at bounding box center [883, 383] width 59 height 42
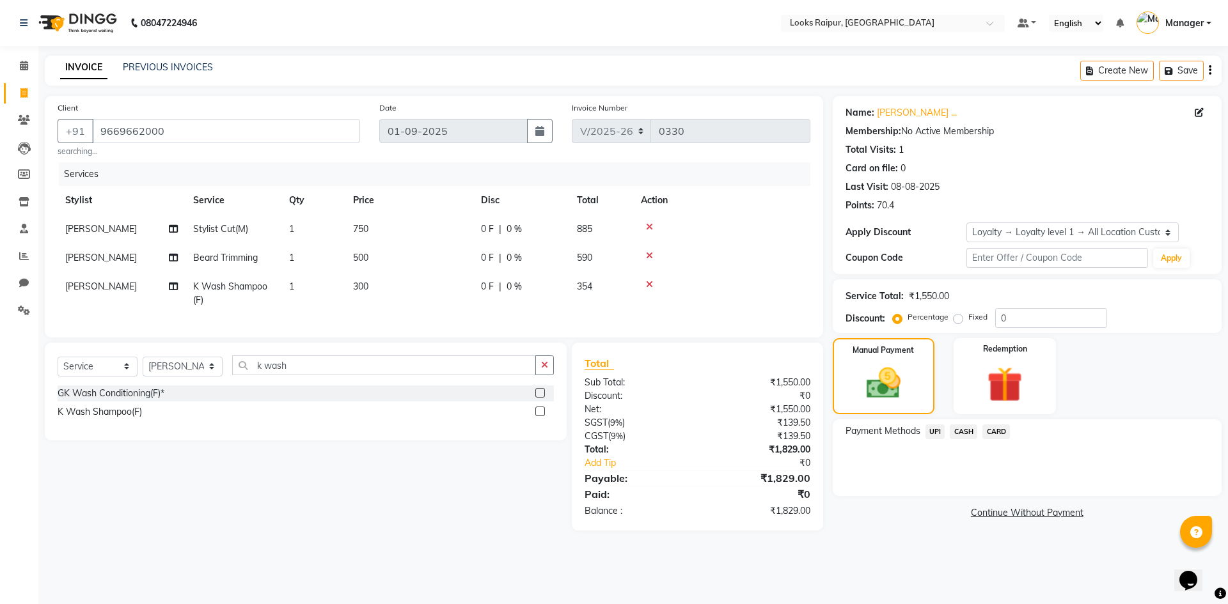
click at [965, 434] on span "CASH" at bounding box center [963, 432] width 27 height 15
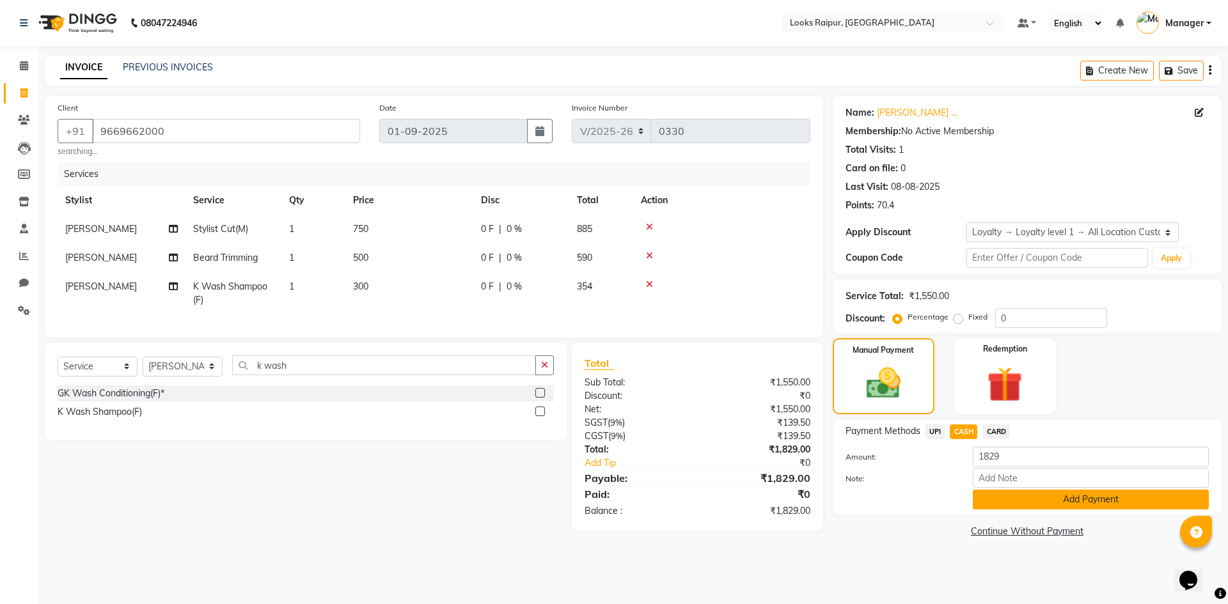
click at [1104, 503] on button "Add Payment" at bounding box center [1091, 500] width 236 height 20
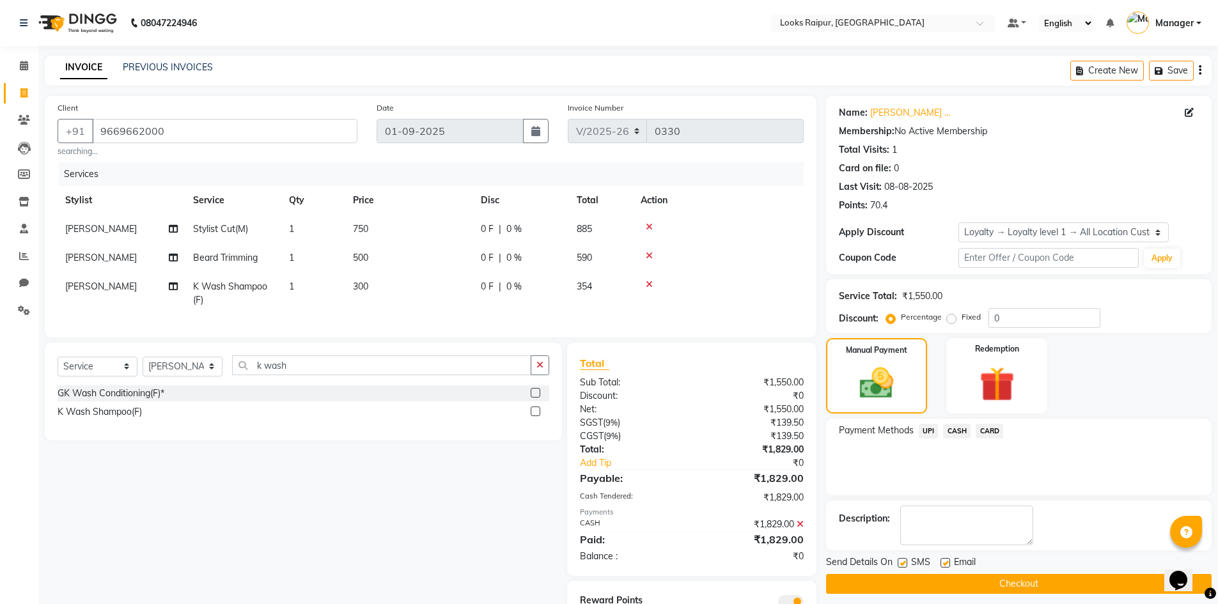
click at [933, 434] on span "UPI" at bounding box center [929, 431] width 20 height 15
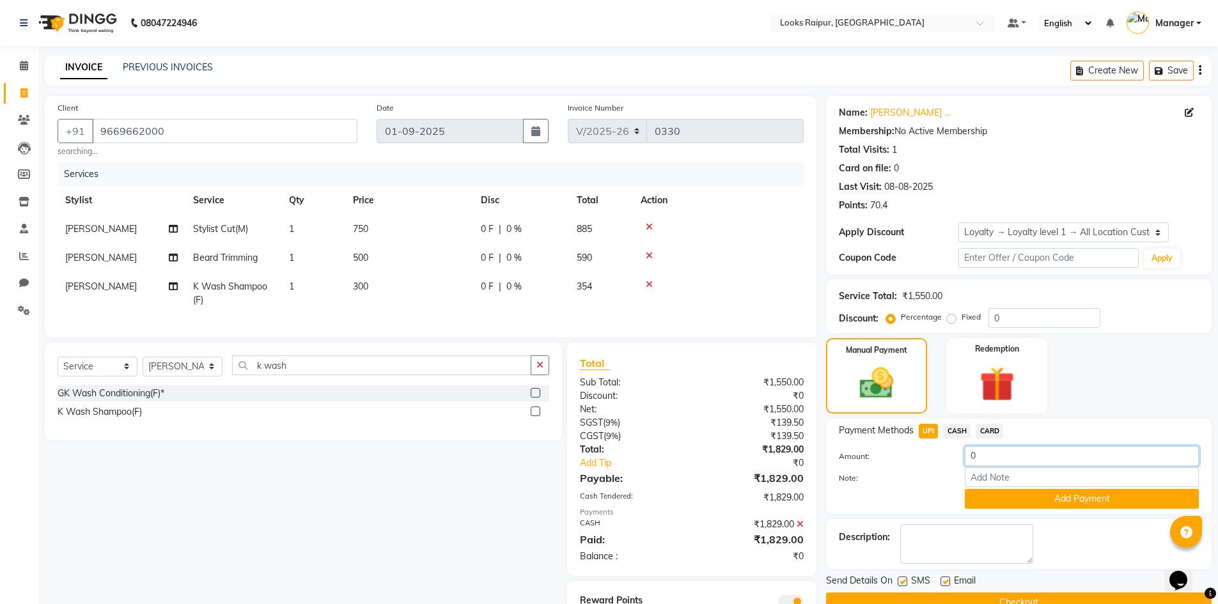
drag, startPoint x: 1003, startPoint y: 464, endPoint x: 925, endPoint y: 465, distance: 78.0
click at [925, 465] on div "Amount: 0" at bounding box center [1018, 457] width 379 height 22
type input "29"
click at [1042, 499] on button "Add Payment" at bounding box center [1082, 499] width 234 height 20
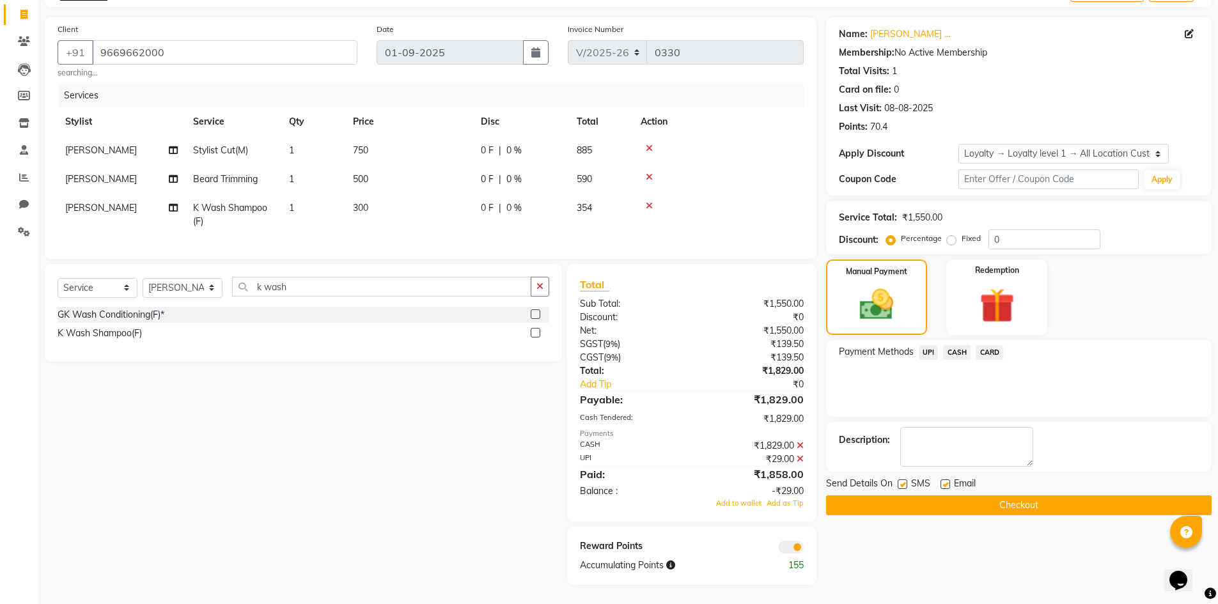
scroll to position [88, 0]
click at [801, 444] on icon at bounding box center [800, 445] width 7 height 9
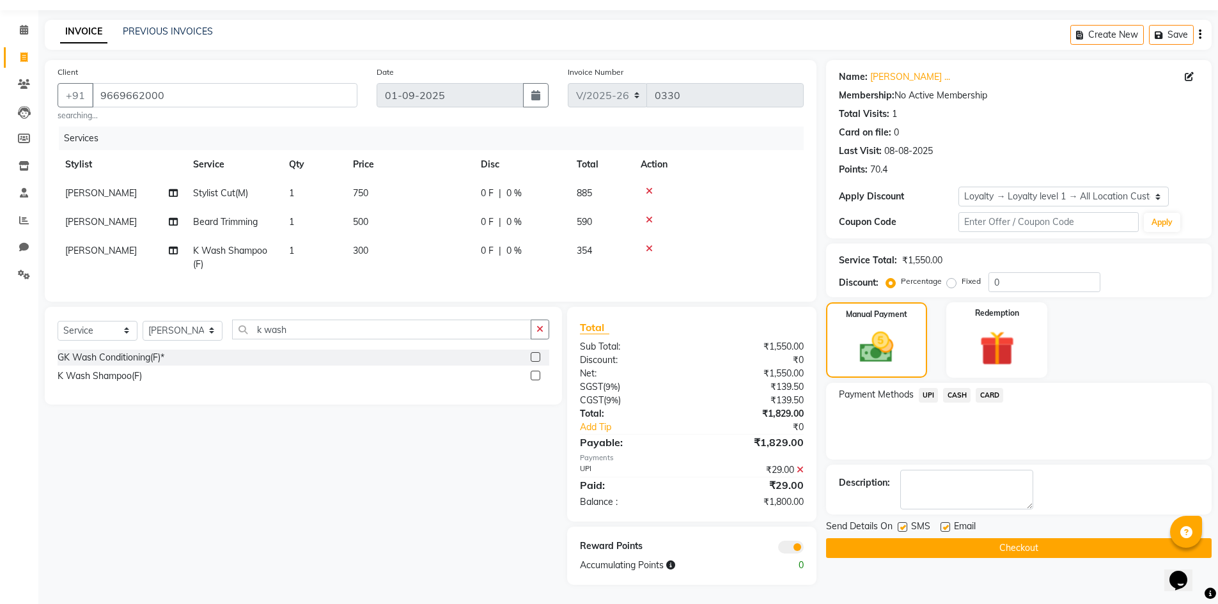
scroll to position [45, 0]
click at [953, 388] on span "CASH" at bounding box center [956, 395] width 27 height 15
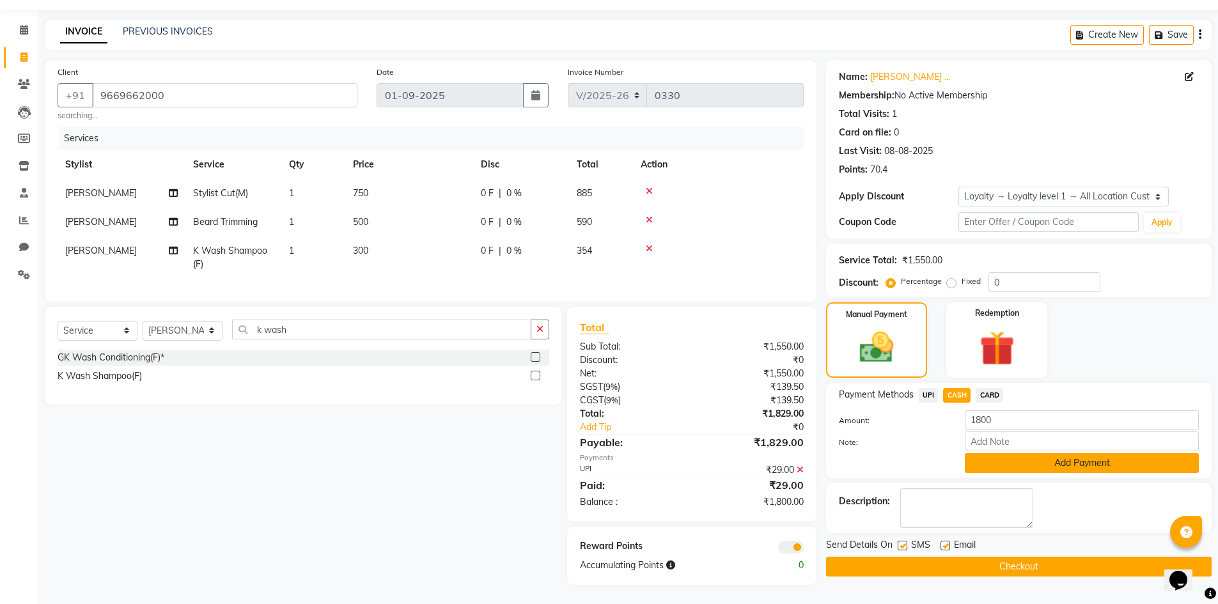
click at [1031, 453] on button "Add Payment" at bounding box center [1082, 463] width 234 height 20
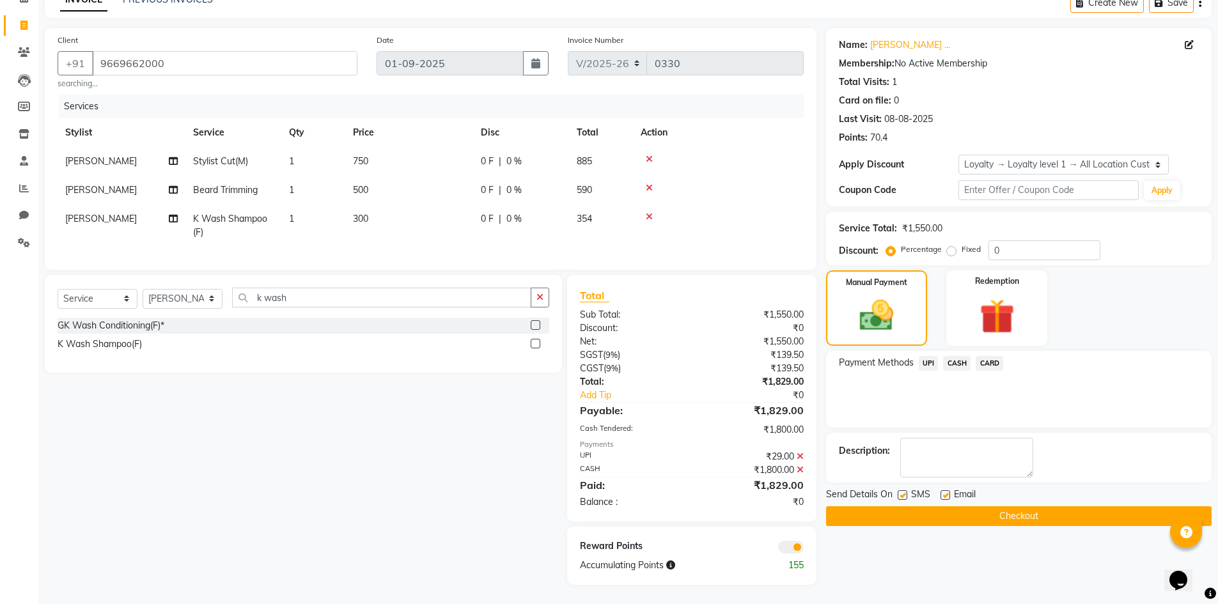
scroll to position [77, 0]
click at [990, 509] on button "Checkout" at bounding box center [1019, 516] width 386 height 20
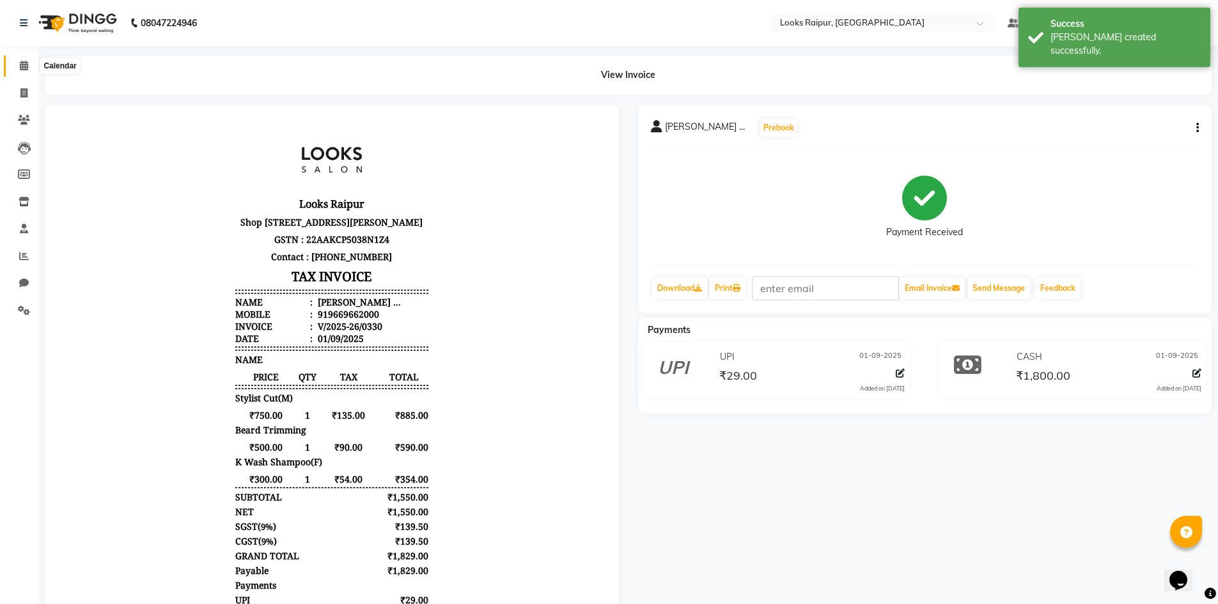
click at [17, 70] on span at bounding box center [24, 66] width 22 height 15
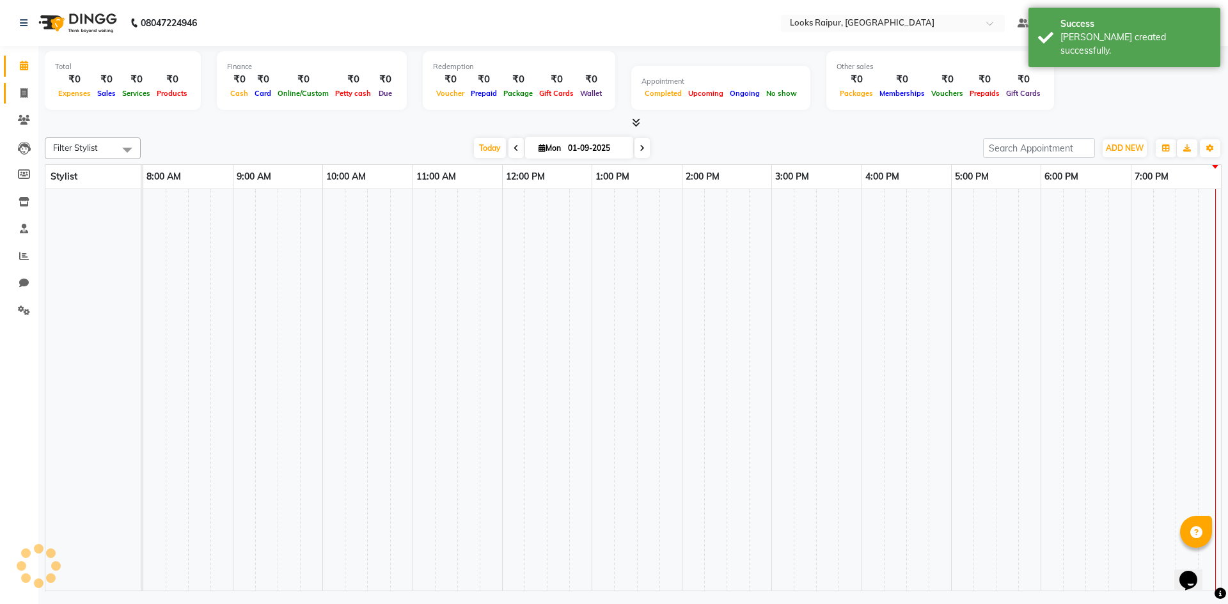
click at [24, 84] on link "Invoice" at bounding box center [19, 93] width 31 height 21
select select "service"
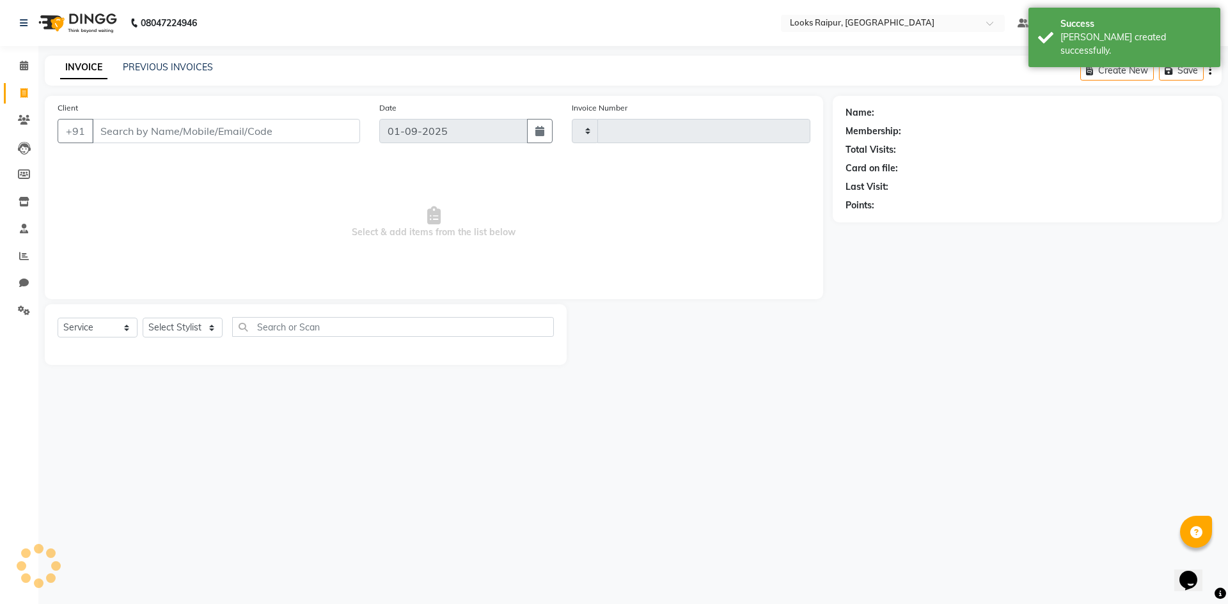
type input "0331"
select select "8606"
click at [179, 324] on select "Select Stylist" at bounding box center [183, 328] width 80 height 20
click at [143, 318] on select "Select Stylist" at bounding box center [183, 328] width 80 height 20
click at [175, 329] on select "Select Stylist" at bounding box center [183, 328] width 80 height 20
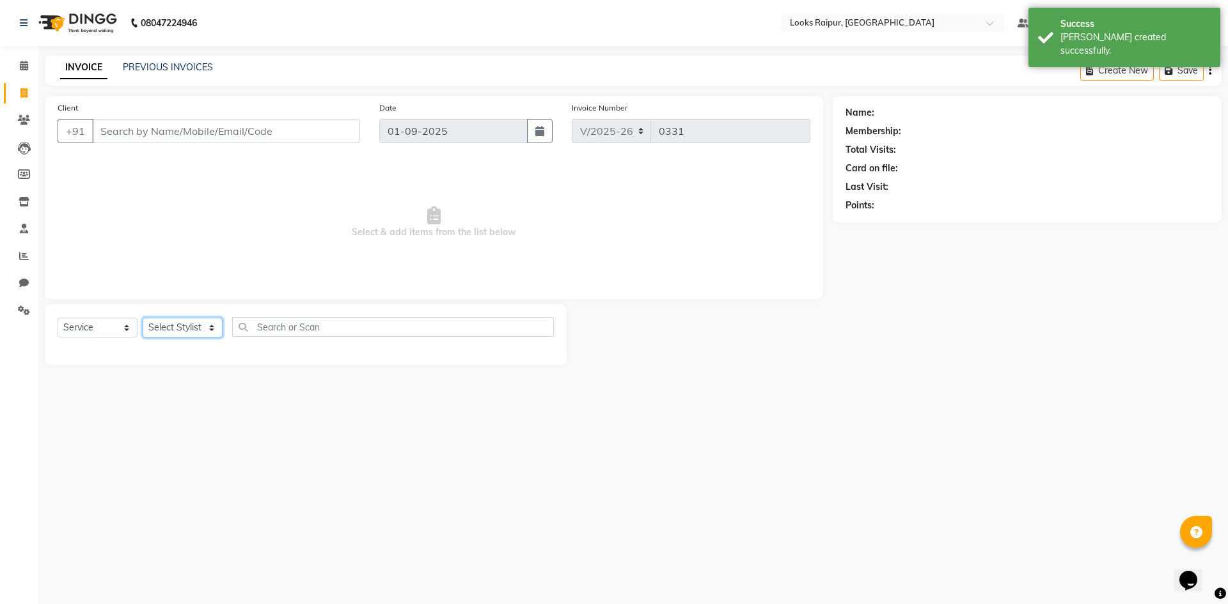
click at [175, 329] on select "Select Stylist" at bounding box center [183, 328] width 80 height 20
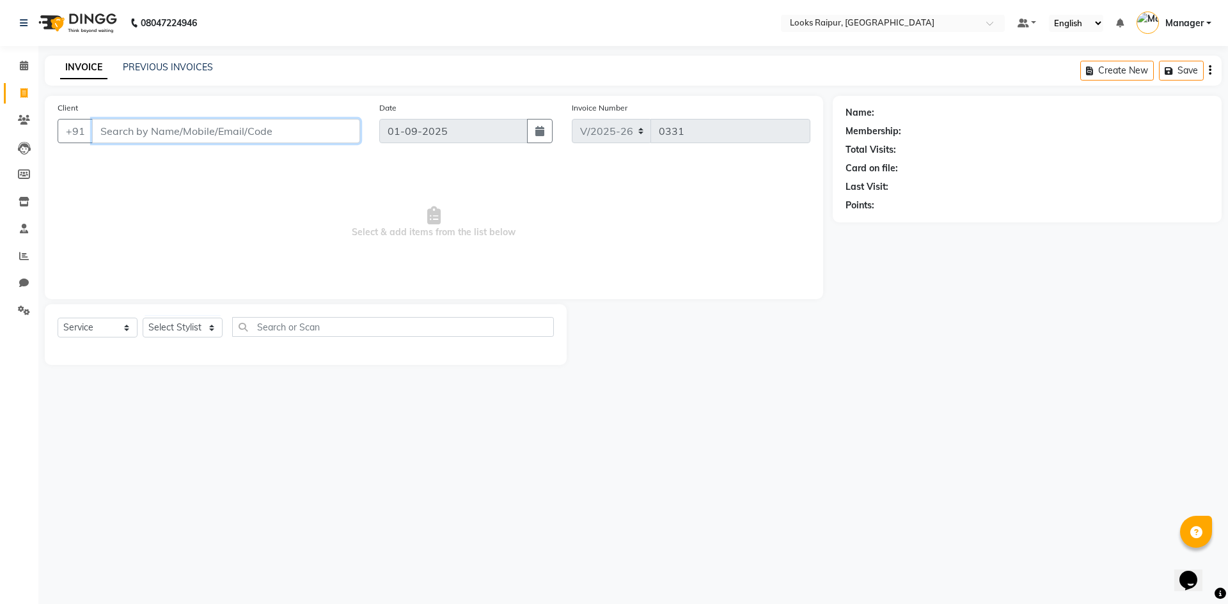
click at [169, 126] on input "Client" at bounding box center [226, 131] width 268 height 24
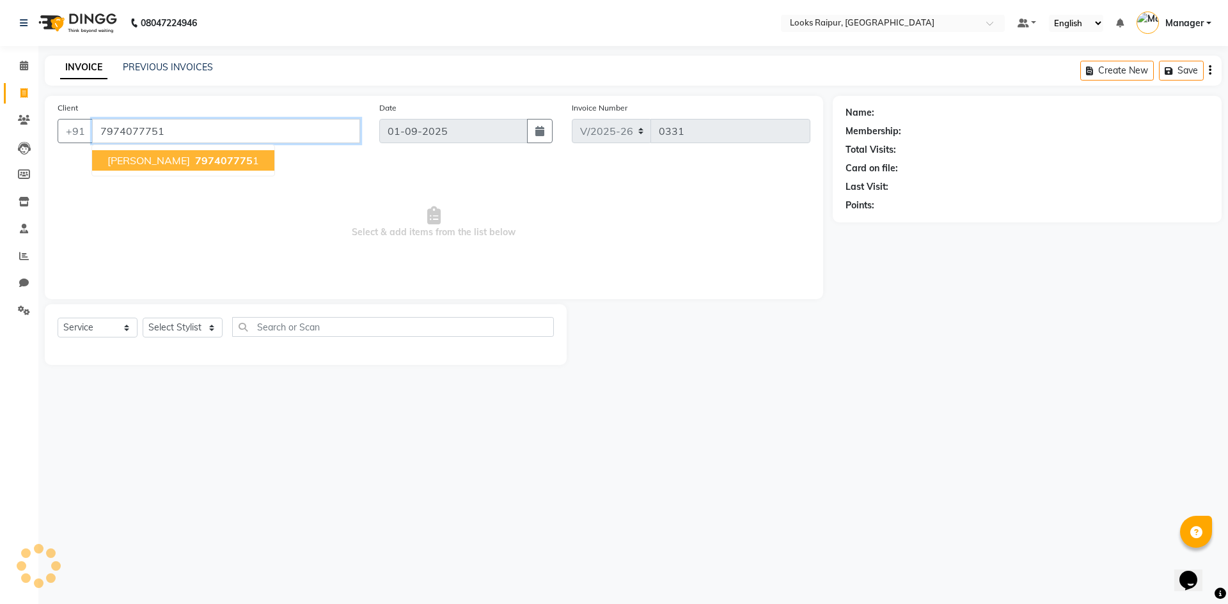
type input "7974077751"
select select "1: Object"
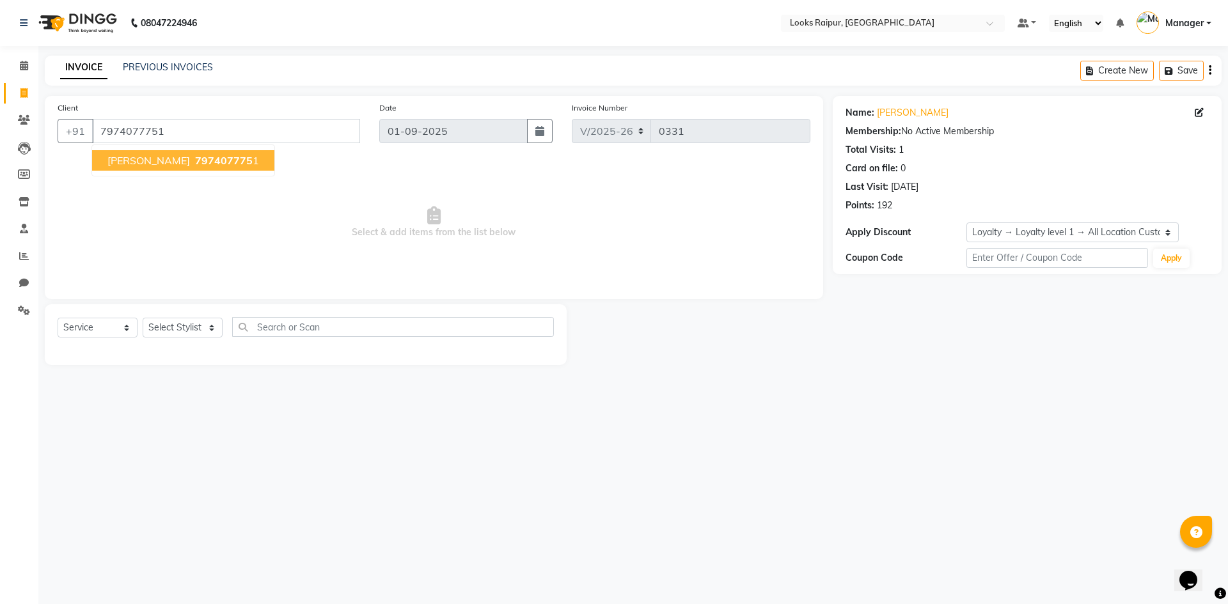
click at [195, 160] on span "797407775" at bounding box center [224, 160] width 58 height 13
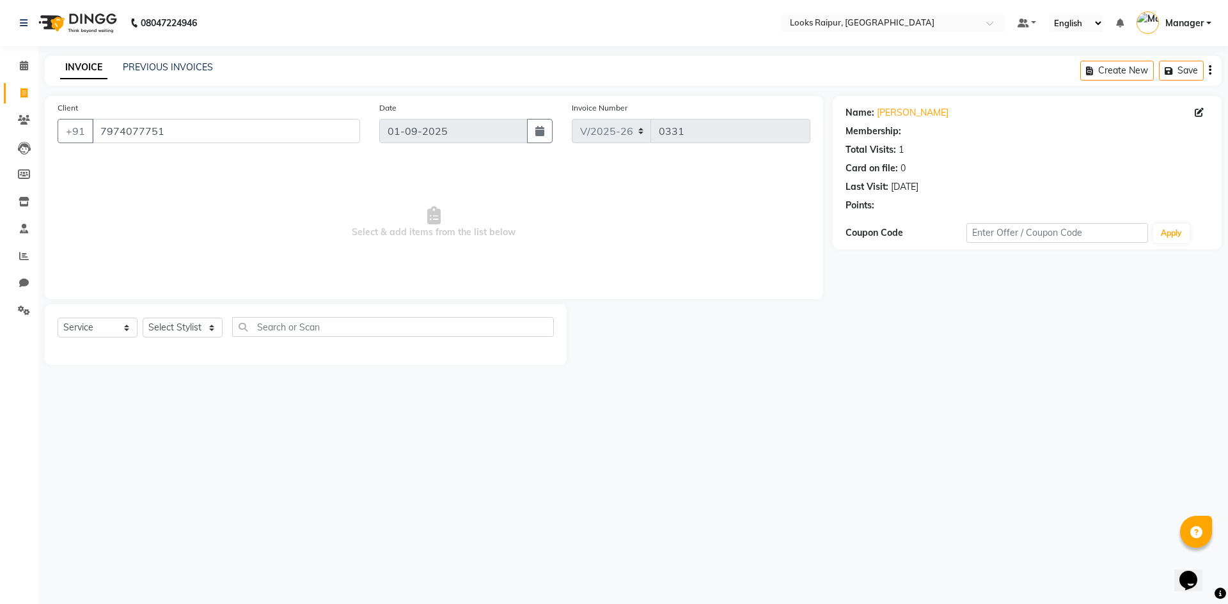
select select "1: Object"
click at [175, 322] on select "Select Stylist Akshay_Pdct [PERSON_NAME] [PERSON_NAME] Counter_Sales Dheerendra…" at bounding box center [183, 328] width 80 height 20
select select "85876"
click at [143, 318] on select "Select Stylist Akshay_Pdct [PERSON_NAME] [PERSON_NAME] Counter_Sales Dheerendra…" at bounding box center [183, 328] width 80 height 20
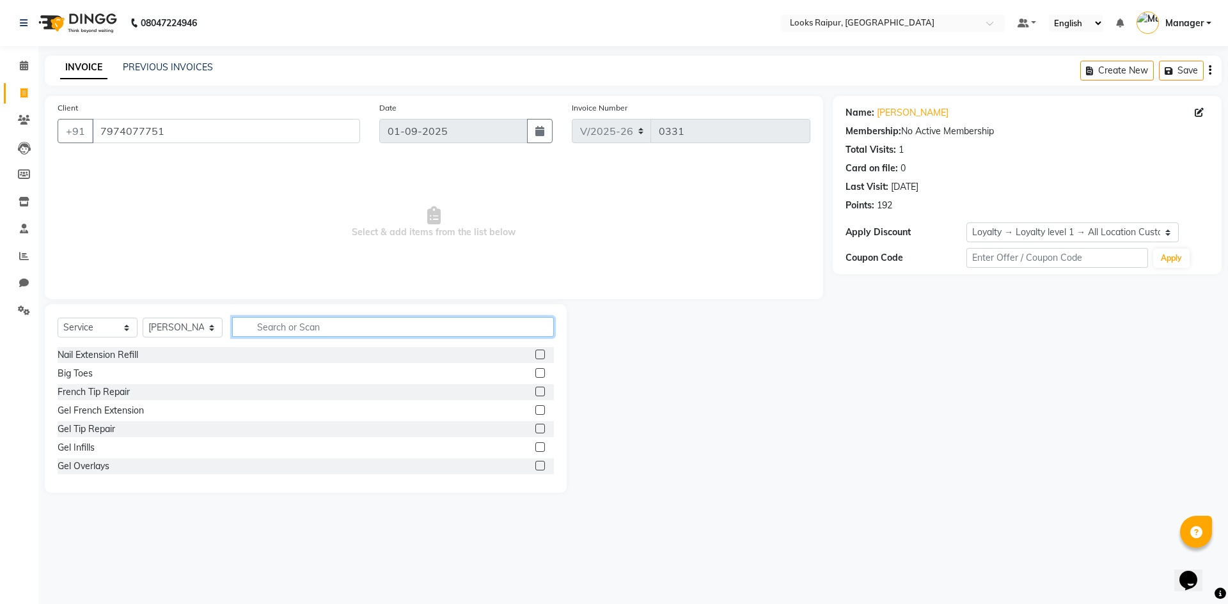
click at [297, 331] on input "text" at bounding box center [393, 327] width 322 height 20
type input "cut"
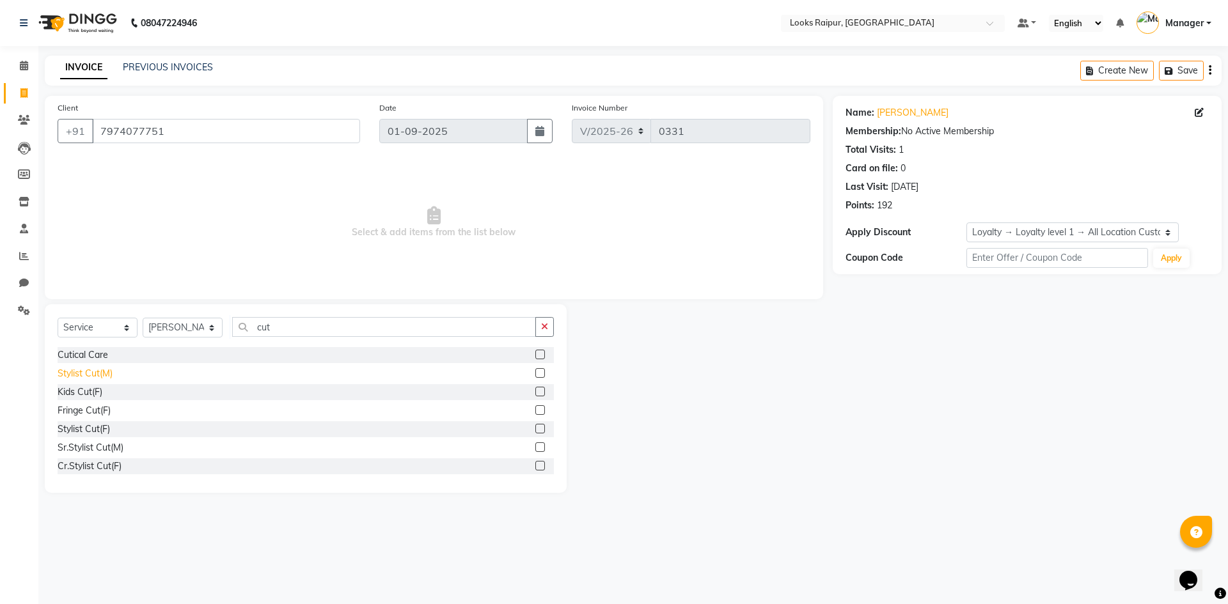
click at [104, 377] on div "Stylist Cut(M)" at bounding box center [85, 373] width 55 height 13
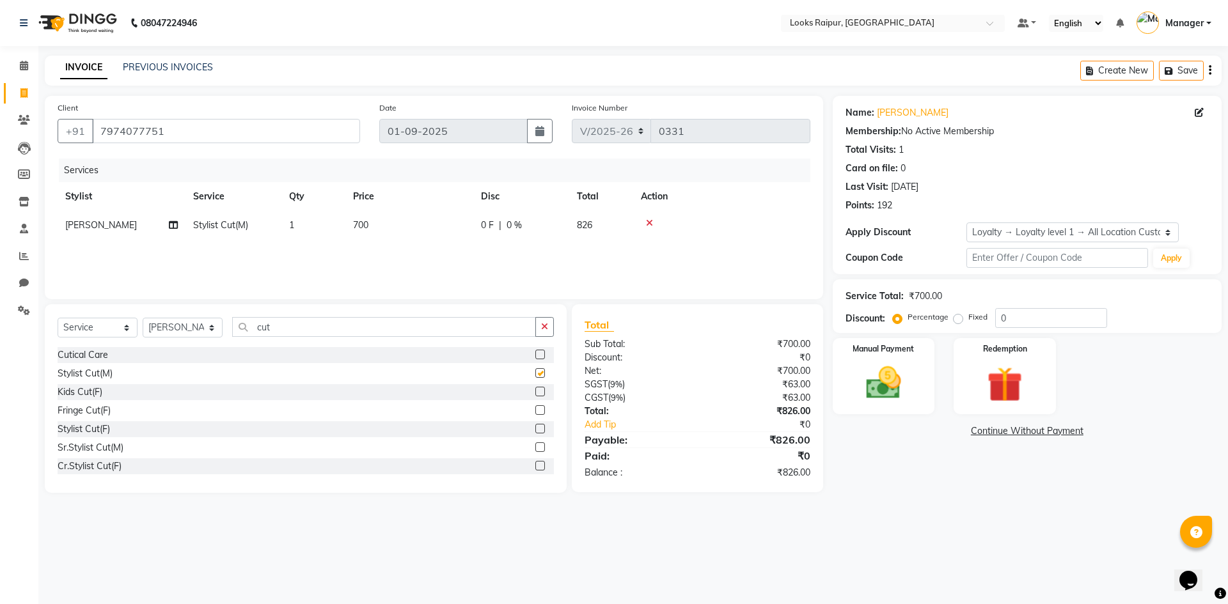
checkbox input "false"
drag, startPoint x: 320, startPoint y: 327, endPoint x: 259, endPoint y: 331, distance: 61.5
click at [255, 332] on input "cut" at bounding box center [384, 327] width 304 height 20
click at [368, 227] on span "700" at bounding box center [360, 225] width 15 height 12
select select "85876"
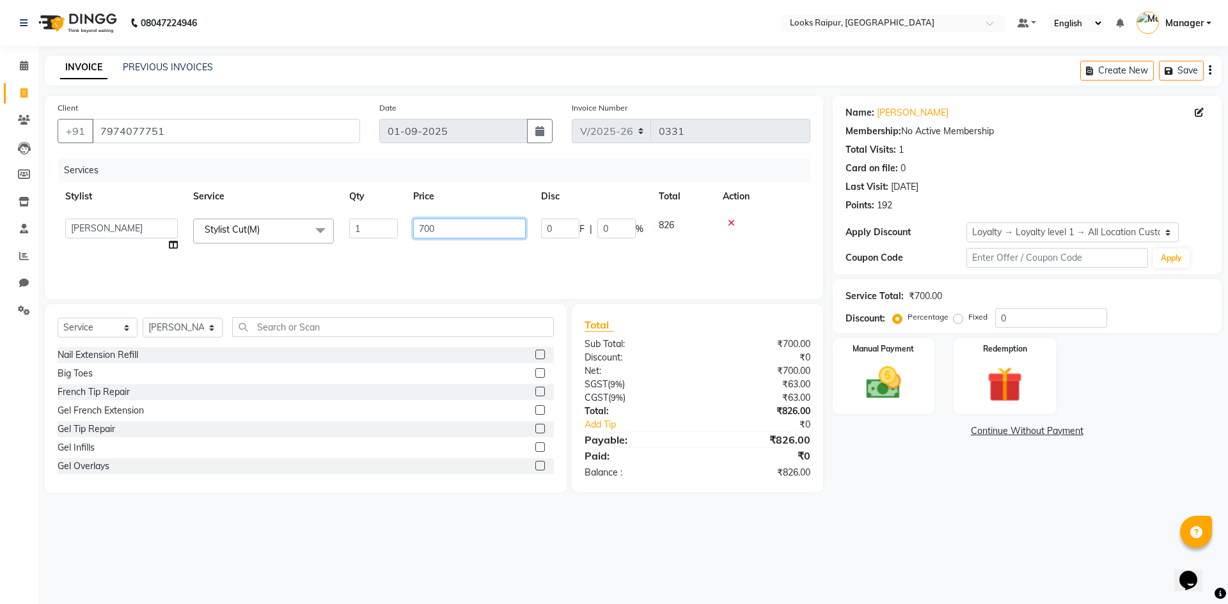
drag, startPoint x: 447, startPoint y: 235, endPoint x: 392, endPoint y: 233, distance: 55.0
click at [392, 233] on tr "Akshay_Pdct Arif Ayan Ayushi Counter_Sales Dheerendra_pdct Dhiraj Hasib Kafil K…" at bounding box center [434, 235] width 753 height 49
type input "750"
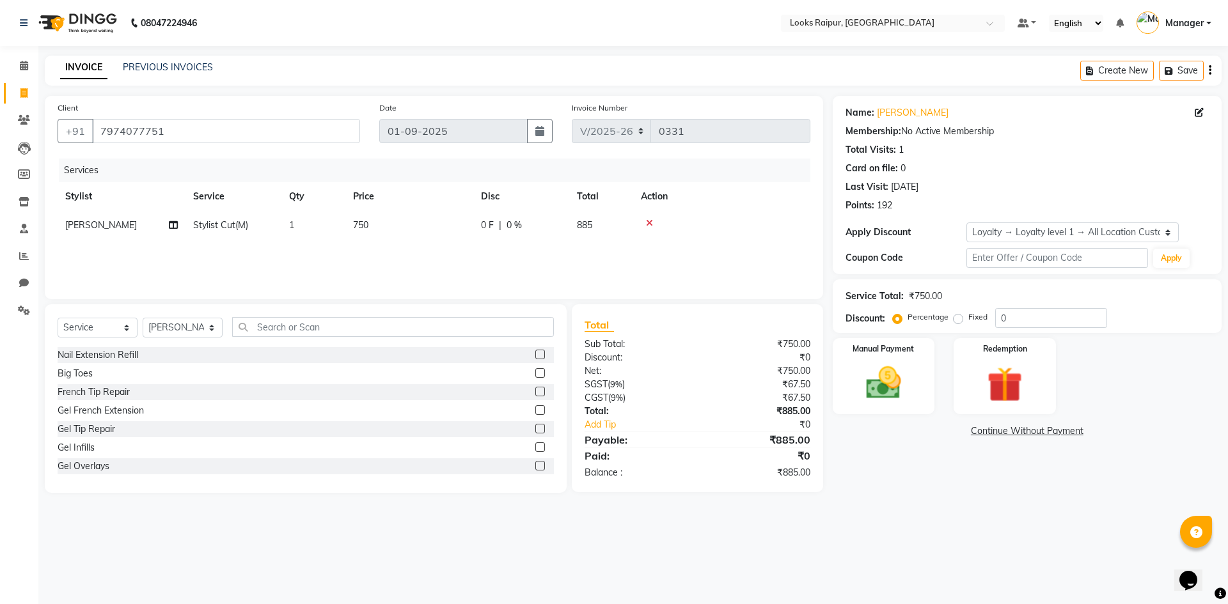
click at [371, 265] on div "Services Stylist Service Qty Price Disc Total Action Shami Stylist Cut(M) 1 750…" at bounding box center [434, 223] width 753 height 128
click at [886, 374] on img at bounding box center [883, 383] width 59 height 42
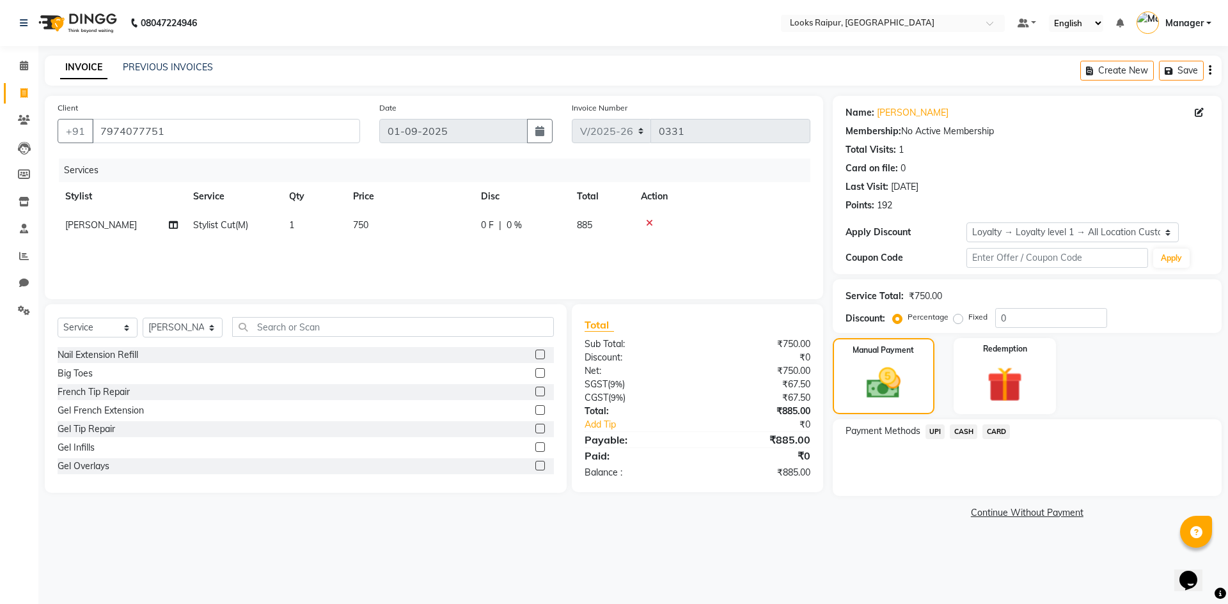
click at [932, 434] on span "UPI" at bounding box center [935, 432] width 20 height 15
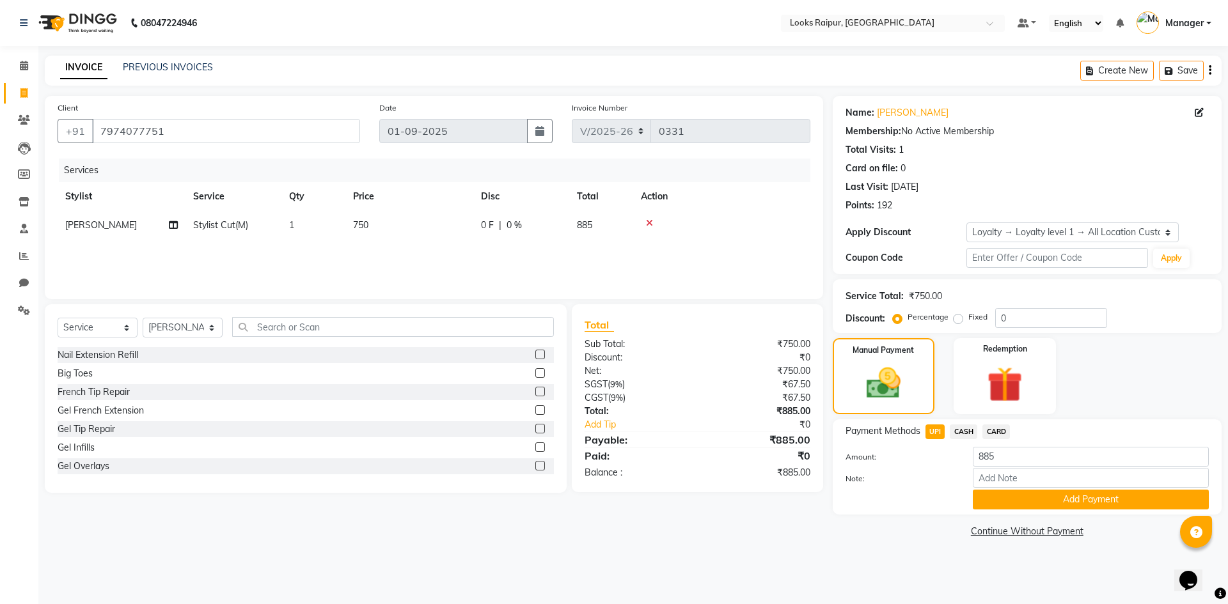
click at [1049, 497] on button "Add Payment" at bounding box center [1091, 500] width 236 height 20
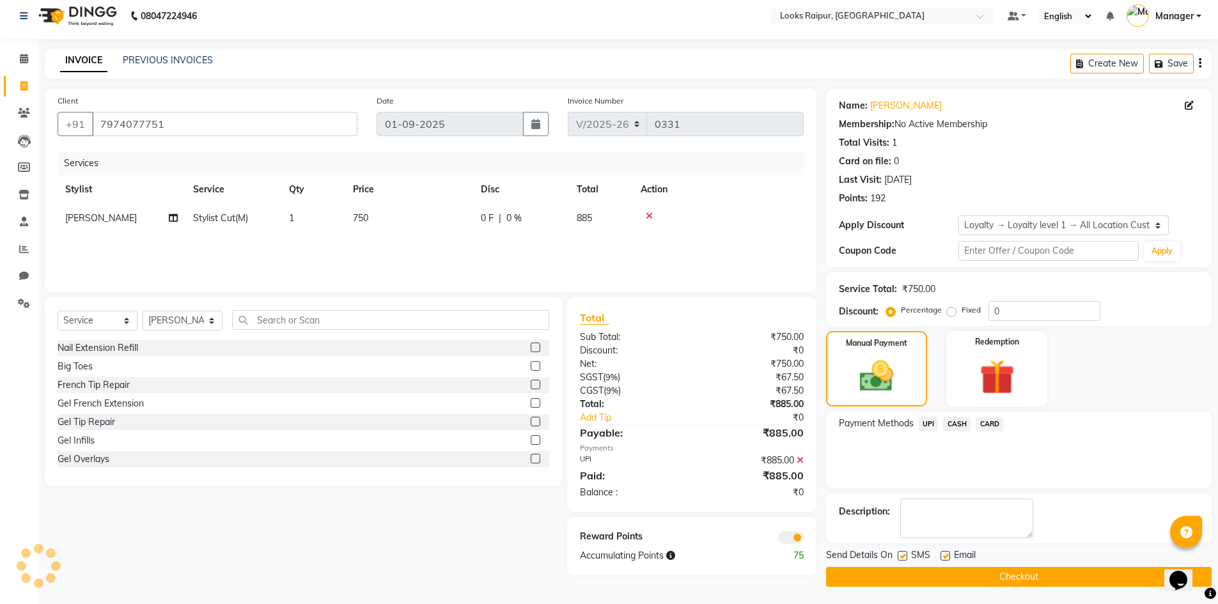
scroll to position [9, 0]
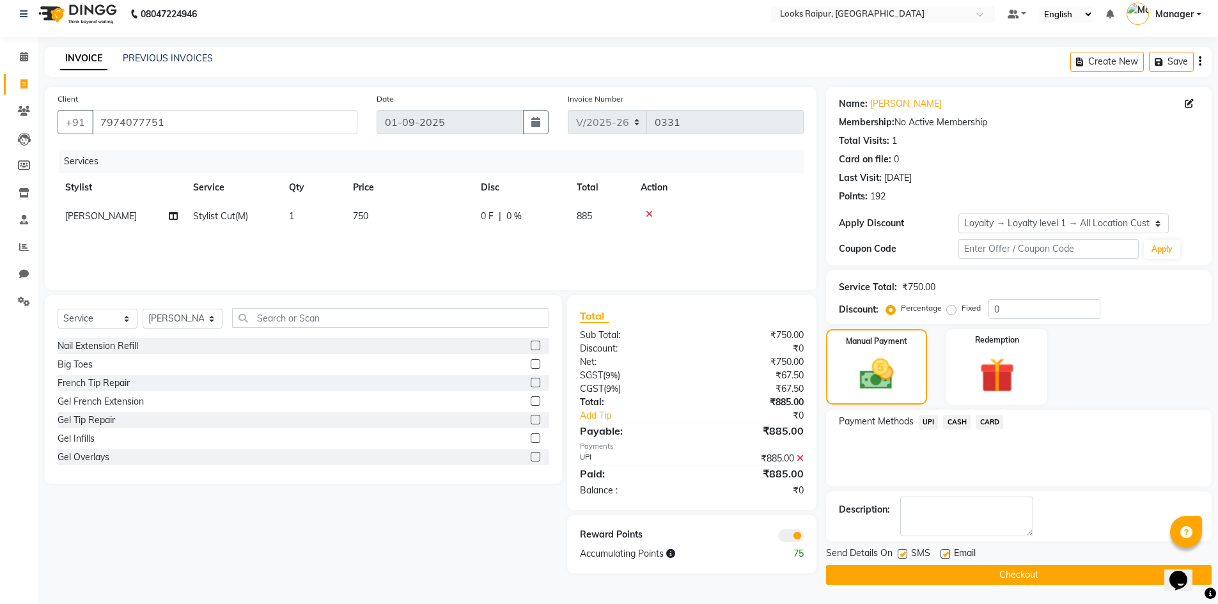
click at [1020, 575] on button "Checkout" at bounding box center [1019, 575] width 386 height 20
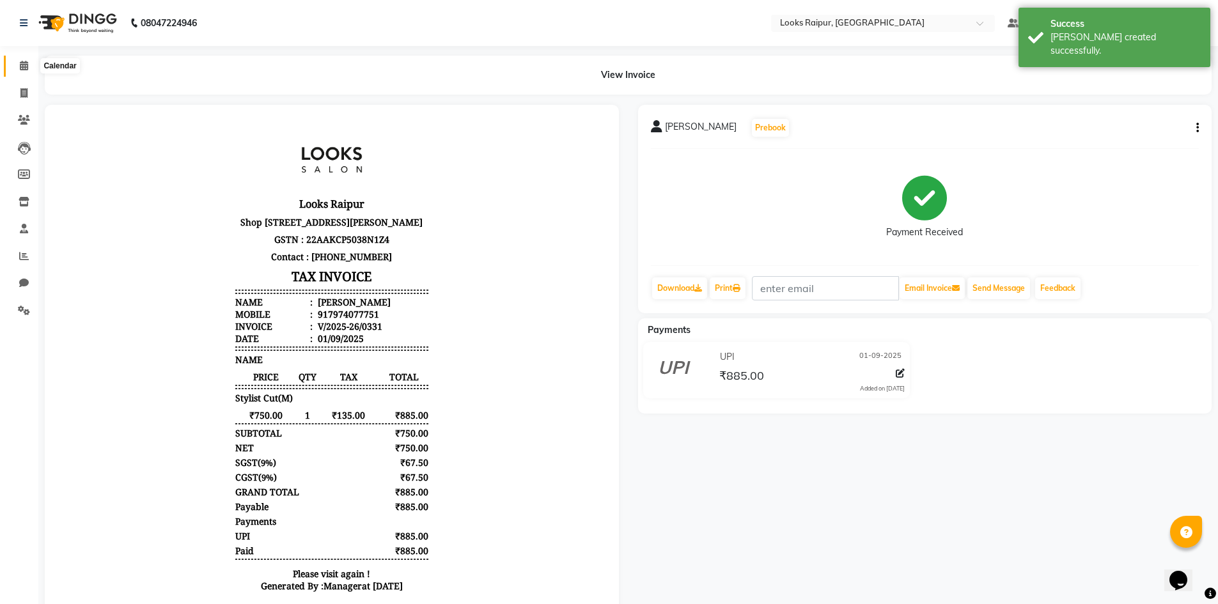
click at [21, 70] on span at bounding box center [24, 66] width 22 height 15
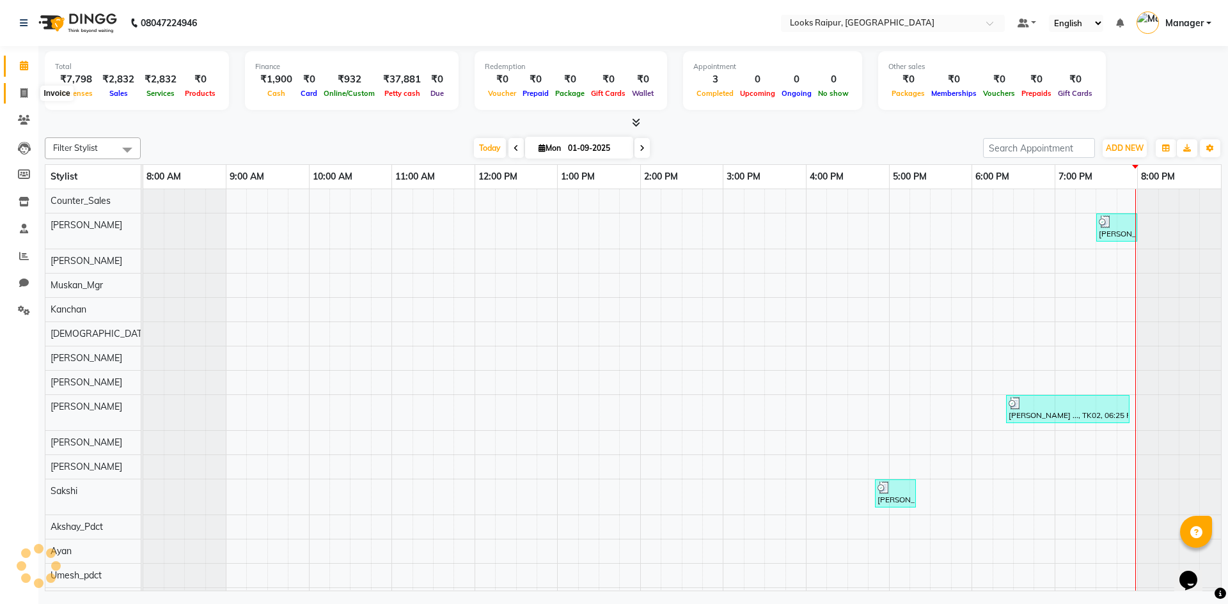
click at [23, 86] on span at bounding box center [24, 93] width 22 height 15
select select "8606"
select select "service"
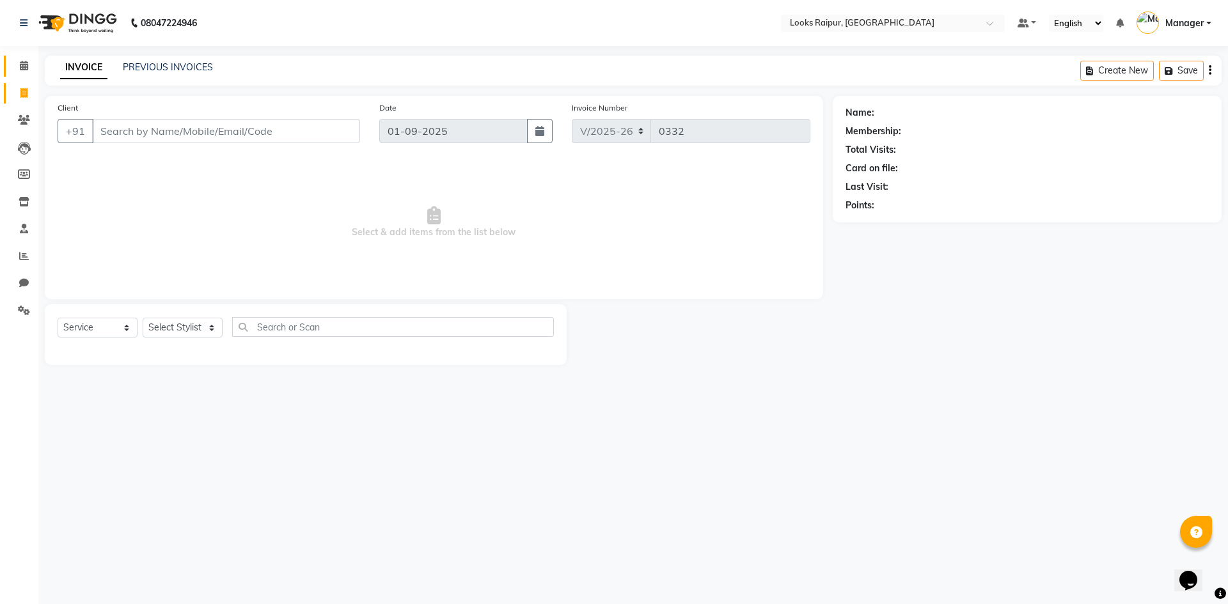
click at [22, 56] on link "Calendar" at bounding box center [19, 66] width 31 height 21
